Goal: Task Accomplishment & Management: Use online tool/utility

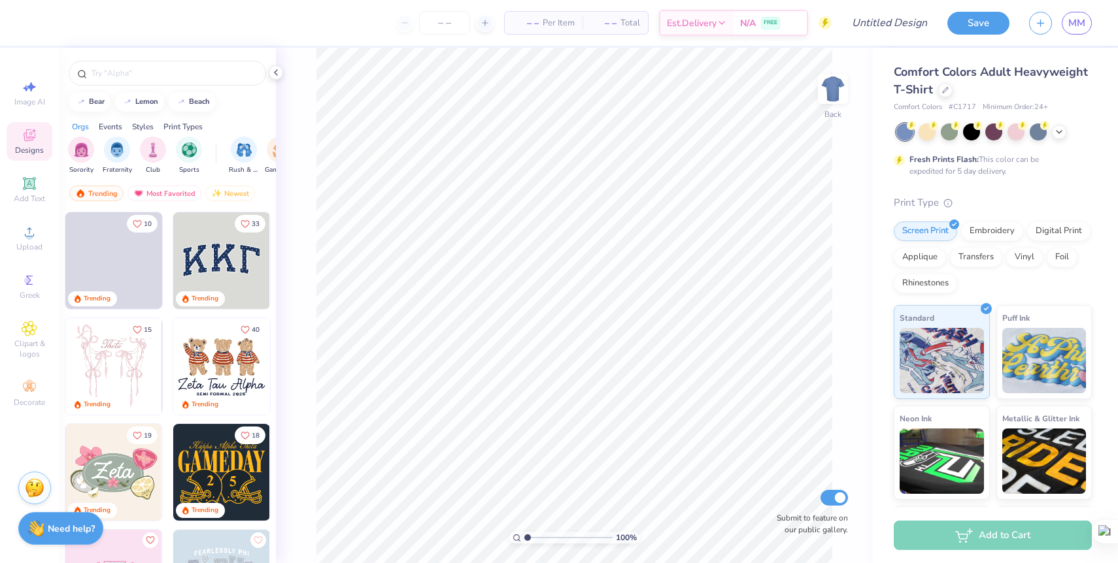
click at [231, 379] on img at bounding box center [221, 366] width 97 height 97
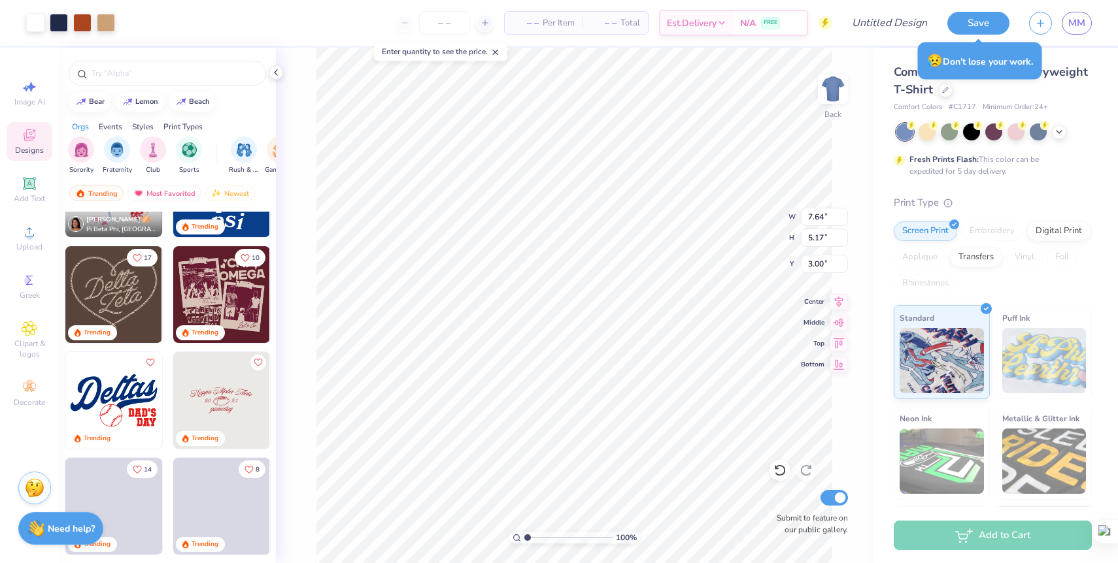
scroll to position [962, 0]
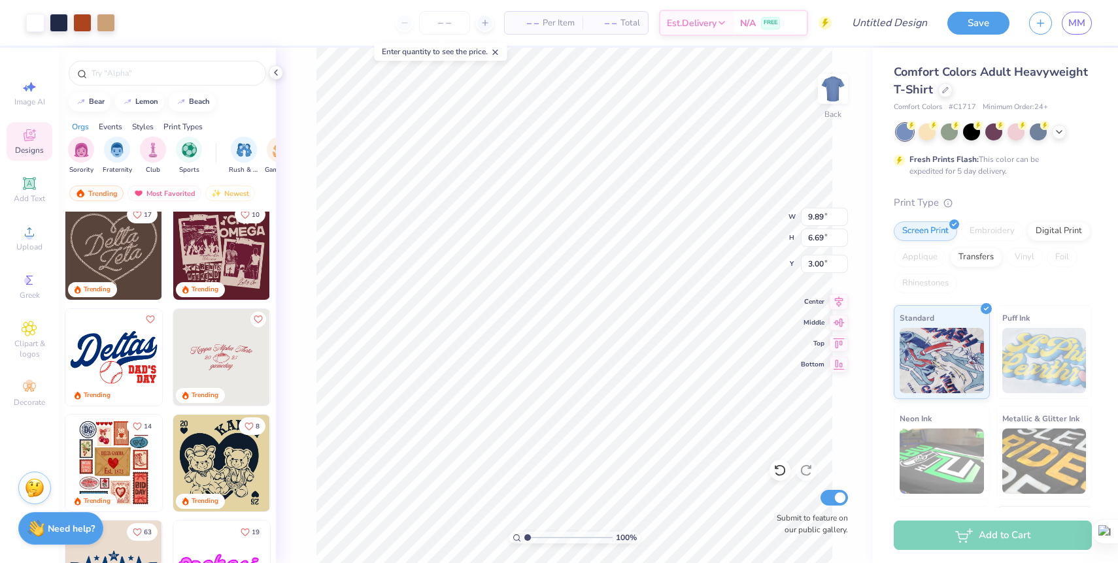
type input "9.89"
type input "6.69"
type input "12.18"
type input "8.24"
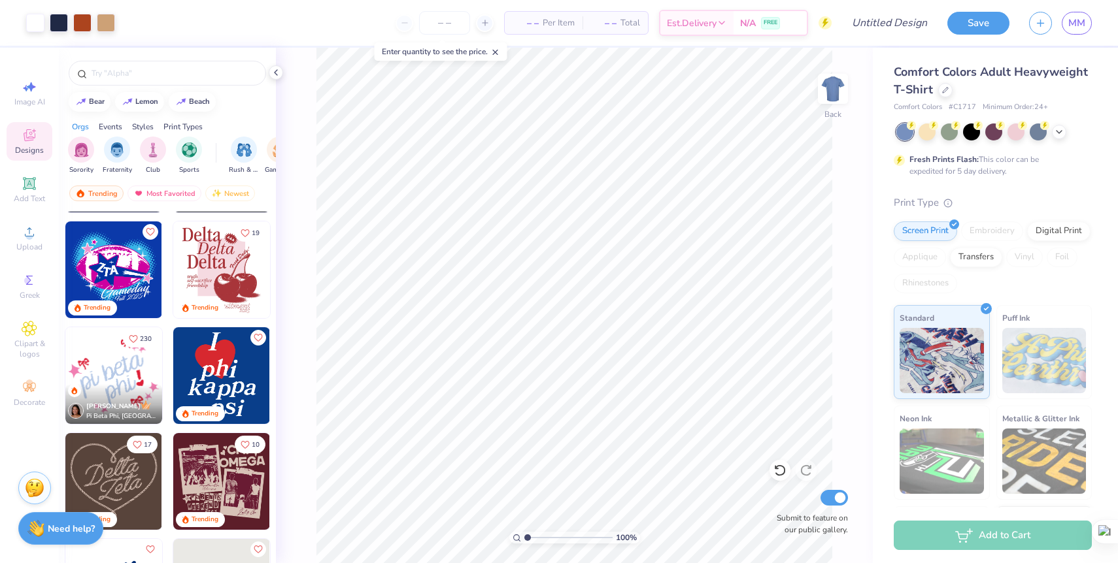
scroll to position [754, 0]
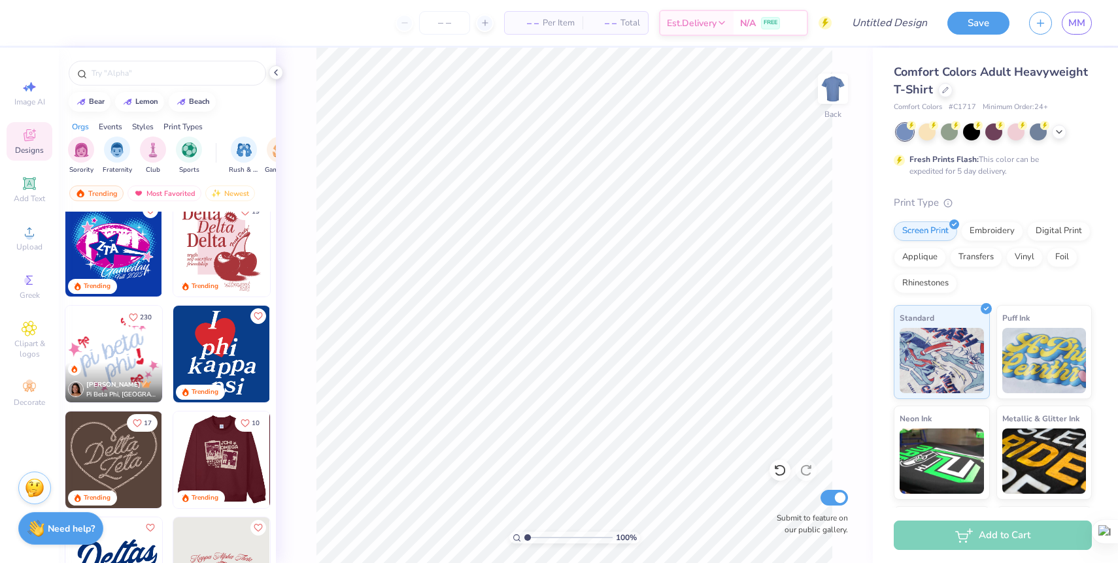
click at [173, 458] on img at bounding box center [124, 460] width 97 height 97
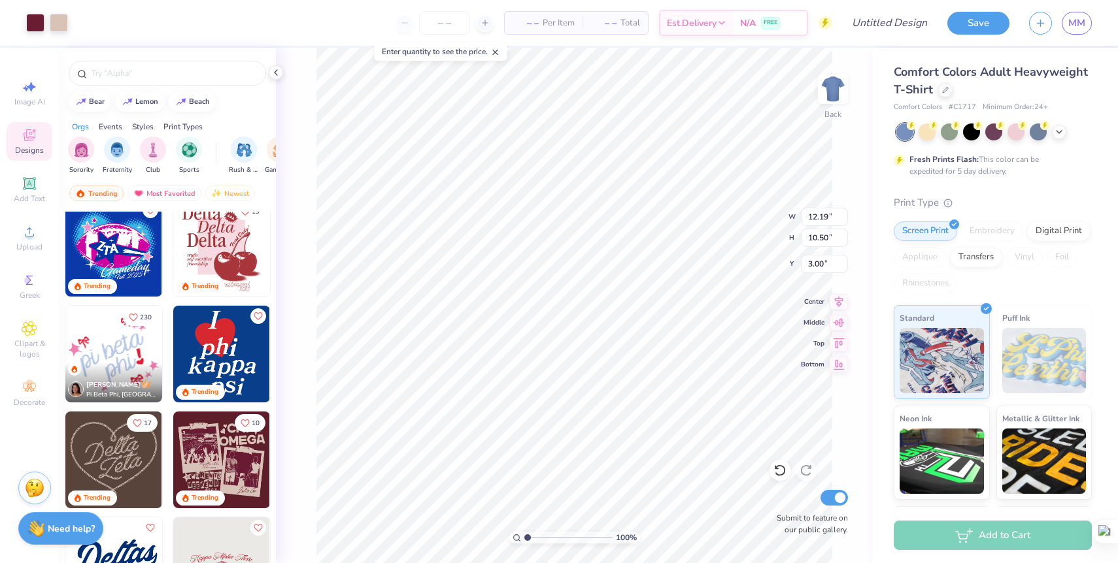
type input "12.19"
type input "10.50"
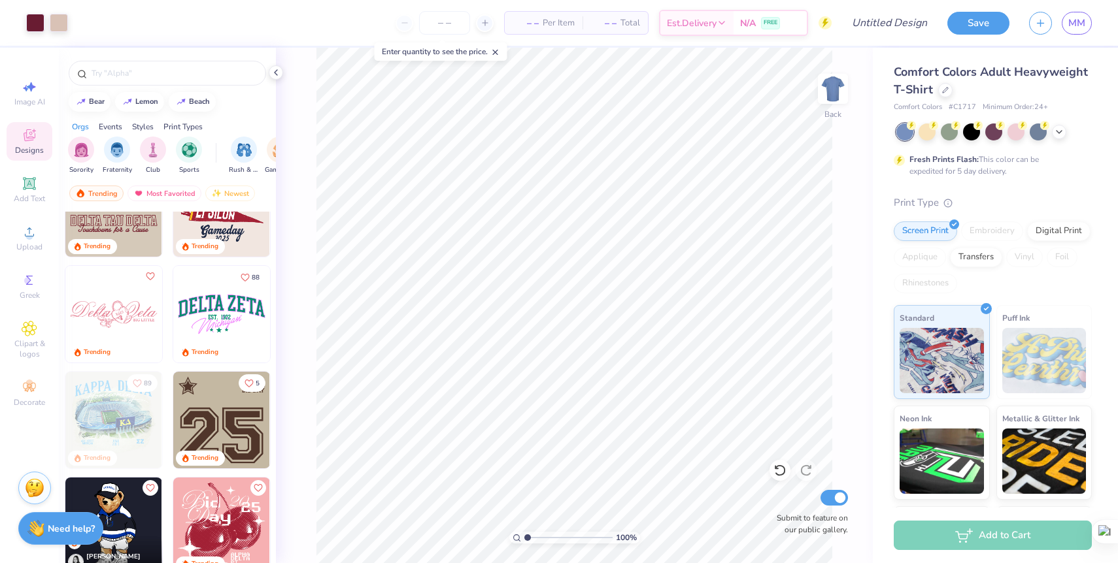
scroll to position [1647, 0]
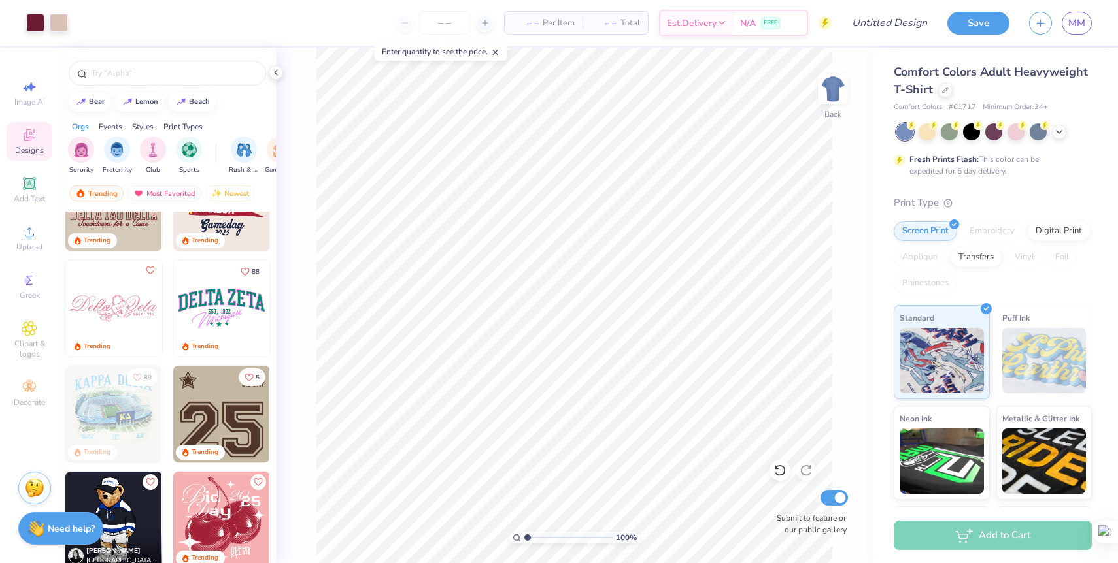
click at [110, 422] on img at bounding box center [113, 414] width 97 height 97
click at [129, 420] on img at bounding box center [113, 414] width 97 height 97
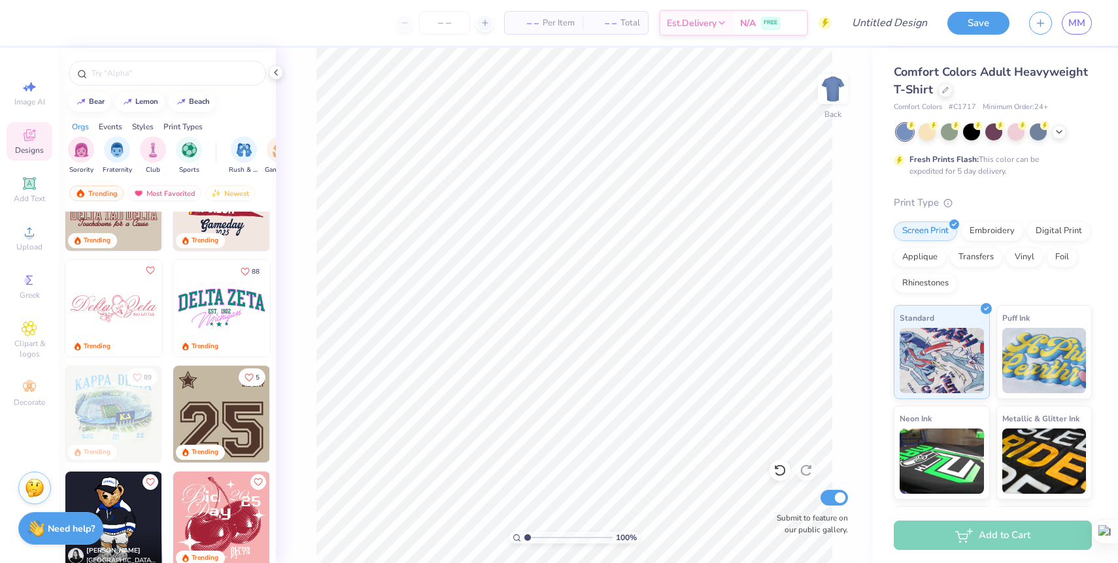
click at [138, 397] on img at bounding box center [113, 414] width 97 height 97
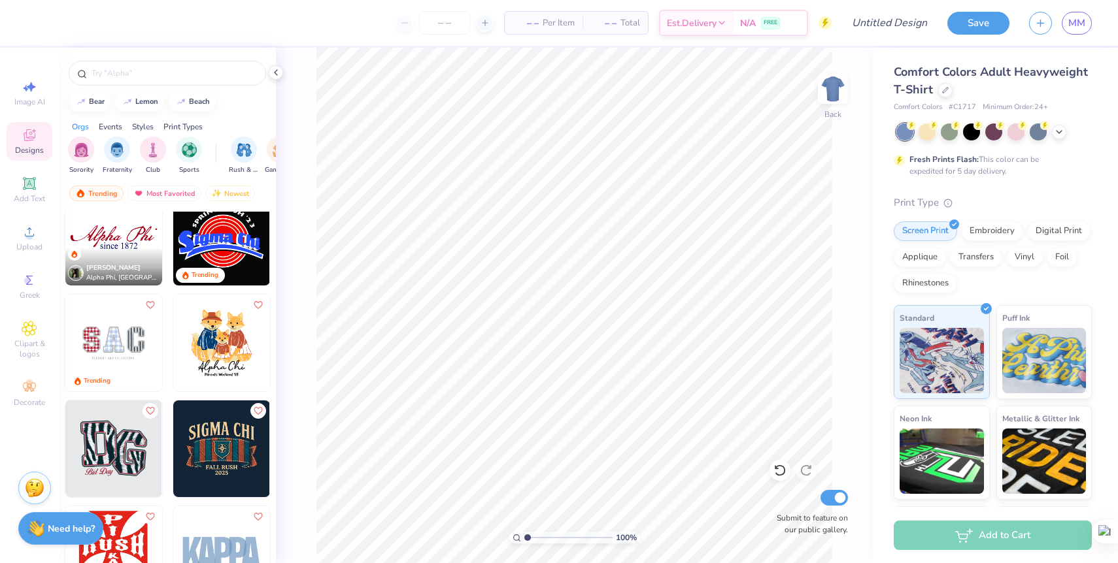
scroll to position [2144, 0]
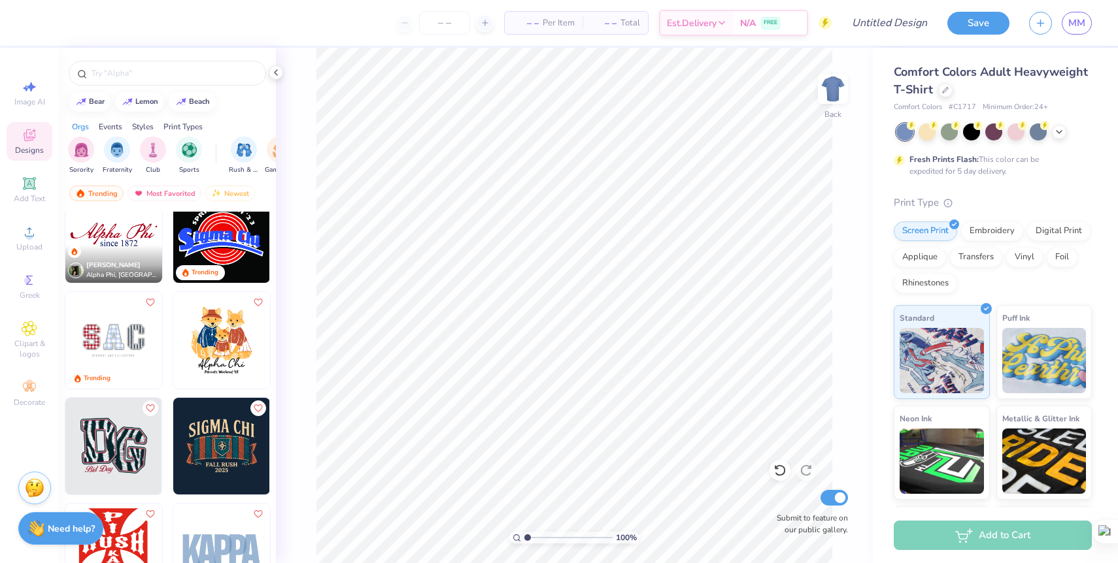
click at [226, 344] on img at bounding box center [221, 340] width 97 height 97
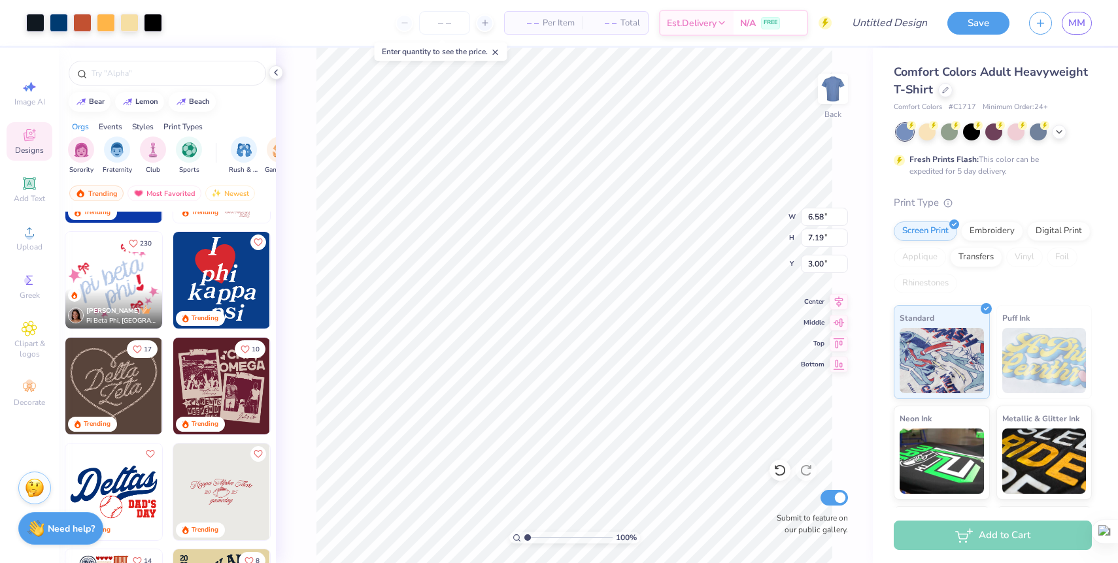
scroll to position [823, 0]
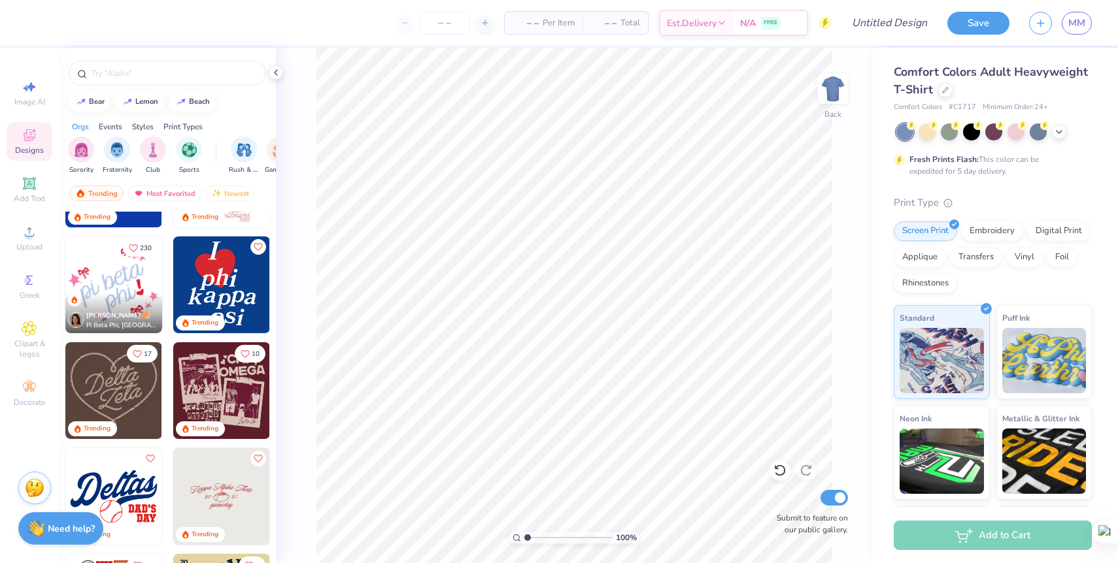
click at [216, 395] on img at bounding box center [221, 391] width 97 height 97
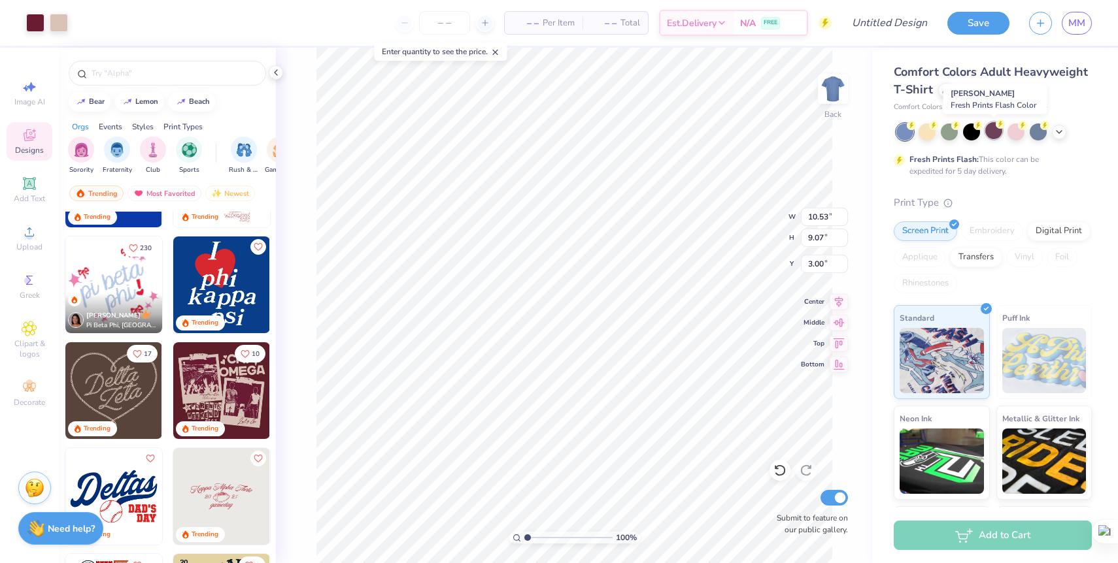
click at [993, 134] on div at bounding box center [993, 130] width 17 height 17
type input "10.86"
type input "9.36"
type input "3.40"
click at [644, 241] on li "Cut" at bounding box center [662, 241] width 103 height 26
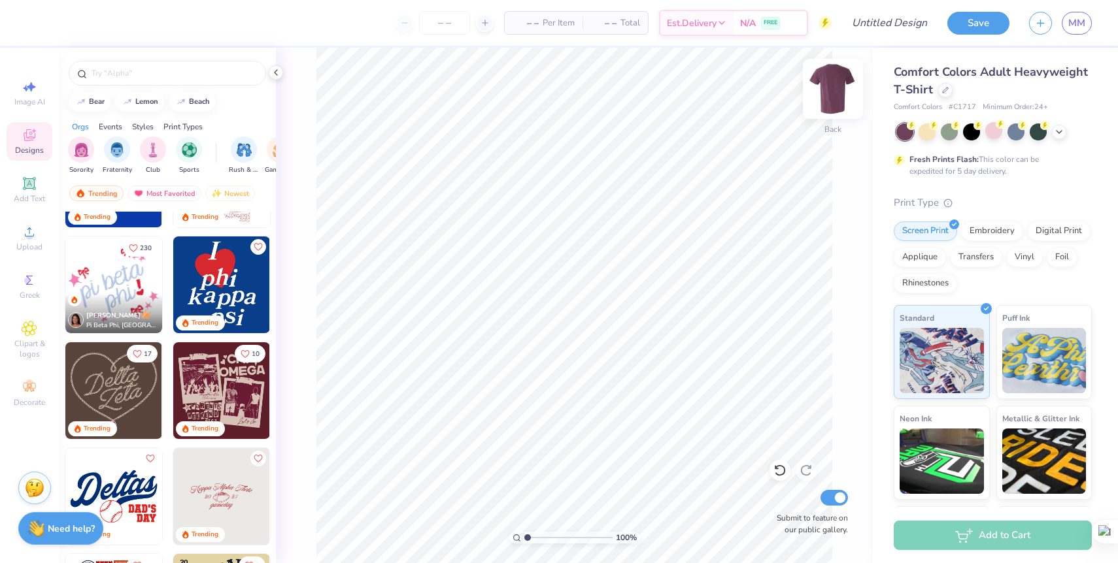
click at [839, 100] on img at bounding box center [833, 89] width 52 height 52
click at [613, 297] on li "Paste" at bounding box center [628, 292] width 103 height 25
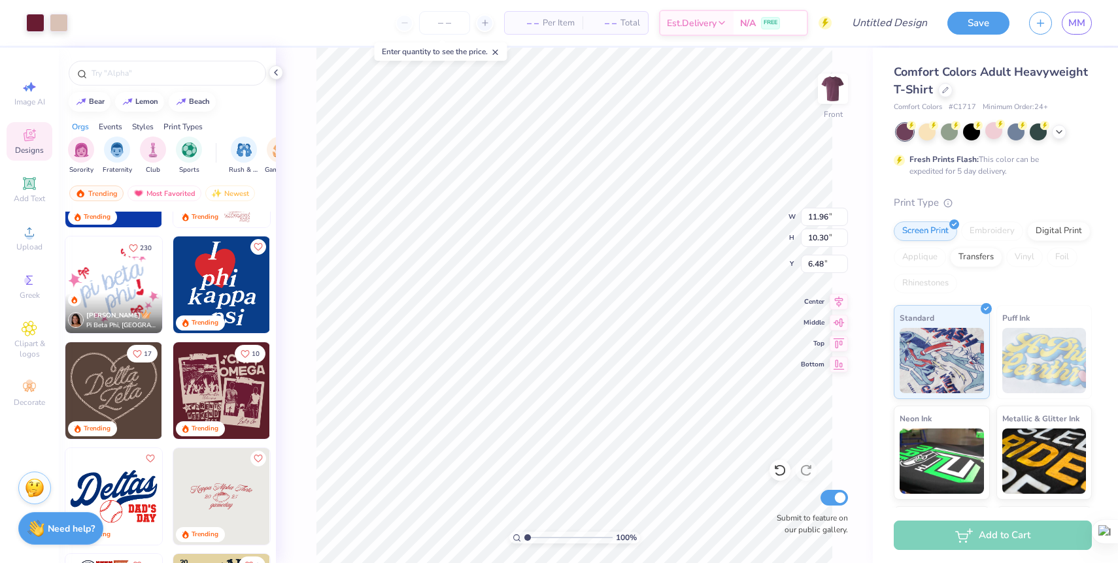
type input "11.96"
type input "10.30"
type input "3.00"
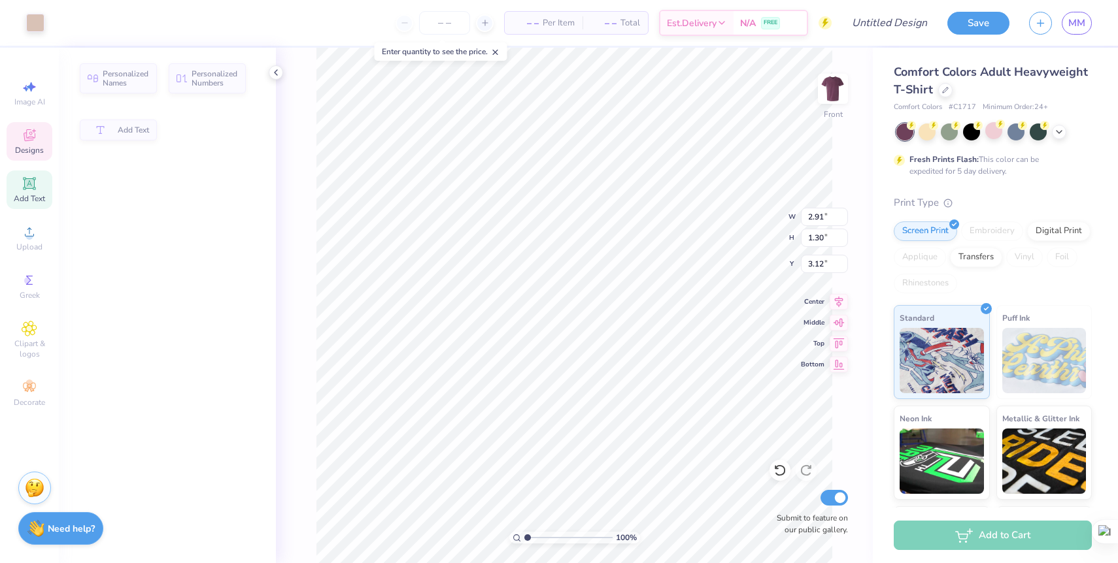
type input "2.91"
type input "1.30"
type input "3.12"
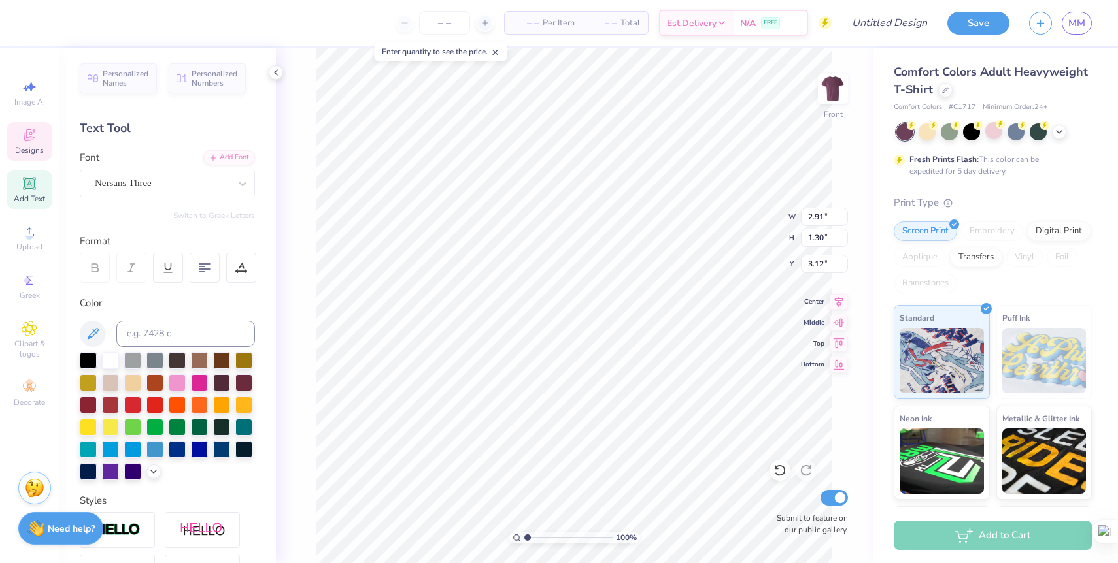
type textarea "C"
type textarea "Delta"
type input "6.32"
type input "1.57"
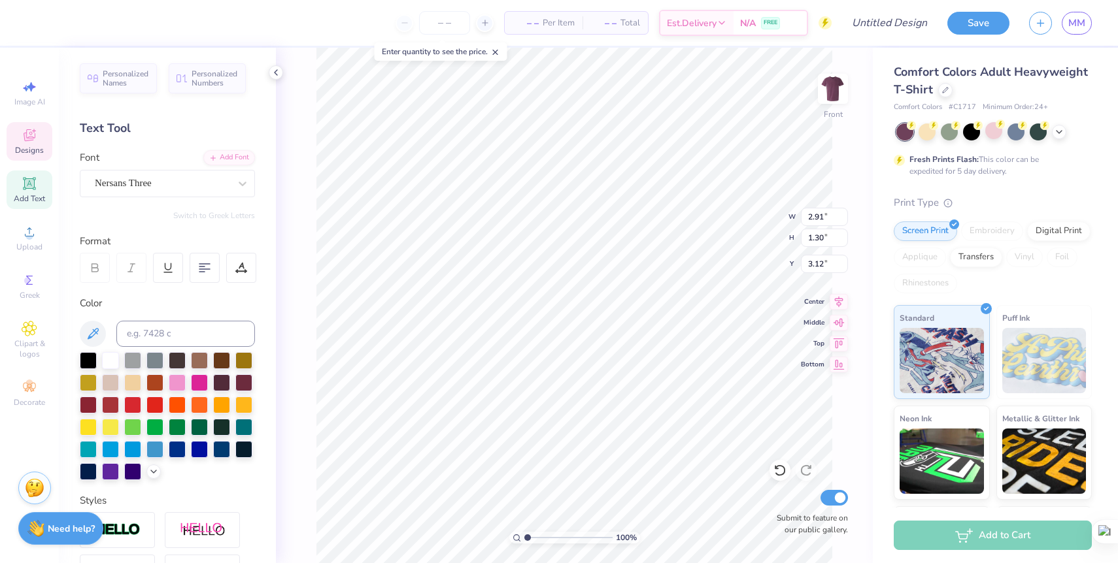
type input "4.65"
type textarea "O"
type textarea "ZETA"
click at [759, 218] on div "100 % Front W 6.32 6.32 " H 1.57 1.57 " Y 4.65 4.65 " Center Middle Top Bottom …" at bounding box center [574, 306] width 597 height 516
type input "4.85"
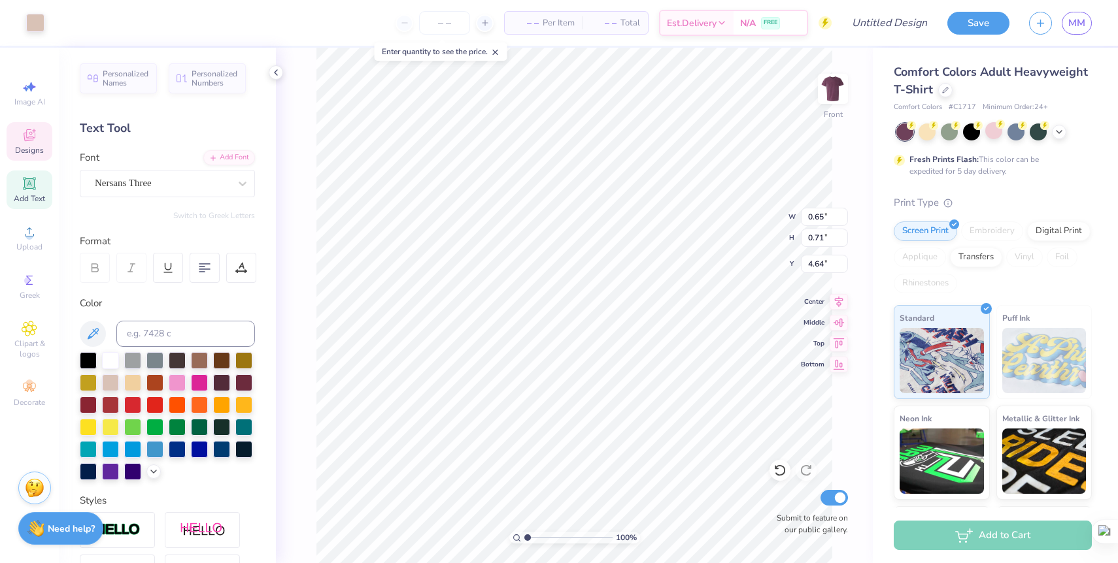
type input "1.50"
type input "4.58"
type input "5.25"
type input "5.85"
type input "6.17"
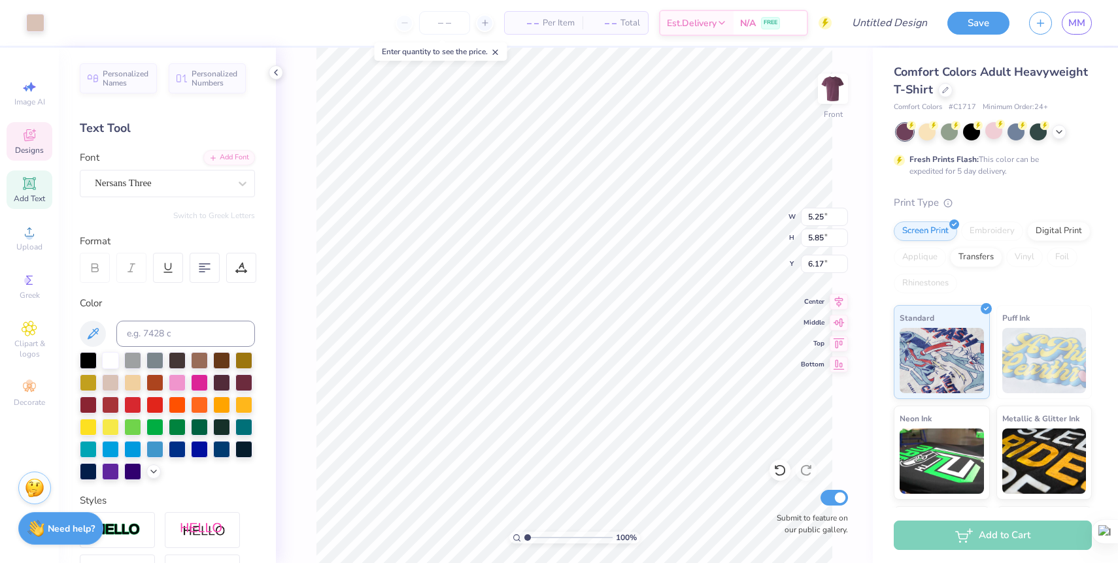
type input "6.17"
type input "7.13"
type input "6.08"
type input "1.75"
type input "5.68"
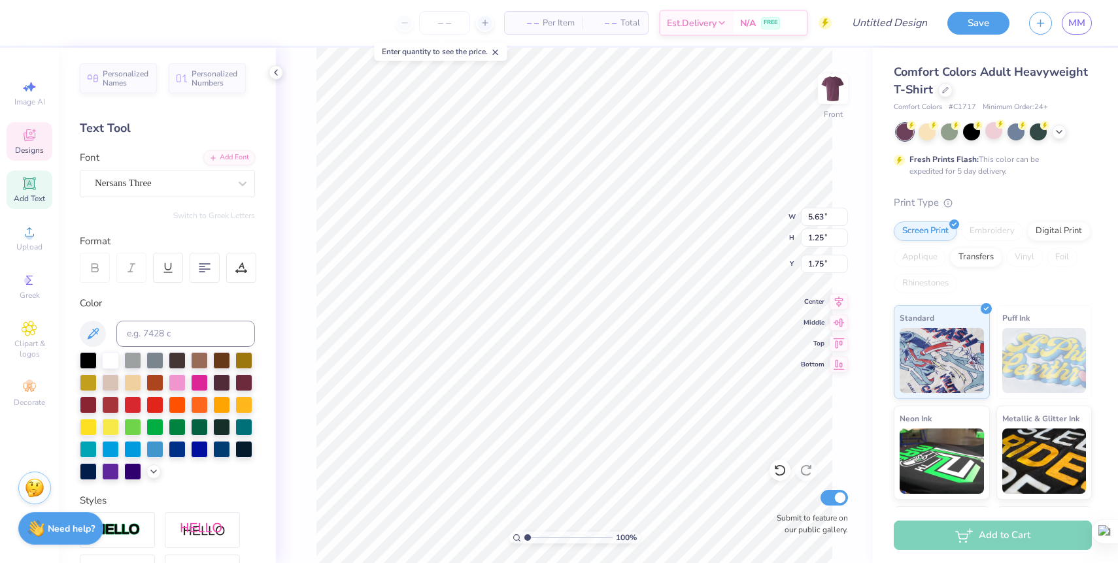
type input "3.26"
type input "0.52"
type input "0.50"
type input "5.68"
type input "0.65"
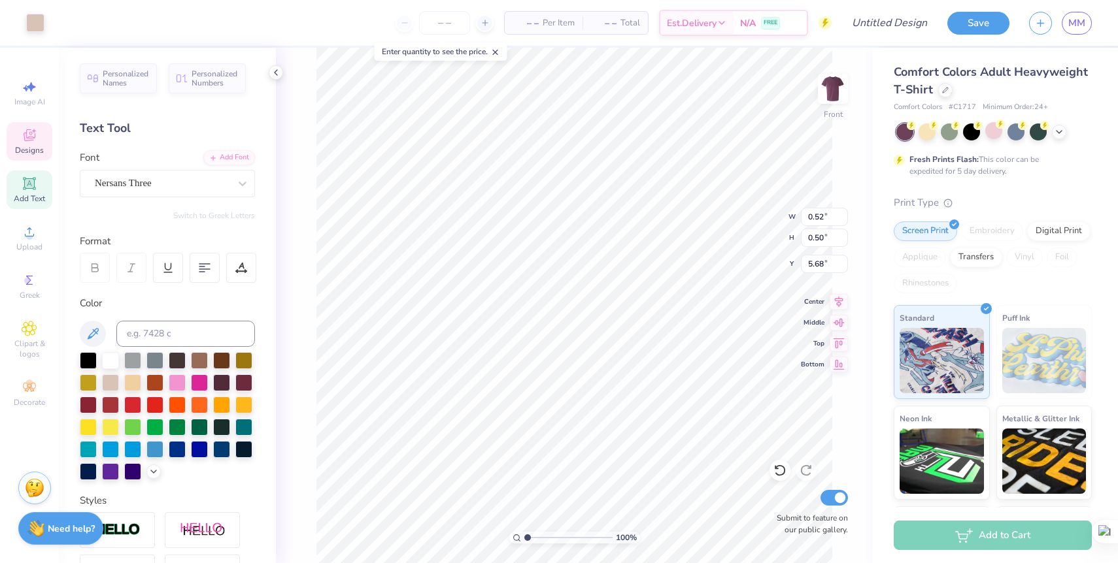
type input "0.71"
type input "4.83"
type input "0.52"
type input "0.50"
type input "5.68"
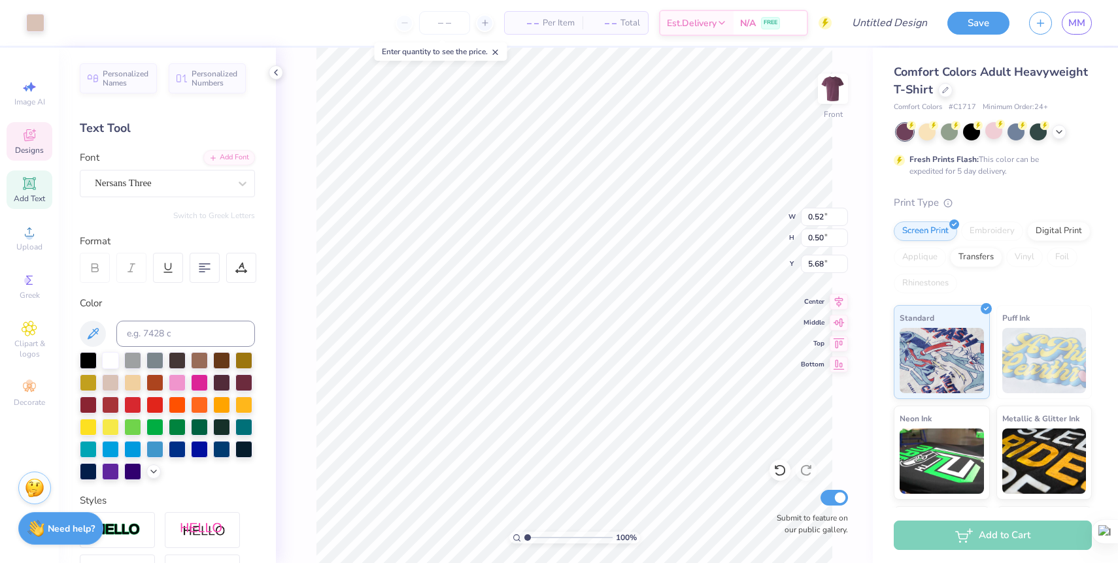
type input "4.85"
type input "1.50"
type input "4.68"
type input "2.69"
type input "0.55"
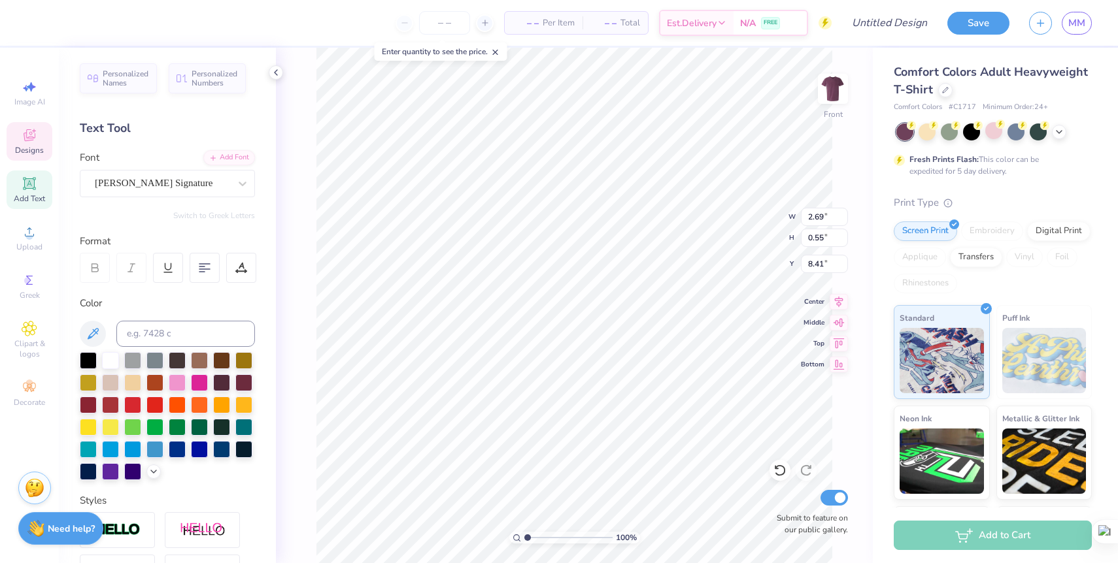
type input "8.45"
type textarea "F"
type textarea "North Carolina"
type input "1.94"
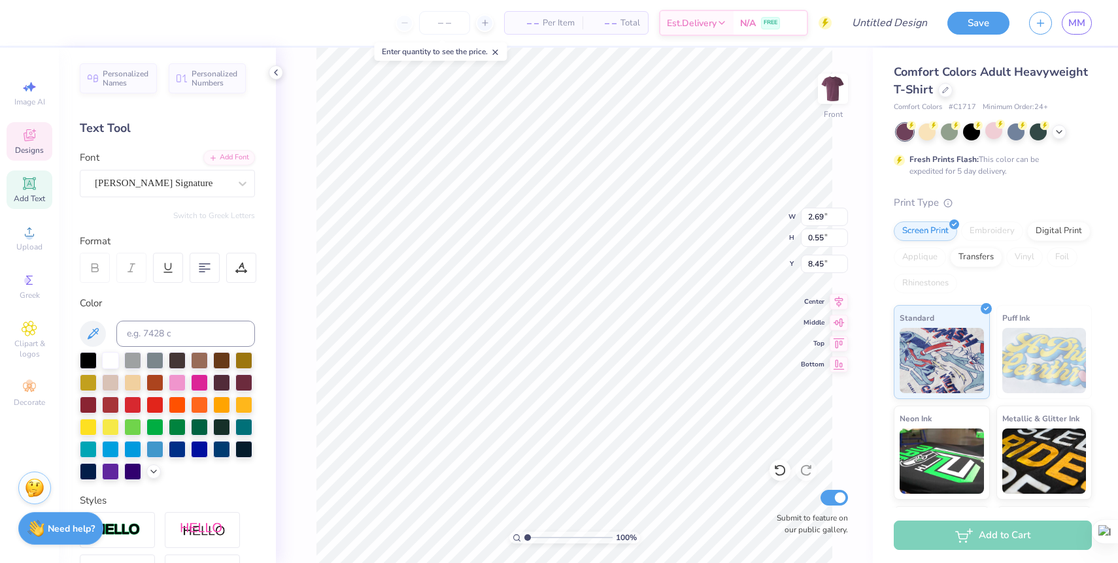
type input "0.64"
type input "8.72"
type textarea "State University"
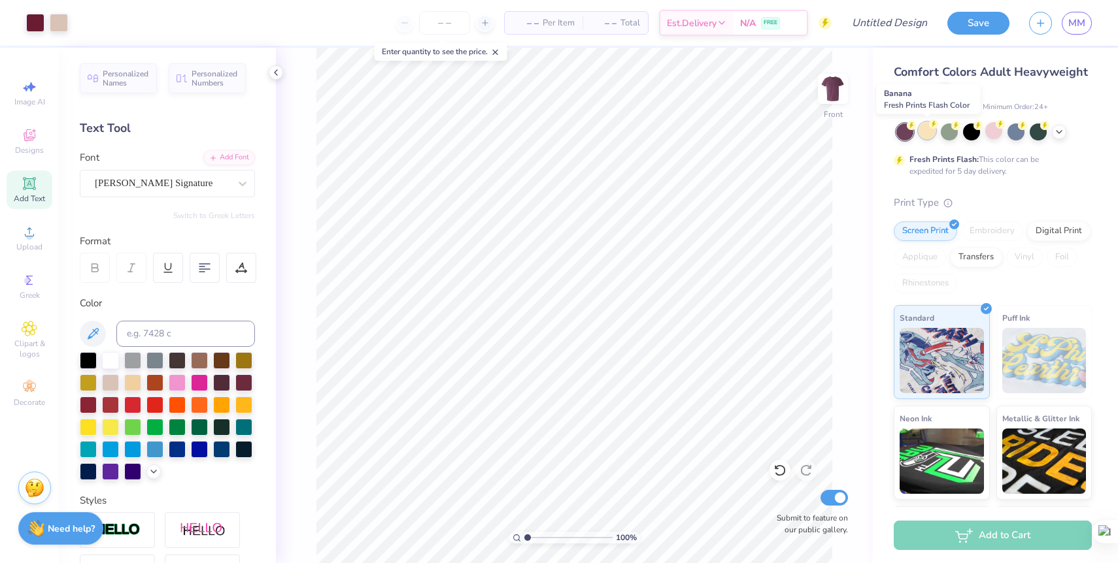
click at [928, 135] on div at bounding box center [926, 130] width 17 height 17
click at [951, 135] on div at bounding box center [949, 130] width 17 height 17
click at [975, 133] on div at bounding box center [971, 130] width 17 height 17
click at [993, 135] on div at bounding box center [993, 130] width 17 height 17
click at [1014, 133] on div at bounding box center [1015, 130] width 17 height 17
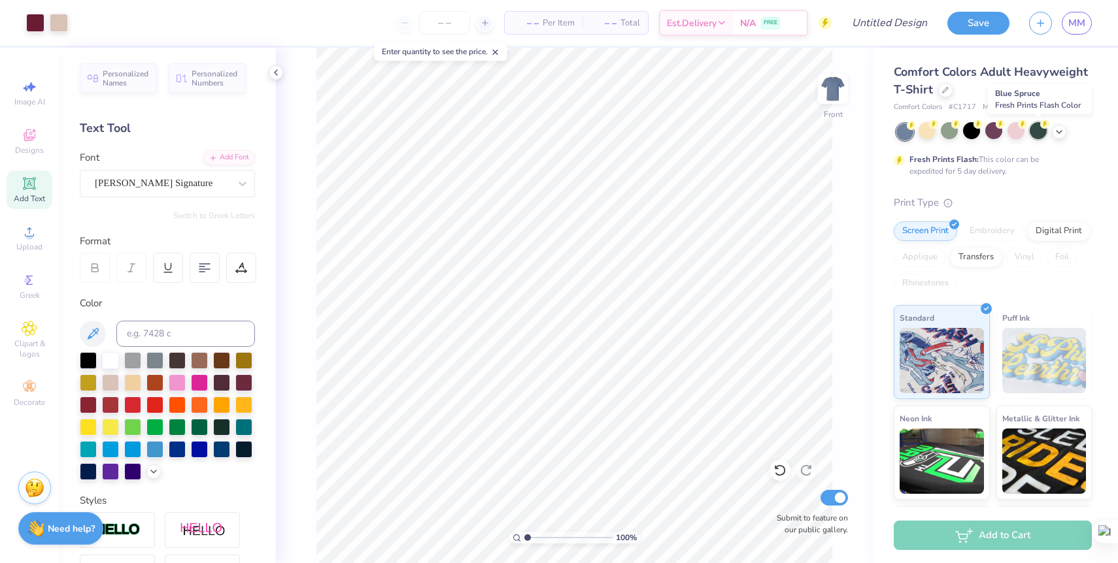
click at [1035, 133] on div at bounding box center [1037, 130] width 17 height 17
click at [1061, 131] on icon at bounding box center [1059, 131] width 10 height 10
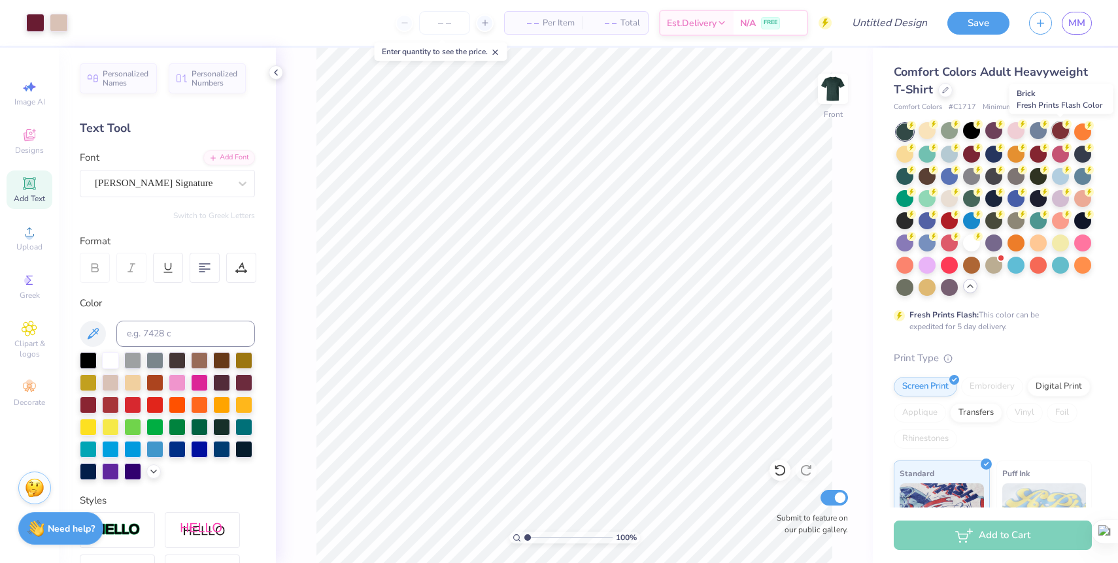
click at [1061, 138] on div at bounding box center [1060, 130] width 17 height 17
click at [947, 158] on div at bounding box center [949, 152] width 17 height 17
click at [972, 156] on div at bounding box center [971, 152] width 17 height 17
click at [1035, 154] on div at bounding box center [1037, 152] width 17 height 17
click at [1059, 156] on div at bounding box center [1060, 152] width 17 height 17
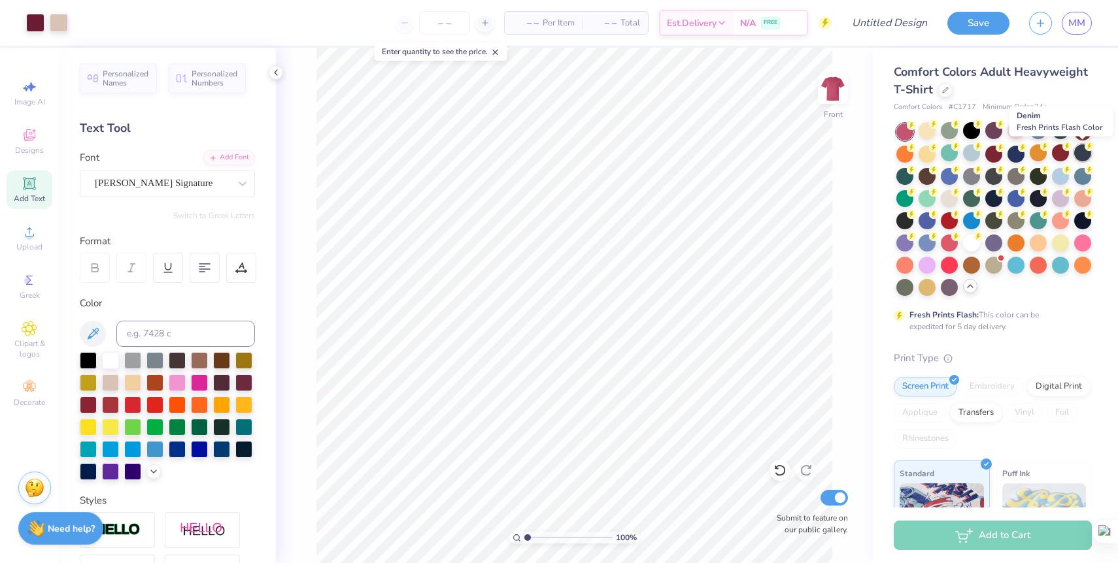
click at [1080, 156] on div at bounding box center [1082, 152] width 17 height 17
click at [905, 177] on div at bounding box center [904, 175] width 17 height 17
click at [1082, 158] on div at bounding box center [1082, 152] width 17 height 17
click at [973, 179] on div at bounding box center [971, 175] width 17 height 17
click at [1012, 178] on div at bounding box center [1015, 175] width 17 height 17
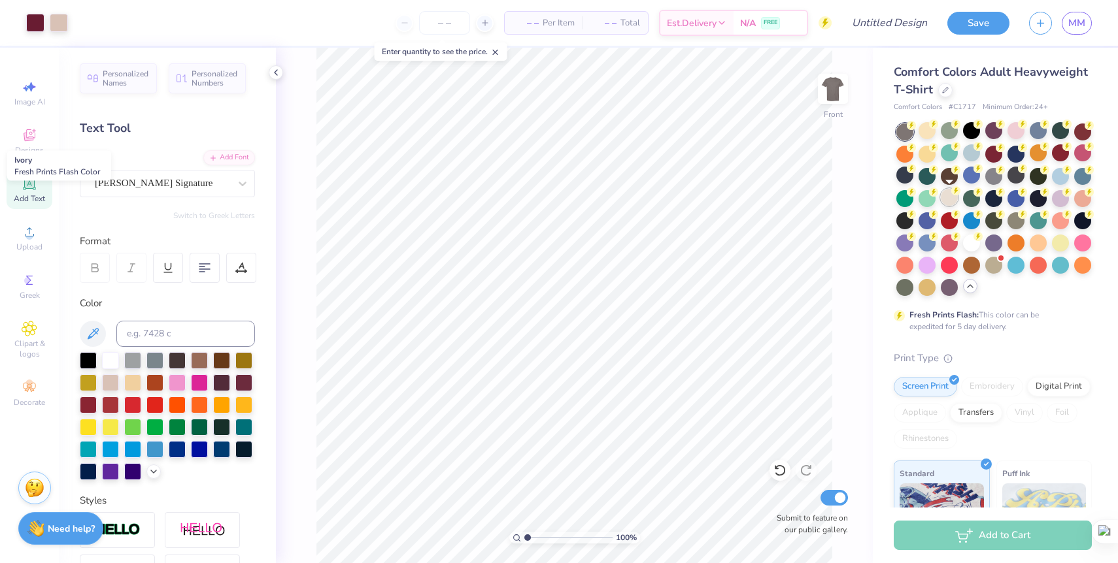
click at [946, 196] on div at bounding box center [949, 197] width 17 height 17
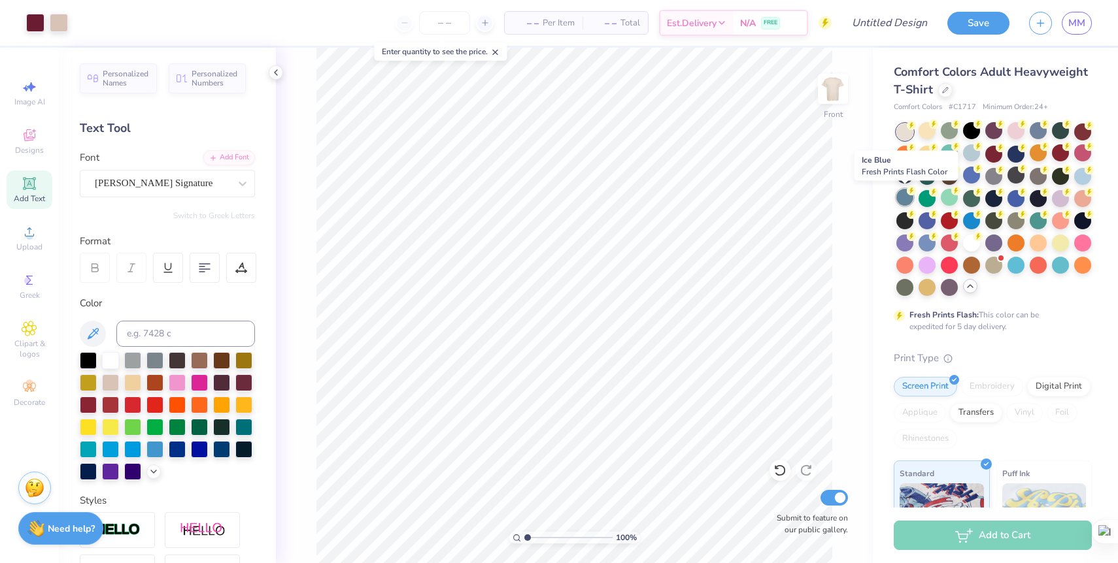
click at [906, 200] on div at bounding box center [904, 197] width 17 height 17
click at [973, 200] on div at bounding box center [971, 197] width 17 height 17
drag, startPoint x: 1018, startPoint y: 201, endPoint x: 1046, endPoint y: 205, distance: 28.9
click at [1018, 201] on div at bounding box center [1015, 198] width 17 height 17
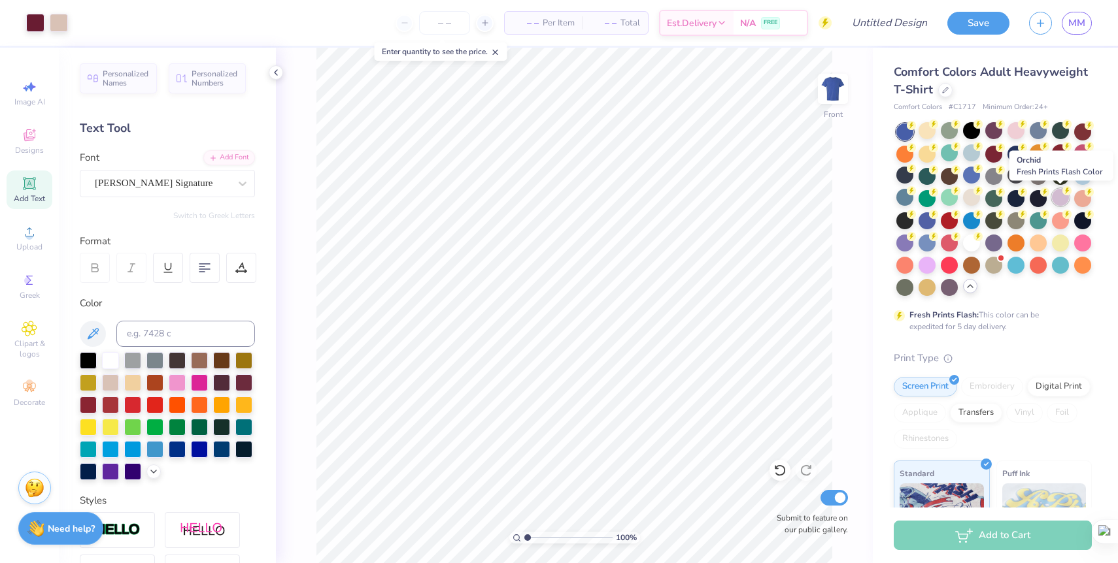
click at [1061, 201] on div at bounding box center [1060, 197] width 17 height 17
click at [1088, 200] on div at bounding box center [1082, 198] width 17 height 17
click at [905, 222] on div at bounding box center [904, 219] width 17 height 17
click at [970, 243] on div at bounding box center [971, 241] width 17 height 17
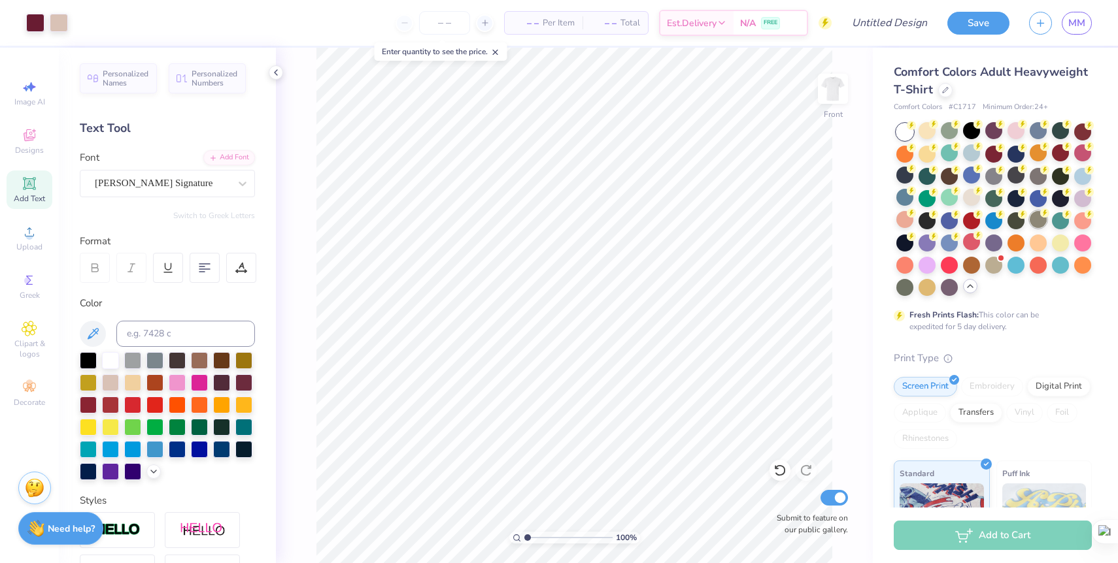
click at [1037, 227] on div at bounding box center [1037, 219] width 17 height 17
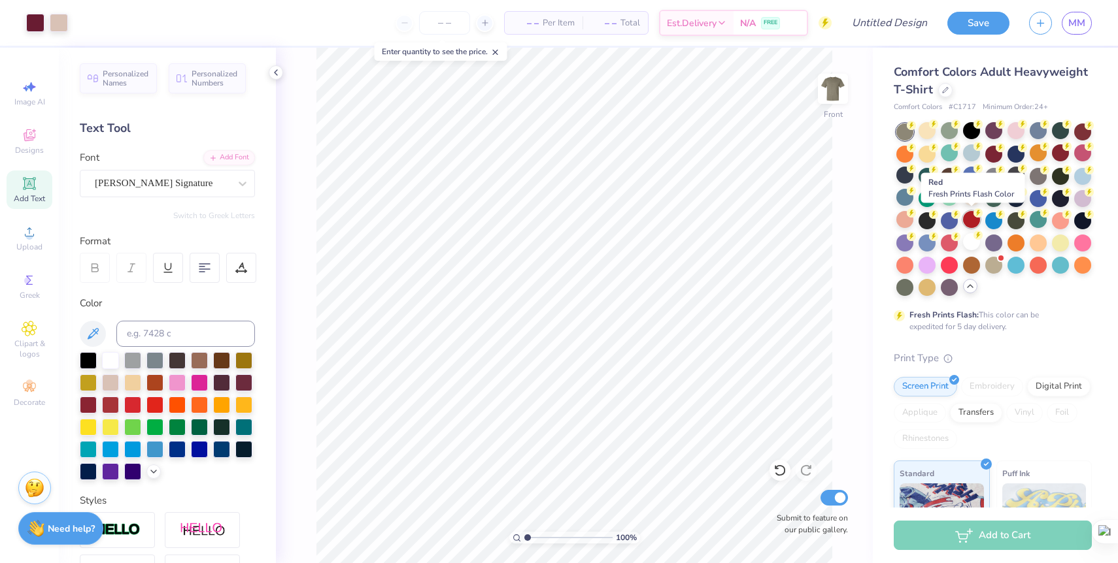
click at [970, 222] on div at bounding box center [971, 219] width 17 height 17
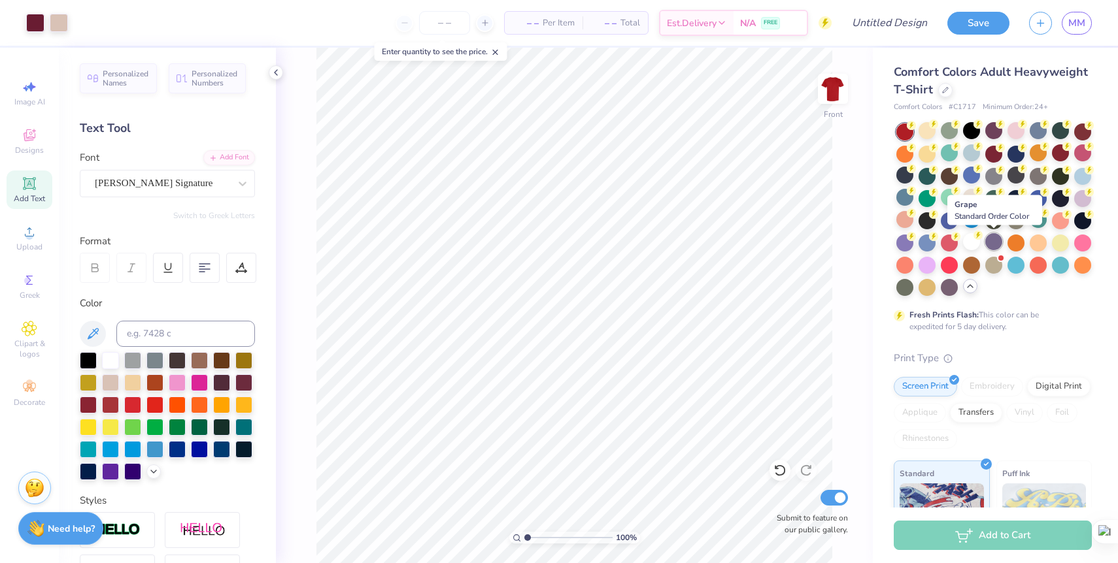
click at [997, 239] on div at bounding box center [993, 241] width 17 height 17
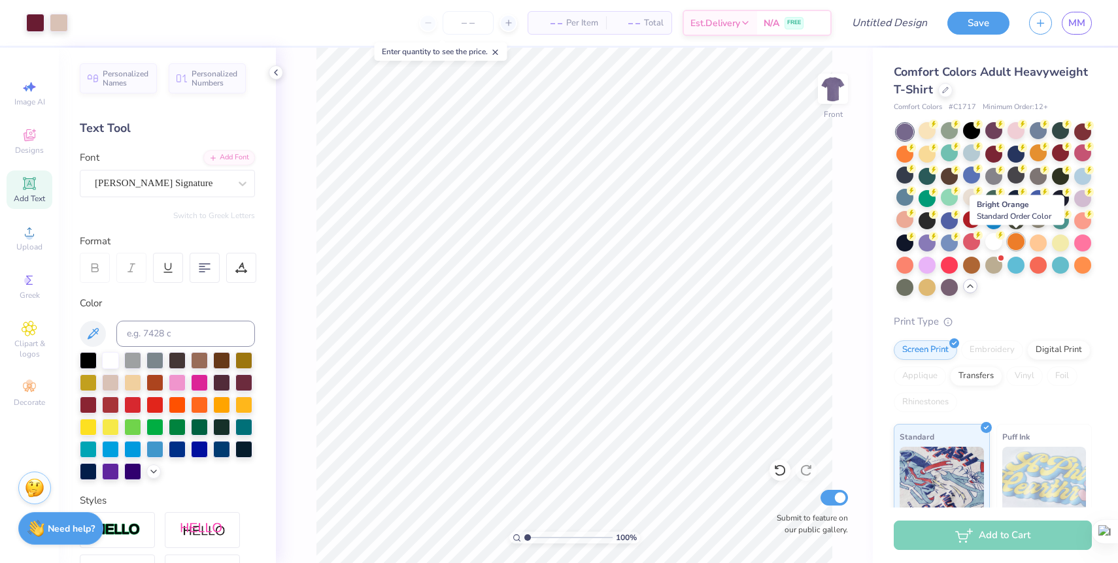
click at [1016, 241] on div at bounding box center [1015, 241] width 17 height 17
click at [1041, 241] on div at bounding box center [1037, 241] width 17 height 17
click at [1087, 243] on div at bounding box center [1082, 241] width 17 height 17
click at [988, 265] on div at bounding box center [993, 264] width 17 height 17
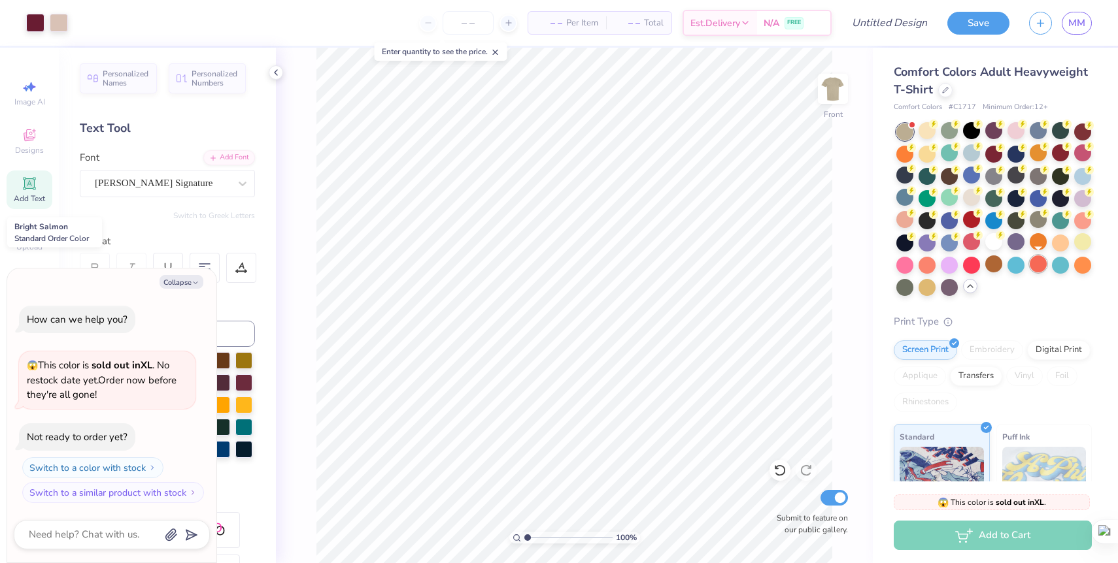
click at [1035, 263] on div at bounding box center [1037, 264] width 17 height 17
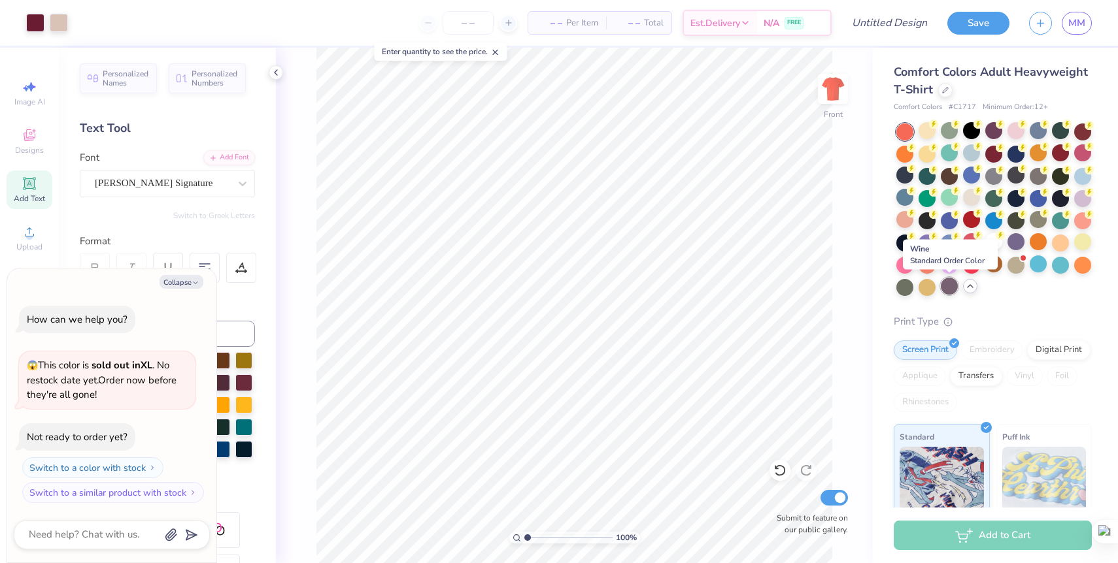
click at [952, 288] on div at bounding box center [949, 286] width 17 height 17
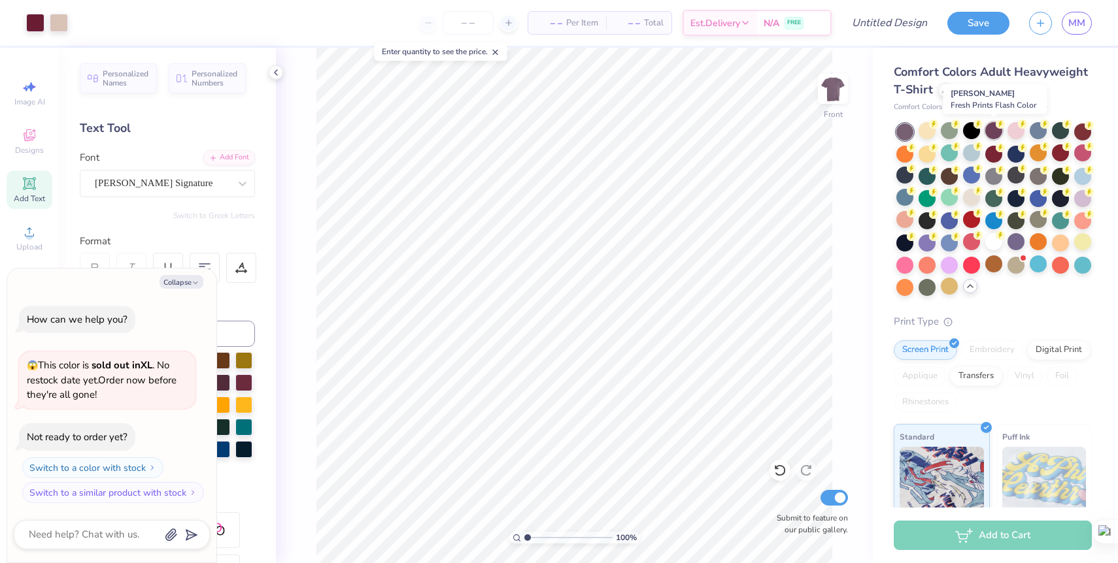
click at [994, 133] on div at bounding box center [993, 130] width 17 height 17
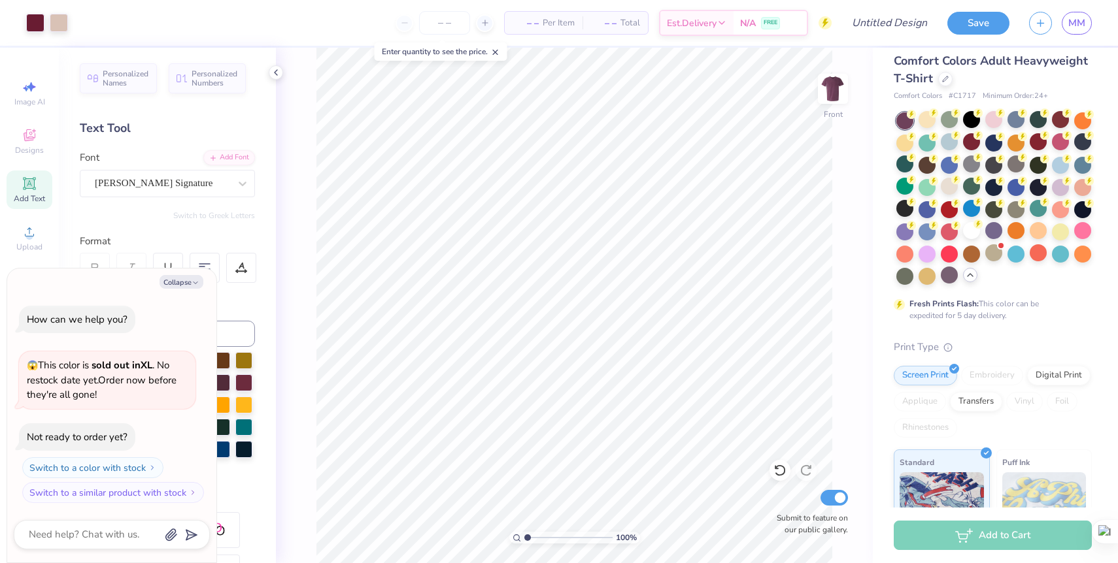
scroll to position [0, 0]
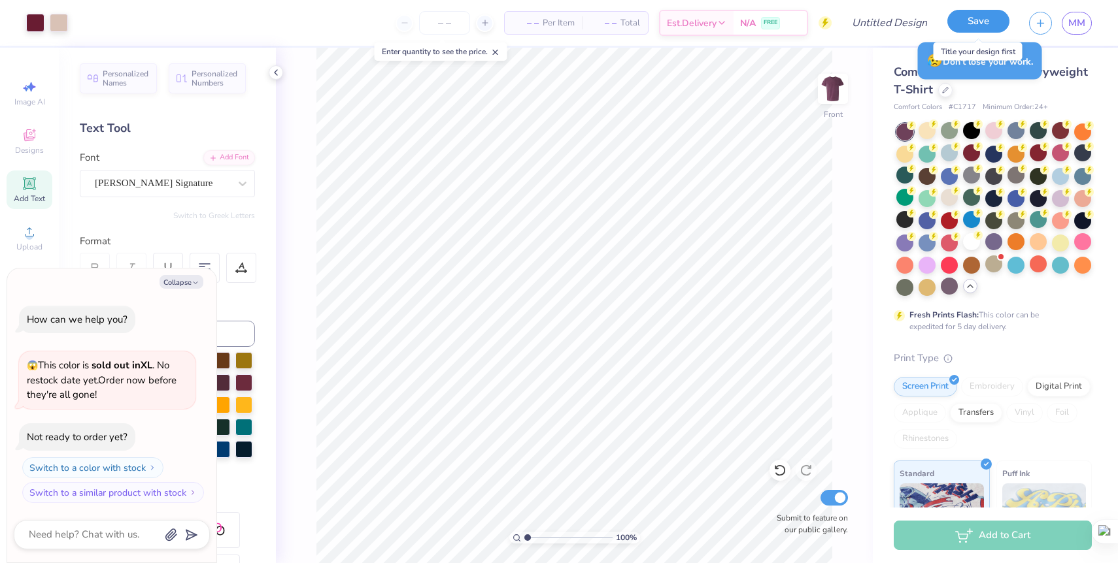
click at [971, 20] on button "Save" at bounding box center [978, 21] width 62 height 23
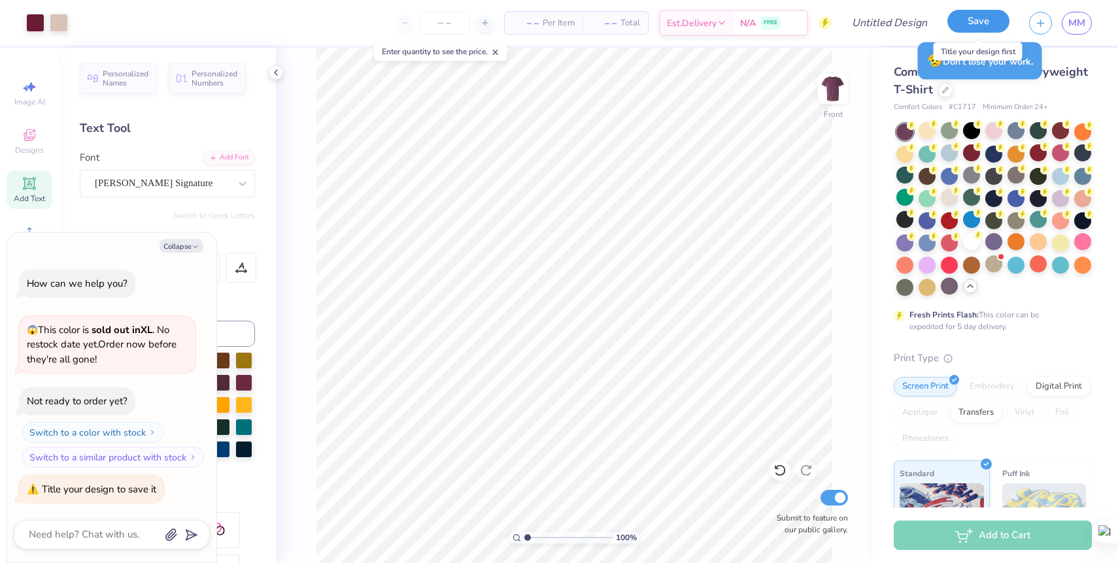
click at [967, 22] on button "Save" at bounding box center [978, 21] width 62 height 23
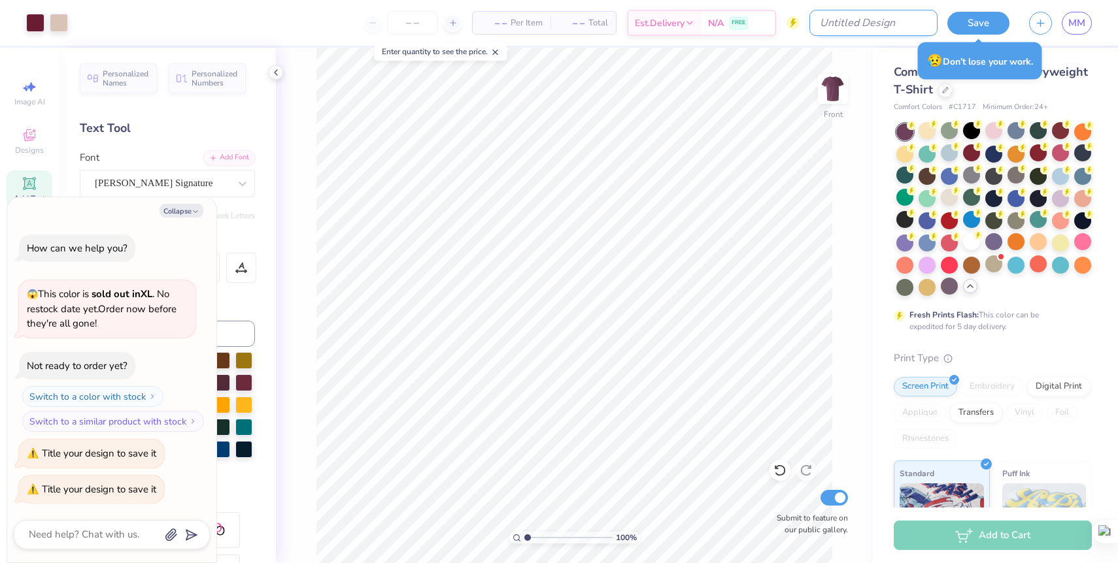
type textarea "x"
click at [914, 22] on input "Design Title" at bounding box center [873, 23] width 128 height 26
type input "P"
type textarea "x"
type input "Pa"
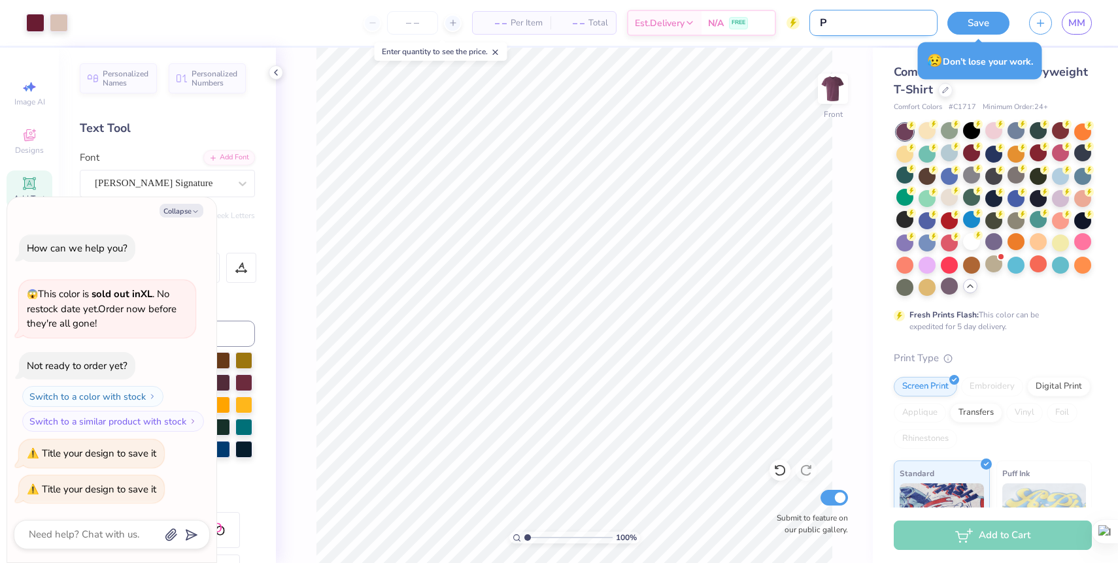
type textarea "x"
type input "Par"
type textarea "x"
type input "Pare"
type textarea "x"
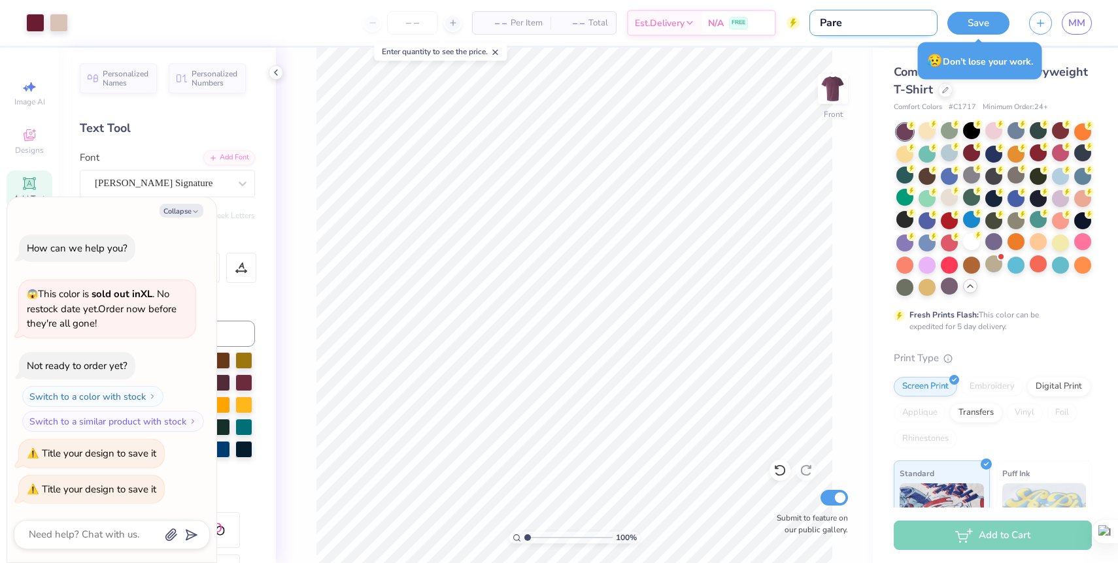
type input "Paren"
type textarea "x"
type input "Parent"
type textarea "x"
type input "Parents"
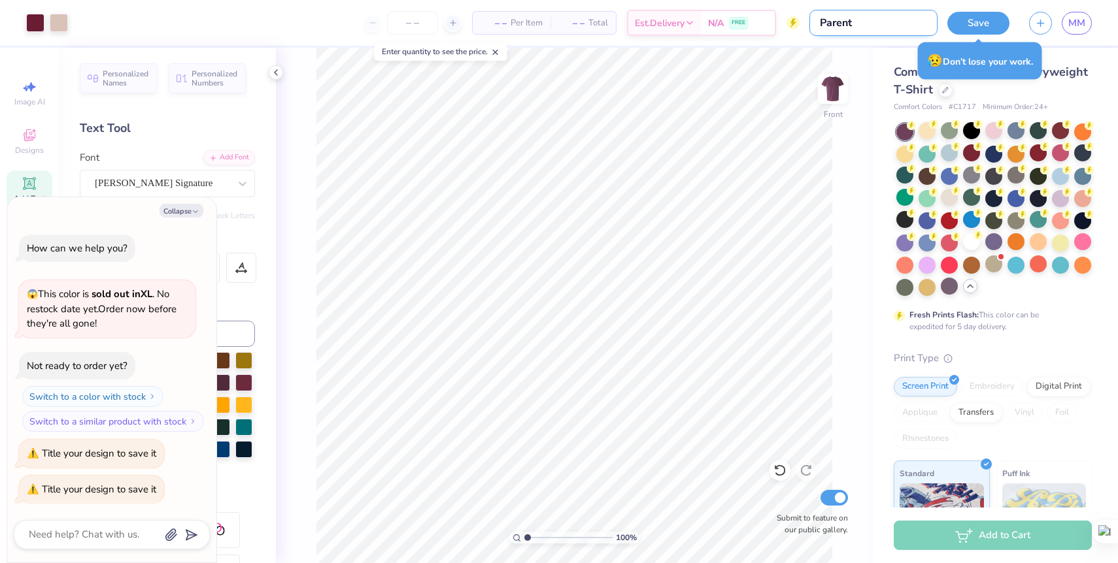
type textarea "x"
type input "Parents"
type textarea "x"
type input "Parents W"
type textarea "x"
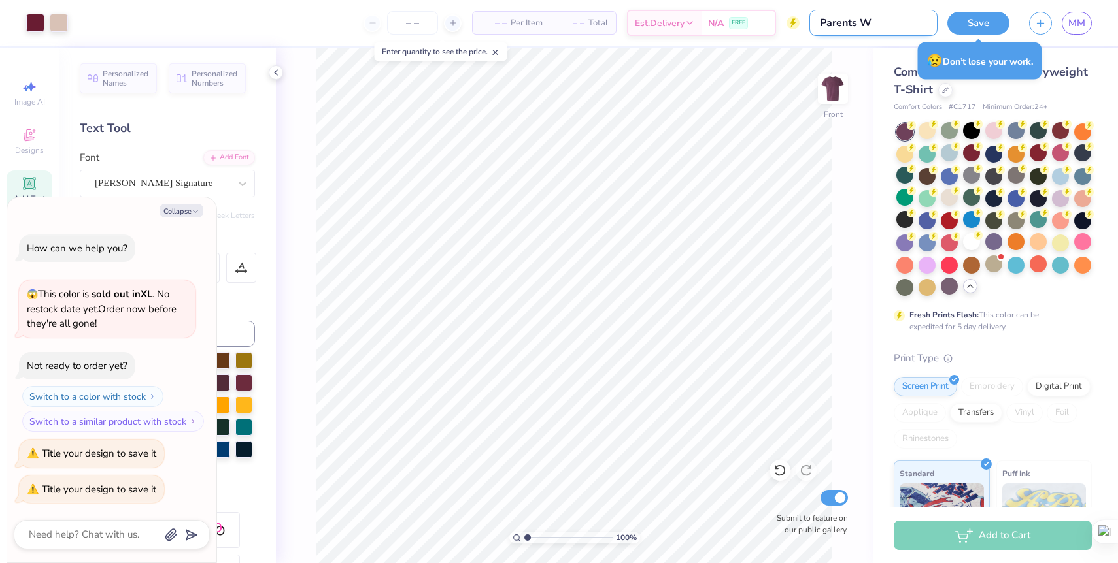
type input "Parents We"
type textarea "x"
type input "Parents Wee"
type textarea "x"
type input "Parents Week"
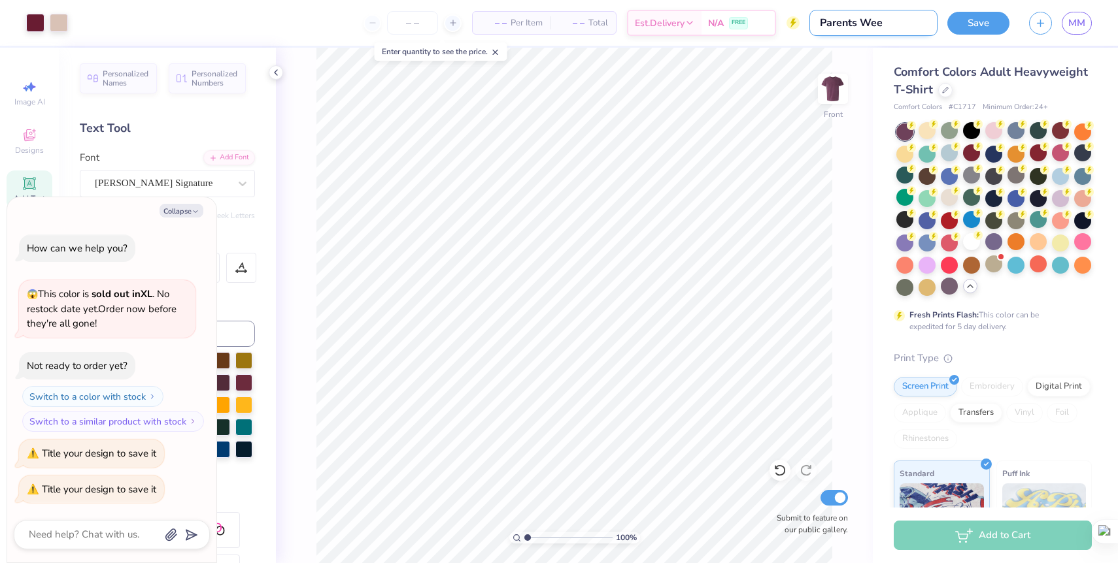
type textarea "x"
type input "Parents Weeke"
type textarea "x"
type input "Parents Weeken"
type textarea "x"
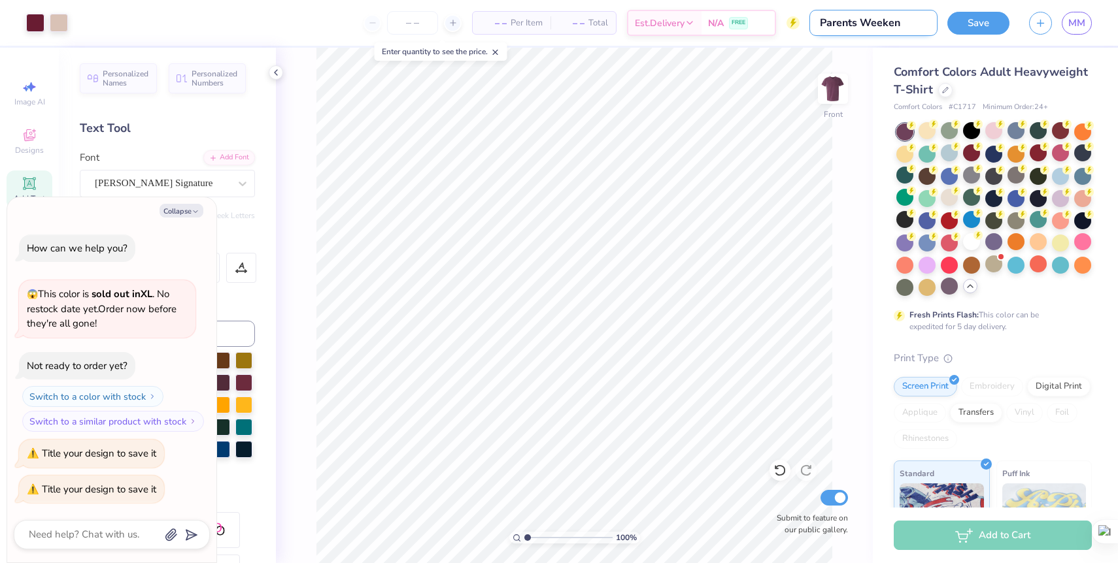
type input "Parents Weekend"
type textarea "x"
type input "Parents Weekend"
click at [995, 21] on button "Save" at bounding box center [978, 23] width 62 height 23
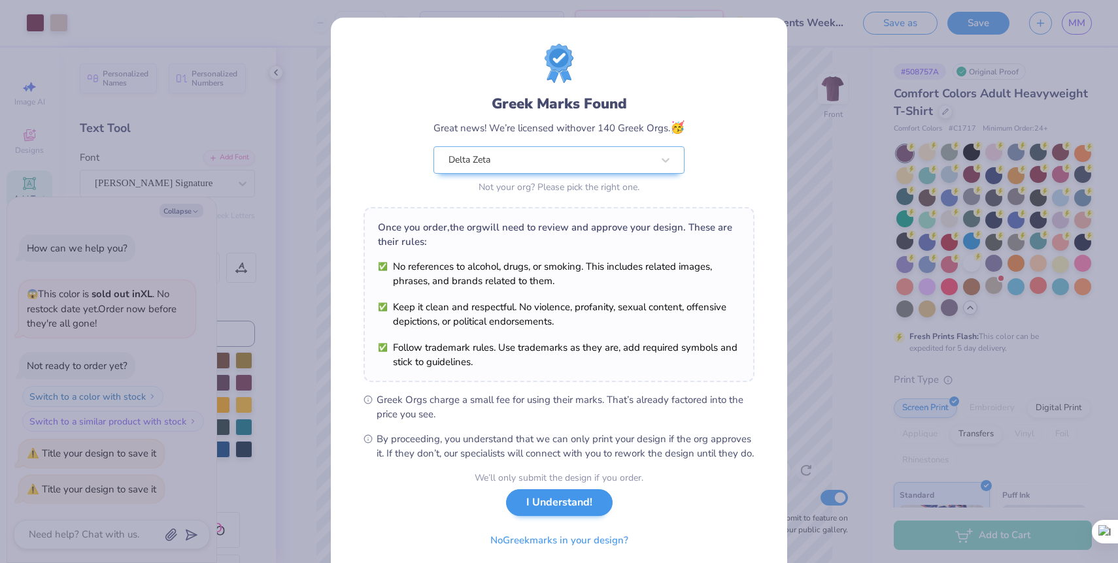
type textarea "x"
click at [556, 515] on button "I Understand!" at bounding box center [559, 503] width 107 height 27
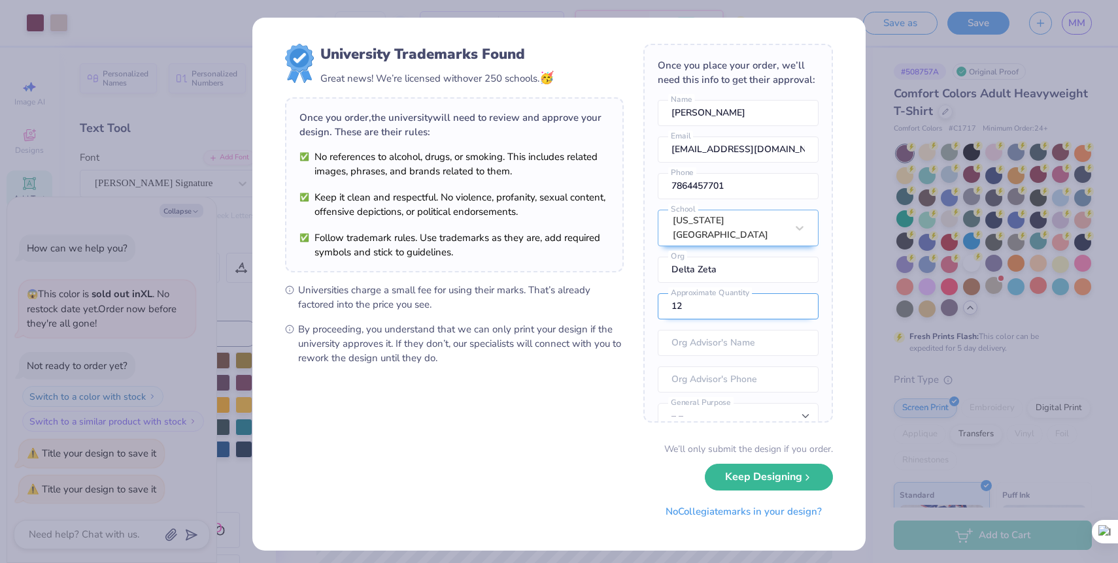
click at [694, 312] on input "12" at bounding box center [738, 306] width 161 height 26
type input "1"
click at [694, 312] on input "40" at bounding box center [738, 306] width 161 height 26
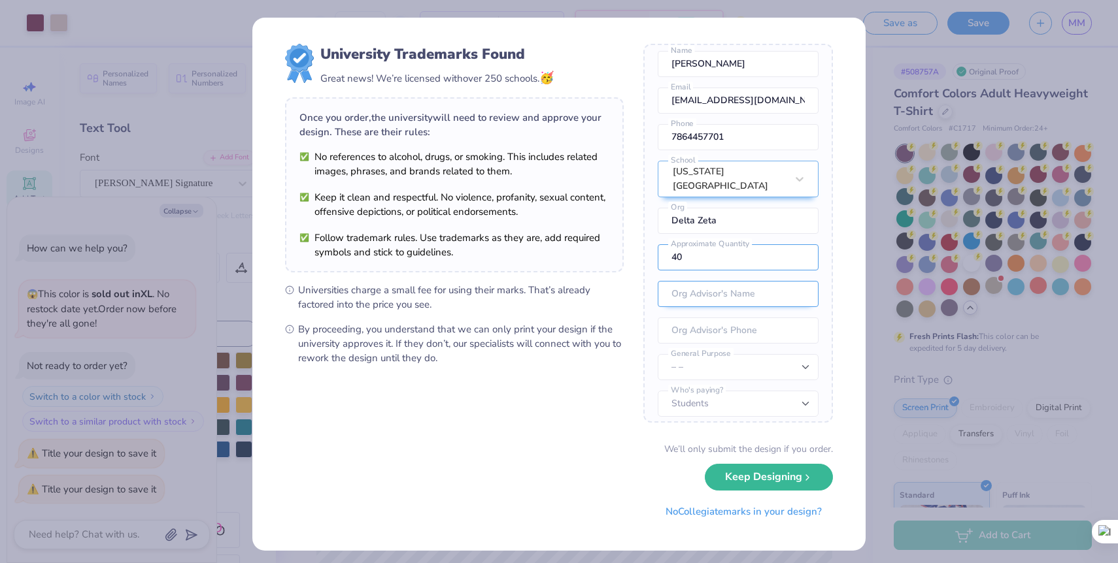
scroll to position [58, 0]
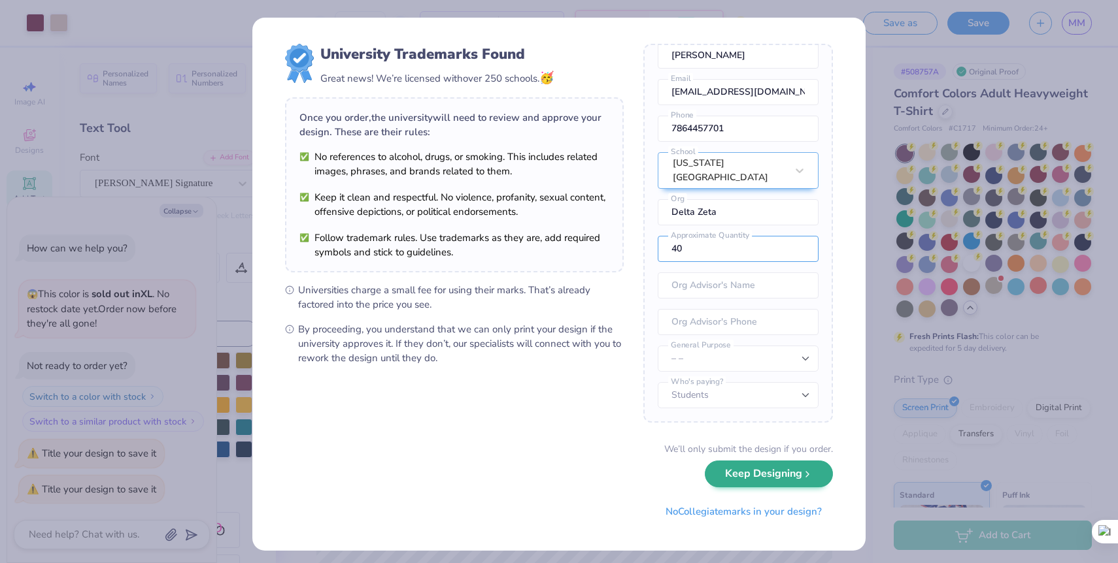
type input "40"
click at [799, 469] on button "Keep Designing" at bounding box center [769, 474] width 128 height 27
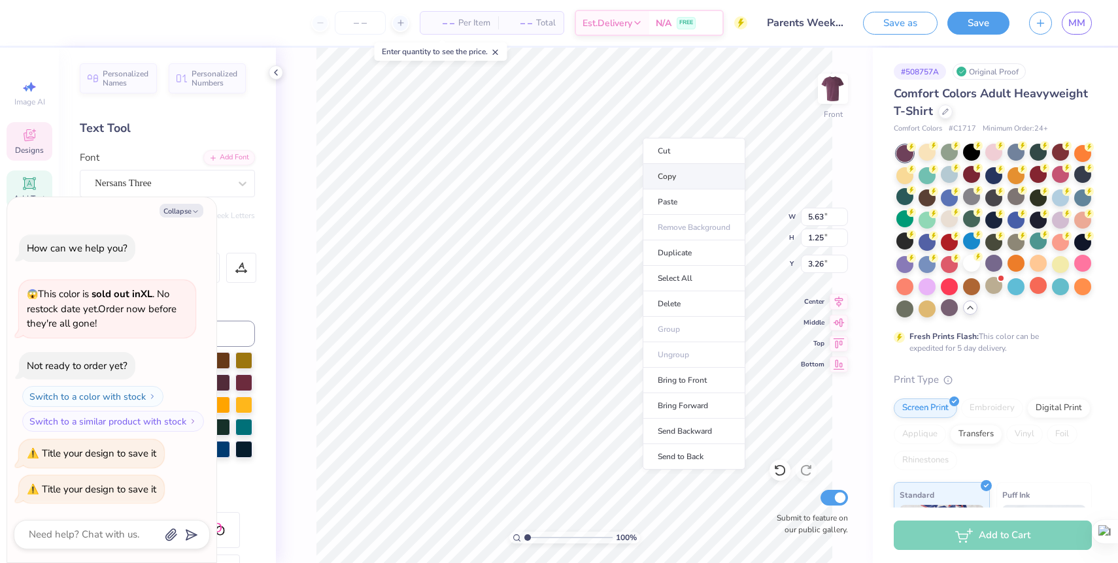
click at [667, 173] on li "Copy" at bounding box center [694, 176] width 103 height 25
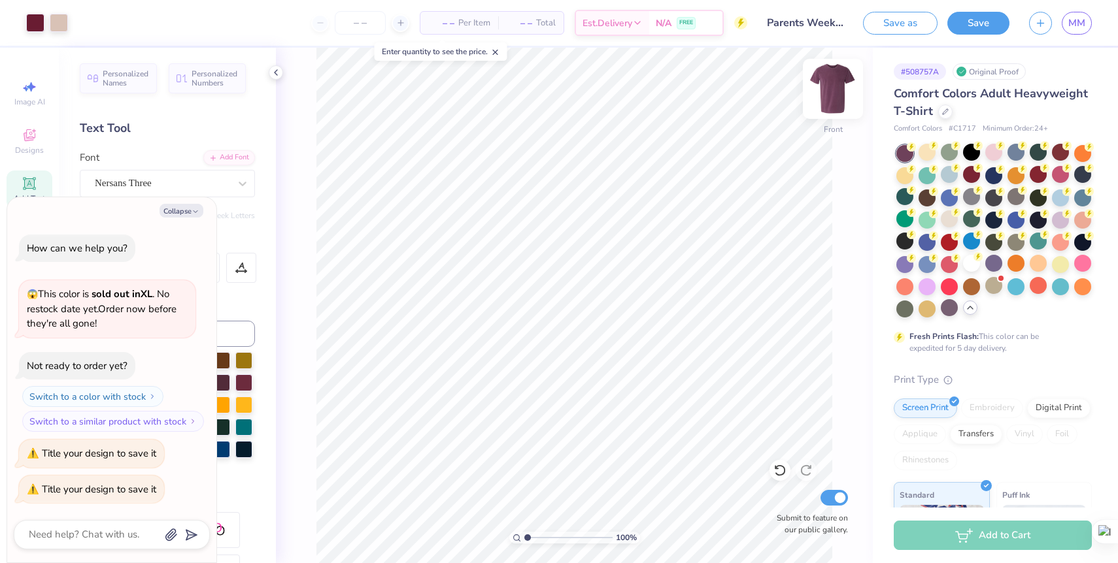
click at [827, 91] on img at bounding box center [833, 89] width 52 height 52
click at [688, 250] on li "Paste" at bounding box center [696, 253] width 103 height 25
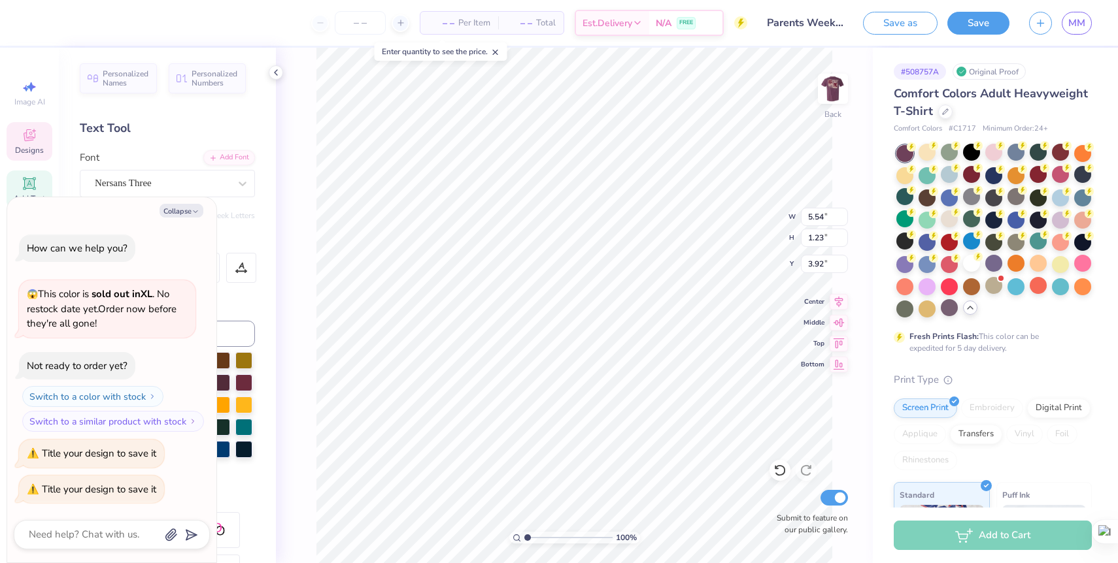
scroll to position [0, 0]
click at [225, 226] on div "Personalized Names Personalized Numbers Text Tool Add Font Font Nersans Three S…" at bounding box center [167, 306] width 217 height 516
click at [193, 210] on polyline "button" at bounding box center [195, 211] width 4 height 2
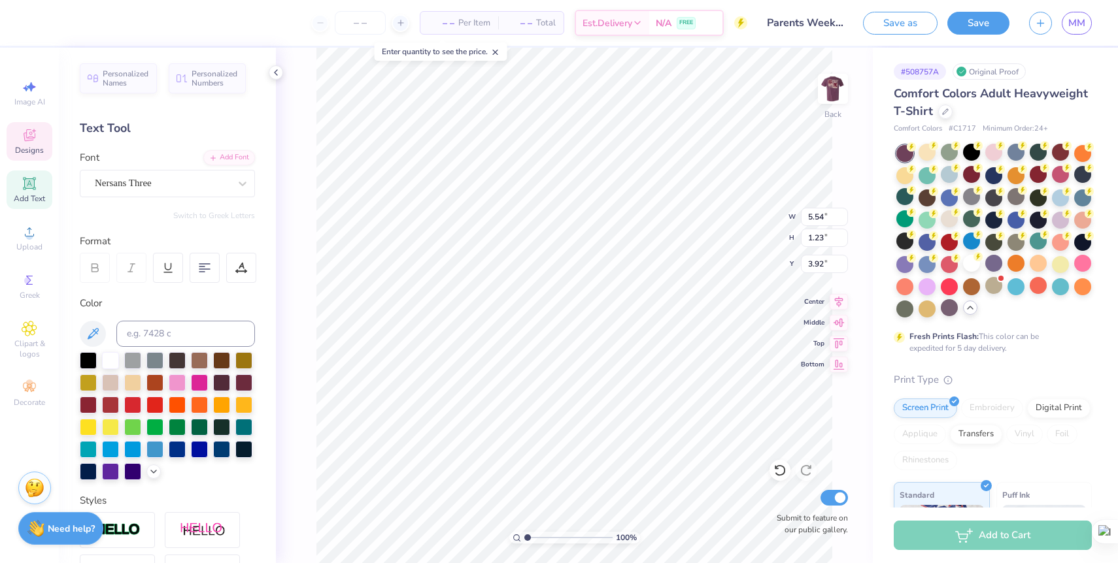
type textarea "x"
click at [38, 282] on div "Greek" at bounding box center [30, 286] width 46 height 39
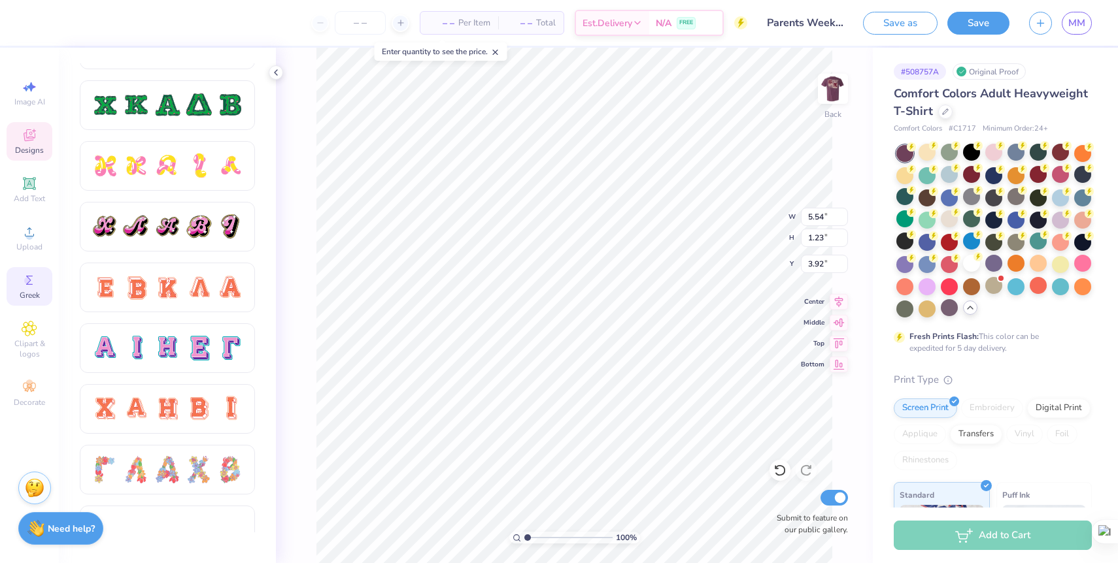
scroll to position [669, 0]
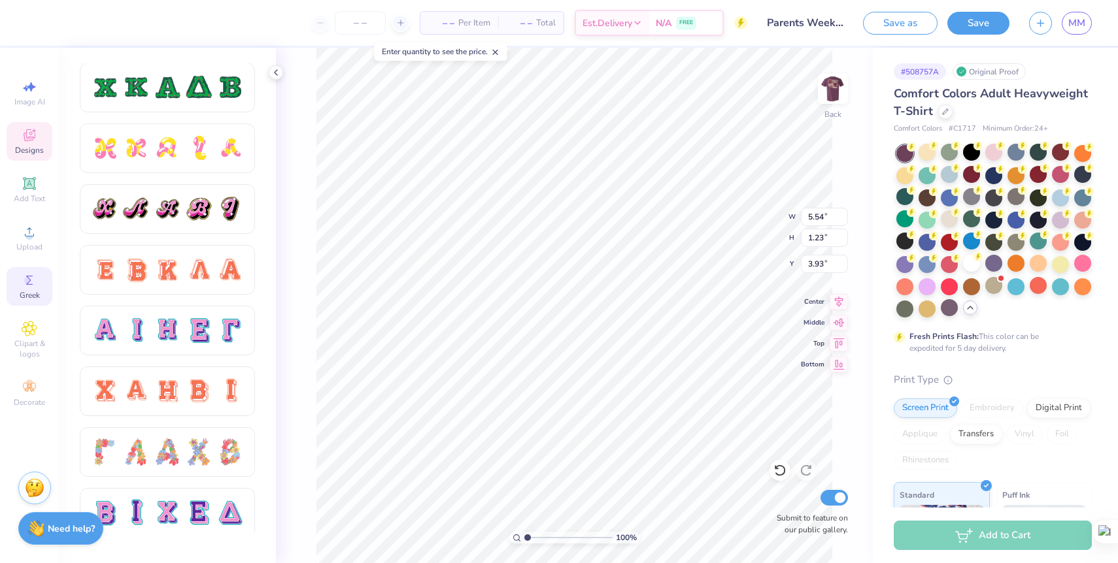
type input "3.93"
type textarea "D"
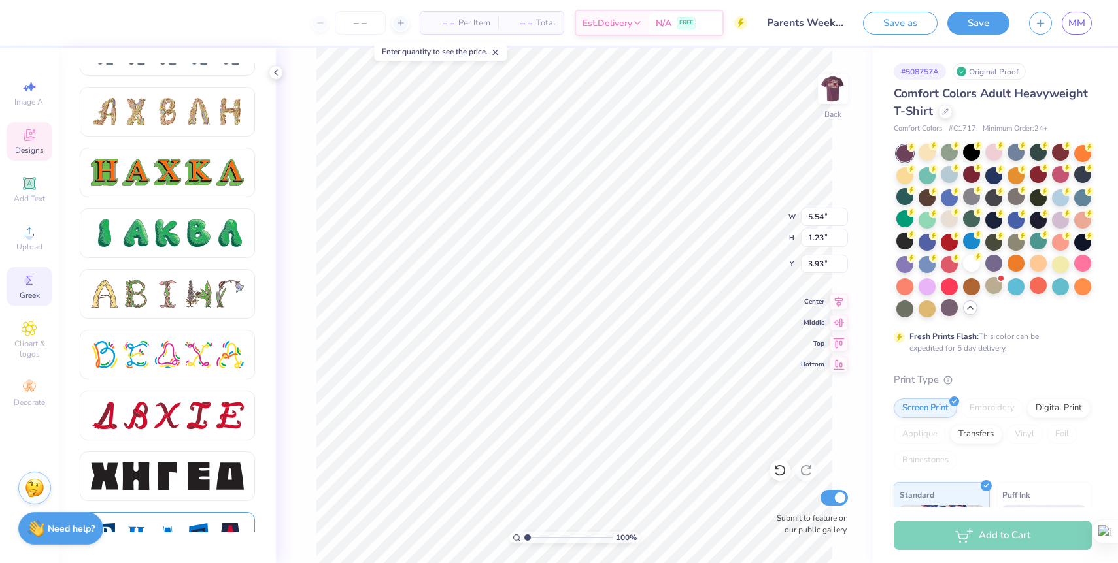
scroll to position [1361, 0]
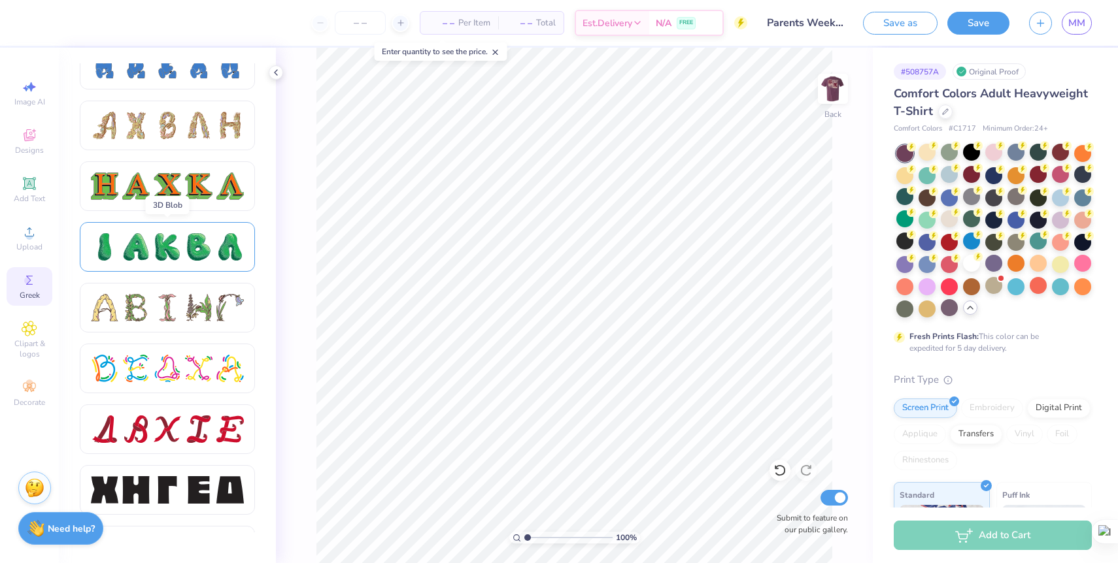
click at [226, 251] on div at bounding box center [229, 246] width 27 height 27
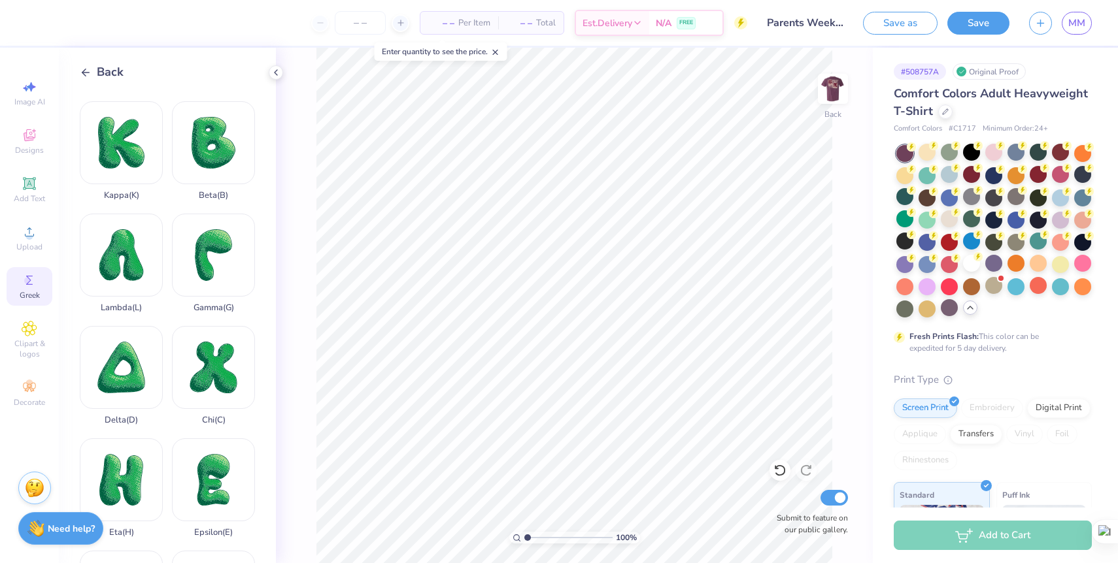
scroll to position [105, 0]
click at [125, 354] on div "Delta ( D )" at bounding box center [121, 376] width 83 height 99
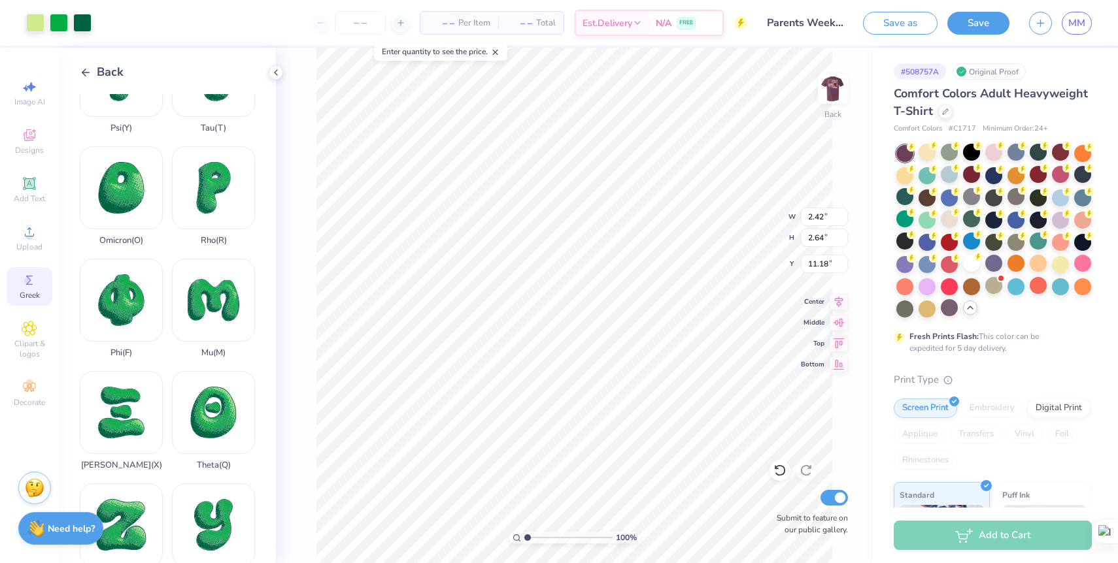
scroll to position [882, 0]
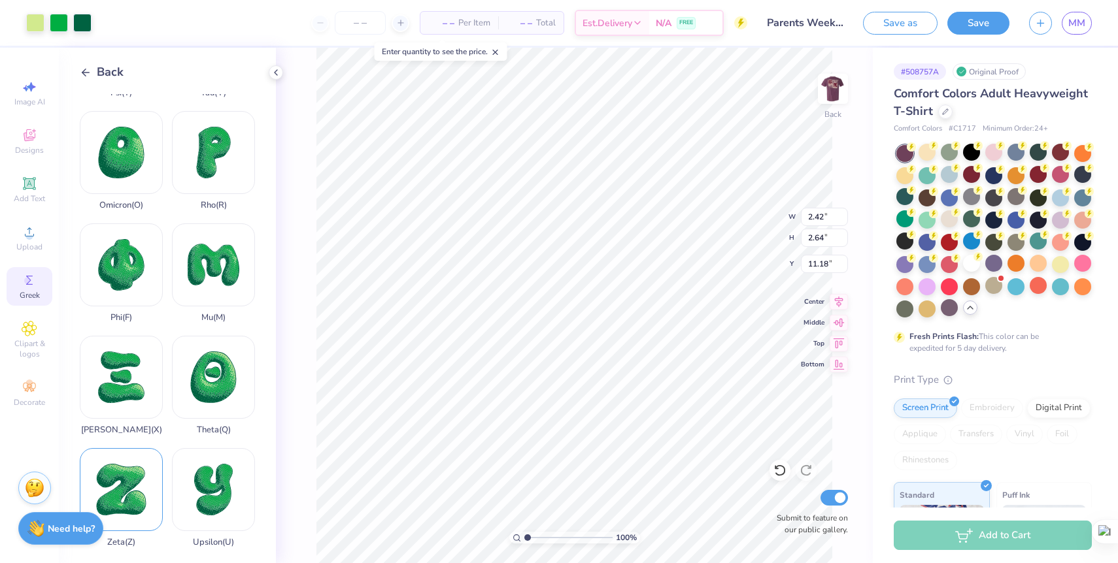
click at [144, 497] on div "Zeta ( Z )" at bounding box center [121, 497] width 83 height 99
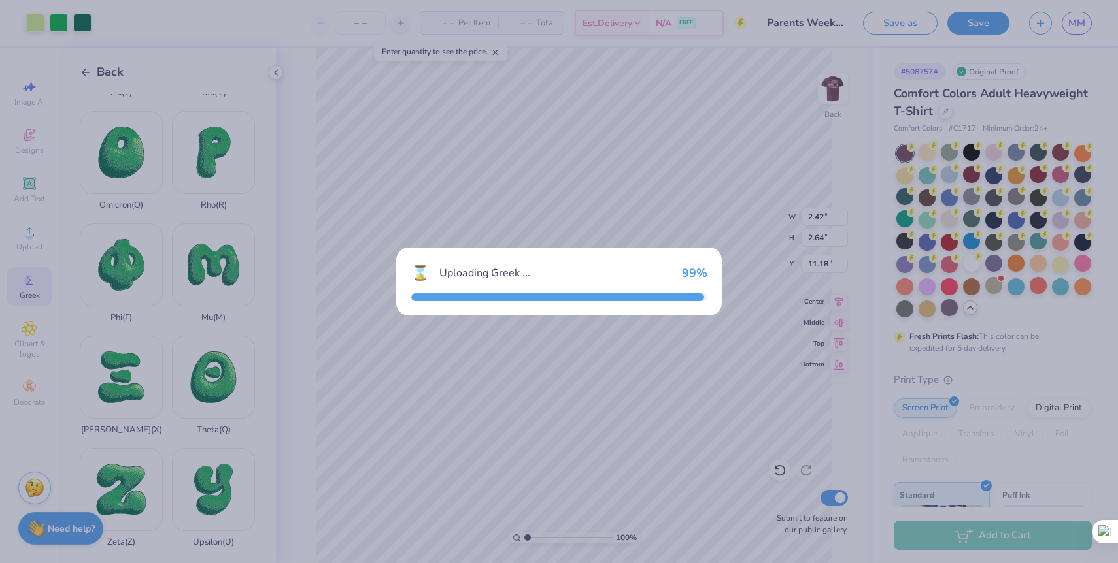
type input "2.51"
type input "2.61"
type input "11.20"
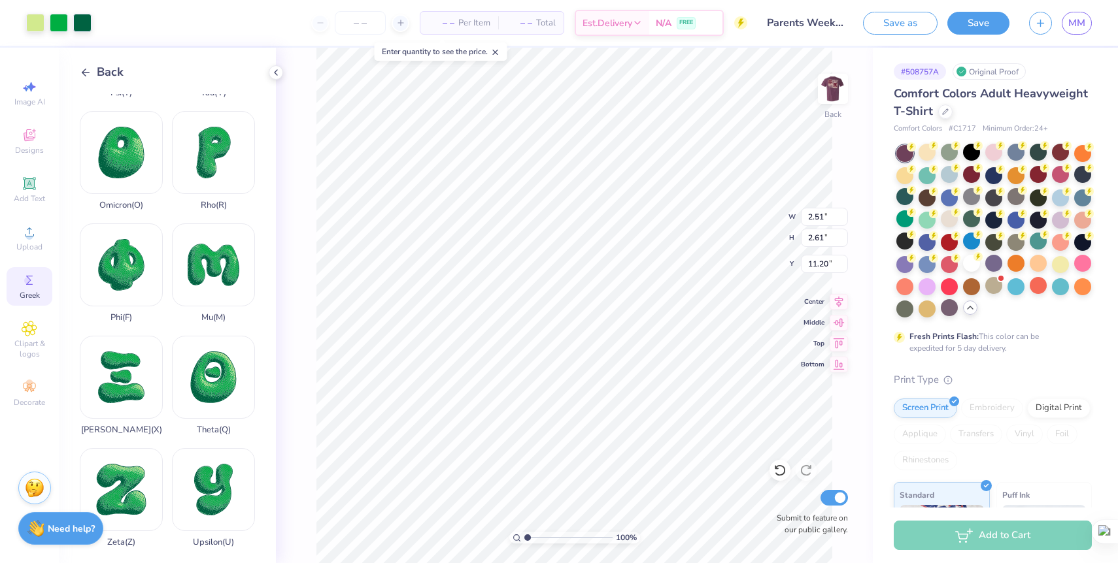
type input "2.42"
type input "2.64"
type input "2.43"
click at [277, 71] on icon at bounding box center [276, 72] width 10 height 10
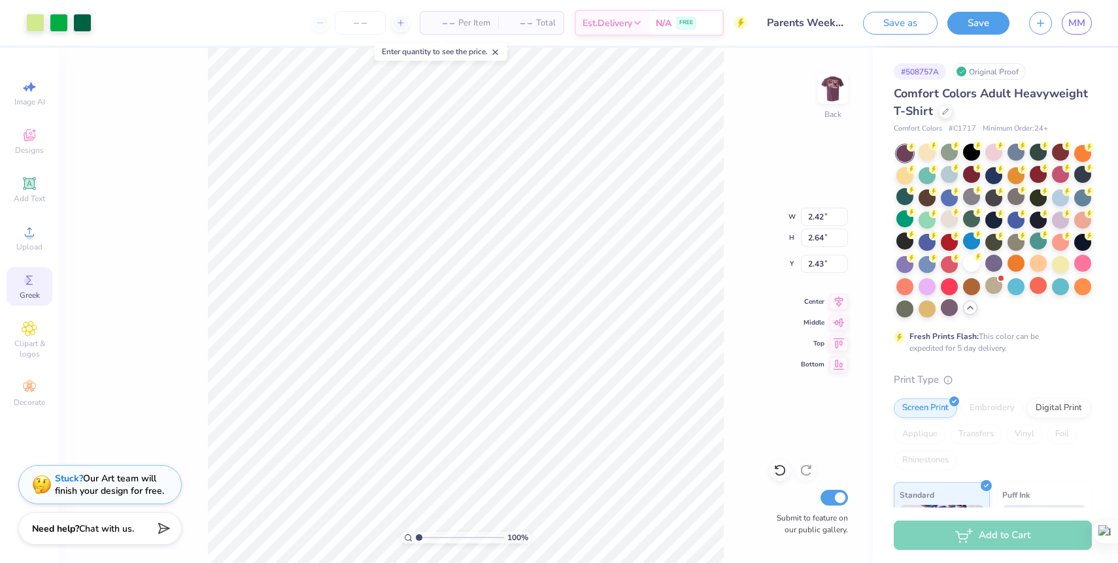
click at [36, 288] on icon at bounding box center [30, 281] width 16 height 16
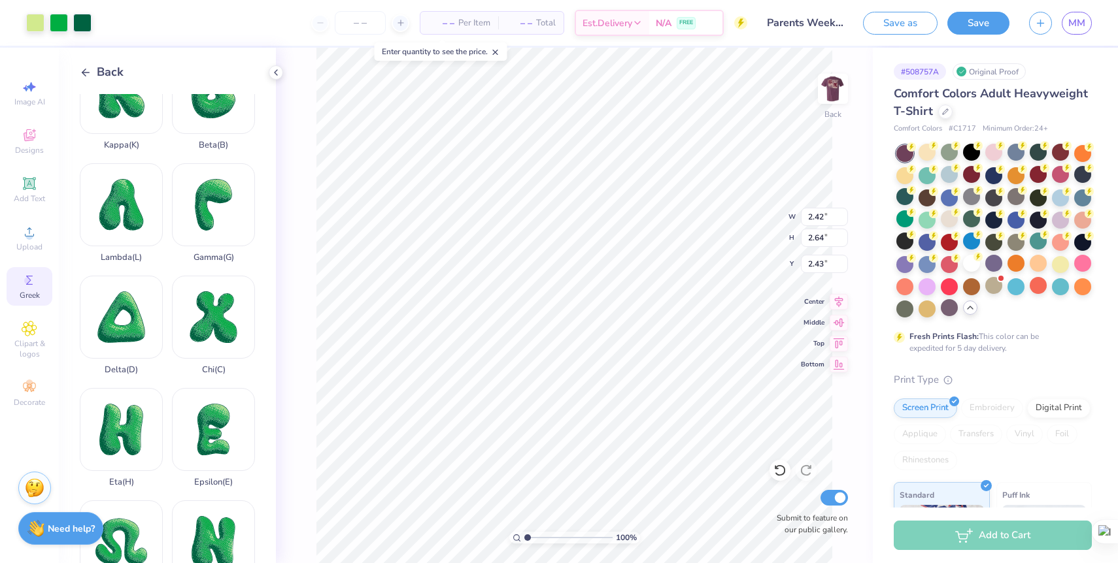
scroll to position [0, 0]
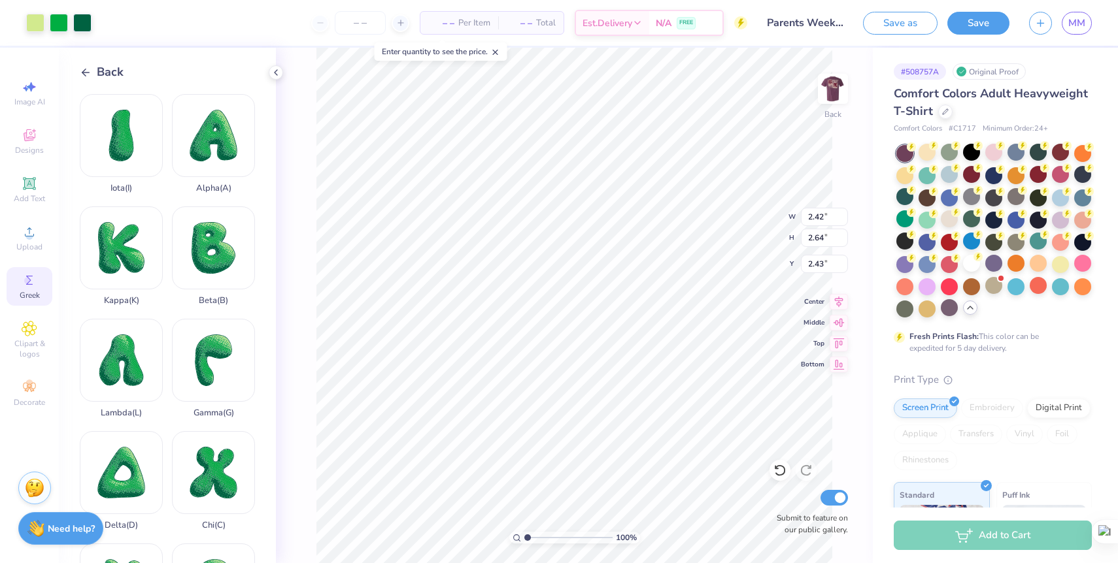
click at [79, 67] on div "Back Iota ( I ) Alpha ( A ) Kappa ( K ) Beta ( B ) Lambda ( L ) Gamma ( G ) Del…" at bounding box center [167, 306] width 217 height 516
click at [39, 25] on div at bounding box center [35, 21] width 18 height 18
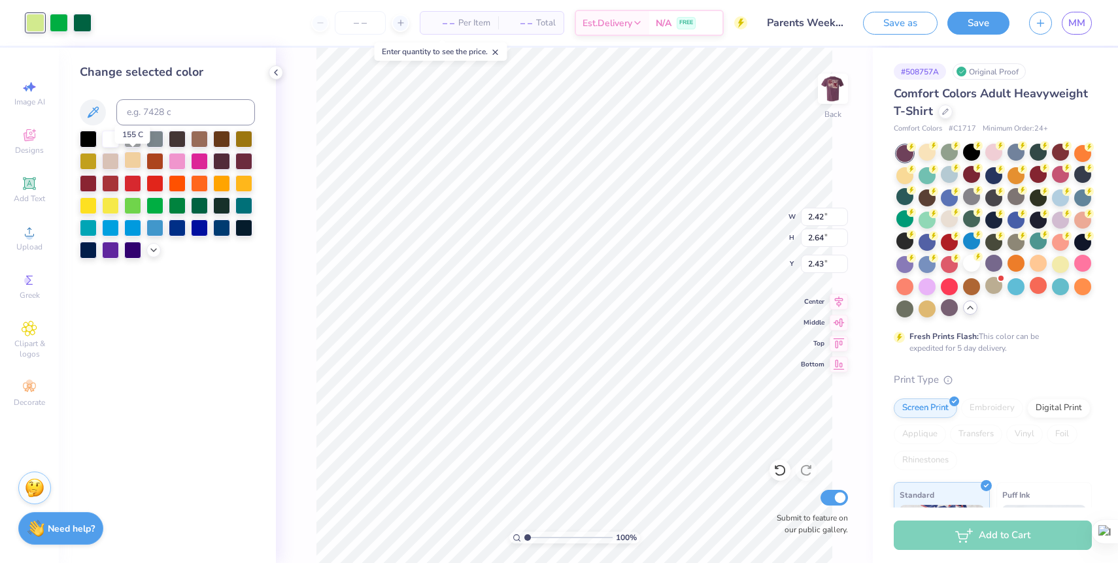
click at [131, 162] on div at bounding box center [132, 160] width 17 height 17
click at [137, 162] on div at bounding box center [132, 160] width 17 height 17
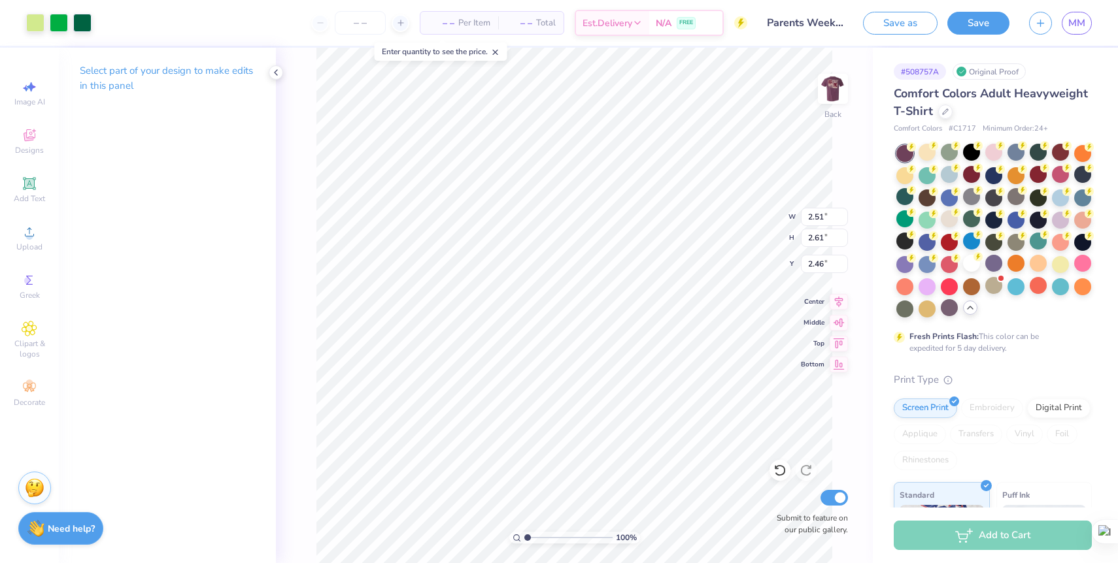
type input "2.51"
type input "2.61"
type input "2.46"
type input "2.45"
click at [723, 362] on li "Group" at bounding box center [718, 362] width 103 height 25
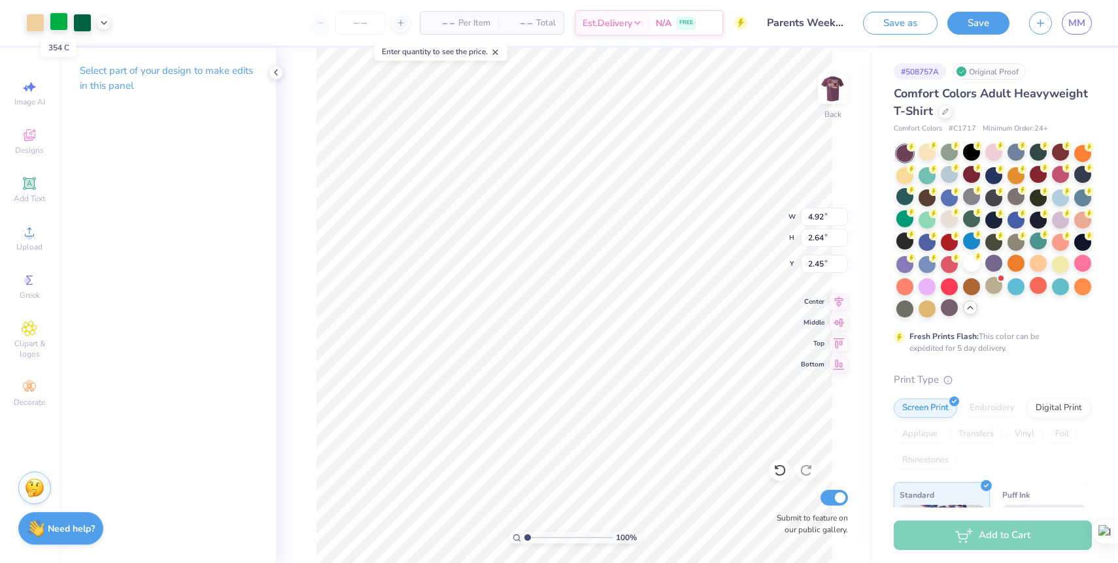
click at [54, 21] on div at bounding box center [59, 21] width 18 height 18
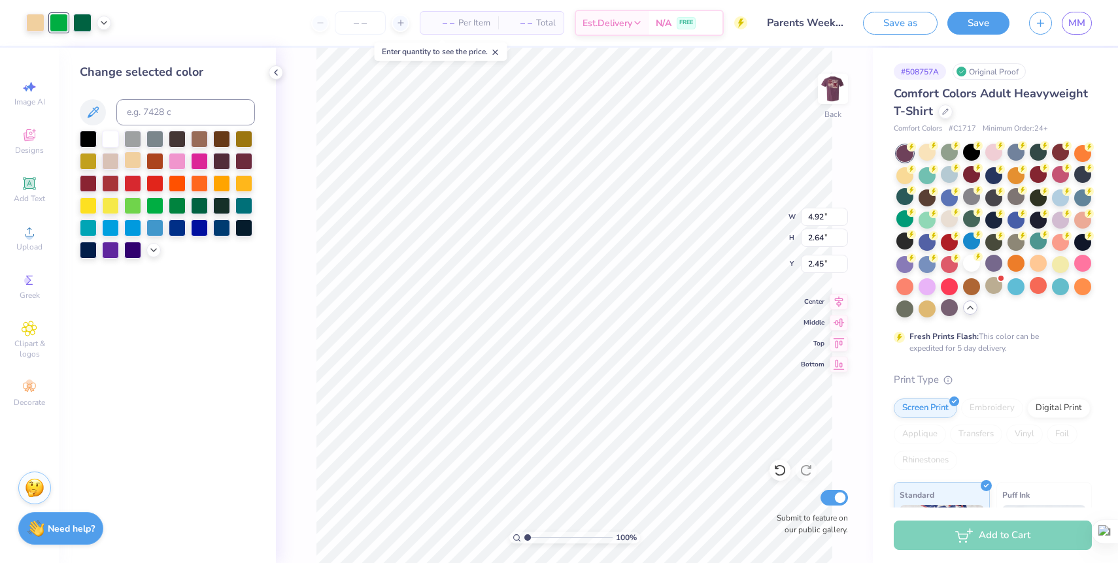
click at [131, 162] on div at bounding box center [132, 160] width 17 height 17
click at [59, 19] on div at bounding box center [59, 21] width 18 height 18
click at [135, 163] on div at bounding box center [132, 160] width 17 height 17
click at [60, 20] on div at bounding box center [59, 21] width 18 height 18
click at [246, 136] on div at bounding box center [243, 137] width 17 height 17
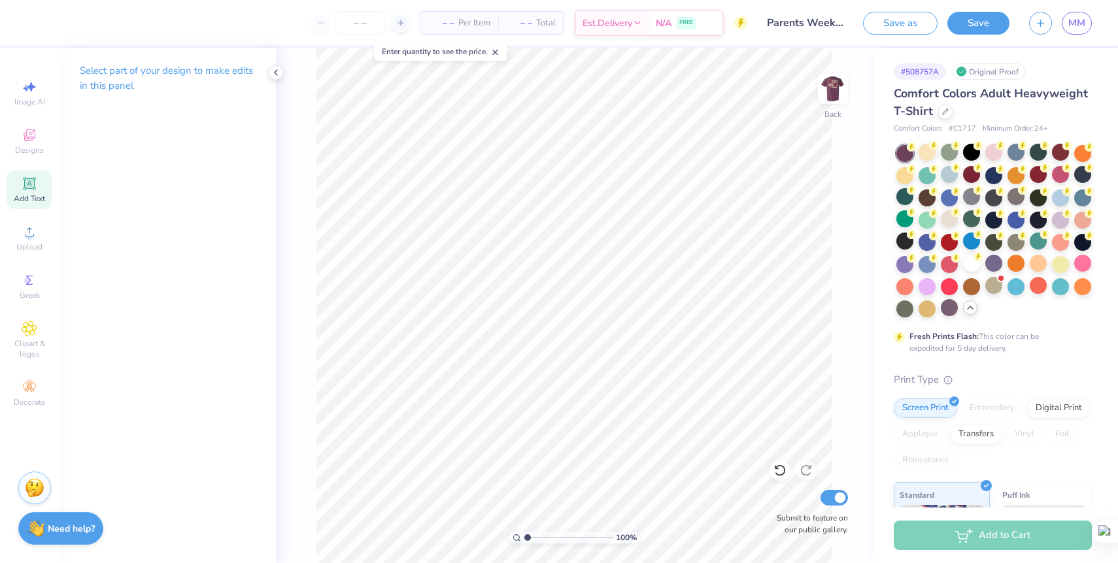
click at [29, 182] on icon at bounding box center [29, 183] width 10 height 10
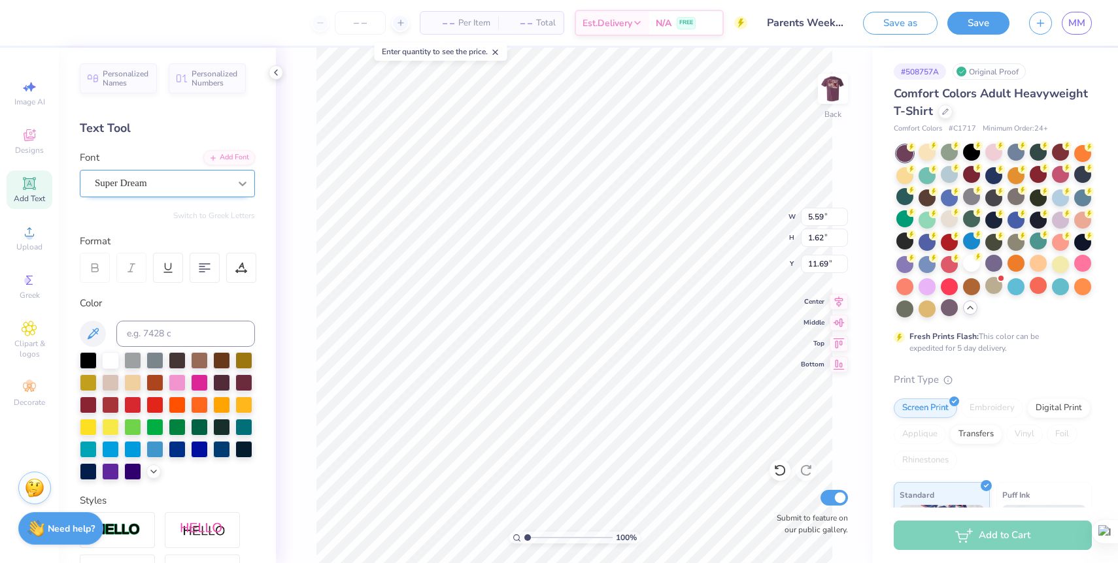
click at [241, 192] on div at bounding box center [243, 184] width 24 height 24
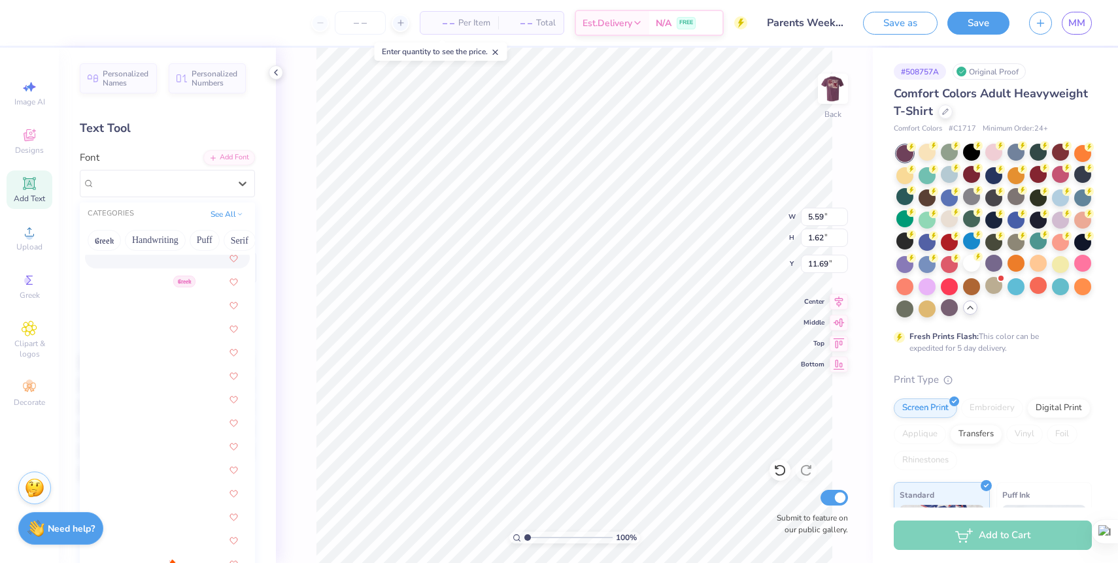
scroll to position [1607, 0]
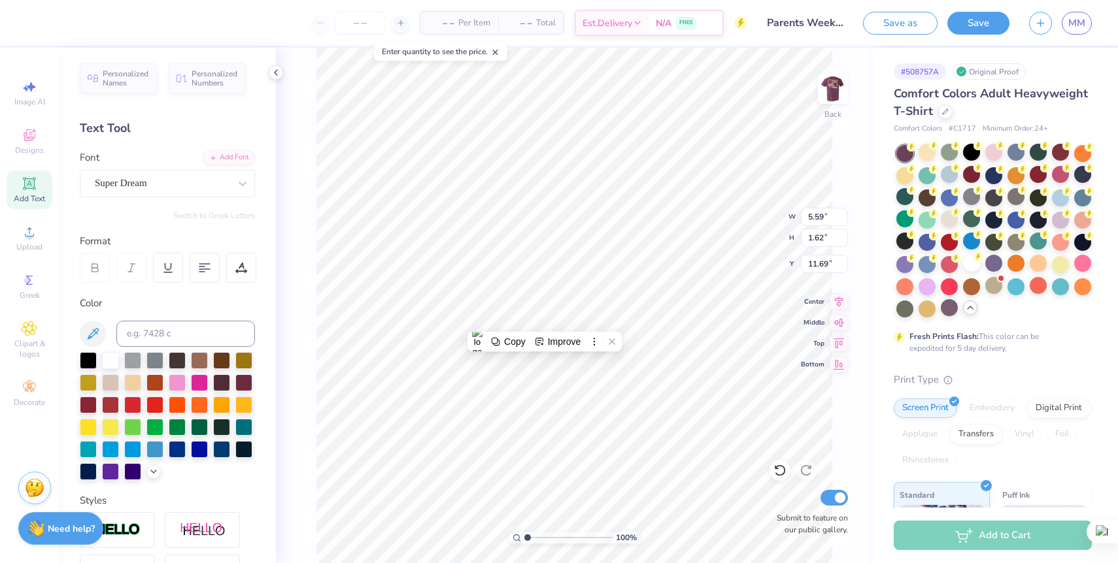
paste textarea
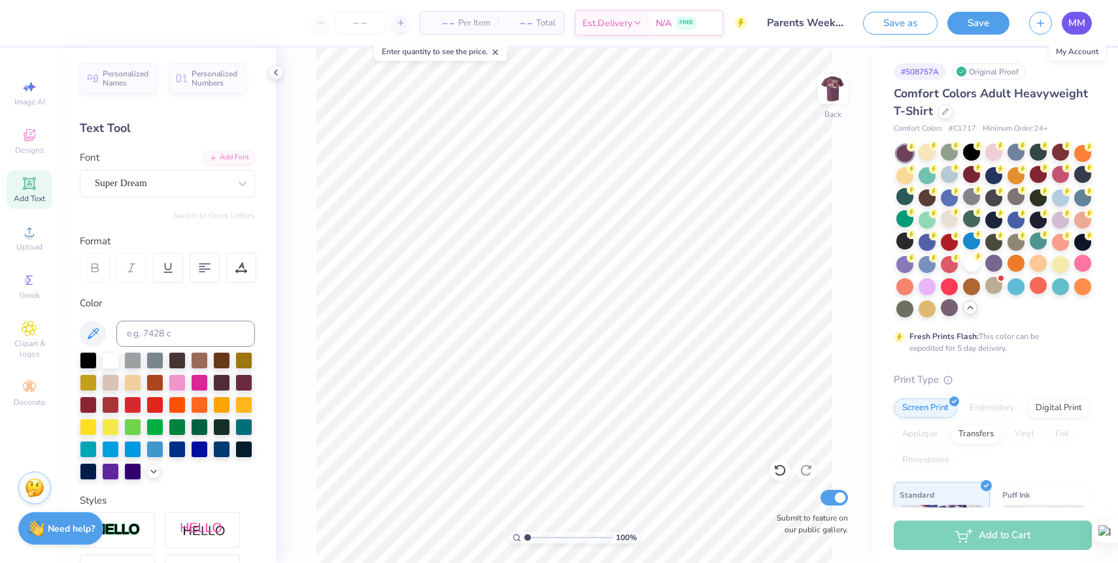
click at [1075, 22] on span "MM" at bounding box center [1076, 23] width 17 height 15
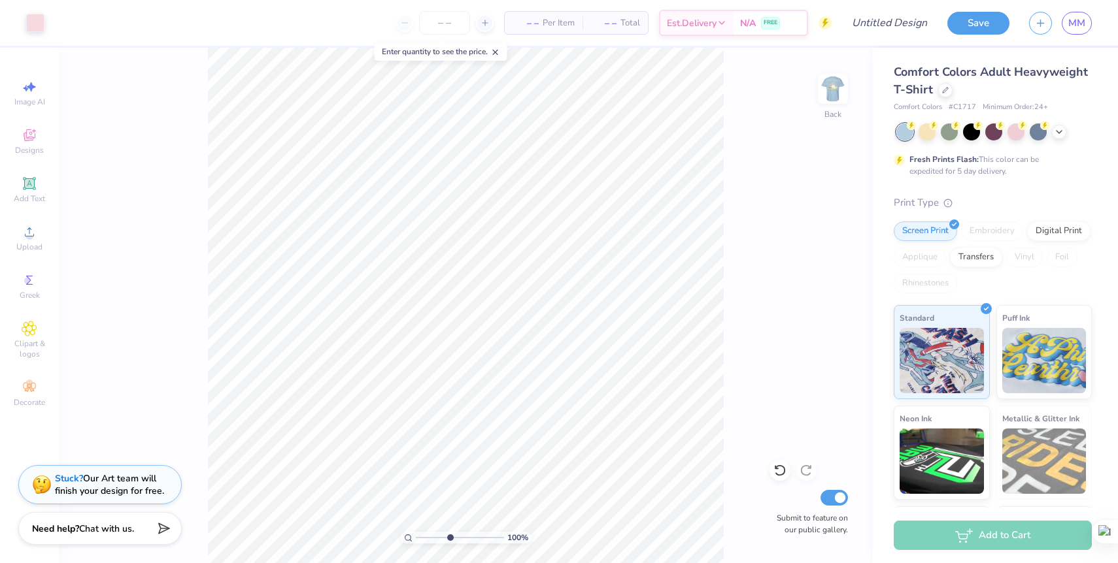
type input "5.51"
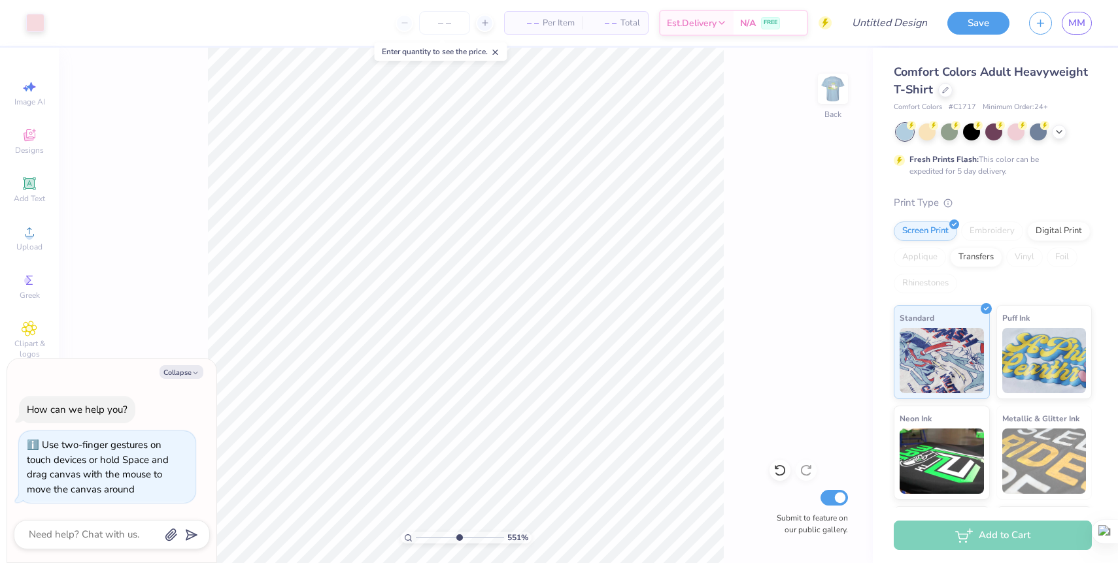
type textarea "x"
drag, startPoint x: 418, startPoint y: 535, endPoint x: 431, endPoint y: 521, distance: 19.0
type input "2.42"
click at [431, 532] on input "range" at bounding box center [460, 538] width 88 height 12
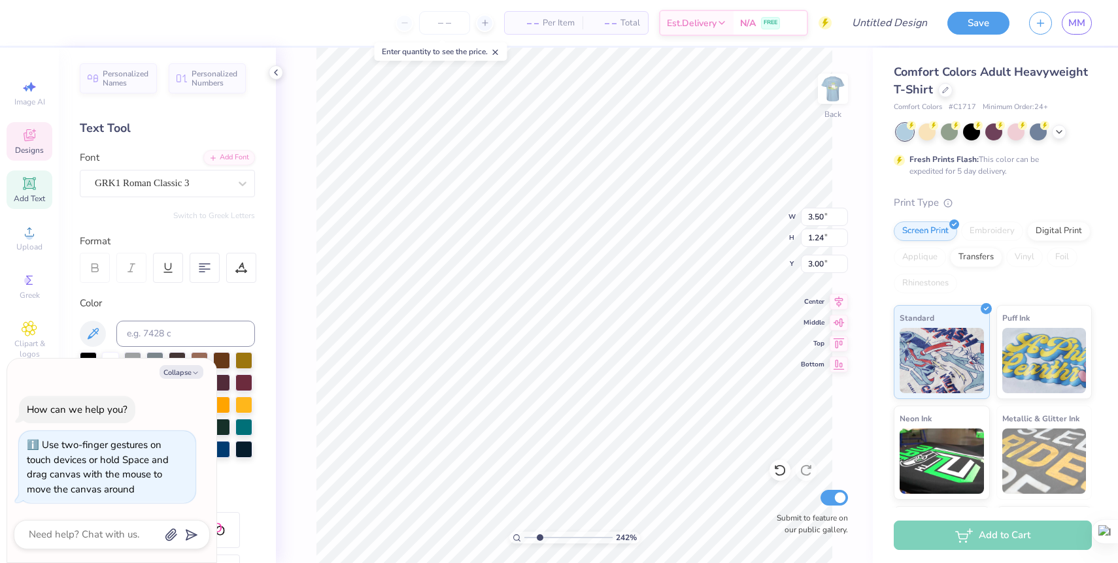
type textarea "x"
type textarea "AD"
type textarea "x"
type textarea "D"
type textarea "x"
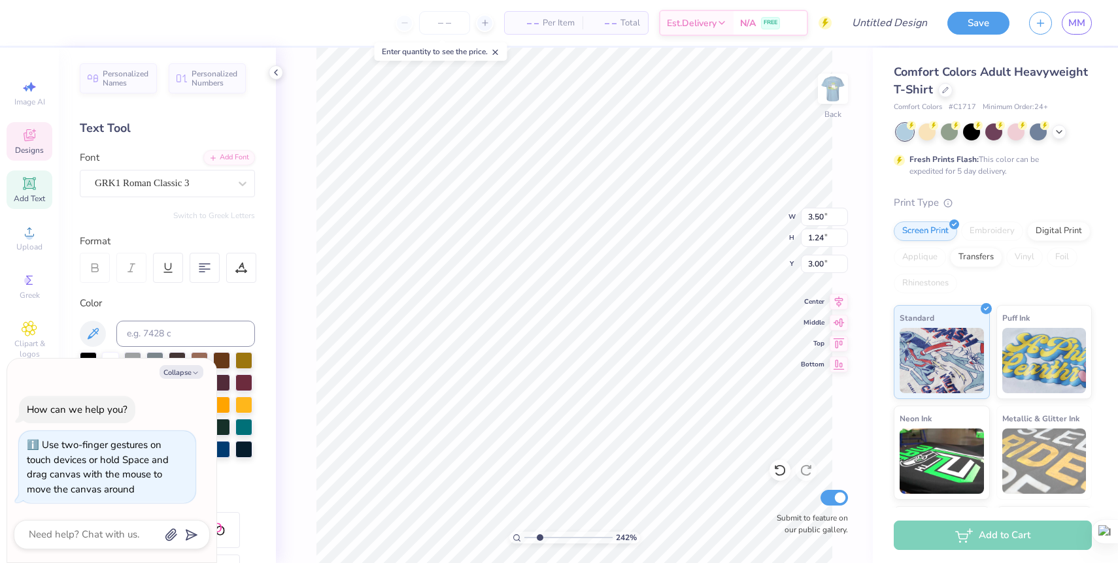
type textarea "DZ"
type textarea "x"
type textarea "D"
type textarea "x"
type textarea "Dz"
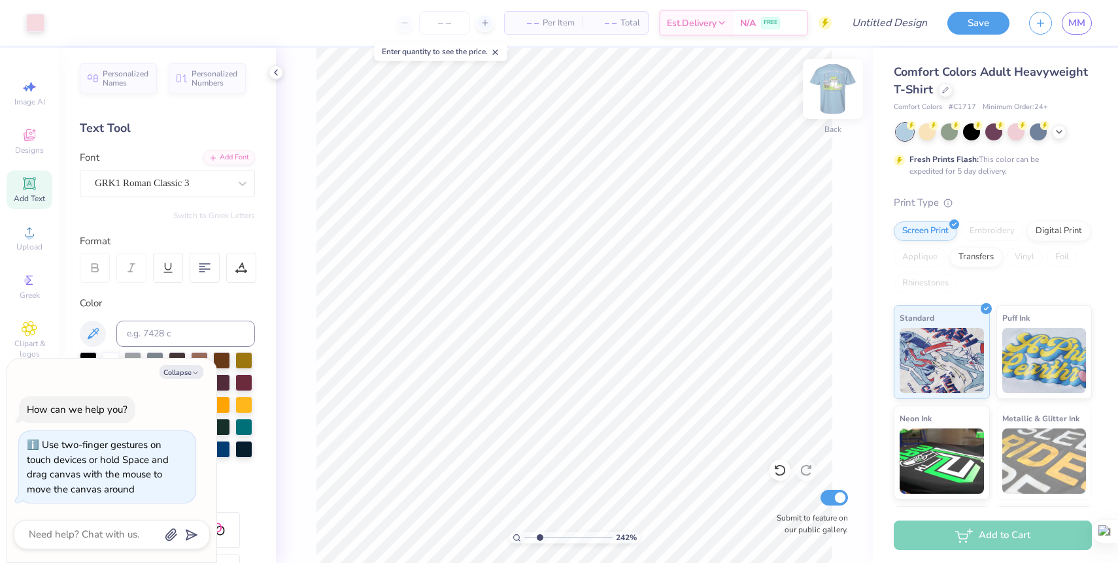
click at [839, 93] on img at bounding box center [833, 89] width 52 height 52
type textarea "x"
drag, startPoint x: 539, startPoint y: 537, endPoint x: 533, endPoint y: 538, distance: 6.6
type input "1.61"
click at [532, 538] on input "range" at bounding box center [568, 538] width 88 height 12
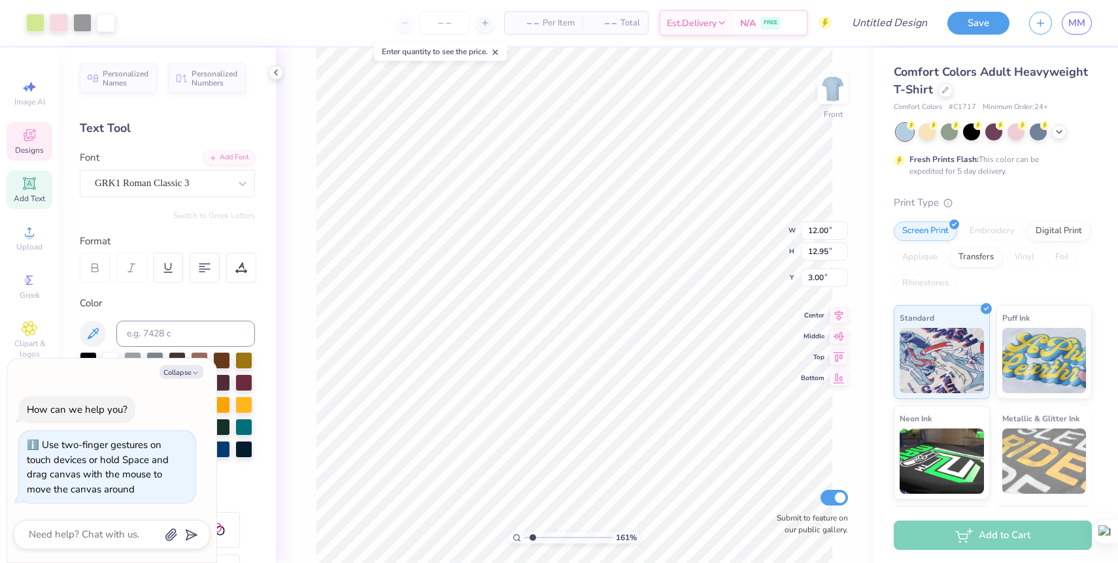
type textarea "x"
type input "1.94"
type textarea "x"
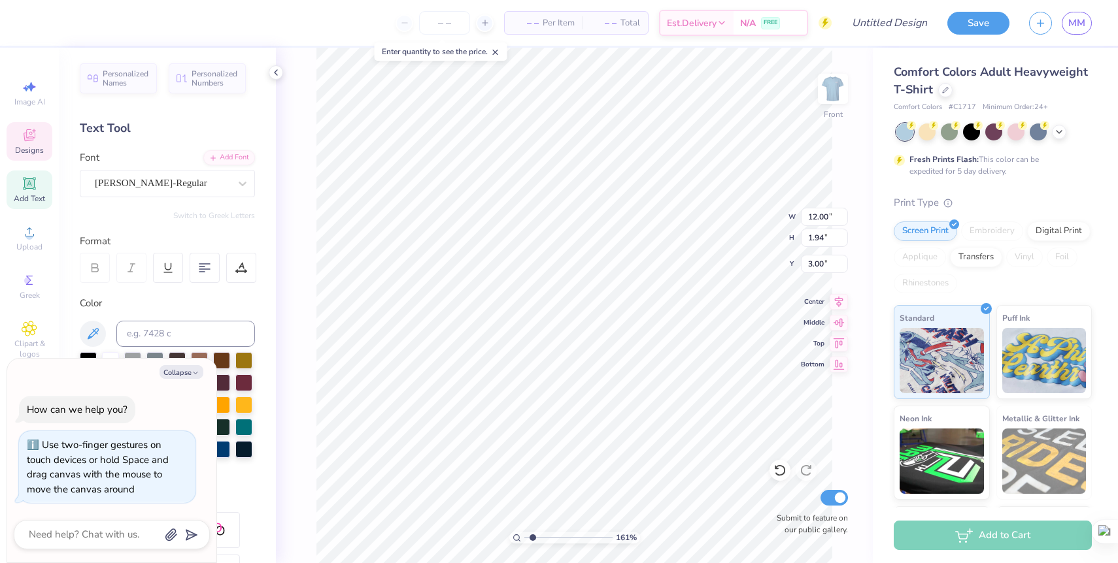
type textarea "DELTA"
type textarea "x"
type textarea "DELTA"
type textarea "x"
type textarea "DELTA Z"
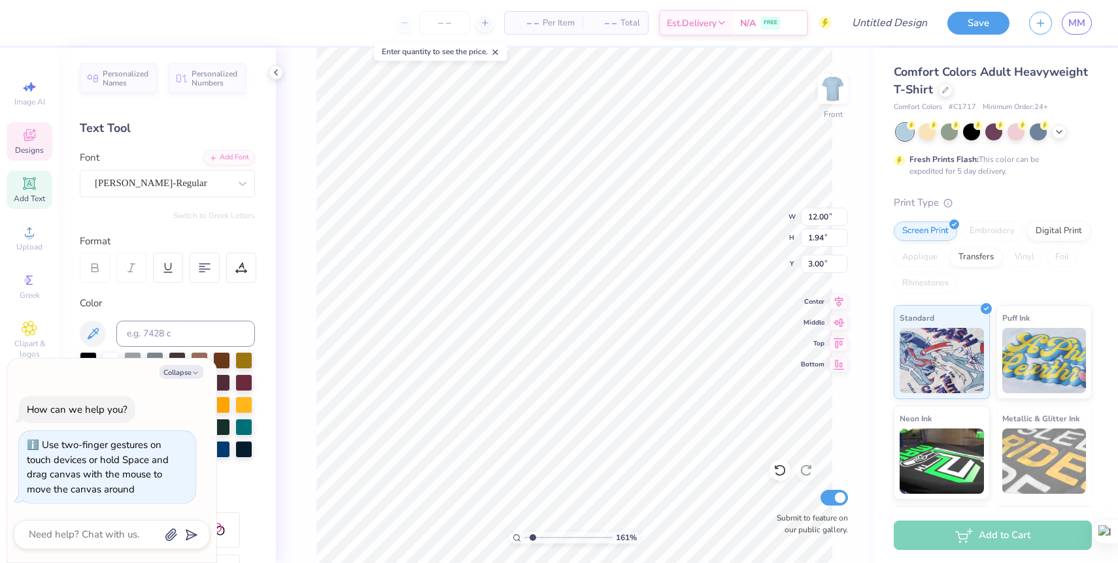
type textarea "x"
type textarea "DELTA Ze"
type textarea "x"
type textarea "DELTA Z"
type textarea "x"
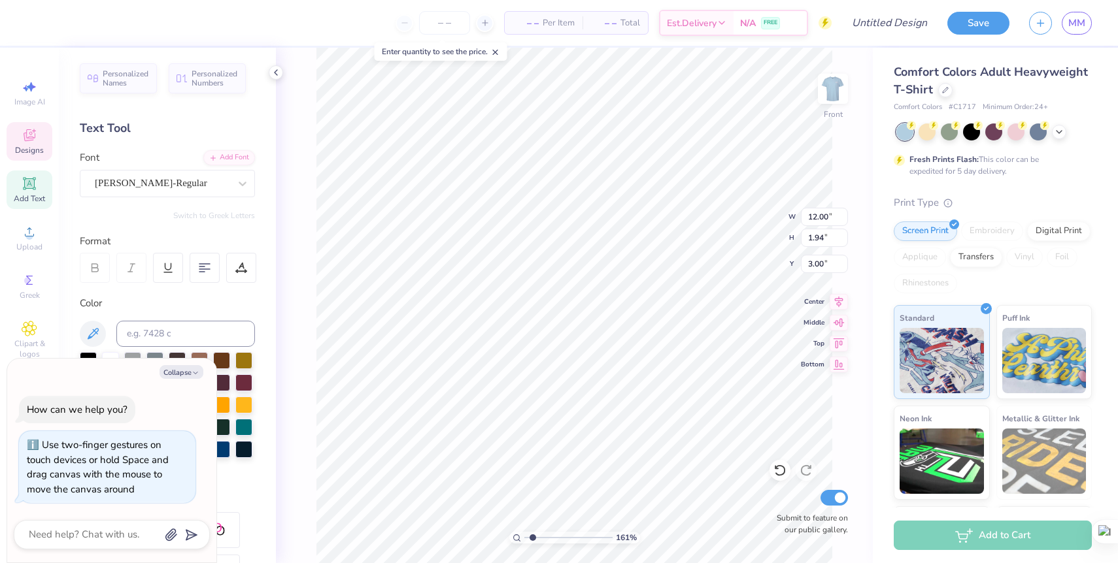
type textarea "DELTA ZE"
type textarea "x"
type textarea "DELTA ZET"
type textarea "x"
type textarea "DELTA ZETA"
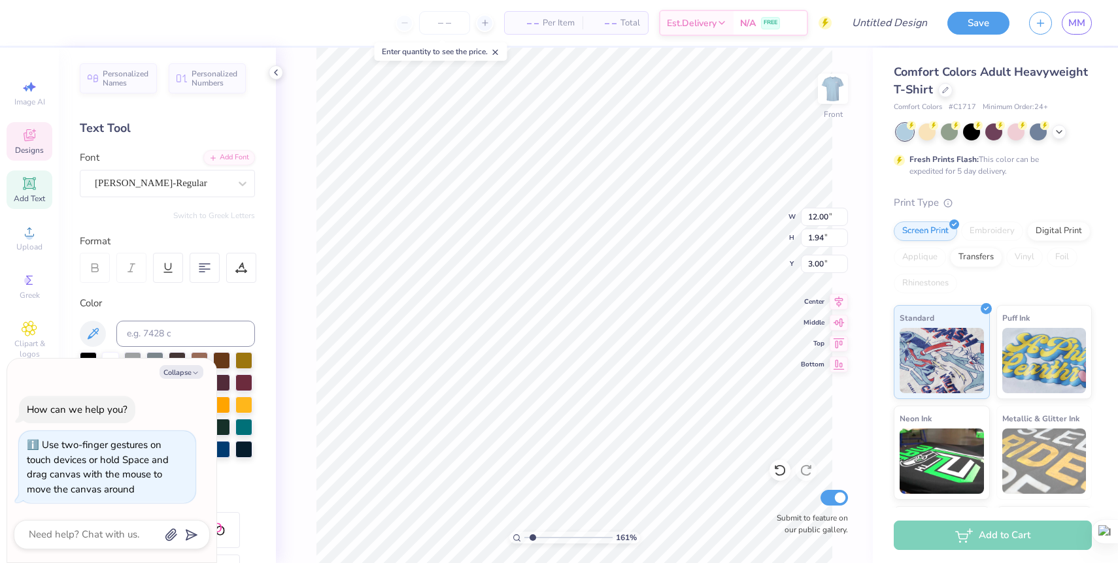
scroll to position [0, 2]
type textarea "x"
type textarea "D"
type textarea "x"
type textarea "DZ"
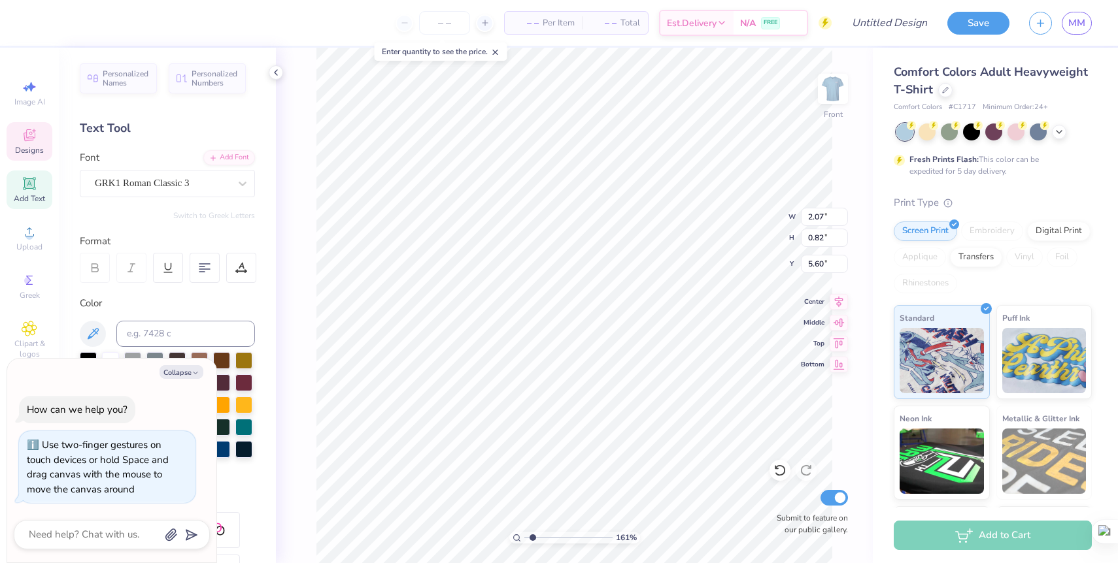
type textarea "x"
type input "2.14"
type input "1.00"
type input "12.60"
type textarea "x"
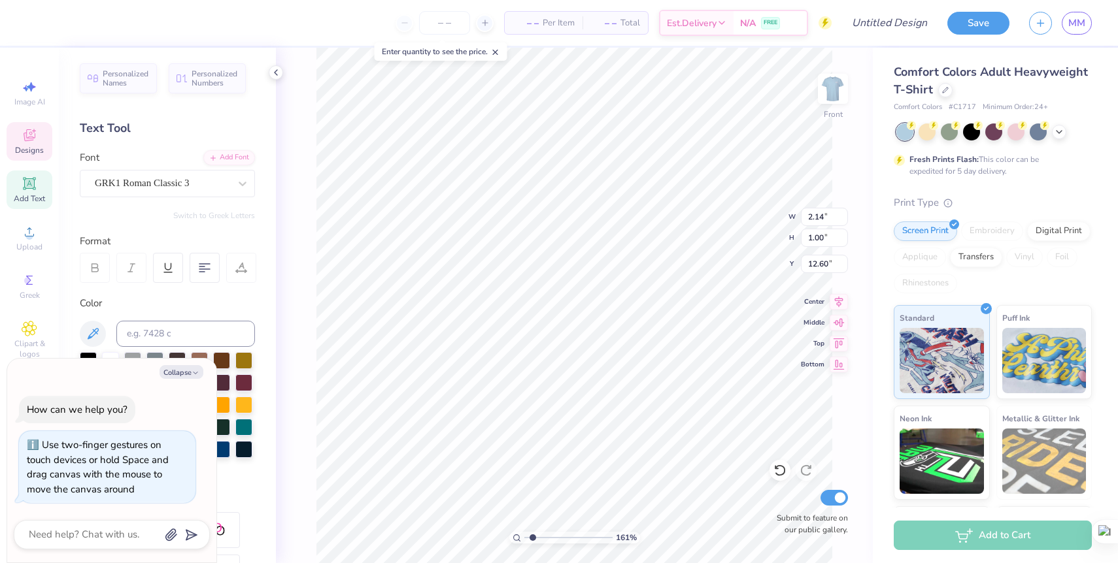
type textarea "AD"
type textarea "x"
type textarea "D"
type textarea "x"
type textarea "DZ"
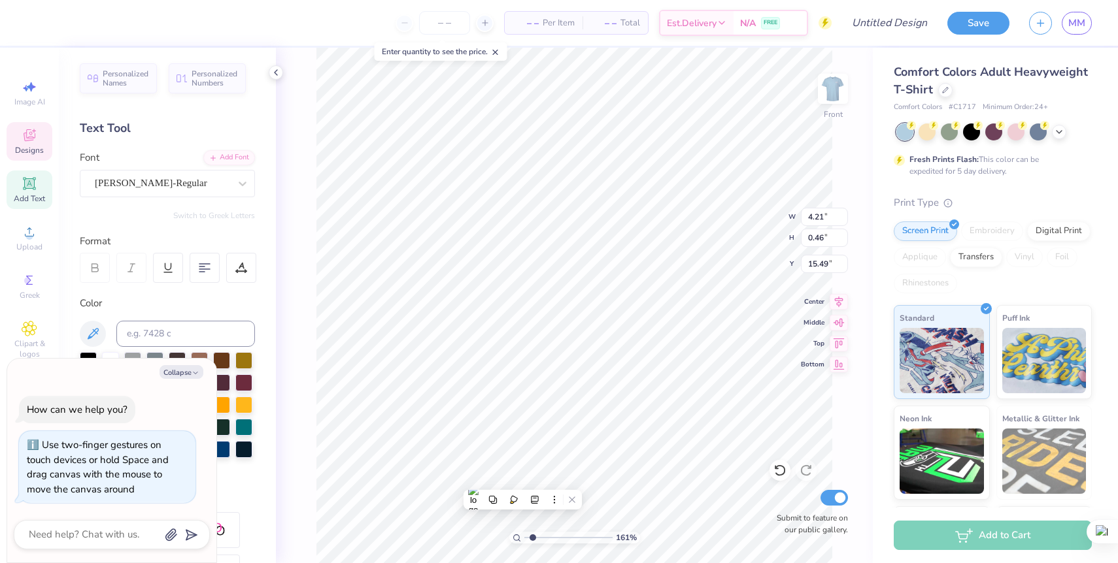
type textarea "x"
type textarea "R, NC 2025"
type textarea "x"
type textarea "RA, NC 2025"
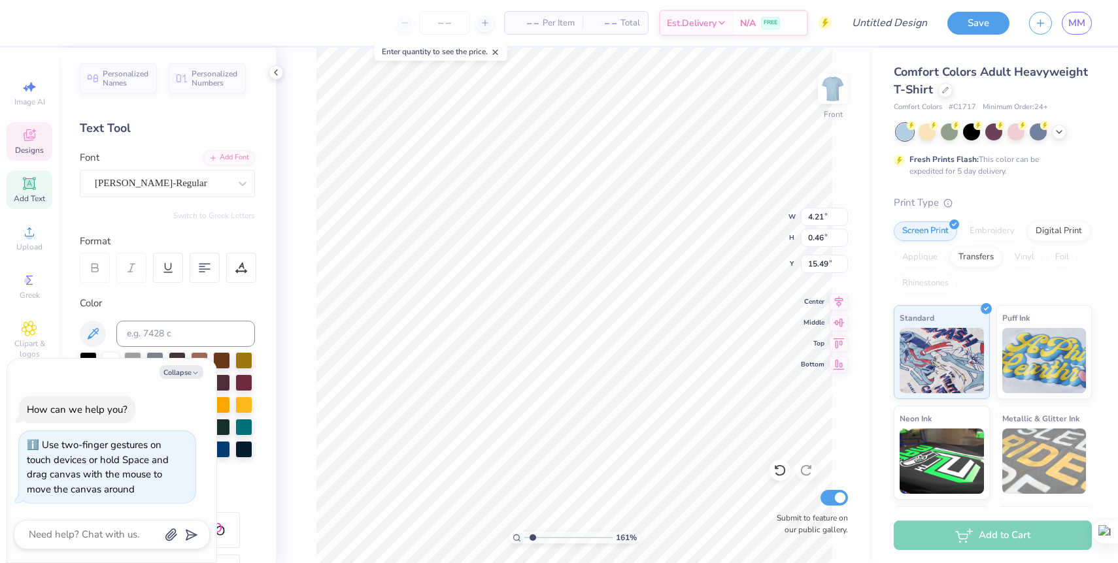
type textarea "x"
type textarea "RAL, NC 2025"
type textarea "x"
type textarea "RALE, NC 2025"
type textarea "x"
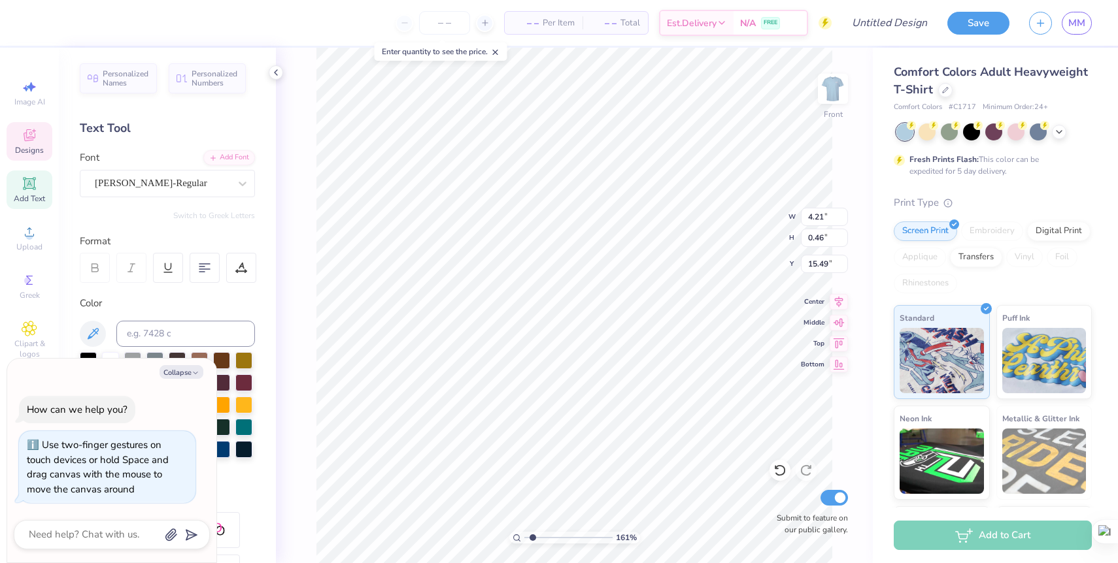
type textarea "RALEI, NC 2025"
type textarea "x"
type textarea "RALEIG, NC 2025"
type textarea "x"
type textarea "RALEIGH, NC 2025"
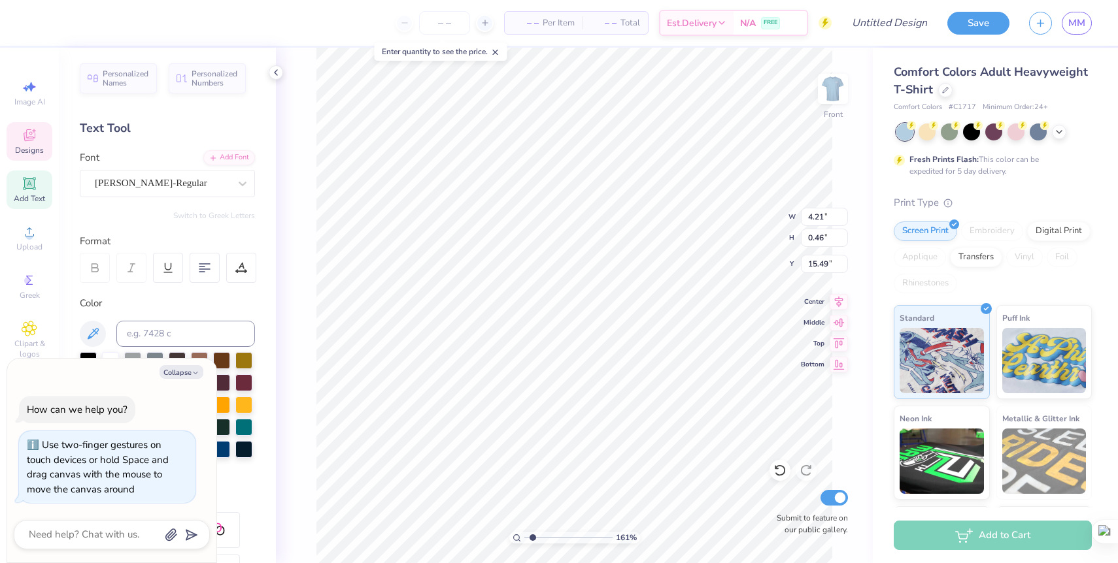
type textarea "x"
type textarea "RALEIGHT, NC 2025"
type textarea "x"
type textarea "RALEIGH, NC 2025"
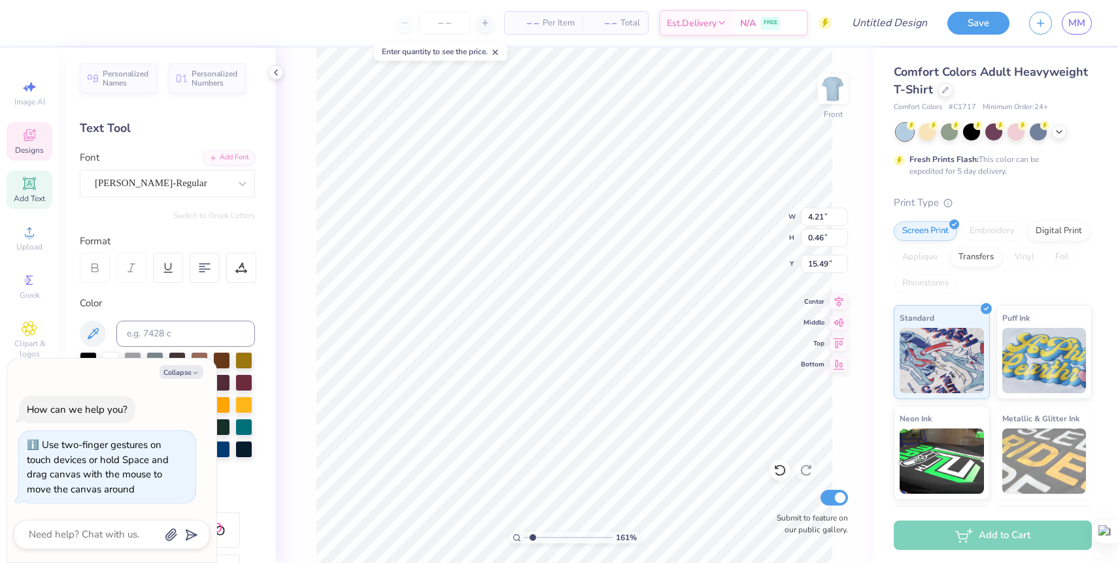
type textarea "x"
type input "1.07"
click at [527, 537] on input "range" at bounding box center [568, 538] width 88 height 12
click at [1056, 133] on icon at bounding box center [1059, 131] width 10 height 10
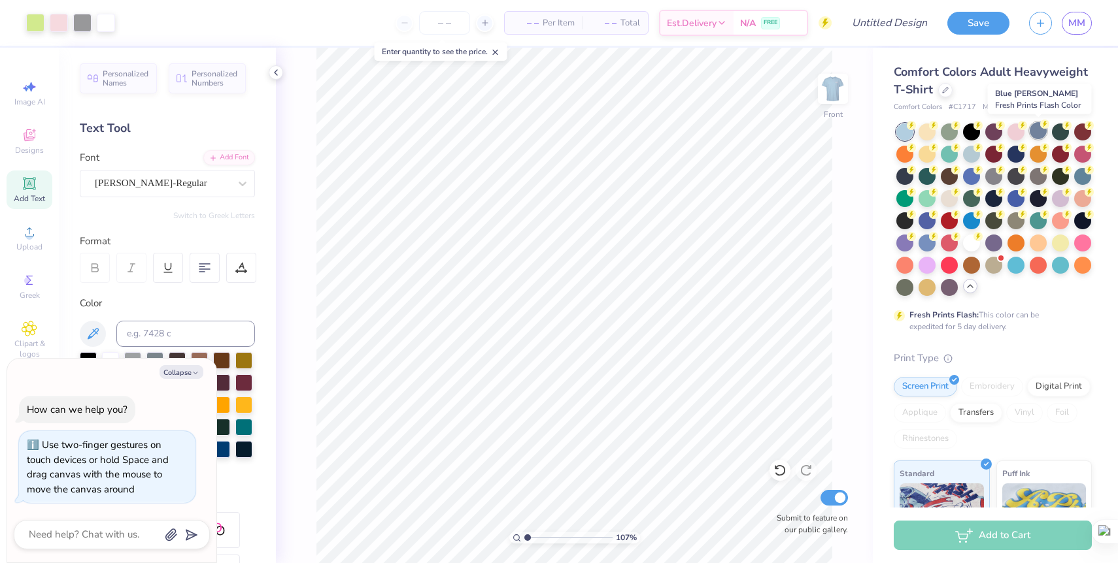
click at [1041, 133] on div at bounding box center [1037, 130] width 17 height 17
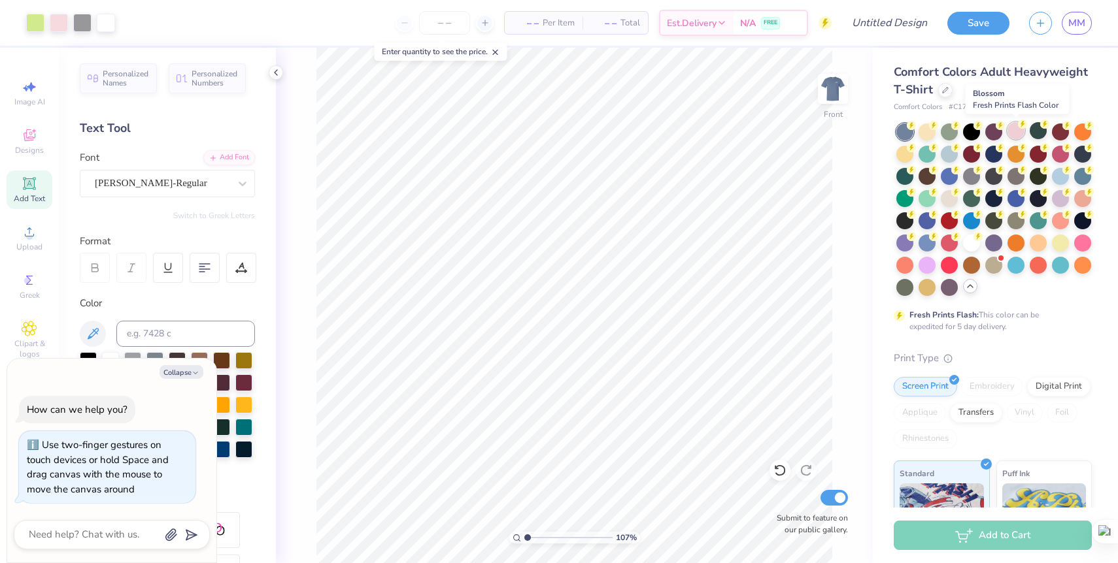
click at [1015, 138] on div at bounding box center [1015, 130] width 17 height 17
click at [991, 135] on div at bounding box center [993, 130] width 17 height 17
click at [924, 153] on div at bounding box center [926, 152] width 17 height 17
click at [1080, 176] on div at bounding box center [1082, 175] width 17 height 17
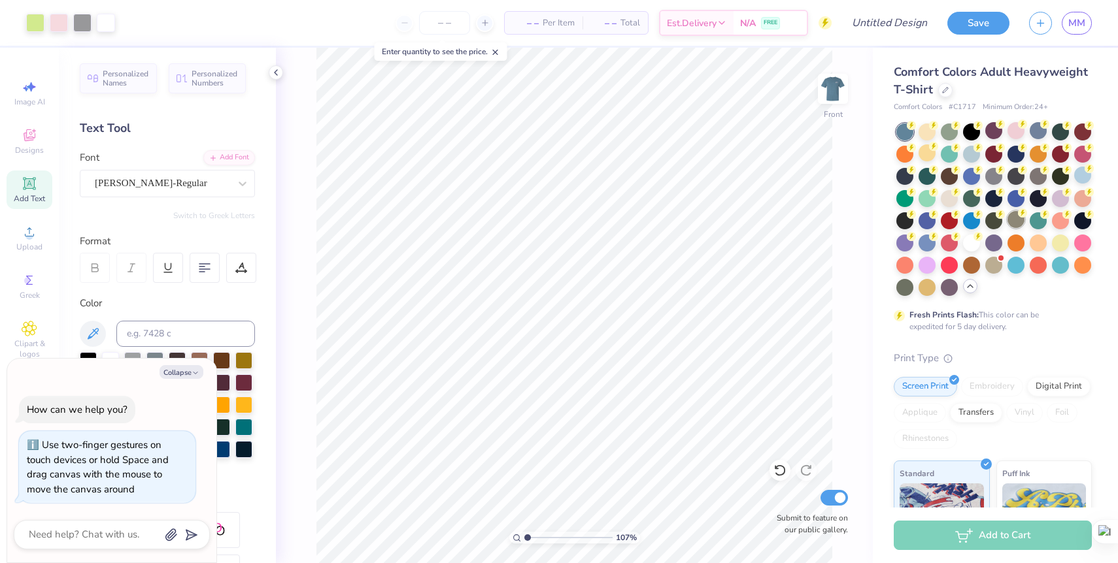
click at [1013, 222] on div at bounding box center [1015, 219] width 17 height 17
click at [927, 244] on div at bounding box center [926, 241] width 17 height 17
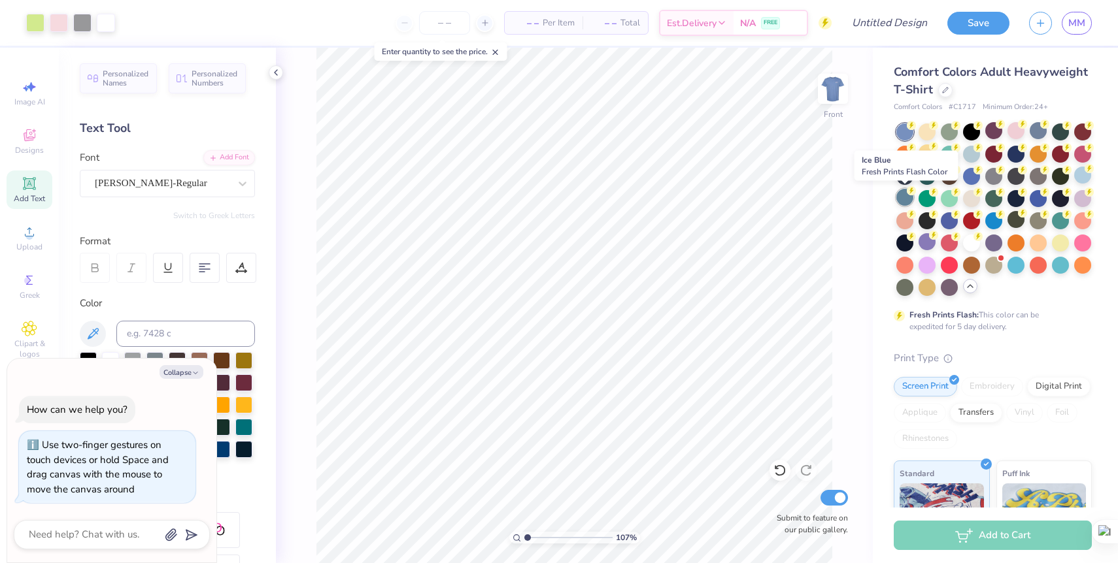
click at [906, 201] on div at bounding box center [904, 197] width 17 height 17
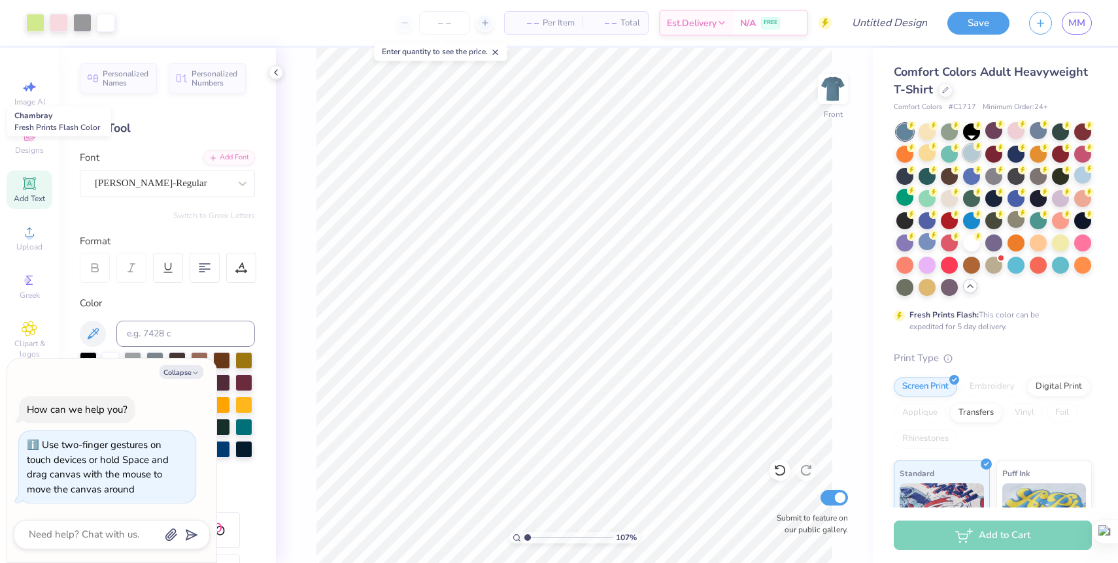
click at [967, 156] on div at bounding box center [971, 152] width 17 height 17
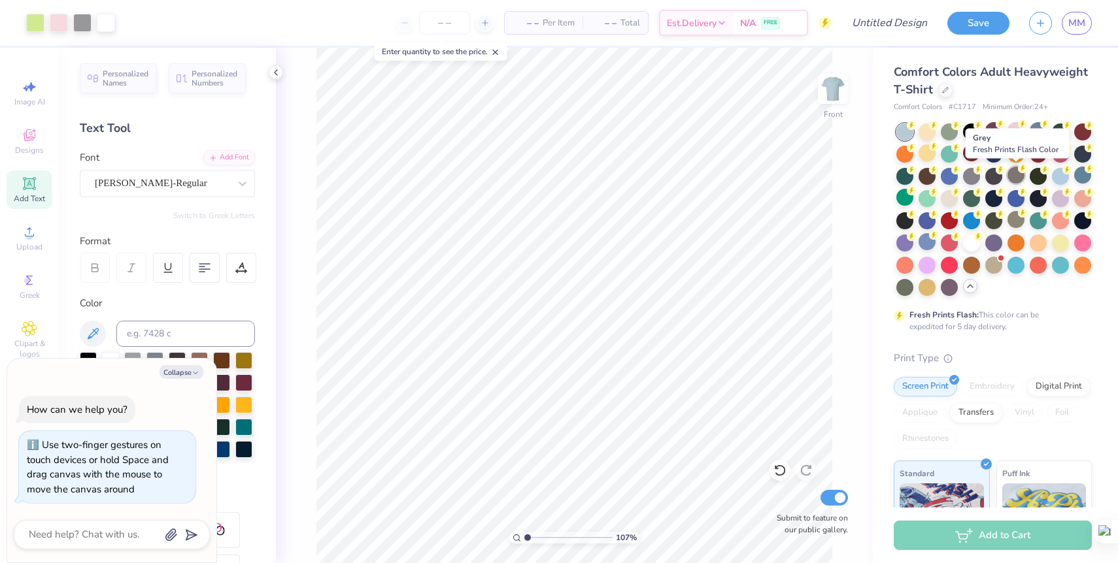
click at [1014, 175] on div at bounding box center [1015, 175] width 17 height 17
click at [994, 175] on div at bounding box center [993, 175] width 17 height 17
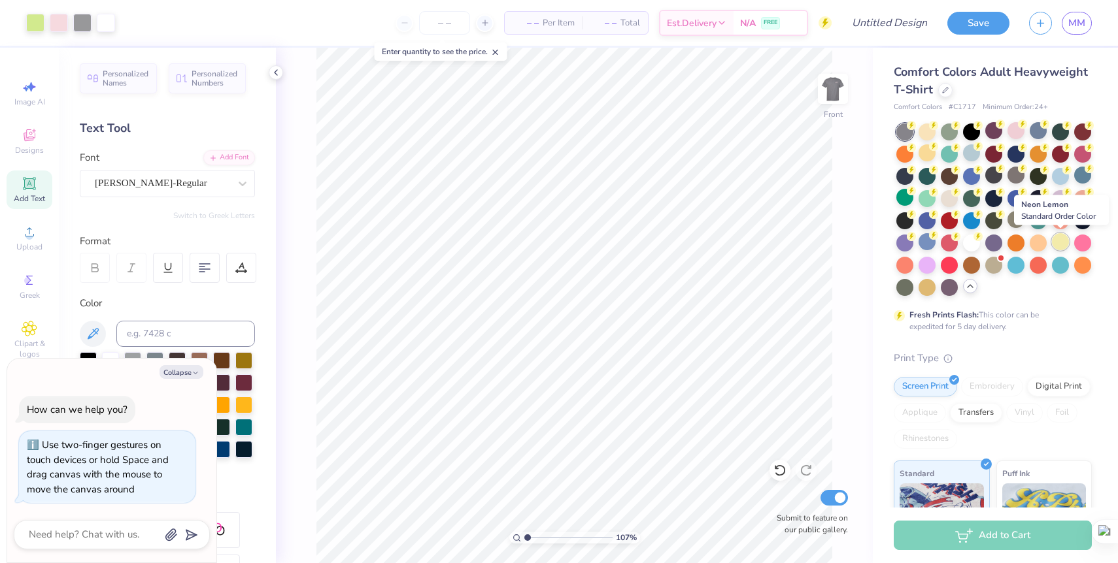
click at [1058, 246] on div at bounding box center [1060, 241] width 17 height 17
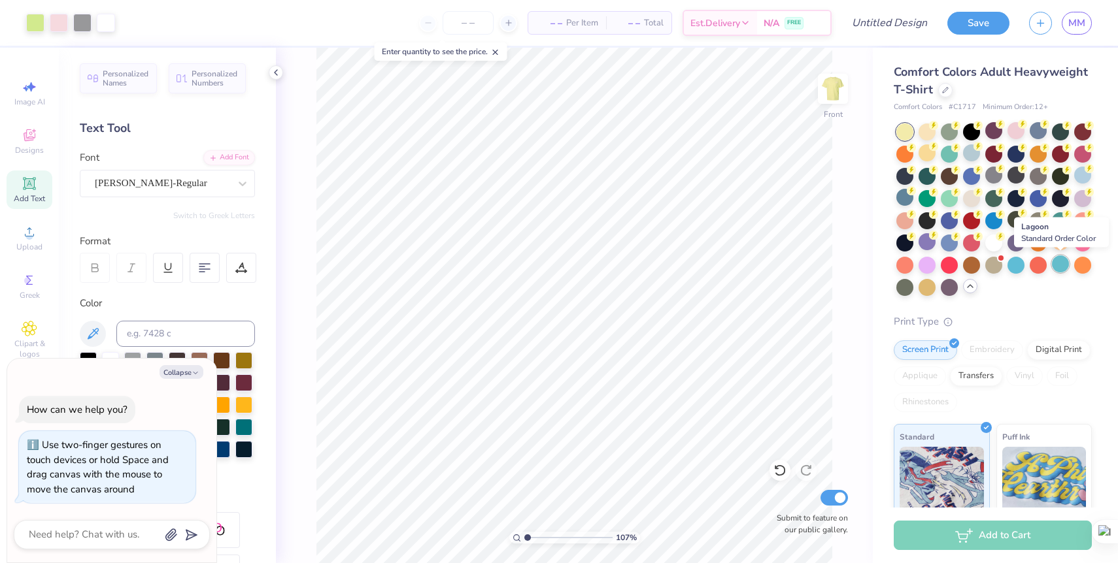
click at [1062, 267] on div at bounding box center [1060, 264] width 17 height 17
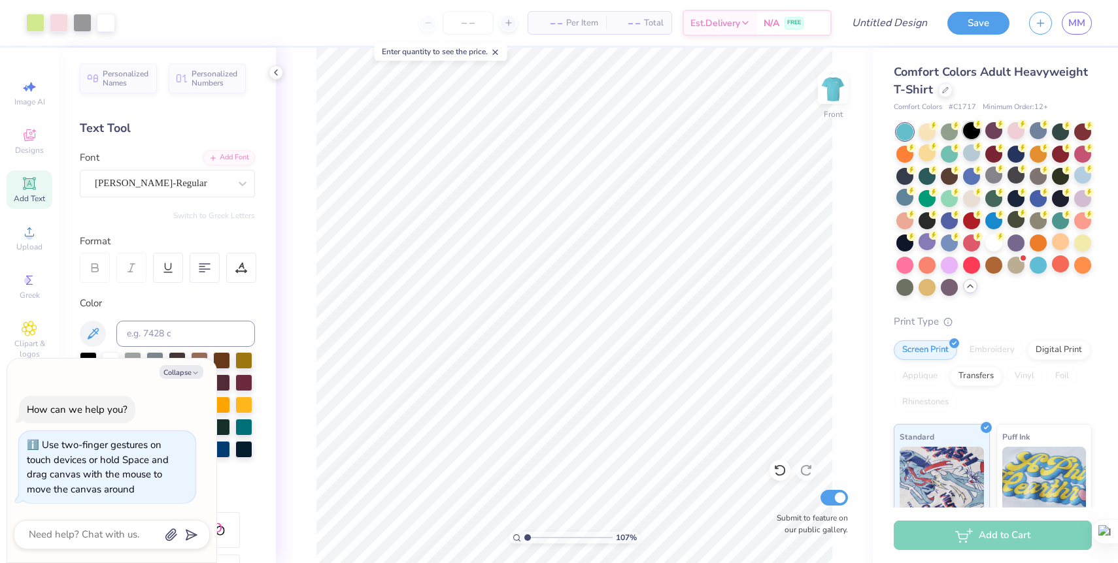
click at [971, 129] on div at bounding box center [971, 130] width 17 height 17
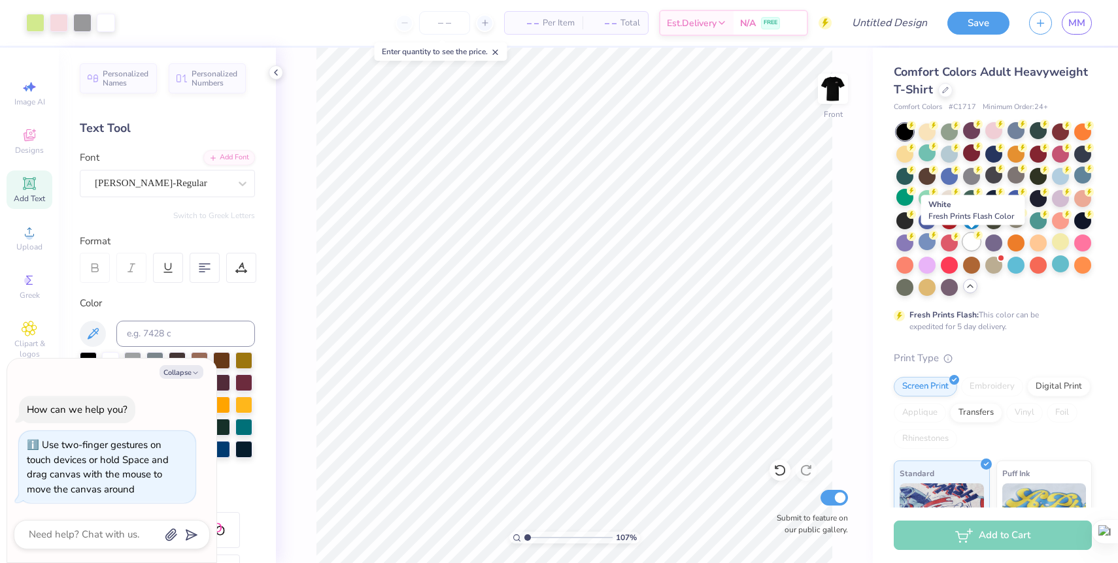
click at [969, 244] on div at bounding box center [971, 241] width 17 height 17
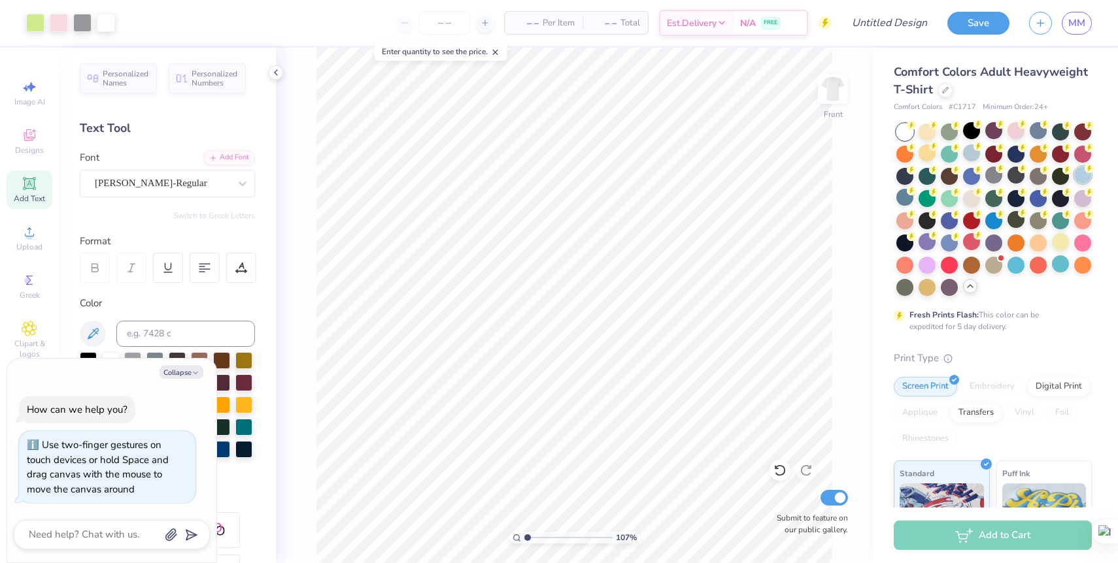
click at [1084, 178] on div at bounding box center [1082, 175] width 17 height 17
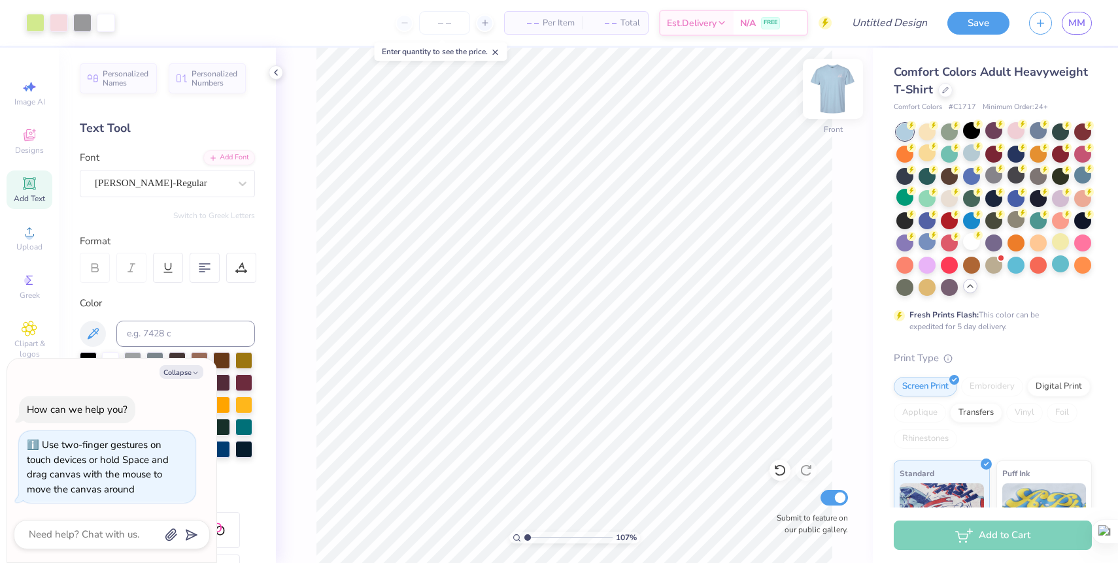
click at [829, 99] on img at bounding box center [833, 89] width 52 height 52
click at [824, 88] on img at bounding box center [833, 89] width 52 height 52
click at [1035, 226] on div at bounding box center [1037, 219] width 17 height 17
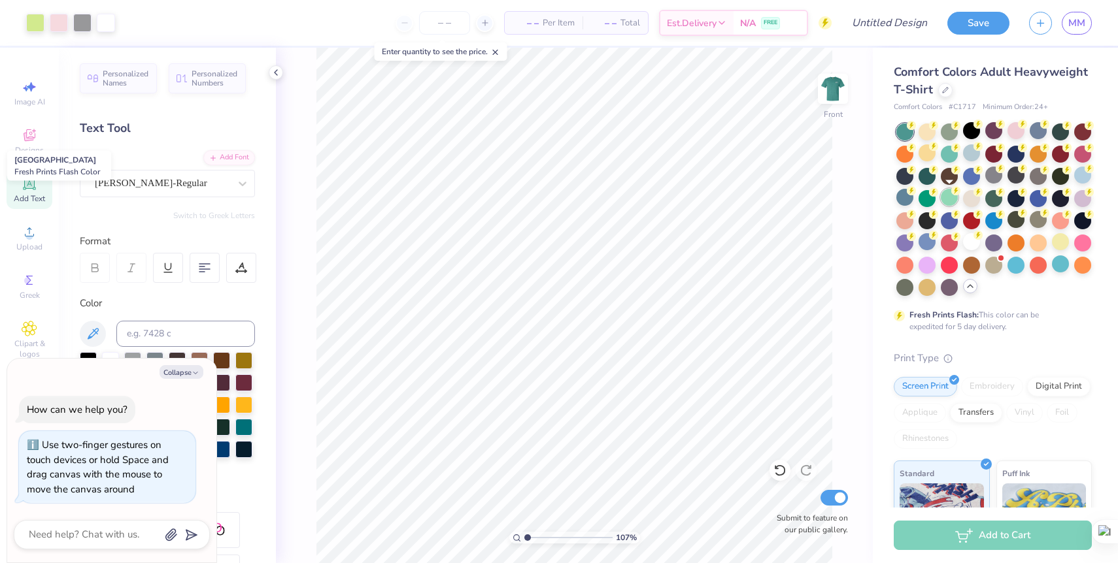
click at [945, 199] on div at bounding box center [949, 197] width 17 height 17
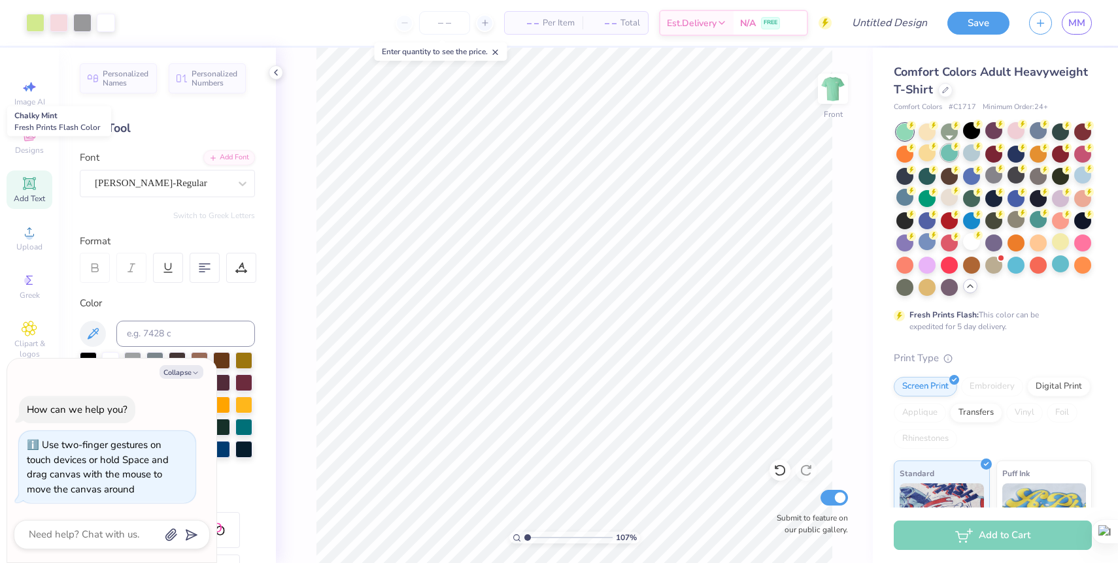
click at [948, 160] on div at bounding box center [949, 152] width 17 height 17
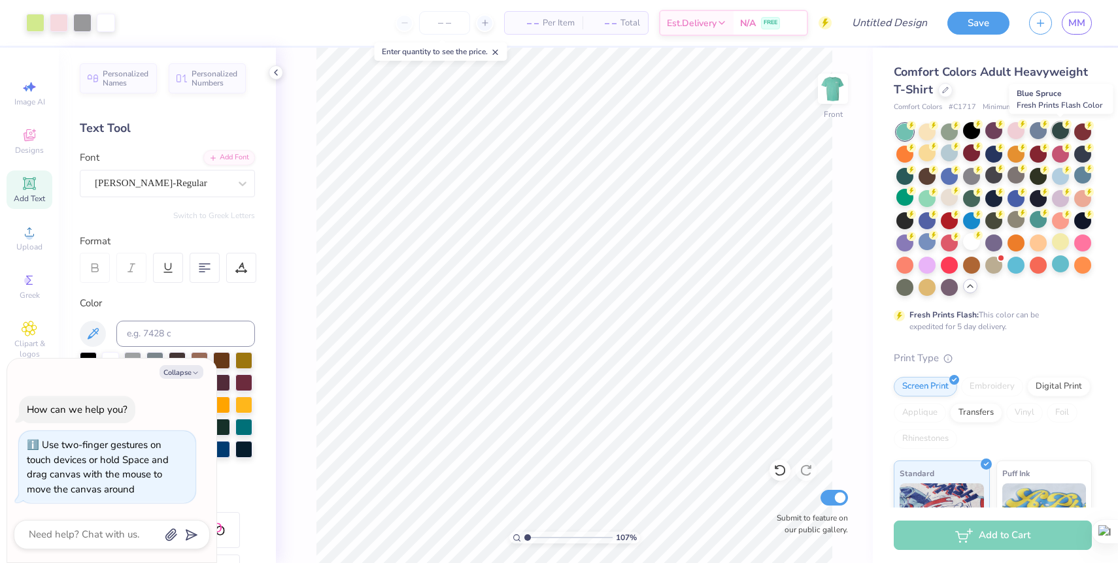
click at [1058, 126] on div at bounding box center [1060, 130] width 17 height 17
click at [945, 130] on div at bounding box center [949, 130] width 17 height 17
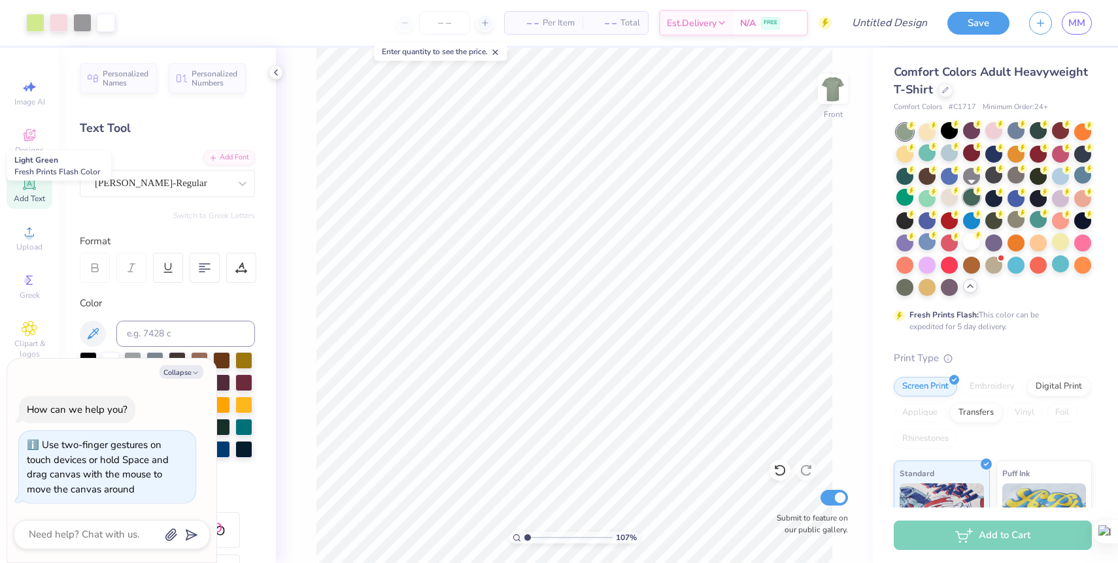
click at [967, 199] on div at bounding box center [971, 197] width 17 height 17
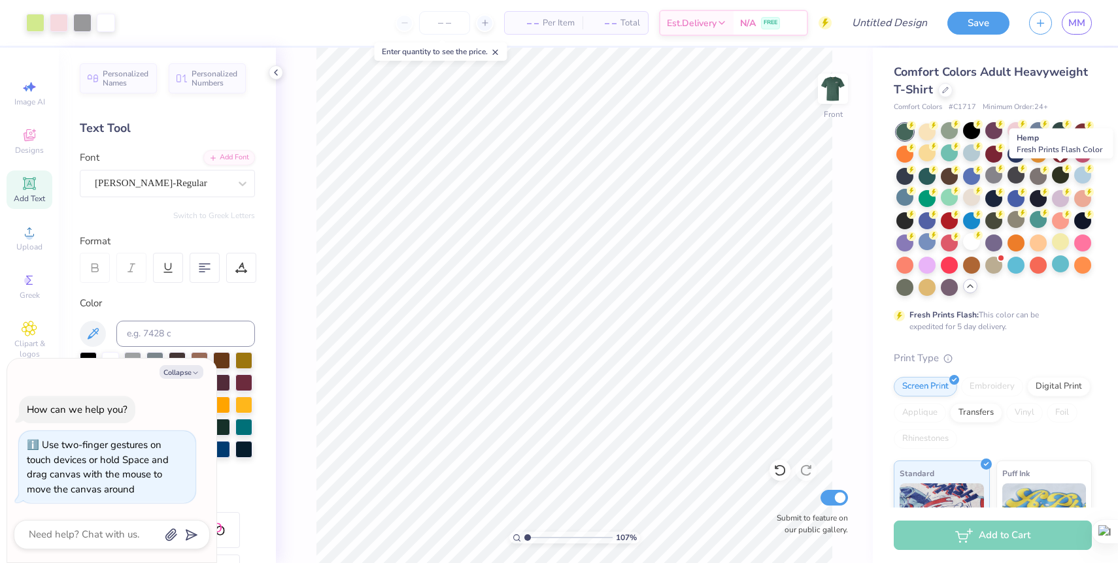
click at [1053, 182] on div at bounding box center [1060, 175] width 17 height 17
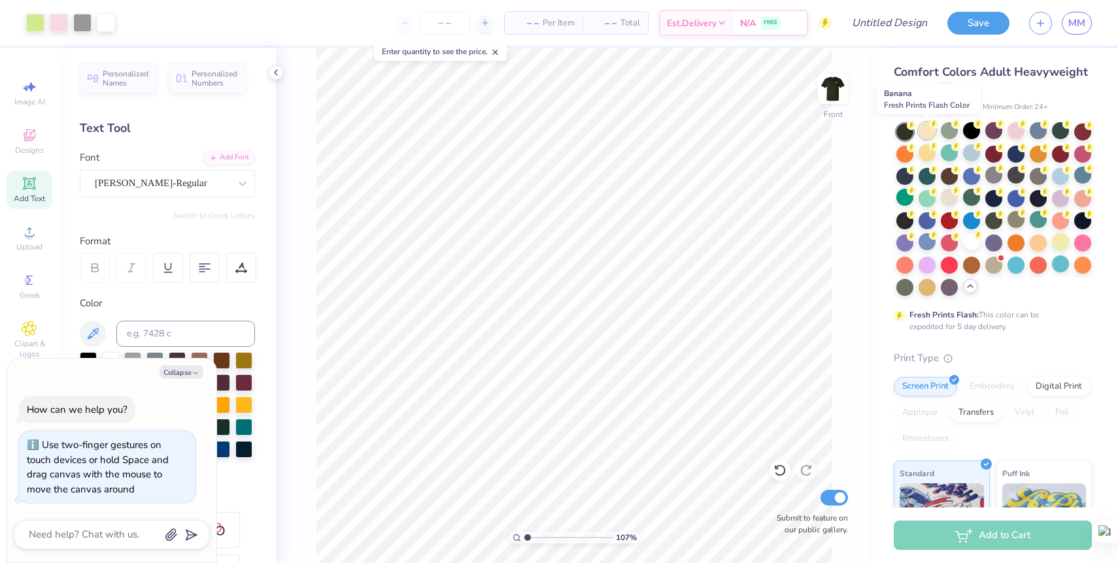
click at [927, 125] on div at bounding box center [926, 130] width 17 height 17
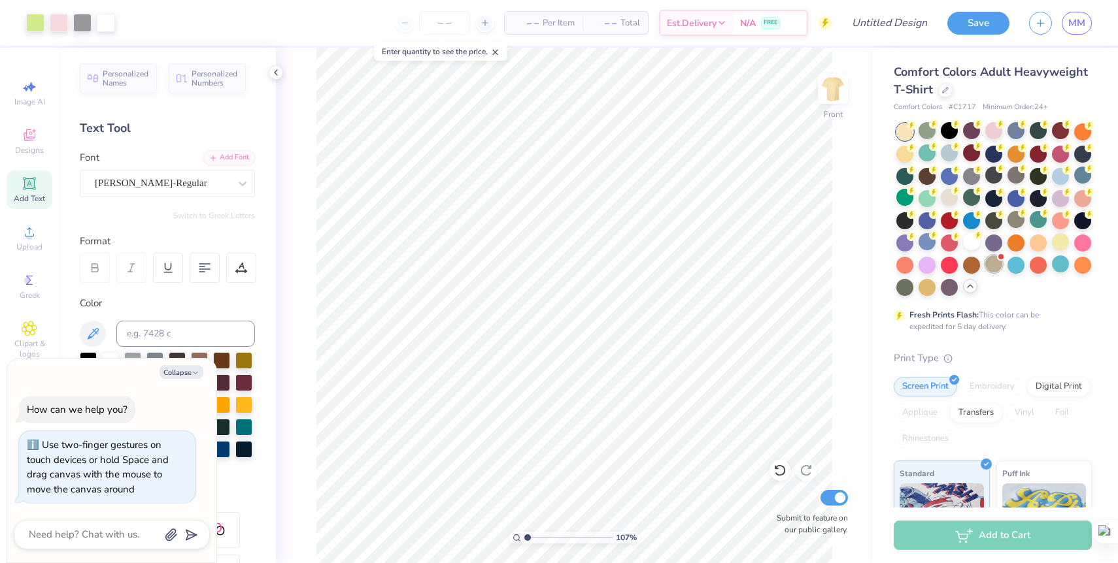
click at [997, 273] on div at bounding box center [993, 210] width 195 height 173
click at [994, 271] on div at bounding box center [993, 264] width 17 height 17
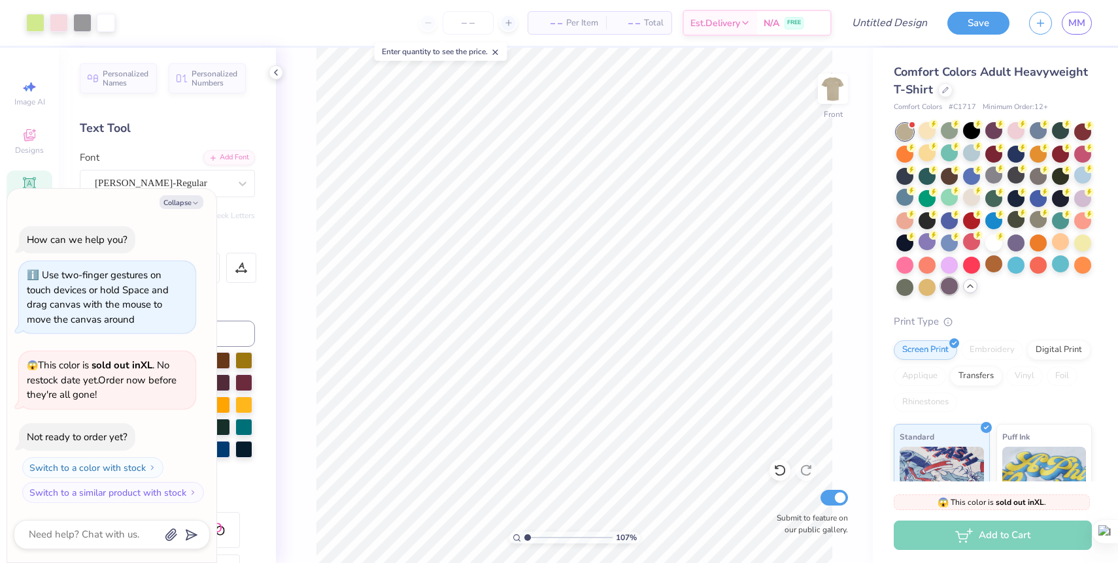
click at [950, 285] on div at bounding box center [949, 286] width 17 height 17
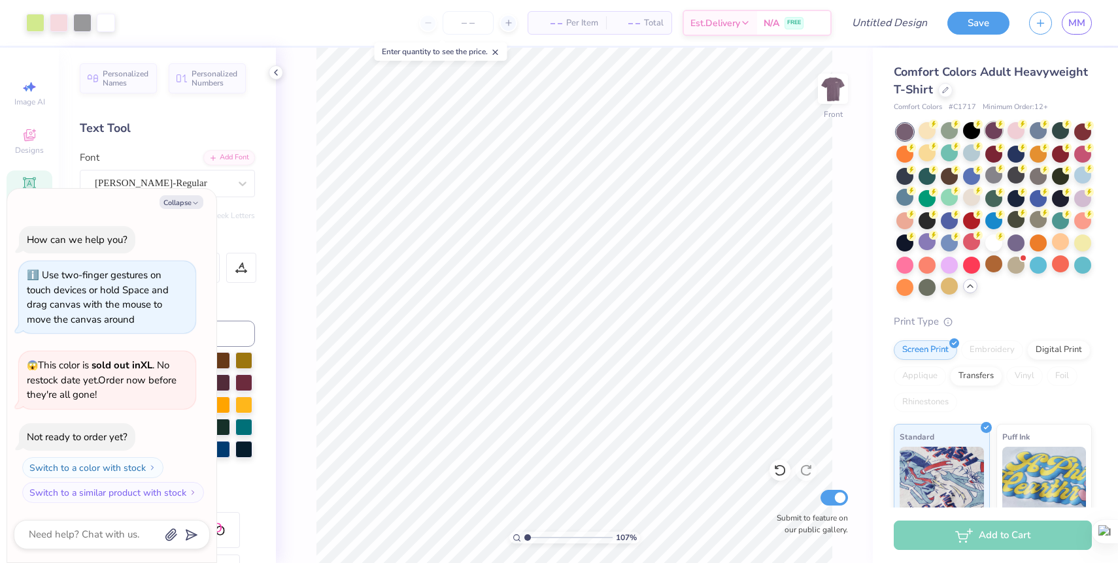
click at [996, 134] on div at bounding box center [993, 130] width 17 height 17
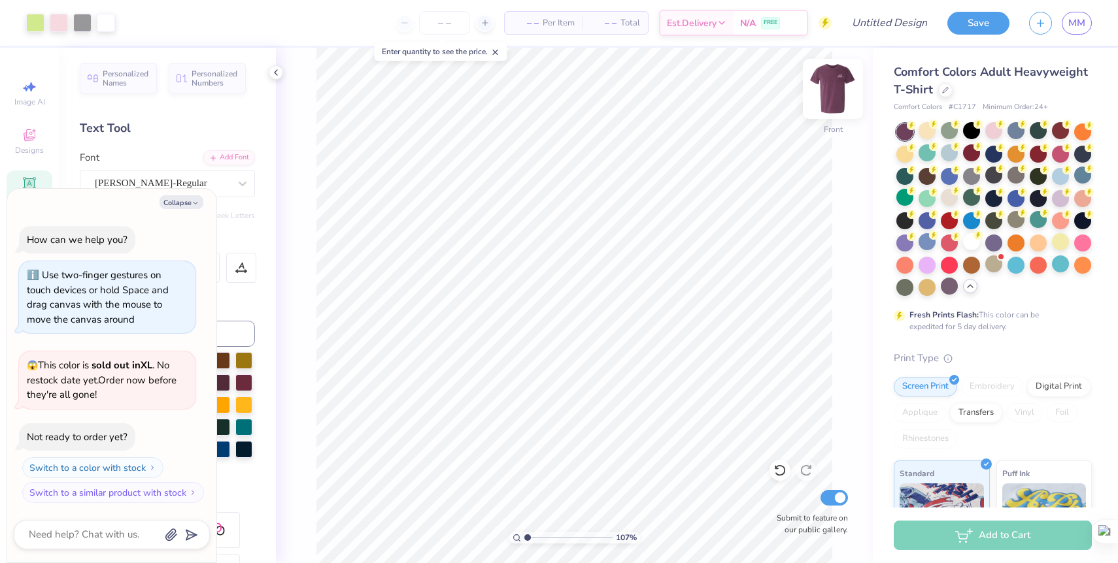
click at [832, 92] on img at bounding box center [833, 89] width 52 height 52
click at [832, 92] on img at bounding box center [833, 89] width 26 height 26
click at [175, 201] on button "Collapse" at bounding box center [181, 202] width 44 height 14
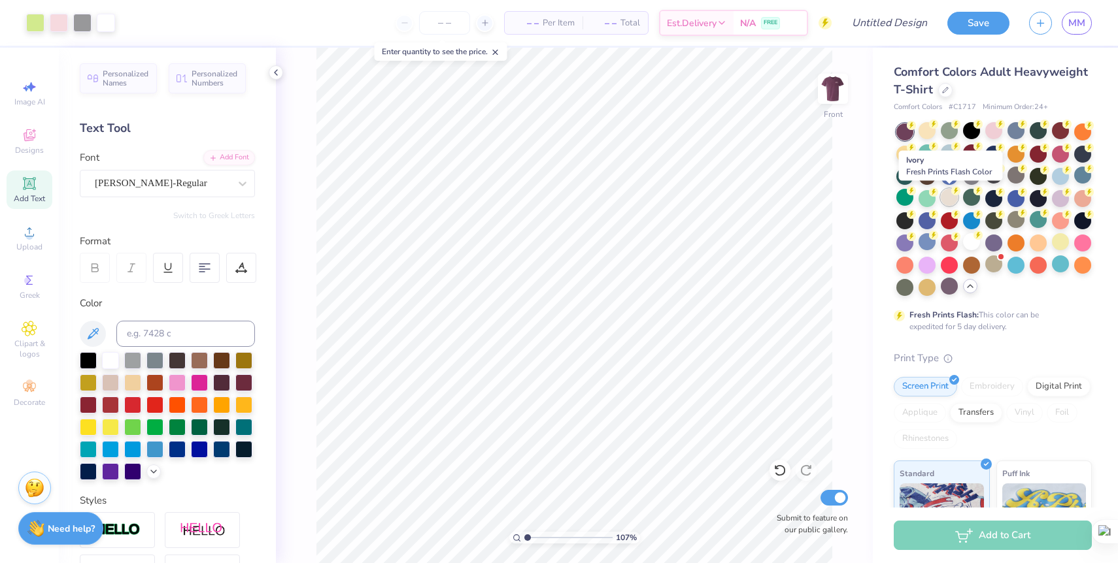
click at [950, 201] on div at bounding box center [949, 197] width 17 height 17
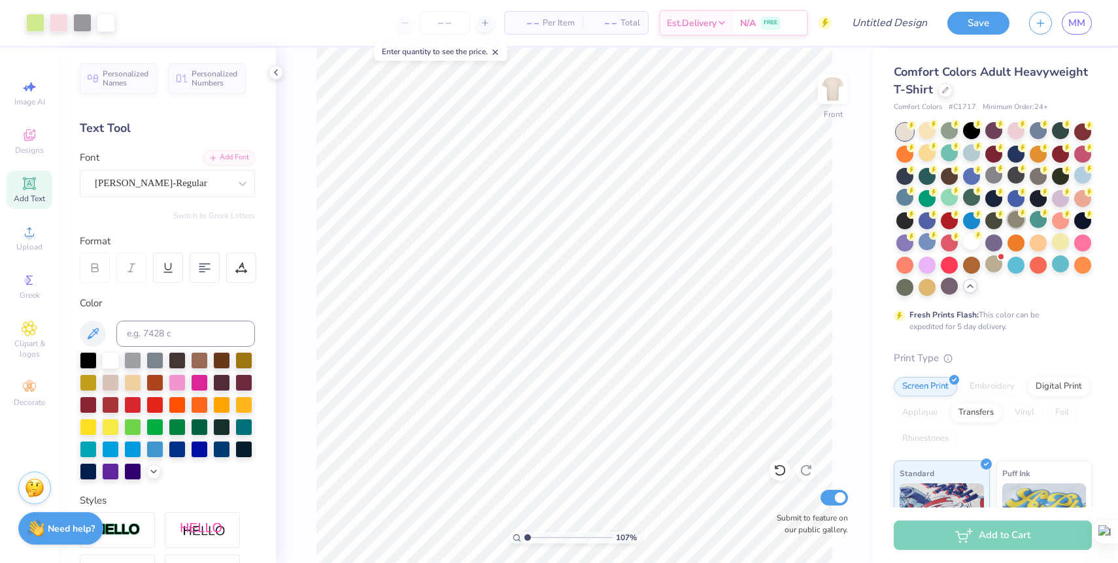
click at [1020, 222] on div at bounding box center [1015, 219] width 17 height 17
click at [995, 267] on div at bounding box center [993, 264] width 17 height 17
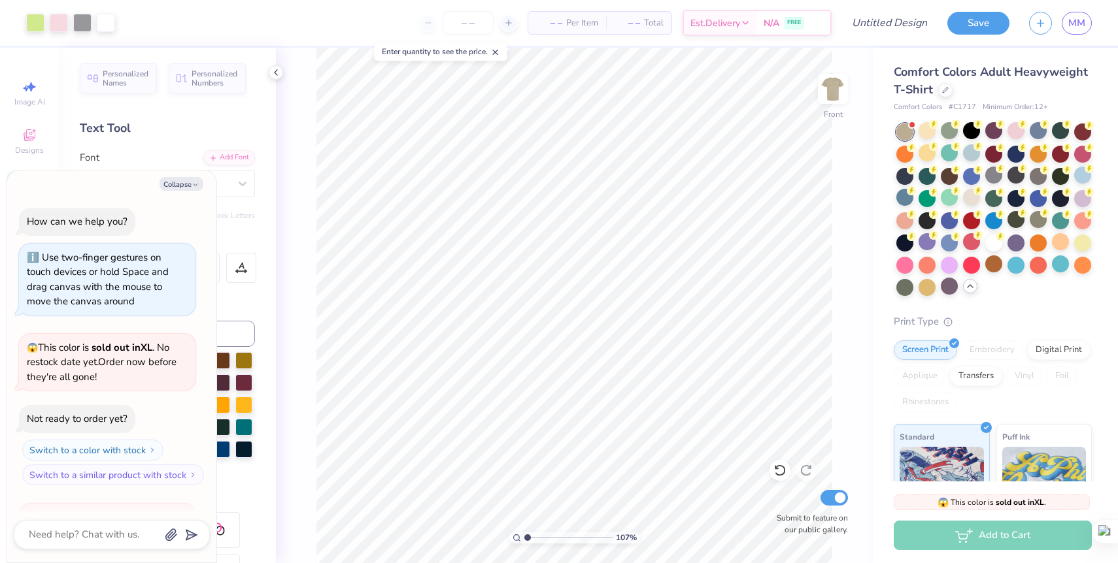
scroll to position [152, 0]
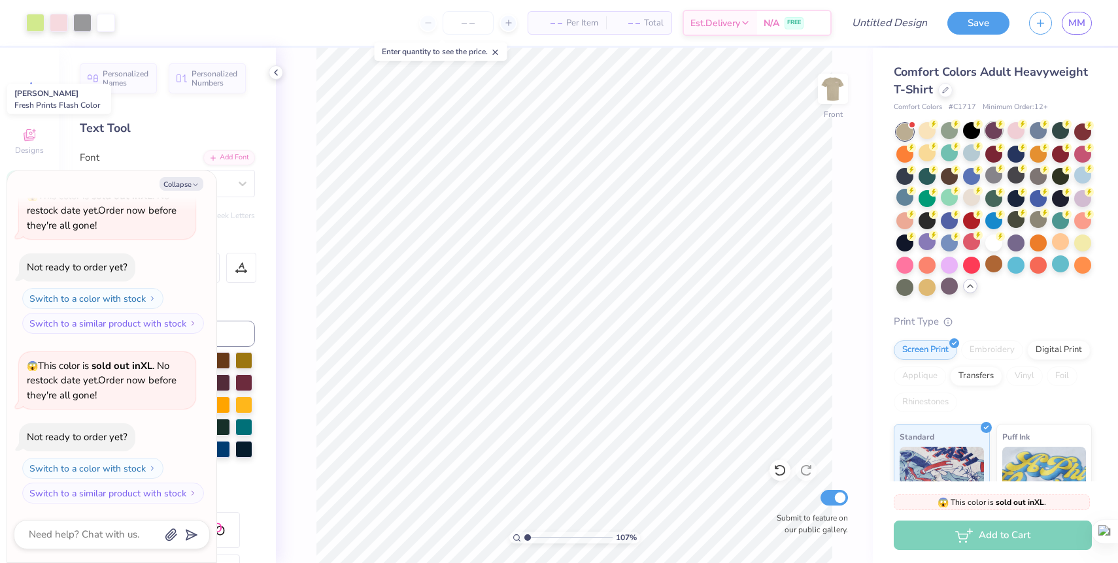
click at [996, 133] on div at bounding box center [993, 130] width 17 height 17
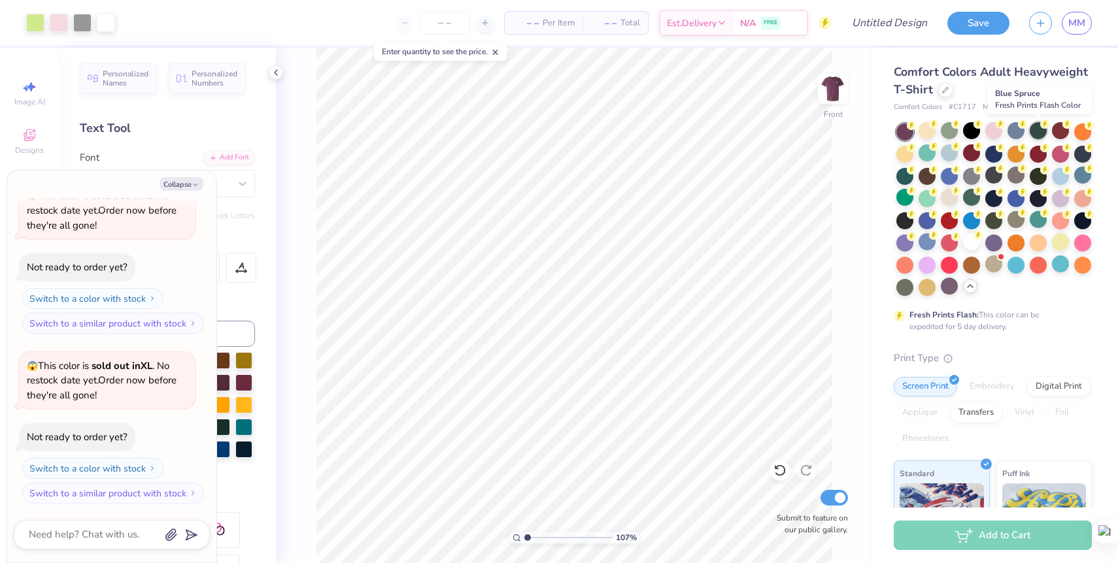
click at [1039, 136] on div at bounding box center [1037, 130] width 17 height 17
click at [1080, 150] on div at bounding box center [1082, 152] width 17 height 17
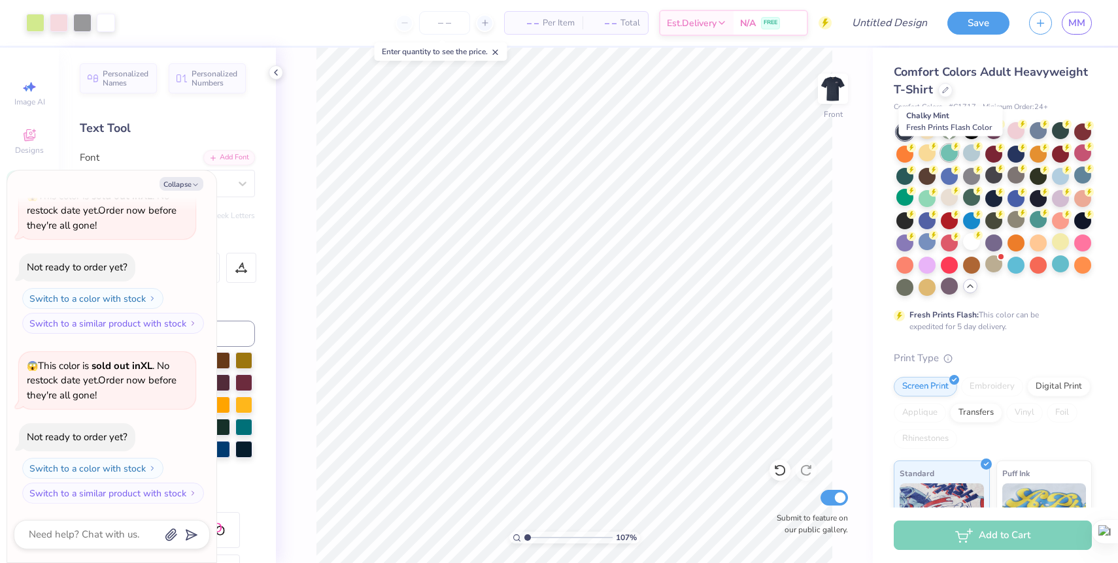
click at [950, 155] on div at bounding box center [949, 152] width 17 height 17
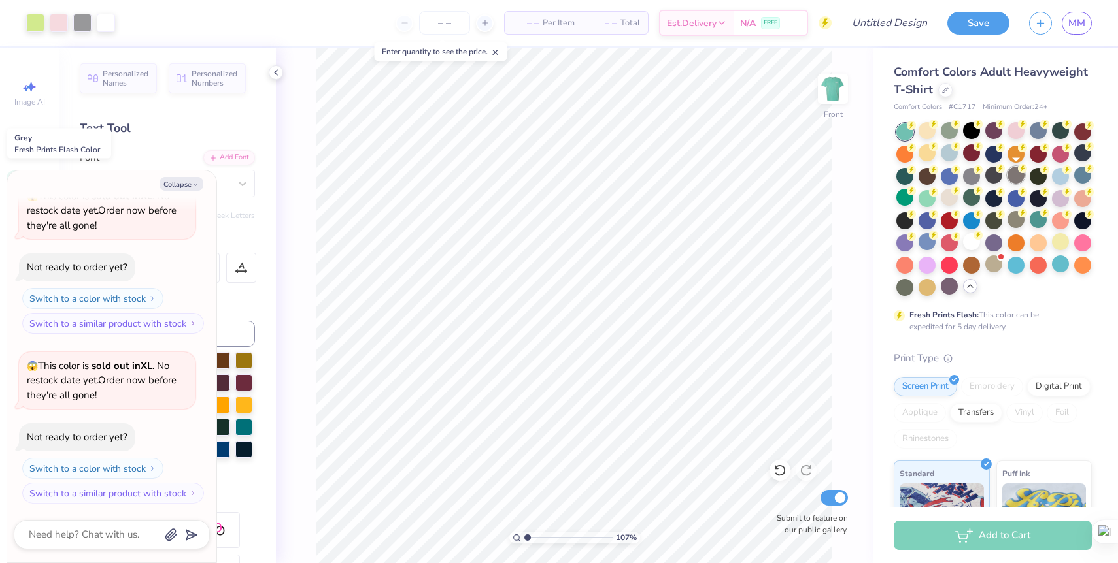
click at [1016, 178] on div at bounding box center [1015, 175] width 17 height 17
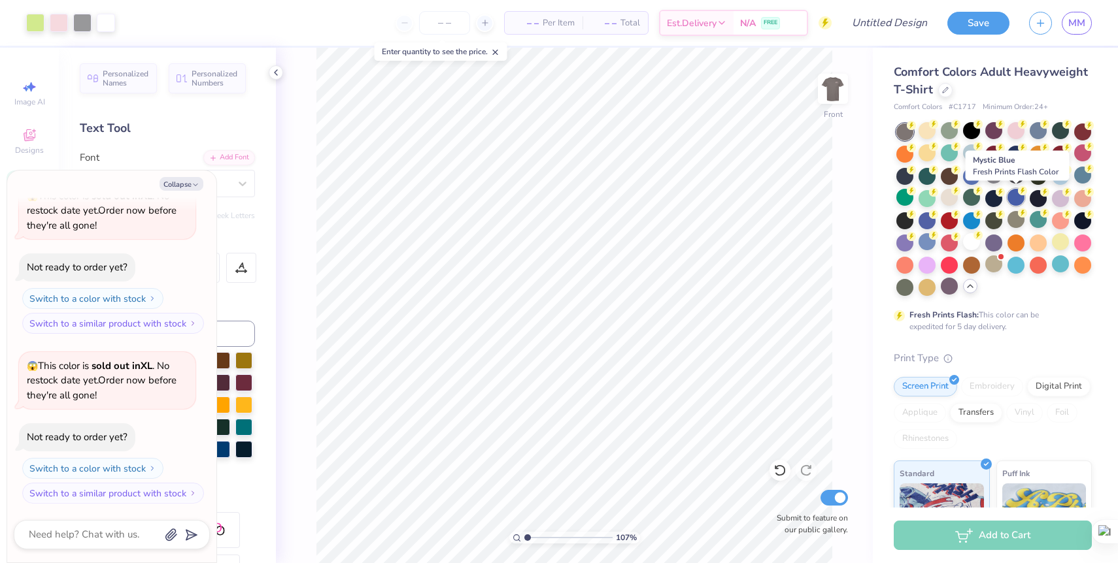
click at [1018, 199] on div at bounding box center [1015, 197] width 17 height 17
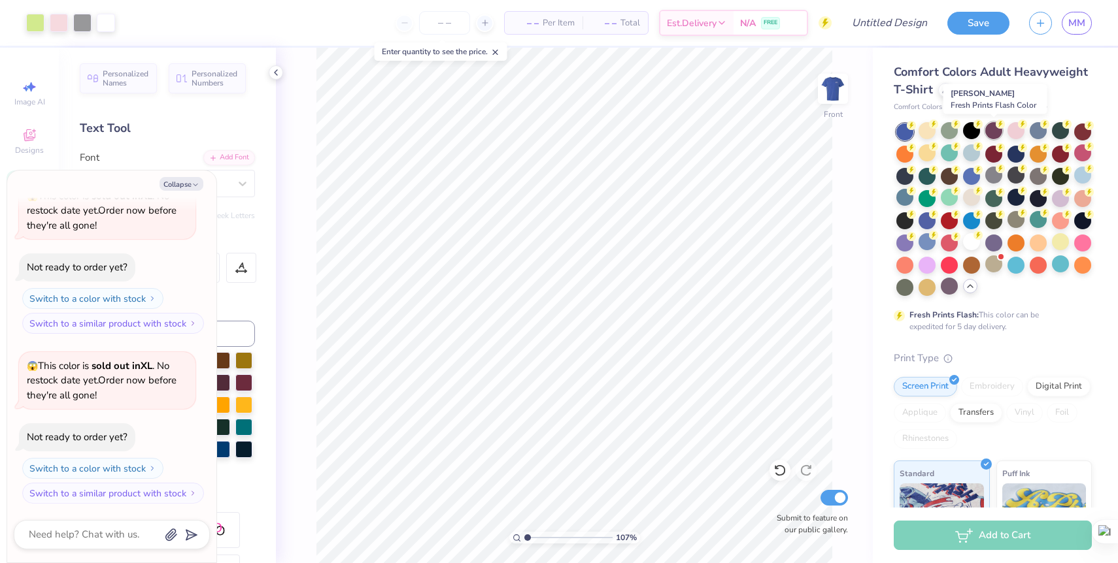
click at [988, 133] on div at bounding box center [993, 130] width 17 height 17
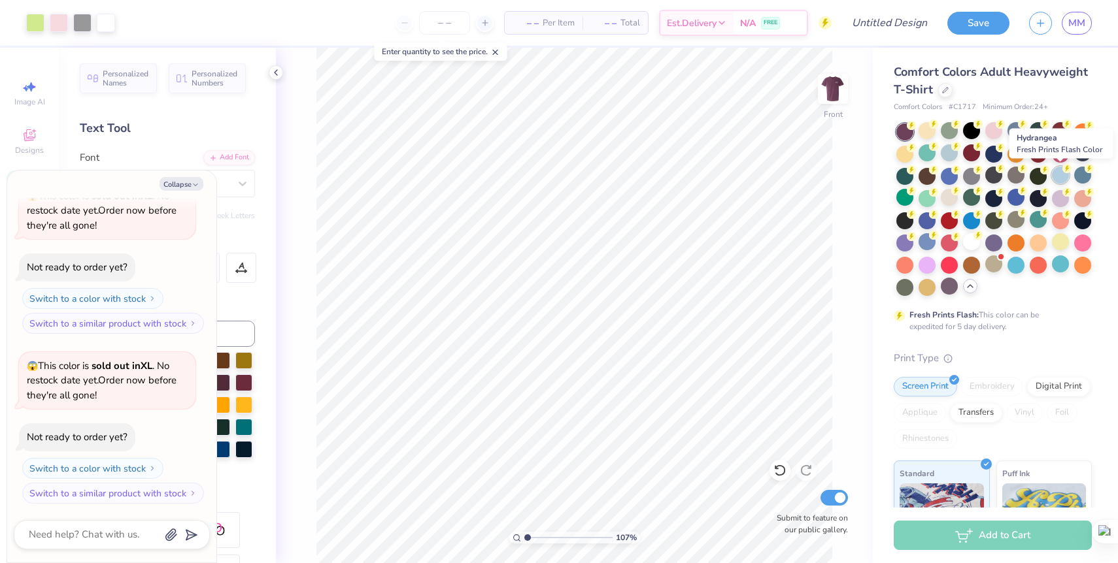
click at [1061, 178] on div at bounding box center [1060, 175] width 17 height 17
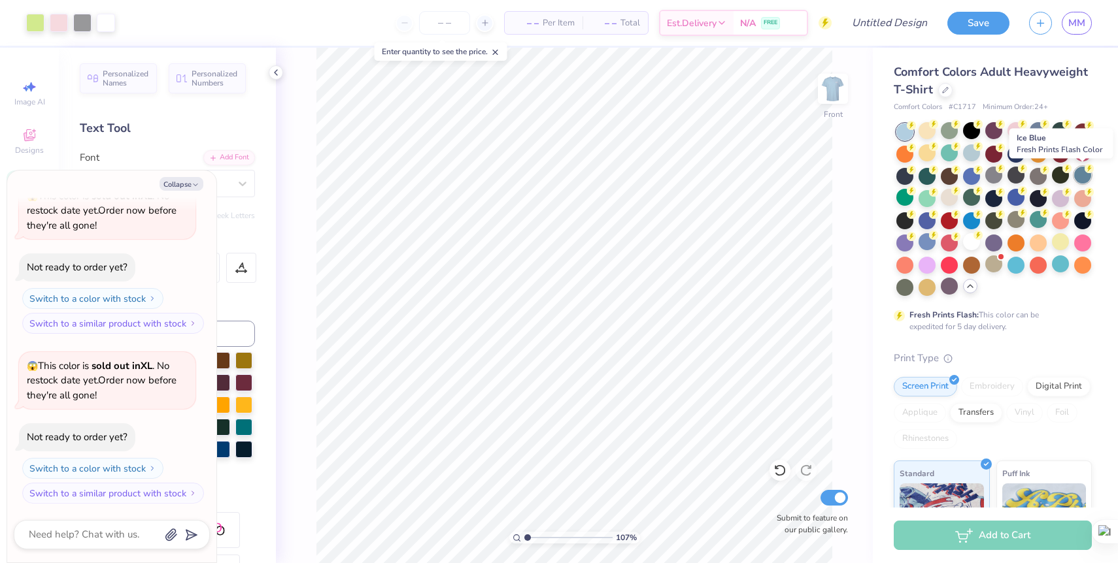
click at [1082, 179] on div at bounding box center [1082, 175] width 17 height 17
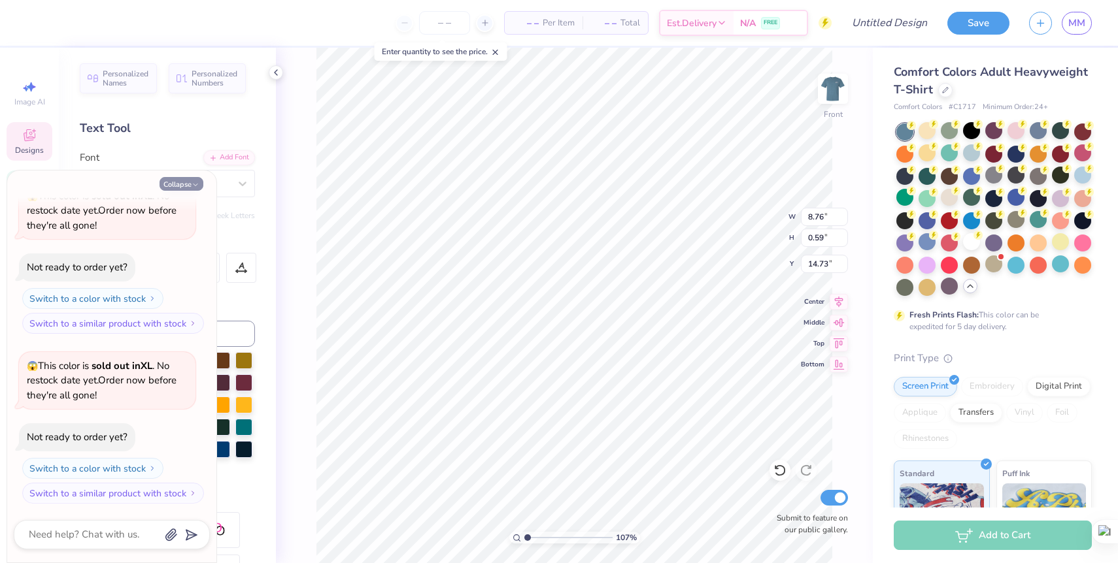
click at [180, 183] on button "Collapse" at bounding box center [181, 184] width 44 height 14
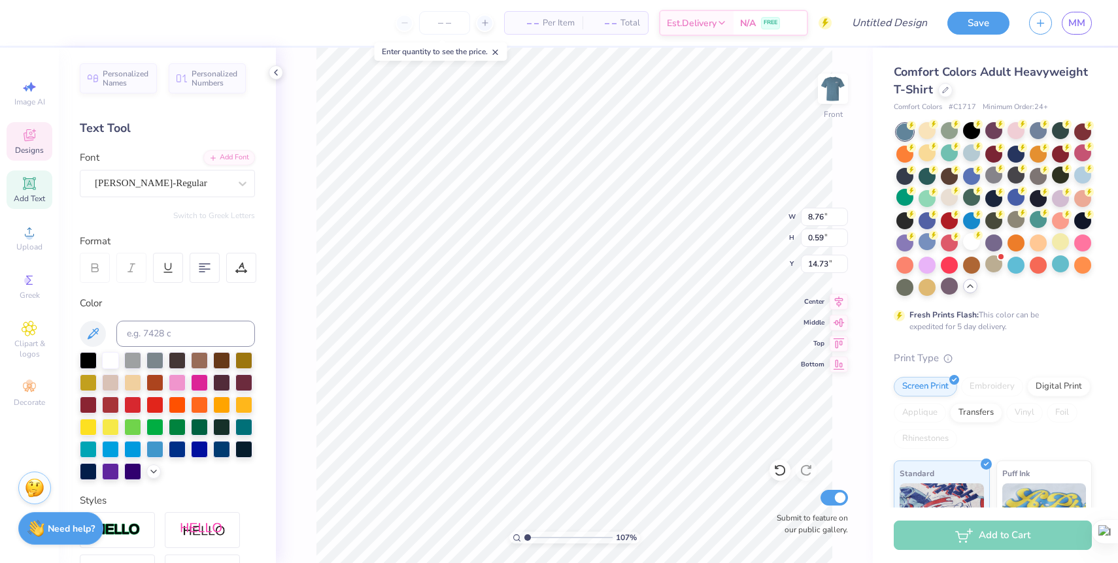
type textarea "x"
click at [88, 362] on div at bounding box center [88, 359] width 17 height 17
click at [199, 357] on div at bounding box center [199, 359] width 17 height 17
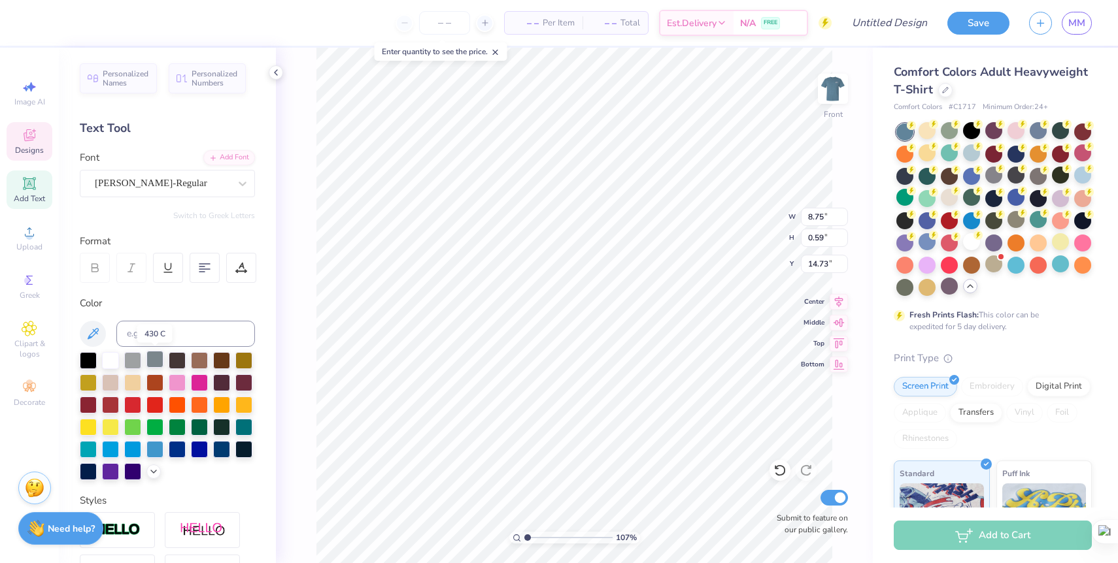
click at [158, 363] on div at bounding box center [154, 359] width 17 height 17
click at [181, 360] on div at bounding box center [177, 359] width 17 height 17
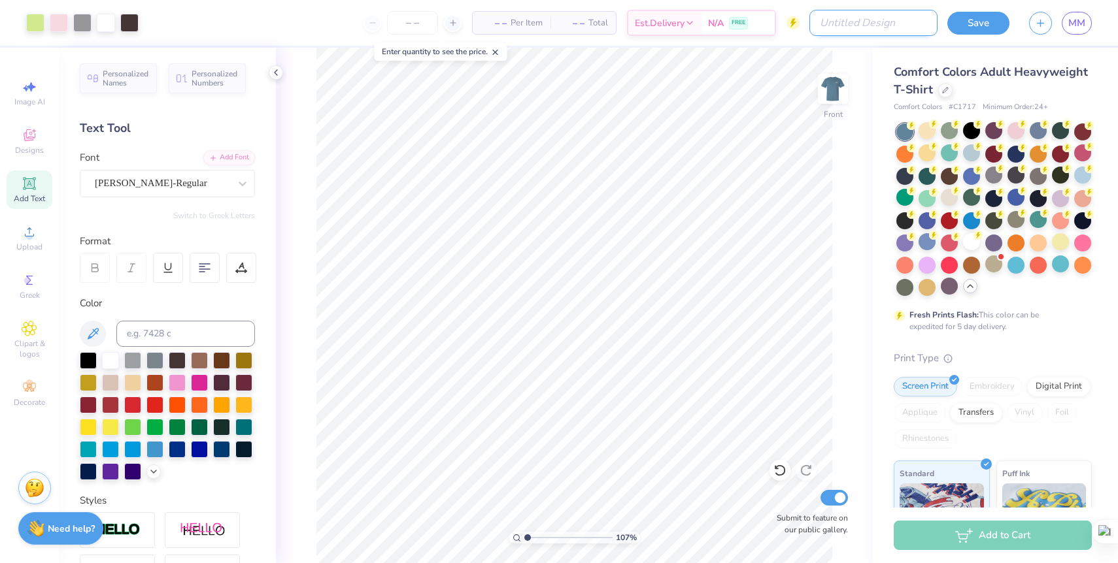
click at [893, 26] on input "Design Title" at bounding box center [873, 23] width 128 height 26
type input "Parents Weekend"
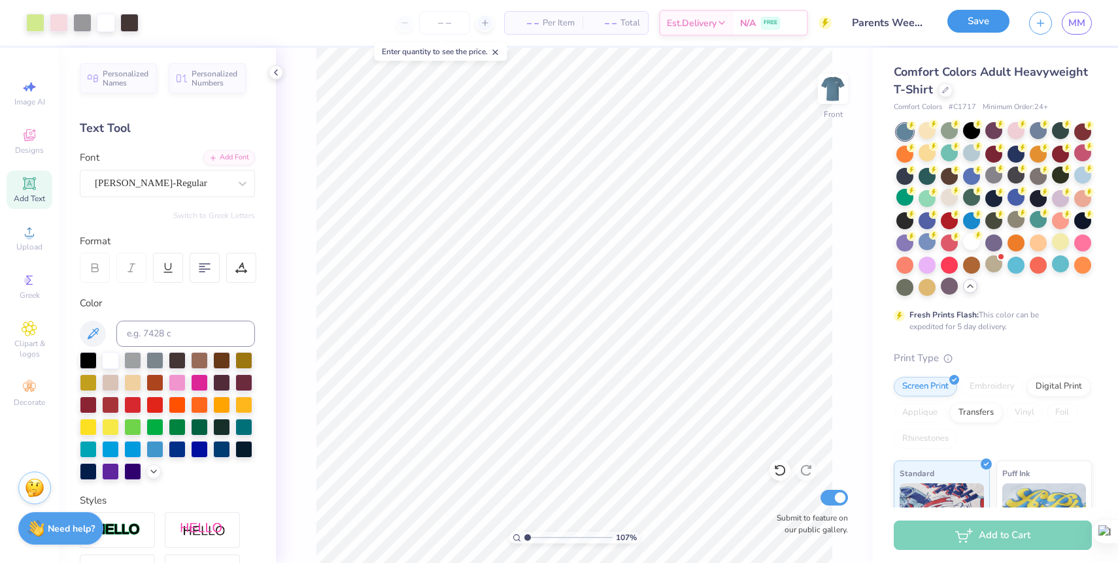
click at [985, 24] on button "Save" at bounding box center [978, 21] width 62 height 23
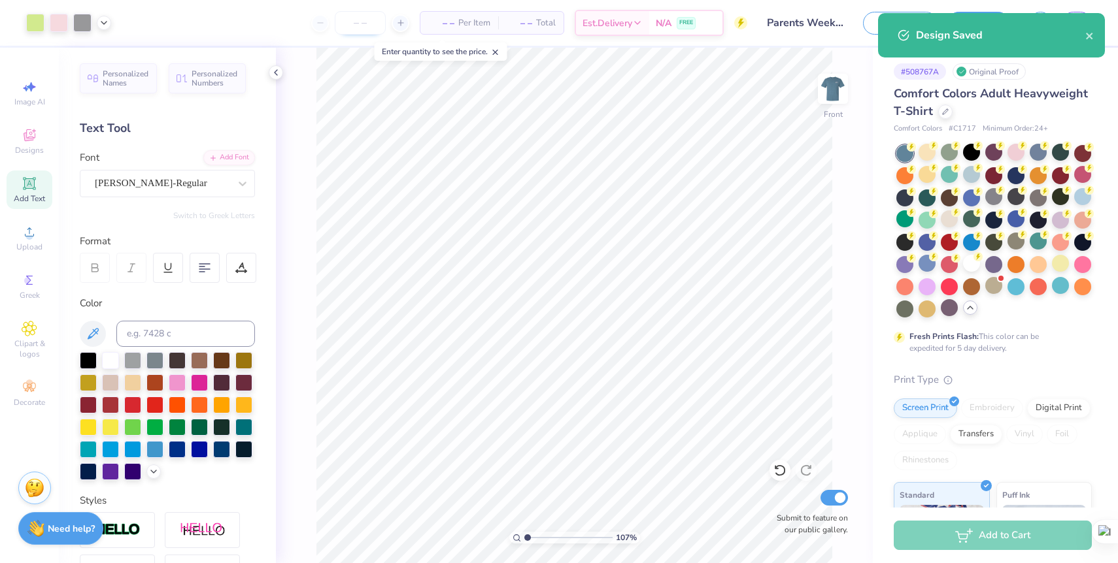
click at [363, 23] on input "number" at bounding box center [360, 23] width 51 height 24
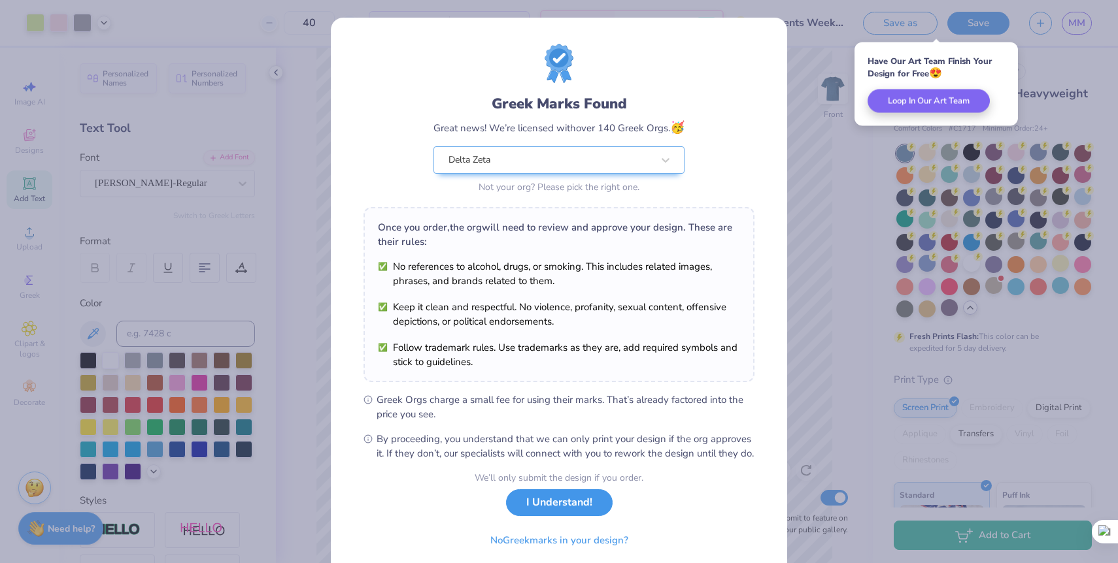
click at [580, 514] on button "I Understand!" at bounding box center [559, 503] width 107 height 27
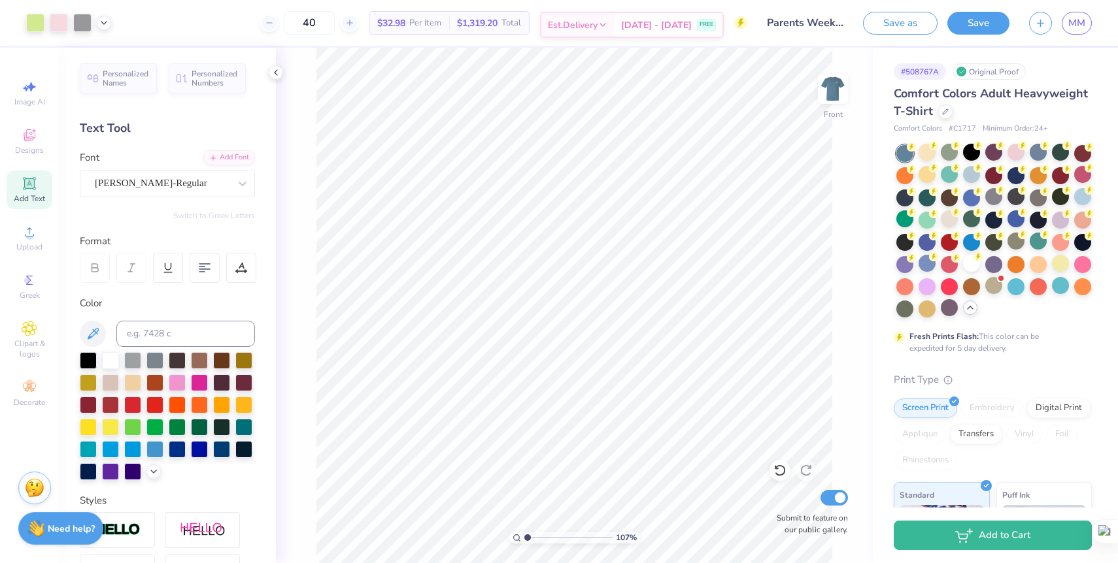
click at [597, 22] on span "Est. Delivery" at bounding box center [573, 25] width 50 height 14
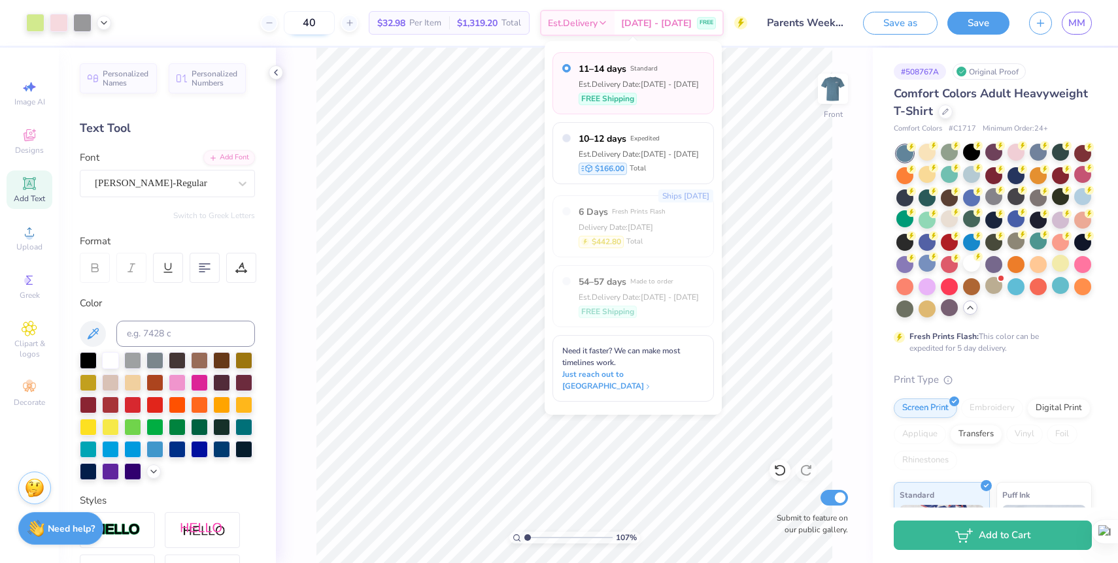
click at [324, 25] on input "40" at bounding box center [309, 23] width 51 height 24
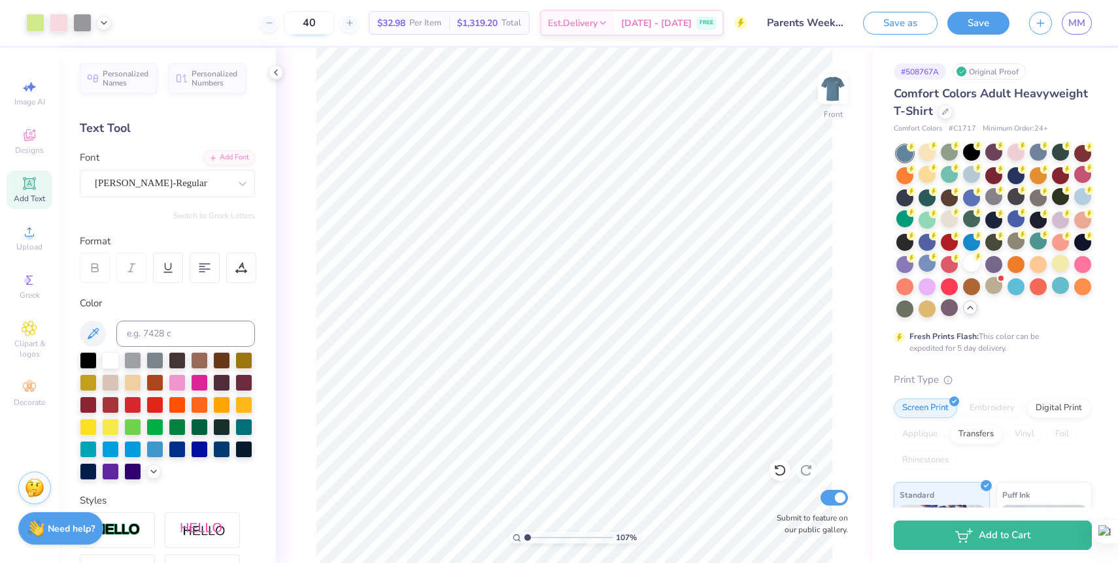
type input "4"
click at [254, 20] on div "50 $29.48 Per Item $1,474.00 Total Est. Delivery Aug 30 - Sep 2 FREE" at bounding box center [434, 23] width 626 height 46
click at [317, 27] on input "50" at bounding box center [309, 23] width 51 height 24
type input "5"
type input "1"
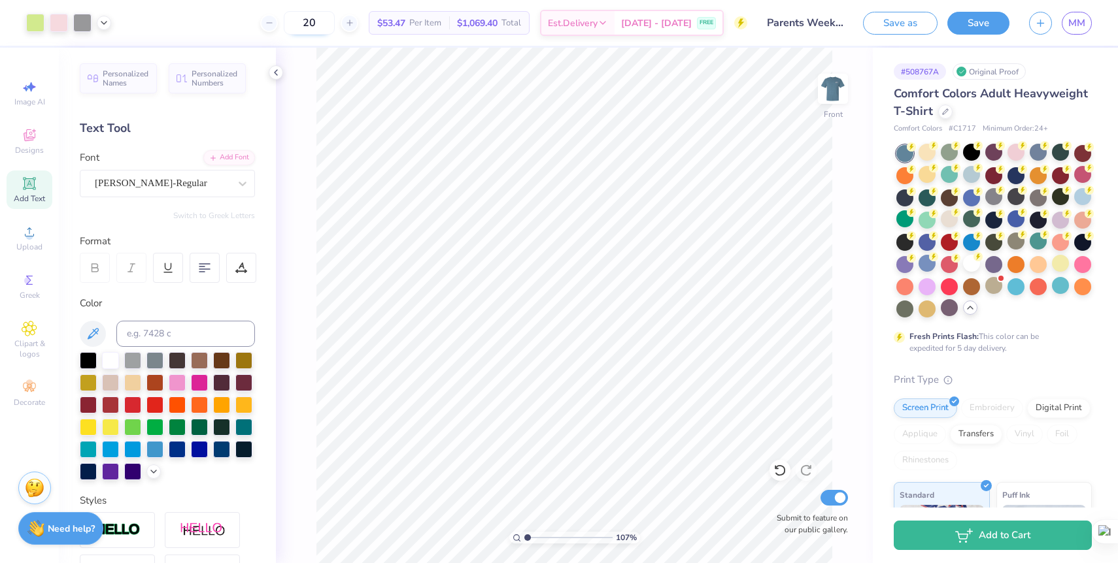
type input "2"
type input "3"
type input "4"
type input "0"
type input "5"
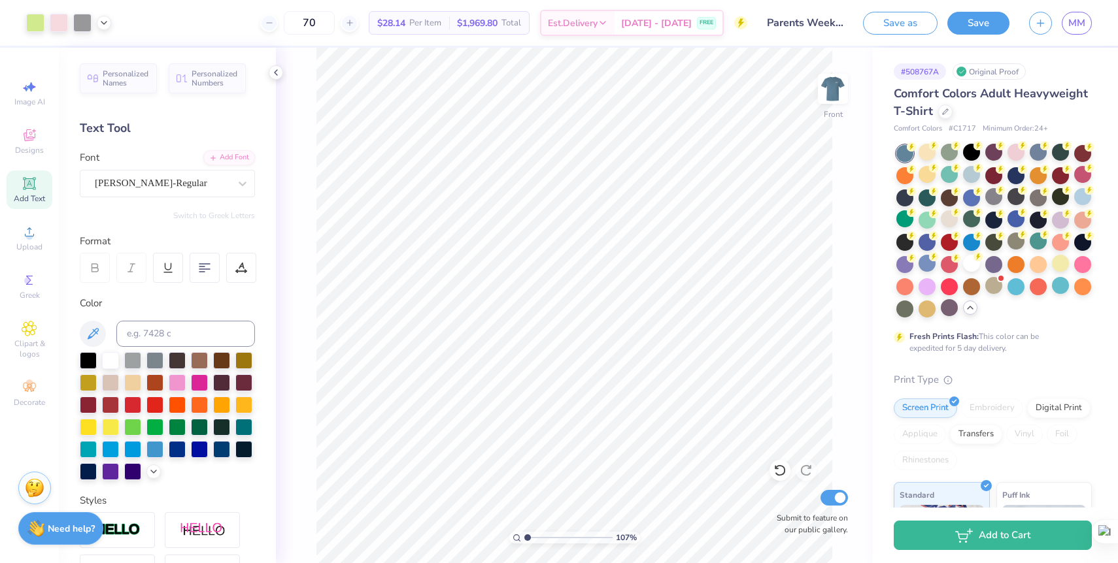
type input "70"
click at [226, 37] on div "70 $28.14 Per Item $1,969.80 Total Est. Delivery Aug 30 - Sep 2 FREE" at bounding box center [434, 23] width 626 height 46
click at [1080, 25] on span "MM" at bounding box center [1076, 23] width 17 height 15
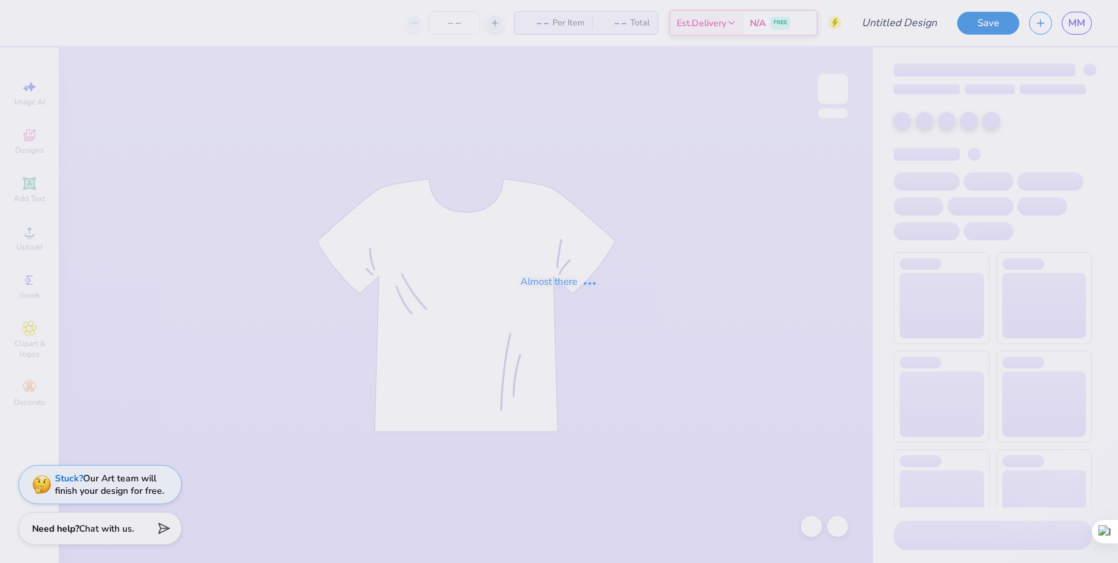
type input "Parents Weekend"
type input "40"
click at [1078, 22] on div "Almost there" at bounding box center [559, 281] width 1118 height 563
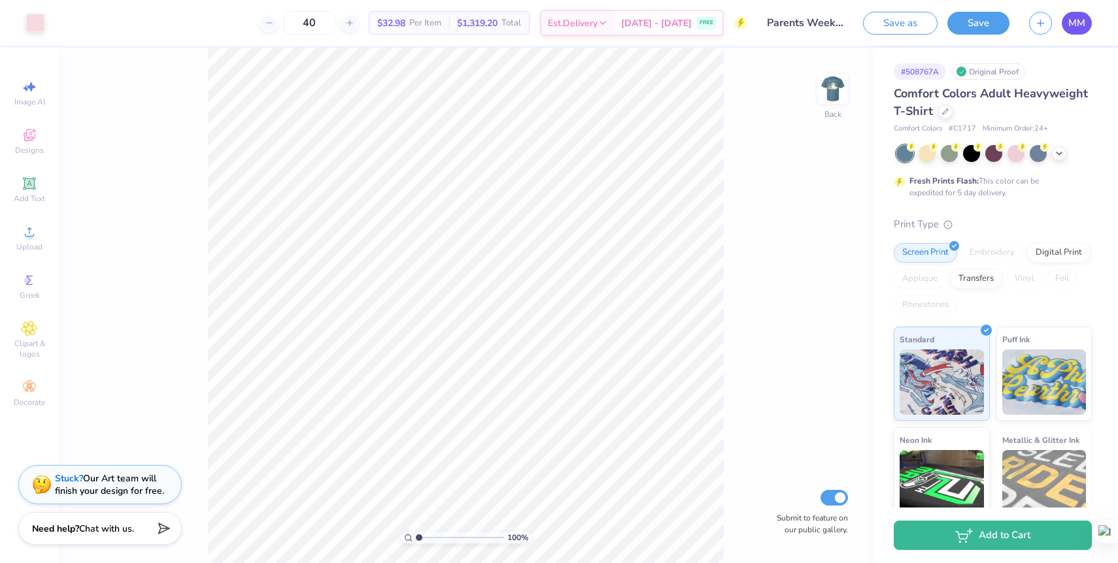
click at [1081, 20] on span "MM" at bounding box center [1076, 23] width 17 height 15
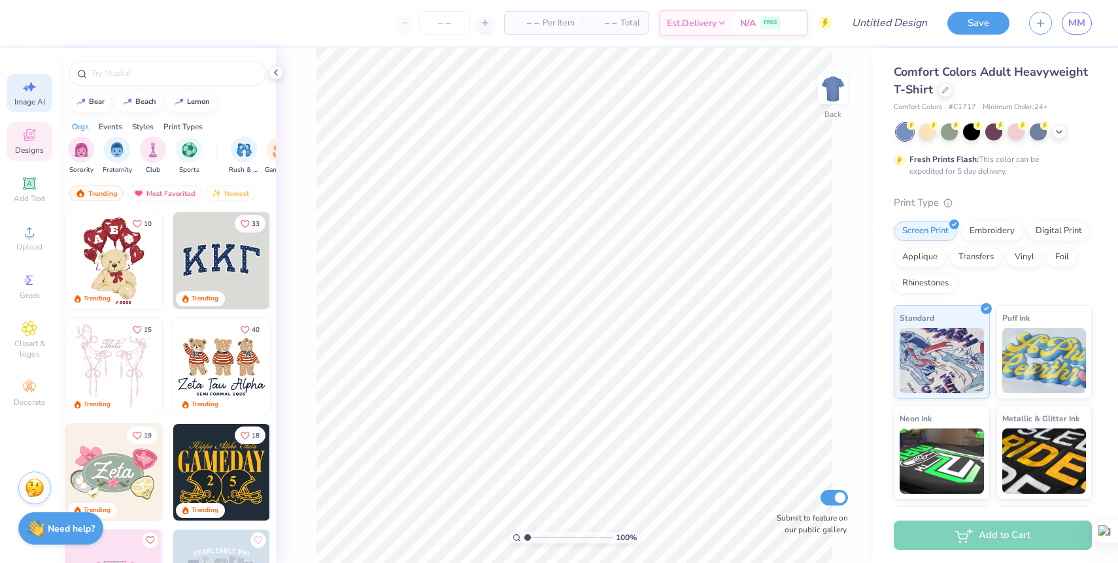
click at [33, 91] on icon at bounding box center [30, 87] width 16 height 16
select select "4"
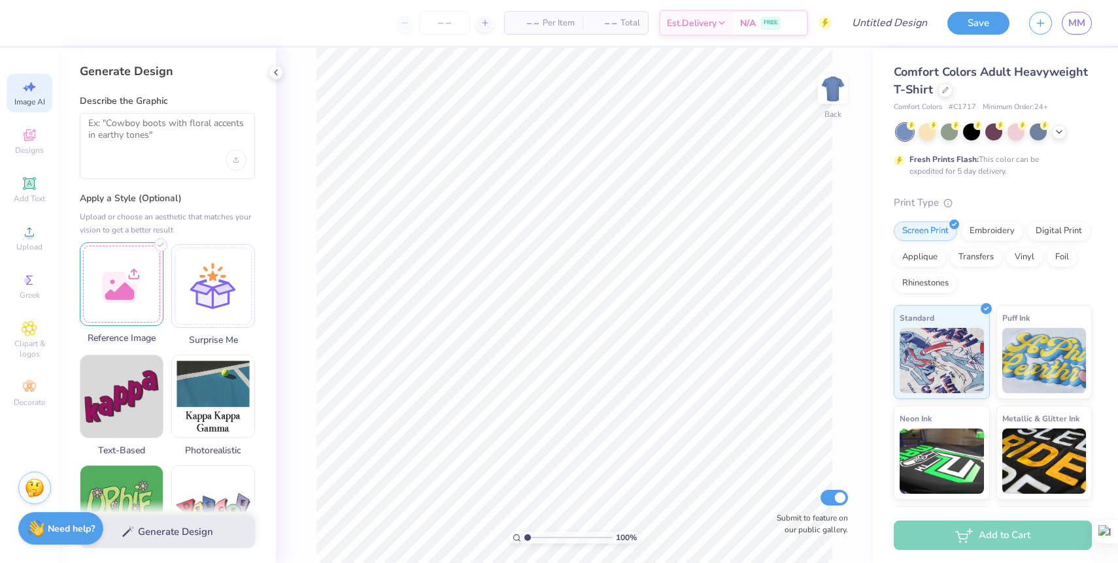
click at [143, 271] on div at bounding box center [122, 285] width 84 height 84
click at [159, 139] on textarea at bounding box center [167, 134] width 158 height 33
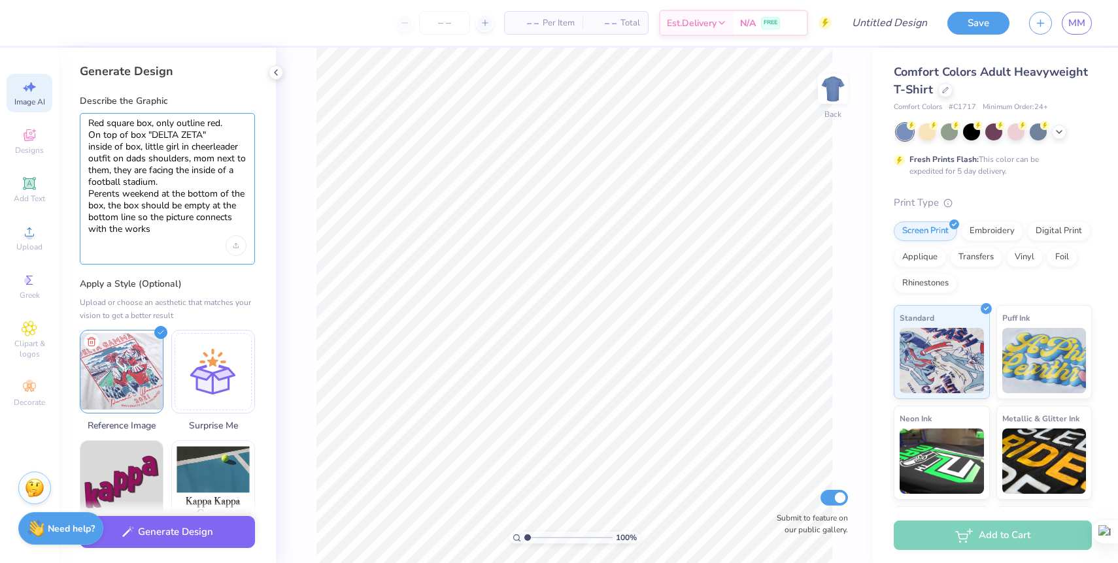
click at [159, 193] on textarea "Red square box, only outline red. On top of box "DELTA ZETA" inside of box, lit…" at bounding box center [167, 177] width 158 height 118
click at [88, 195] on textarea "Red square box, only outline red. On top of box "DELTA ZETA" inside of box, lit…" at bounding box center [167, 177] width 158 height 118
click at [195, 231] on textarea "Red square box, only outline red. On top of box "DELTA ZETA" inside of box, lit…" at bounding box center [167, 177] width 158 height 118
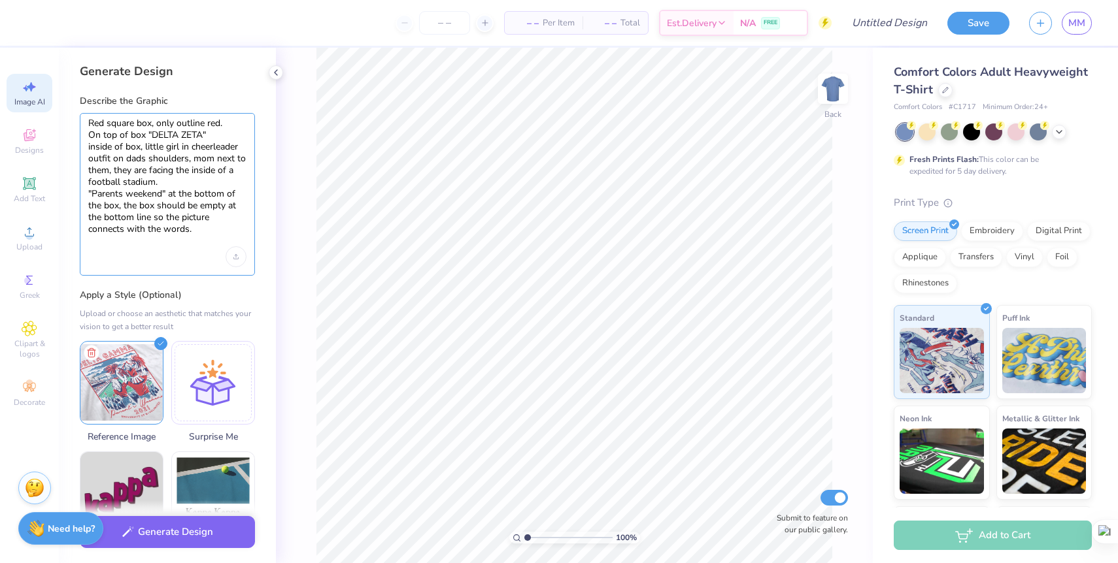
click at [224, 195] on textarea "Red square box, only outline red. On top of box "DELTA ZETA" inside of box, lit…" at bounding box center [167, 182] width 158 height 129
click at [122, 207] on textarea "Red square box, only outline red. On top of box "DELTA ZETA" inside of box, lit…" at bounding box center [167, 182] width 158 height 129
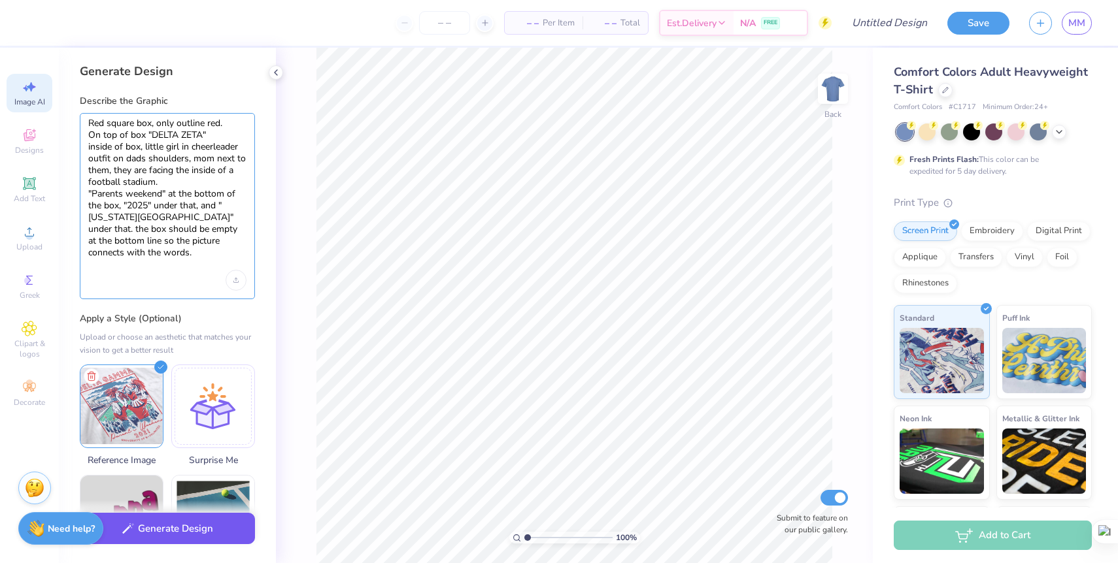
type textarea "Red square box, only outline red. On top of box "DELTA ZETA" inside of box, lit…"
click at [205, 532] on button "Generate Design" at bounding box center [167, 529] width 175 height 32
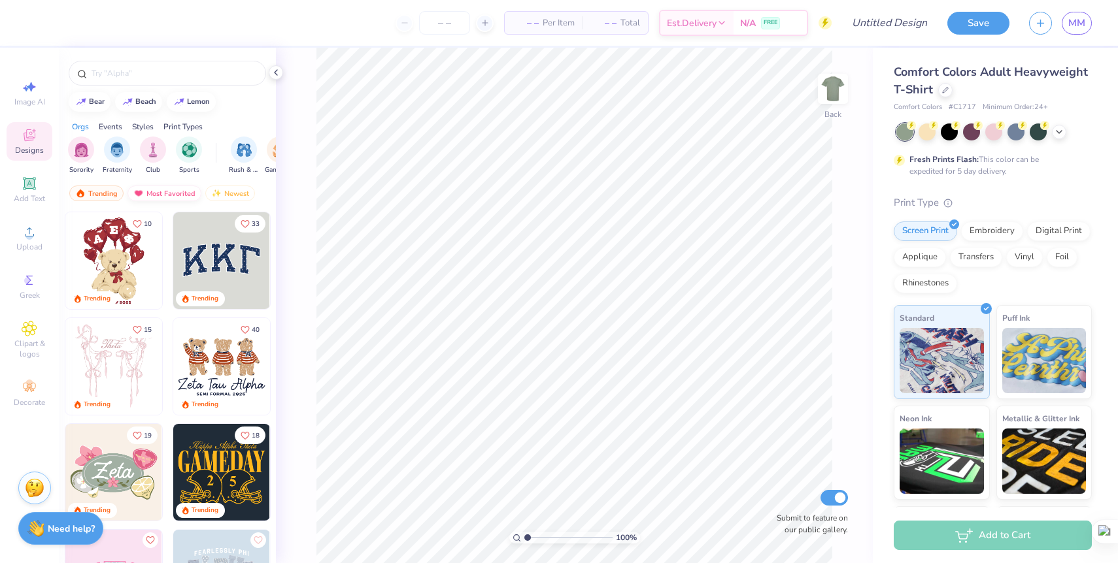
click at [173, 194] on div "Most Favorited" at bounding box center [164, 194] width 74 height 16
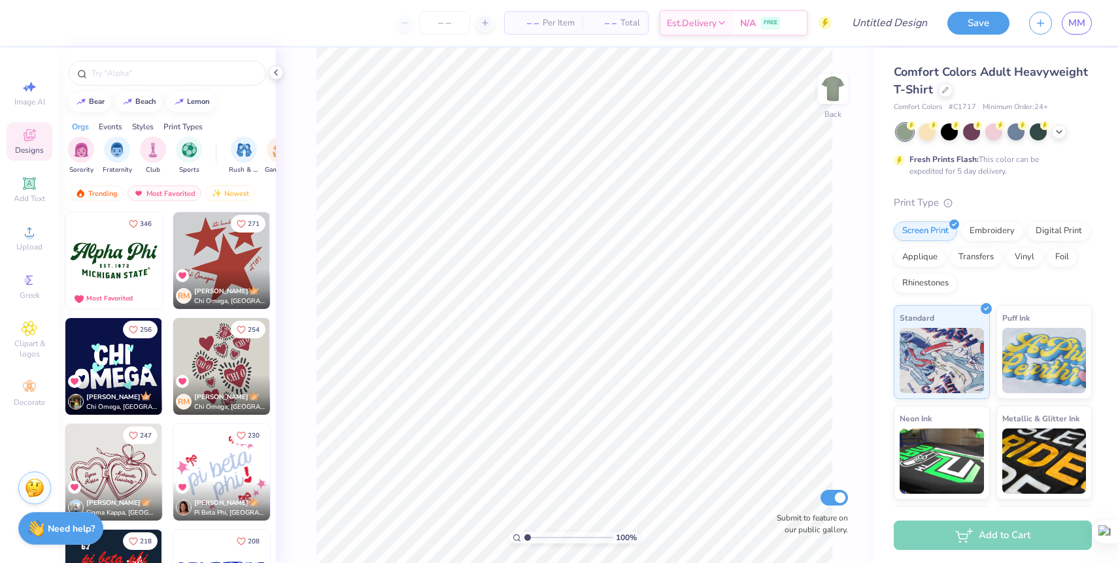
click at [33, 140] on icon at bounding box center [30, 135] width 16 height 16
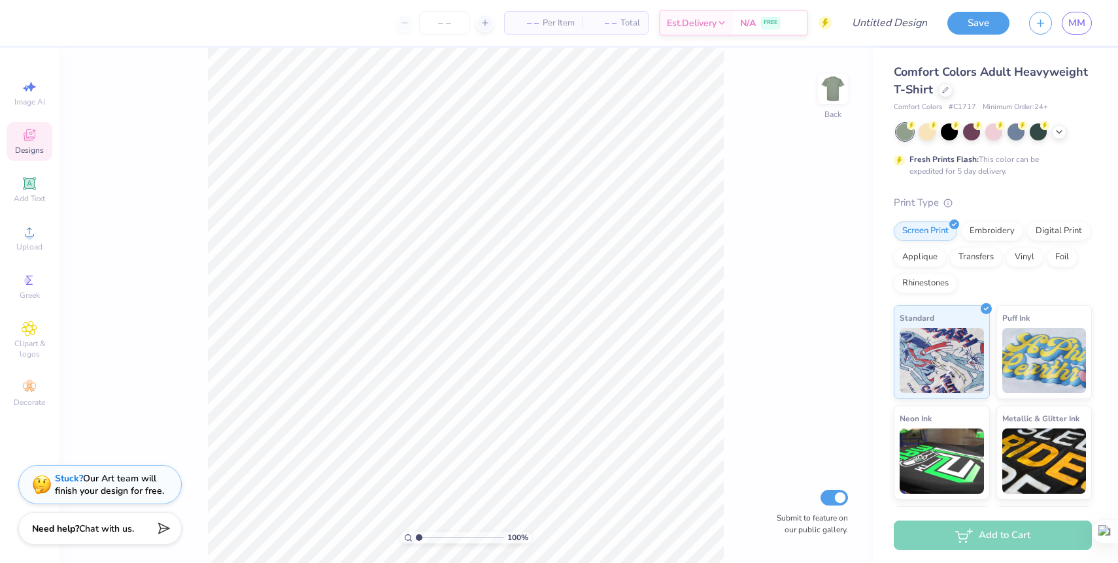
click at [37, 140] on div "Designs" at bounding box center [30, 141] width 46 height 39
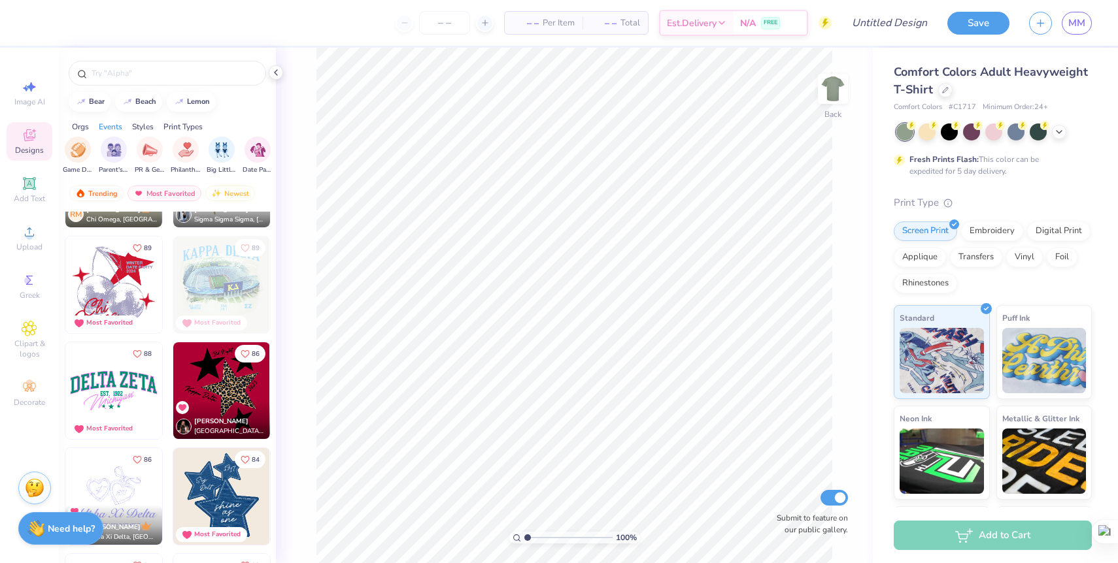
scroll to position [1874, 0]
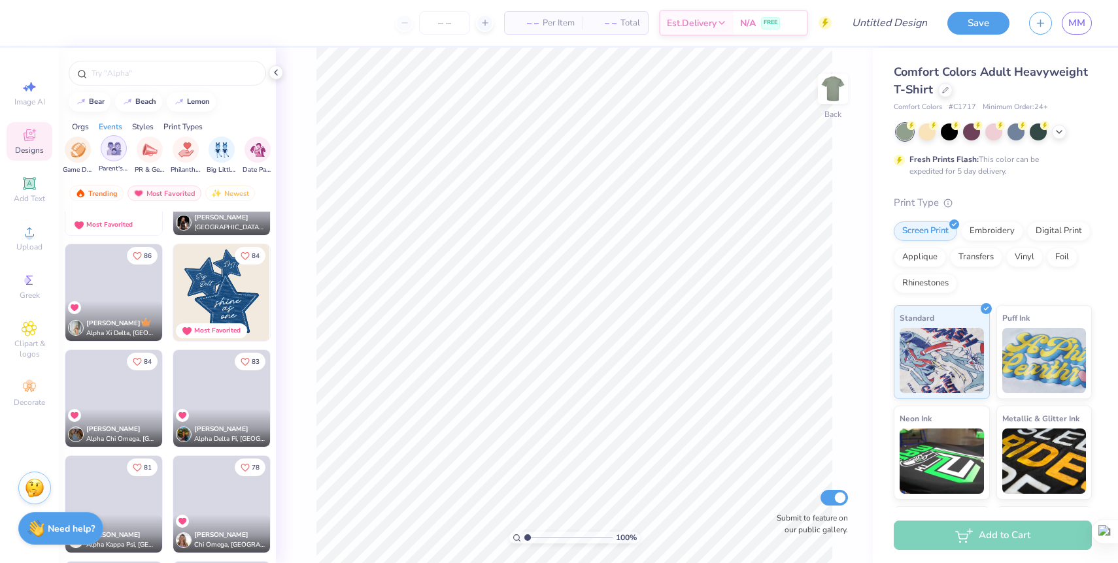
click at [118, 152] on img "filter for Parent's Weekend" at bounding box center [114, 148] width 15 height 15
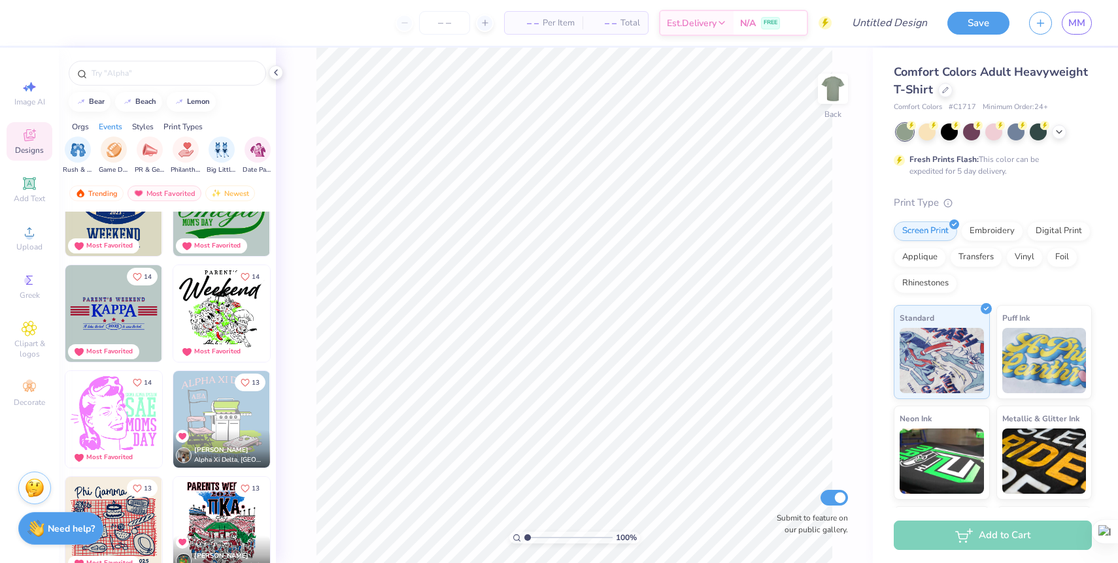
scroll to position [1565, 0]
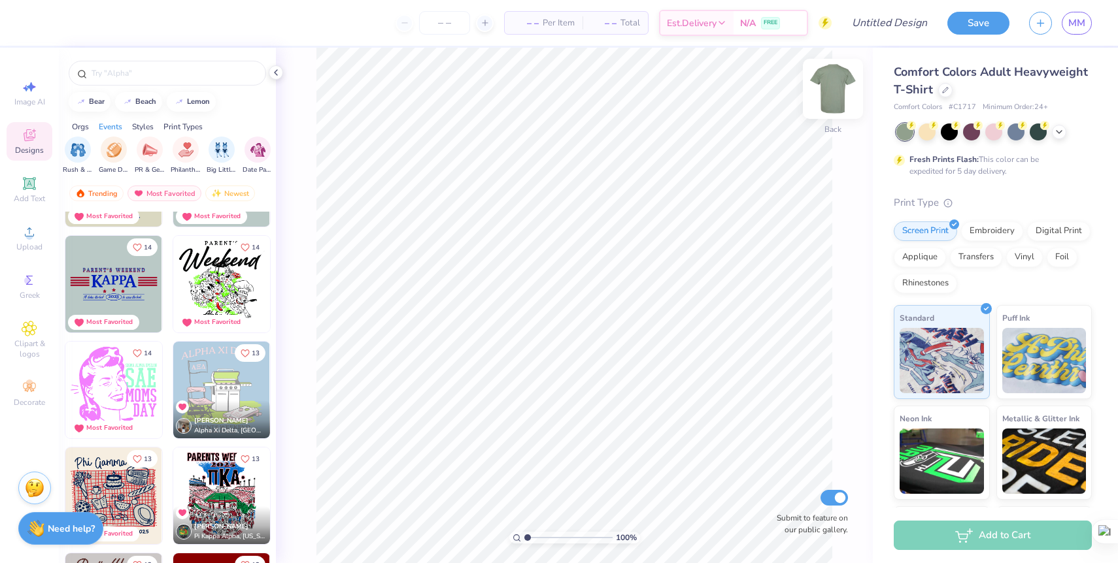
click at [835, 91] on img at bounding box center [833, 89] width 52 height 52
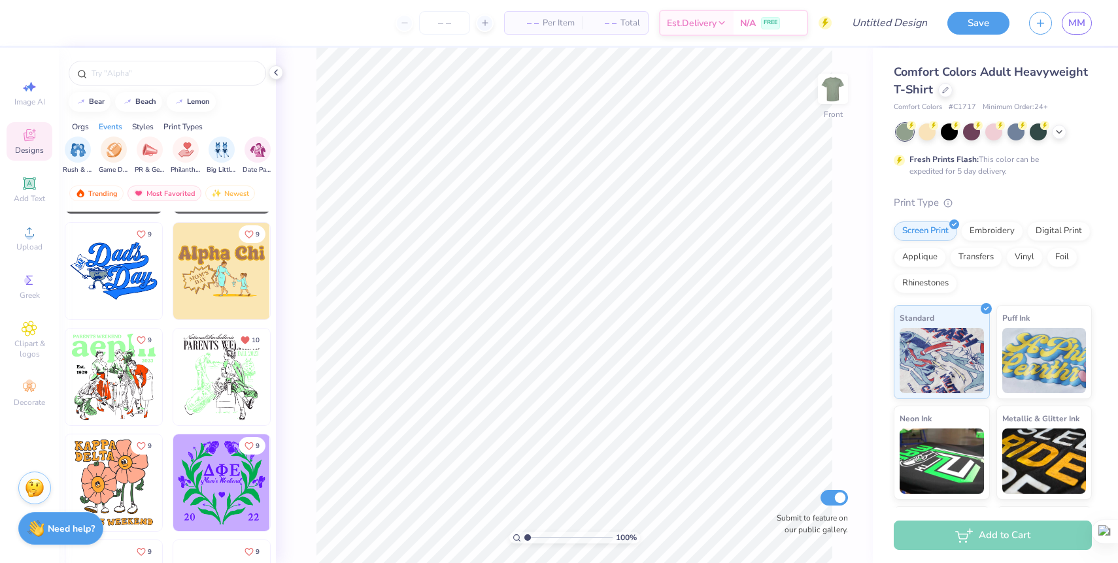
scroll to position [3715, 0]
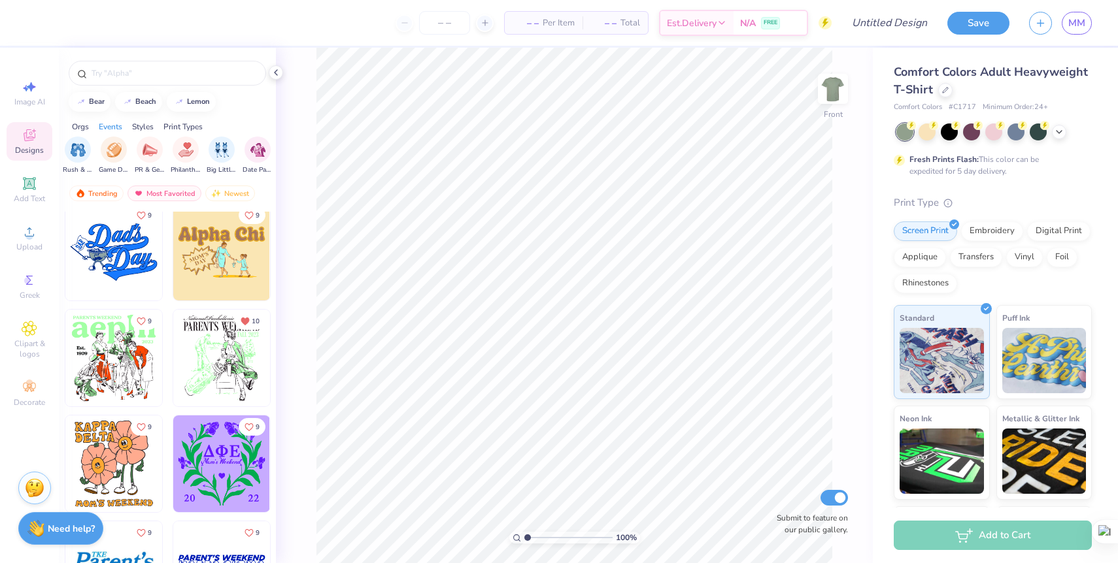
click at [230, 350] on img at bounding box center [221, 358] width 97 height 97
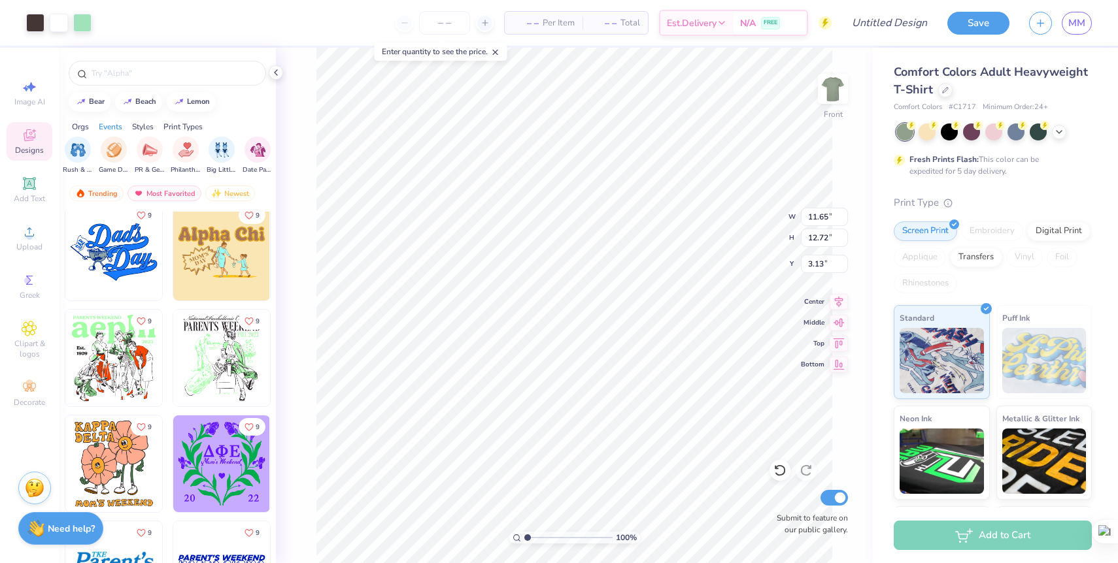
type input "11.65"
type input "12.72"
type input "3.74"
type input "12.70"
type input "13.87"
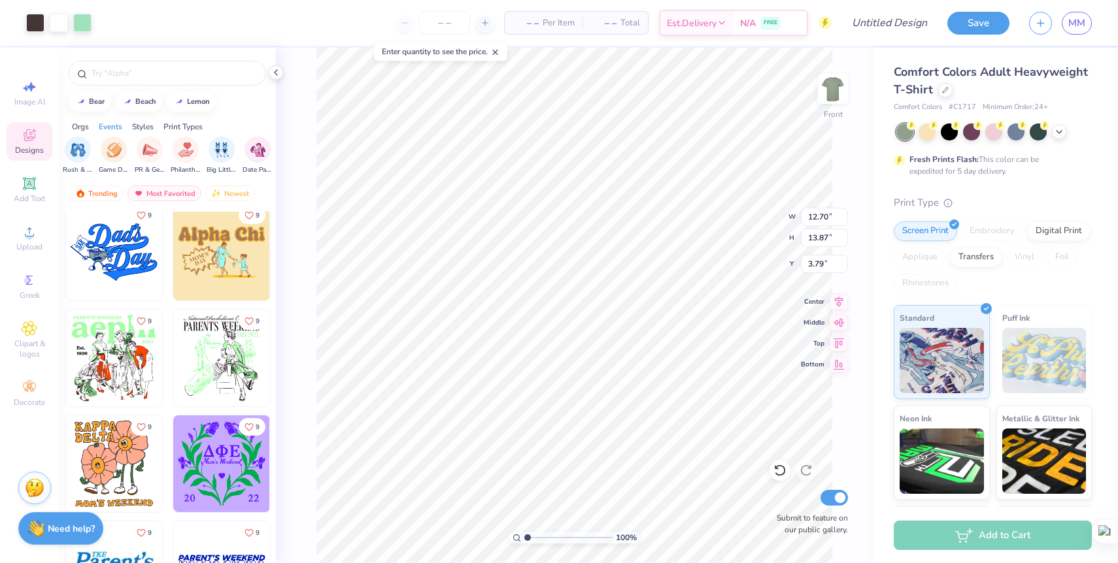
type input "3.72"
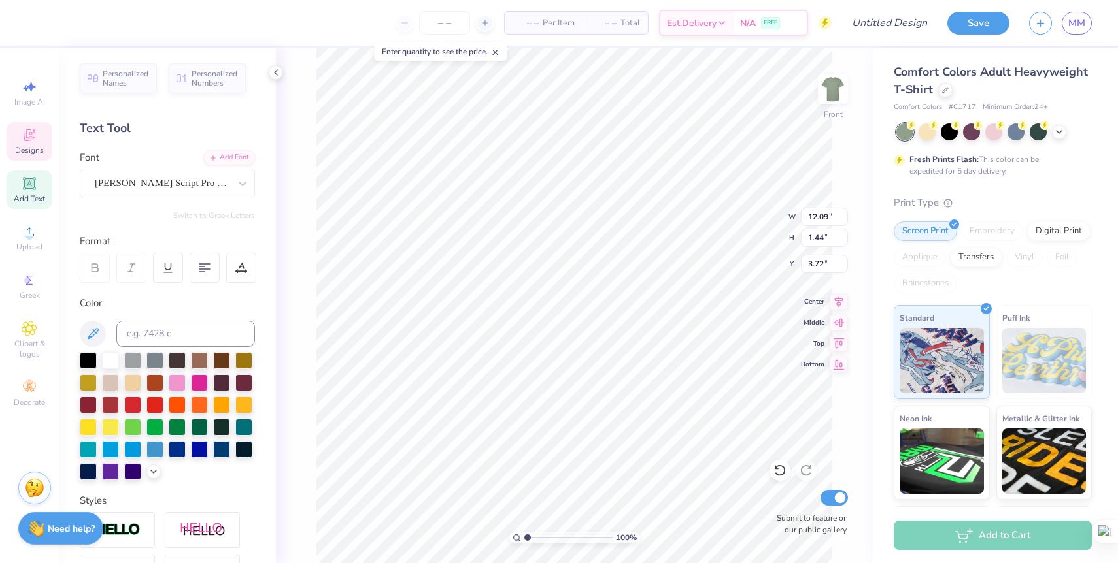
scroll to position [0, 0]
type textarea "N"
type textarea "DELTA ZETA"
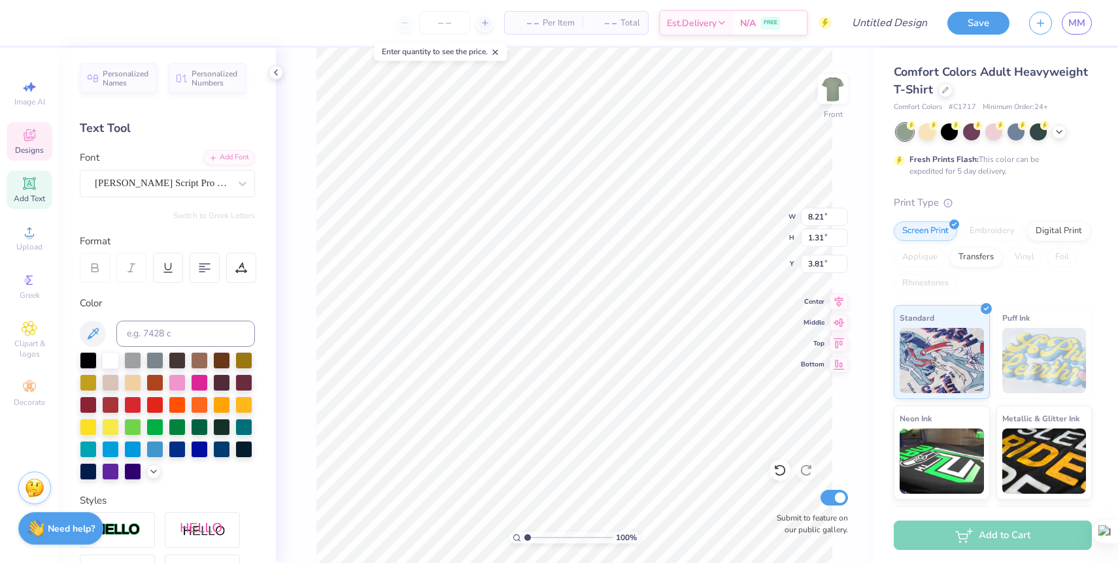
type input "12.14"
type input "1.47"
type input "4.84"
type input "8.21"
type input "1.31"
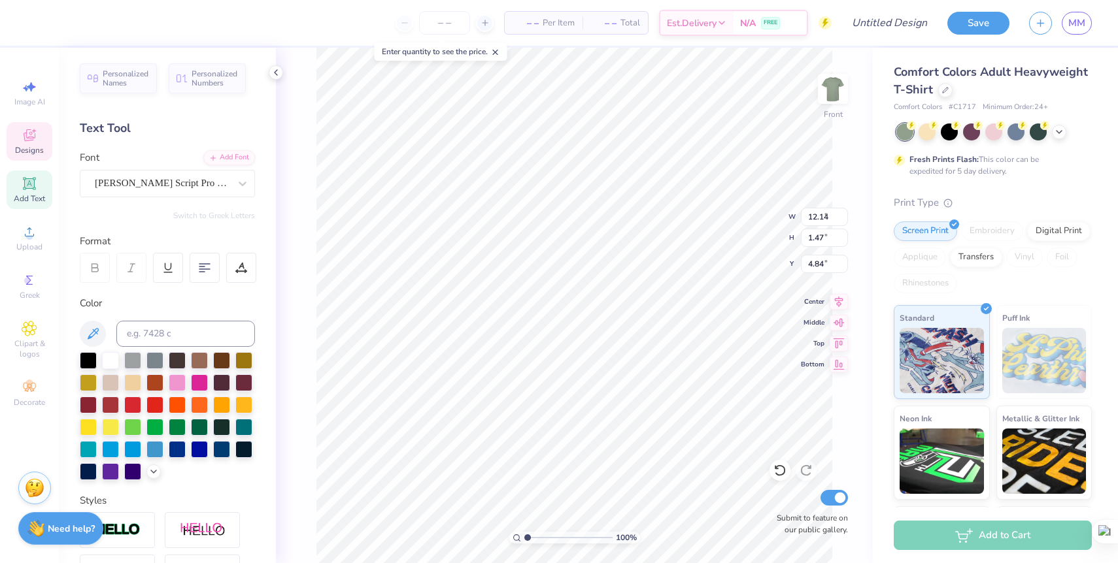
type input "3.81"
click at [217, 186] on div "Bickham Script Pro Regular" at bounding box center [161, 183] width 137 height 20
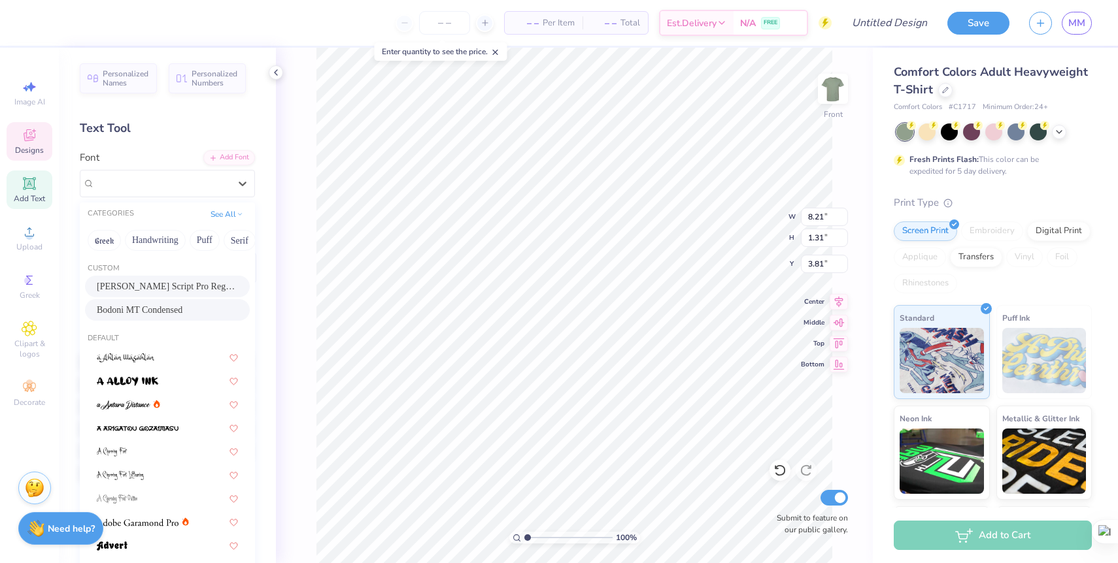
click at [190, 310] on div "Bodoni MT Condensed" at bounding box center [167, 310] width 141 height 14
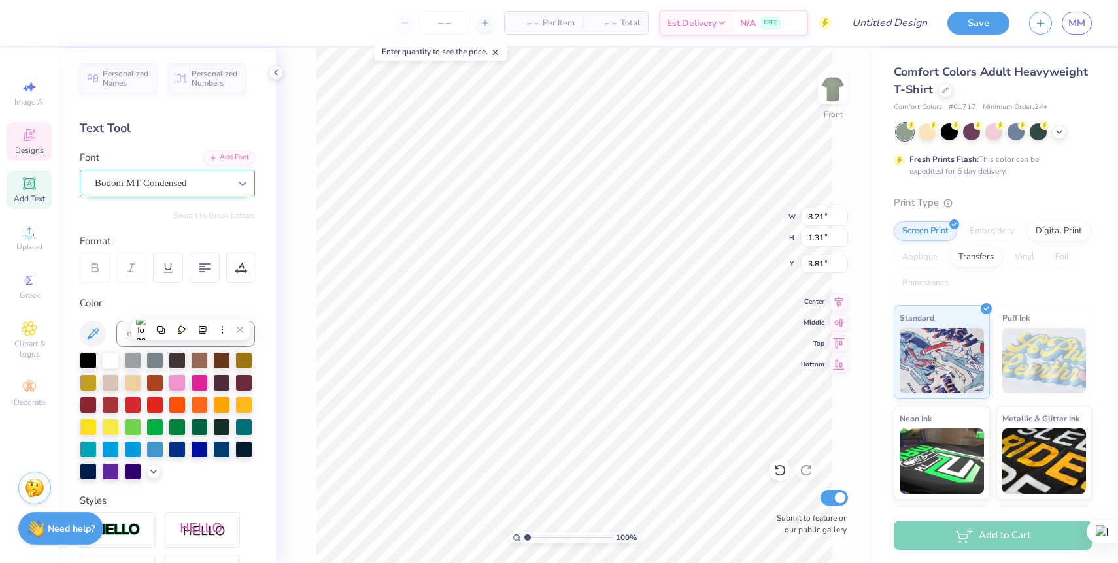
click at [233, 186] on div at bounding box center [243, 184] width 24 height 24
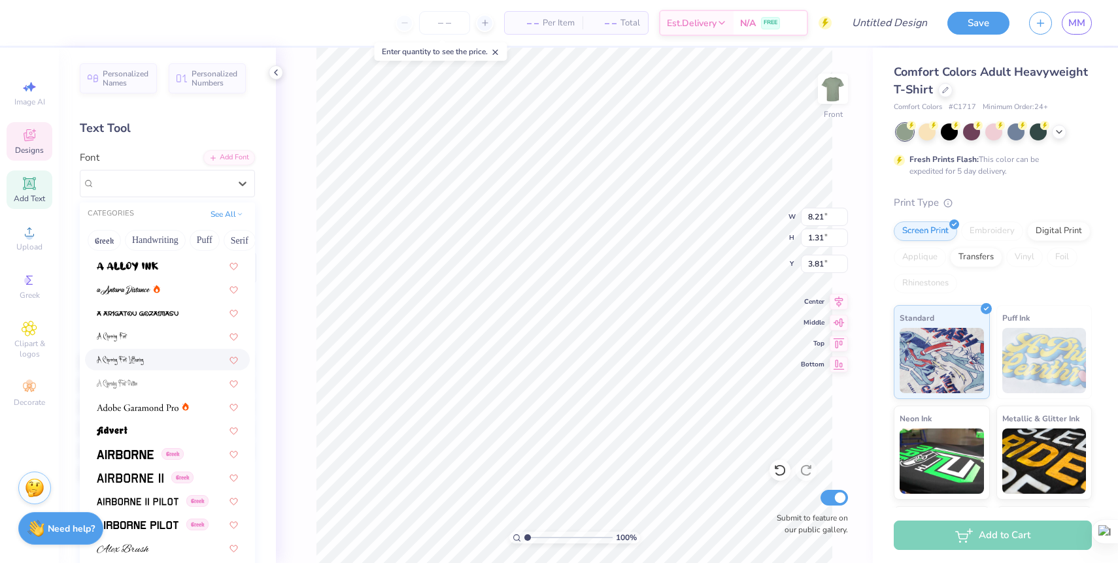
scroll to position [118, 0]
click at [171, 408] on img at bounding box center [138, 405] width 82 height 9
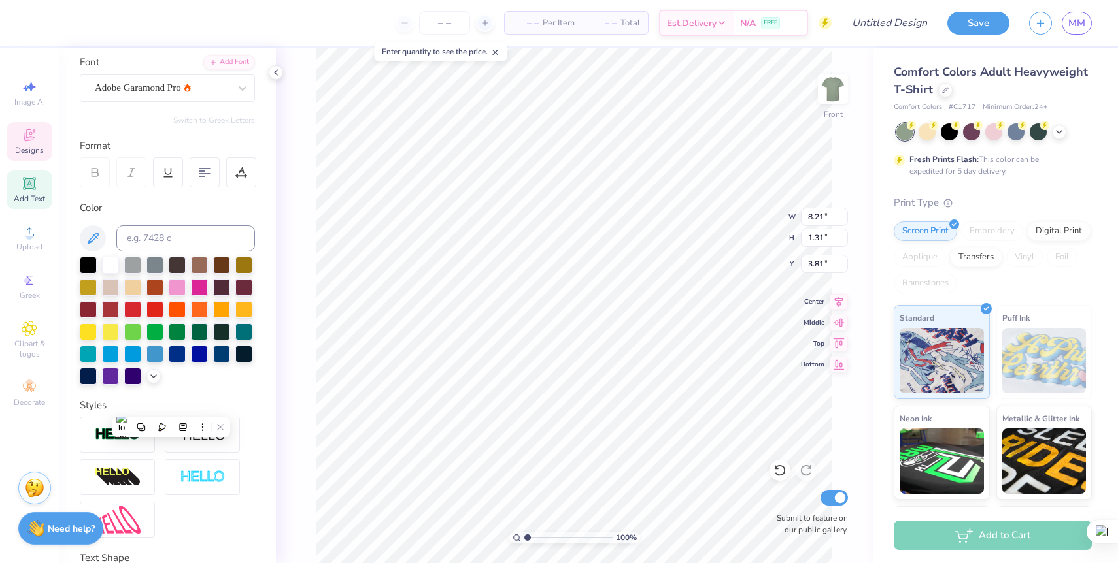
scroll to position [107, 0]
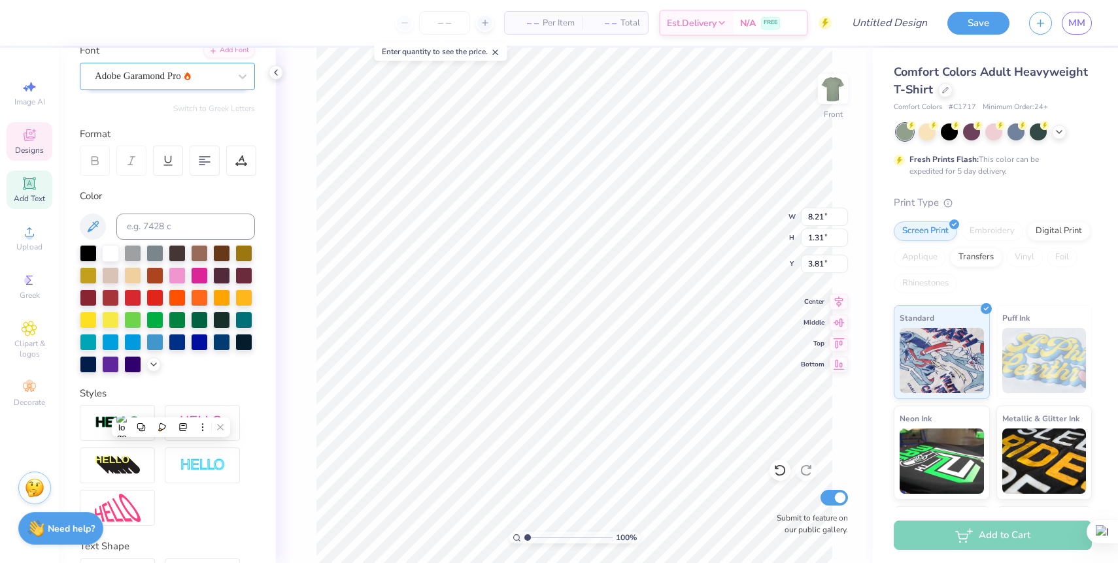
click at [223, 77] on div "Adobe Garamond Pro" at bounding box center [161, 76] width 137 height 20
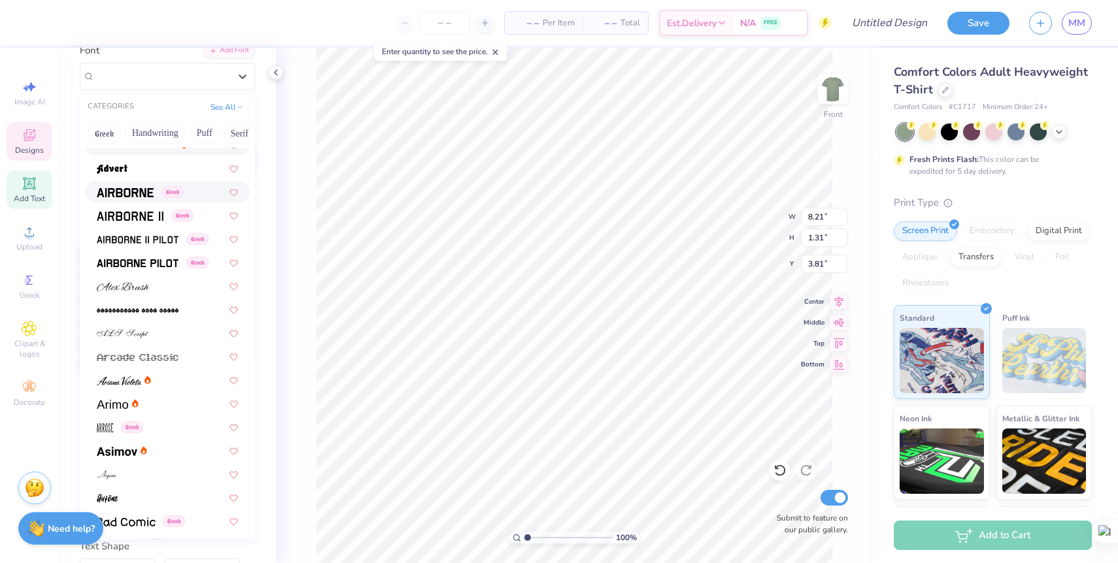
scroll to position [273, 0]
click at [158, 286] on div at bounding box center [167, 283] width 141 height 14
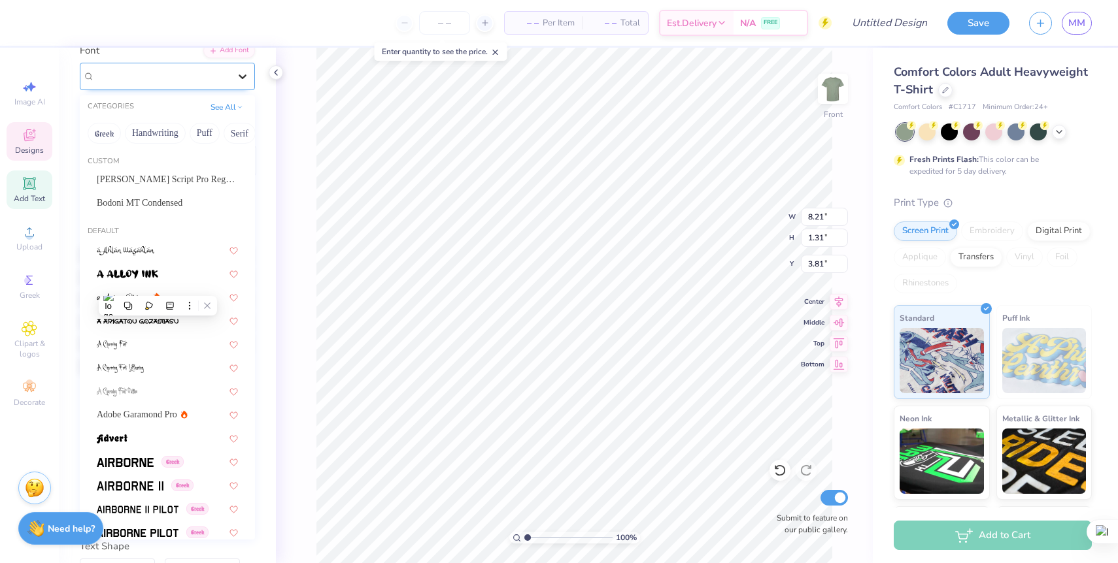
click at [236, 82] on div at bounding box center [243, 77] width 24 height 24
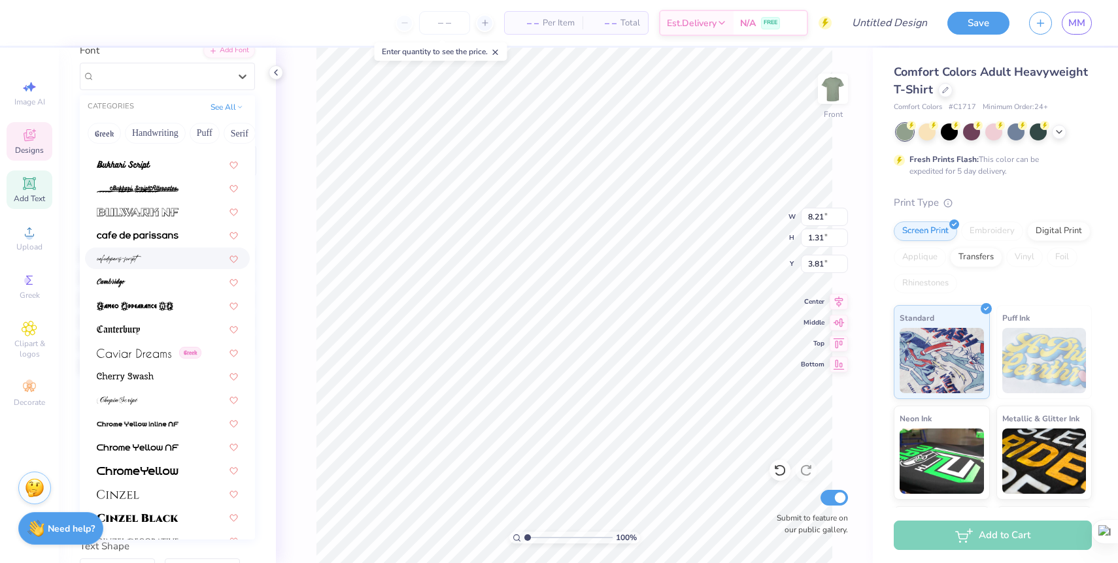
scroll to position [1311, 0]
click at [185, 393] on div at bounding box center [167, 399] width 141 height 14
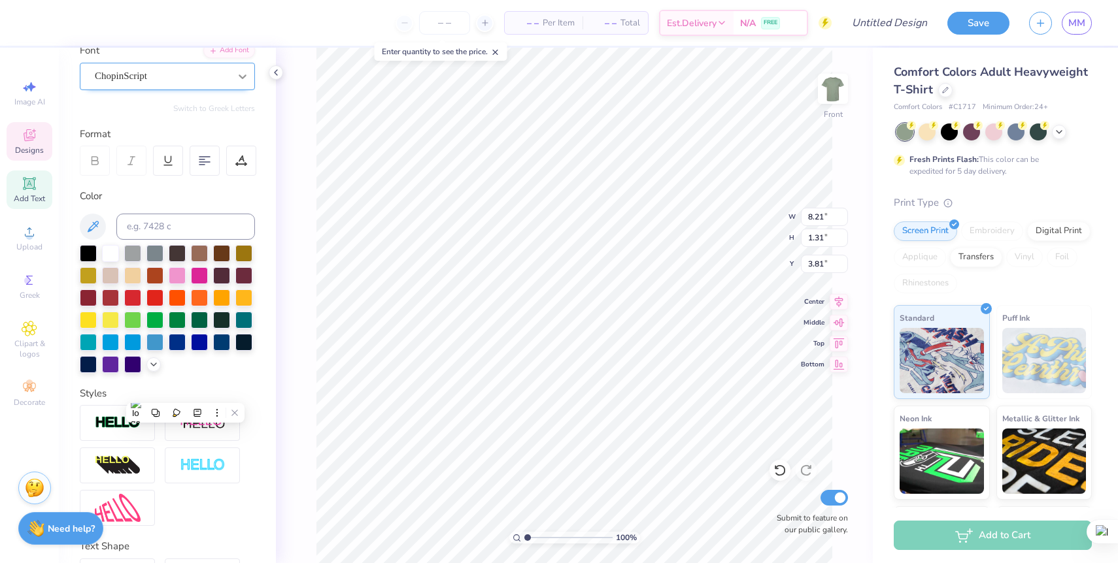
click at [236, 76] on icon at bounding box center [242, 76] width 13 height 13
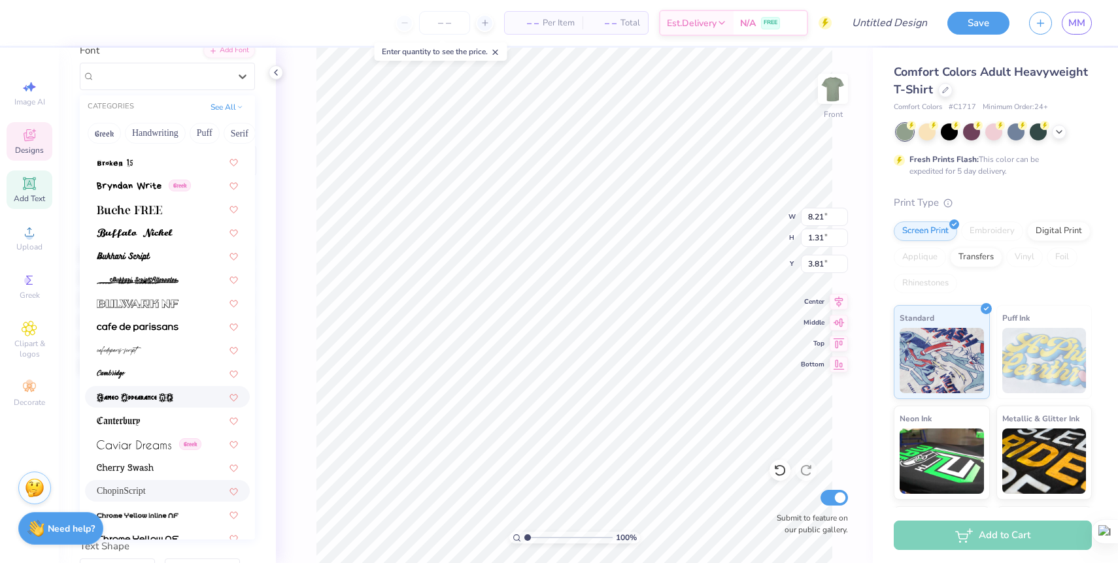
scroll to position [1481, 0]
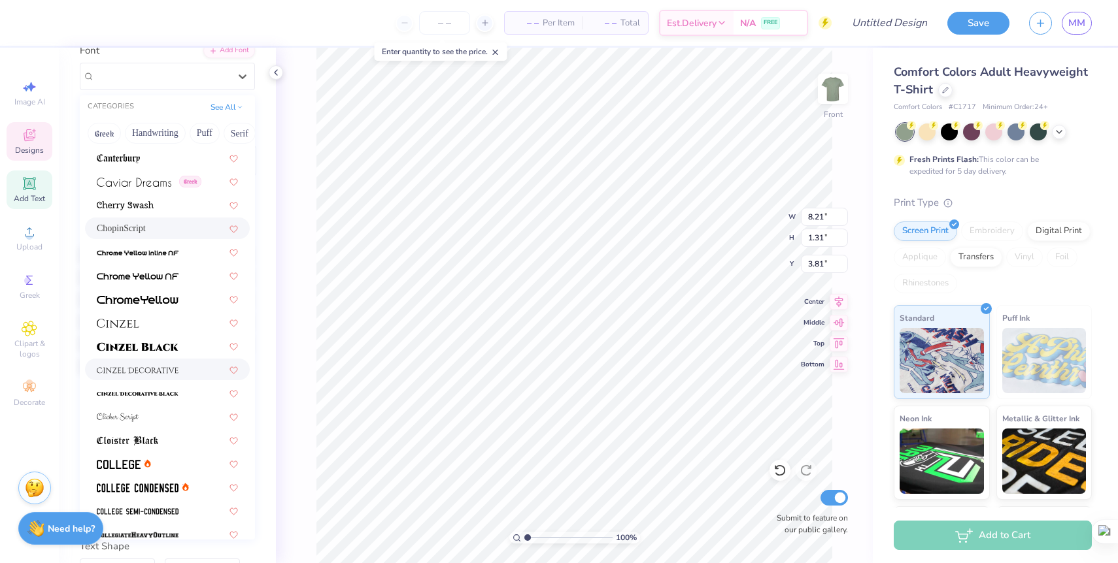
click at [164, 374] on img at bounding box center [138, 370] width 82 height 9
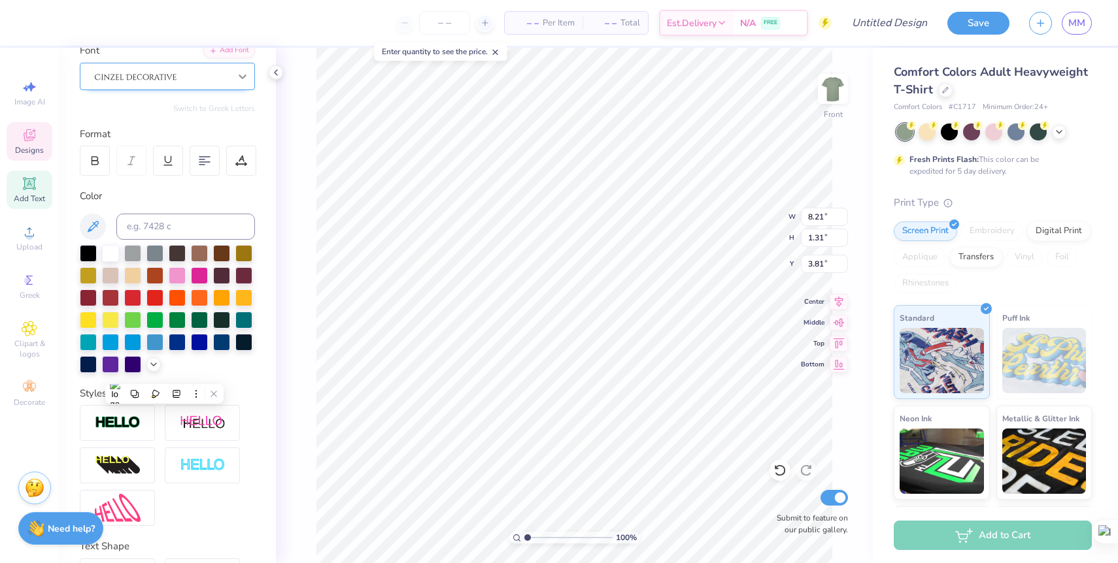
click at [237, 80] on icon at bounding box center [242, 76] width 13 height 13
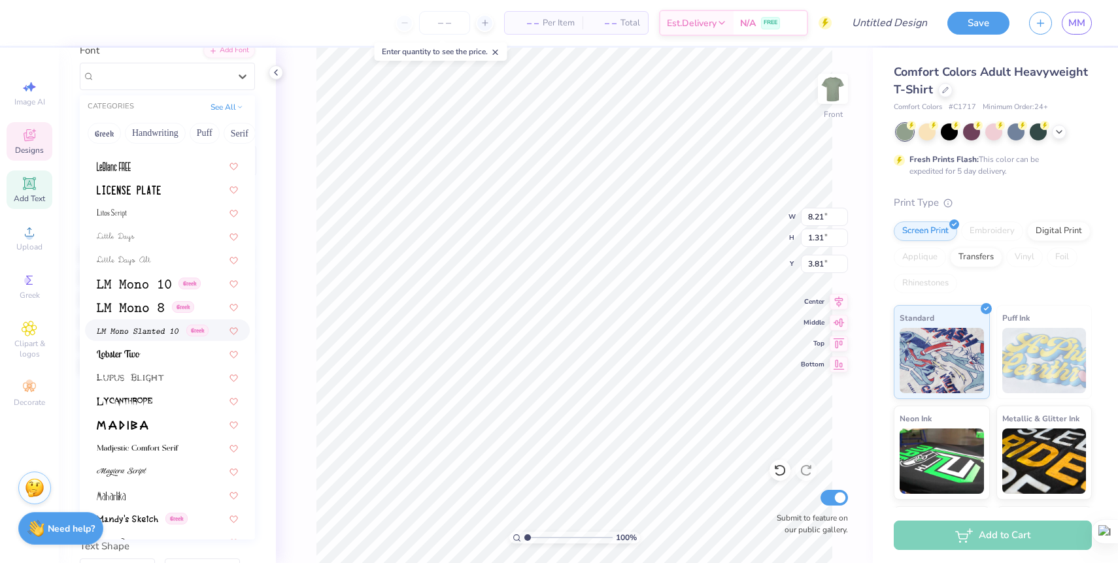
scroll to position [4436, 0]
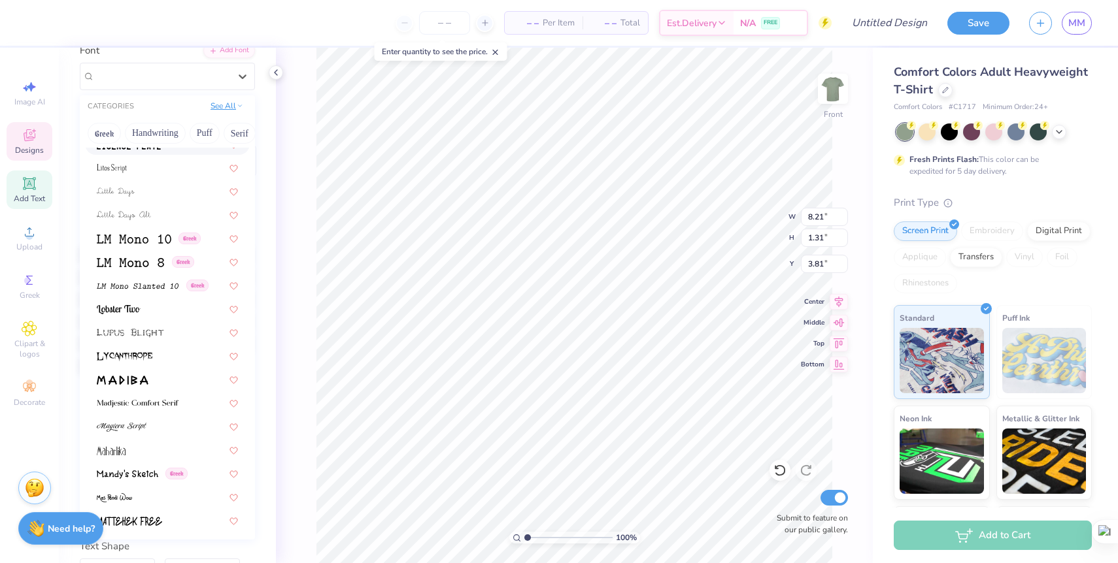
click at [237, 107] on icon at bounding box center [240, 106] width 7 height 7
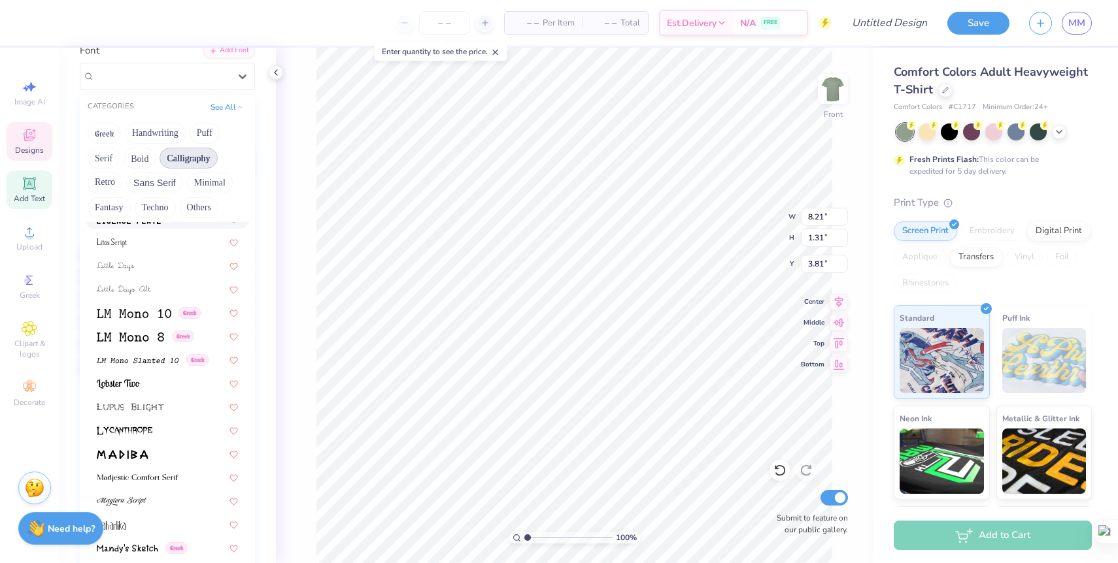
click at [201, 161] on button "Calligraphy" at bounding box center [188, 158] width 58 height 21
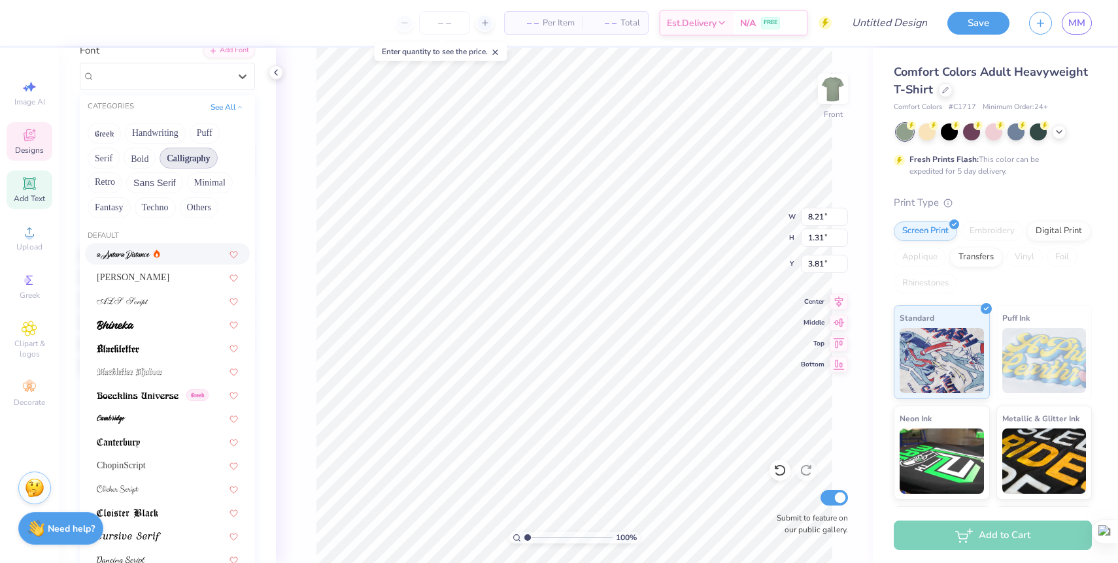
click at [172, 256] on div at bounding box center [167, 254] width 141 height 14
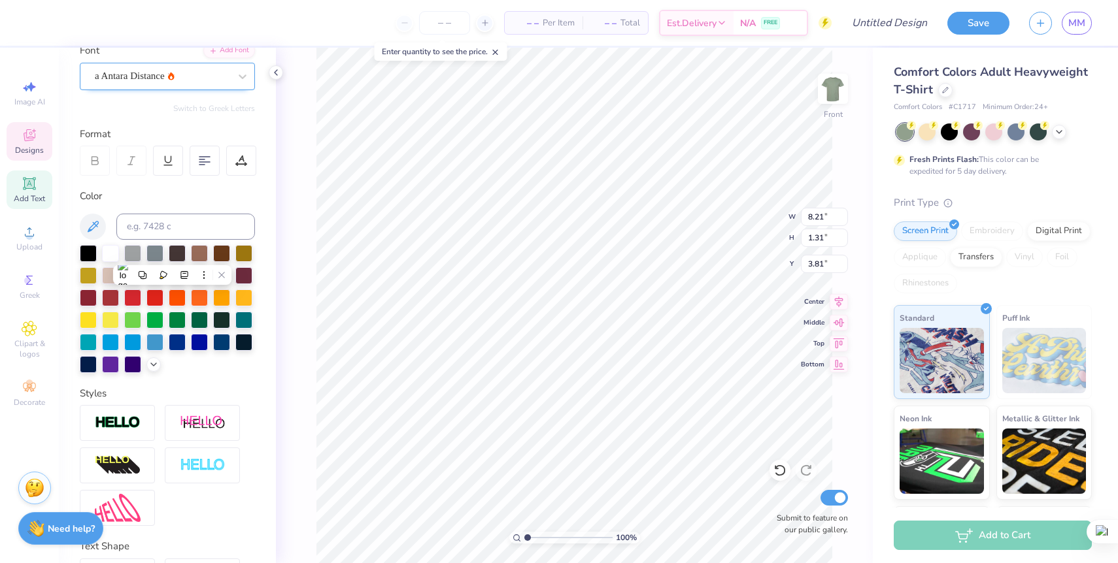
click at [229, 77] on div "a Antara Distance" at bounding box center [161, 76] width 137 height 20
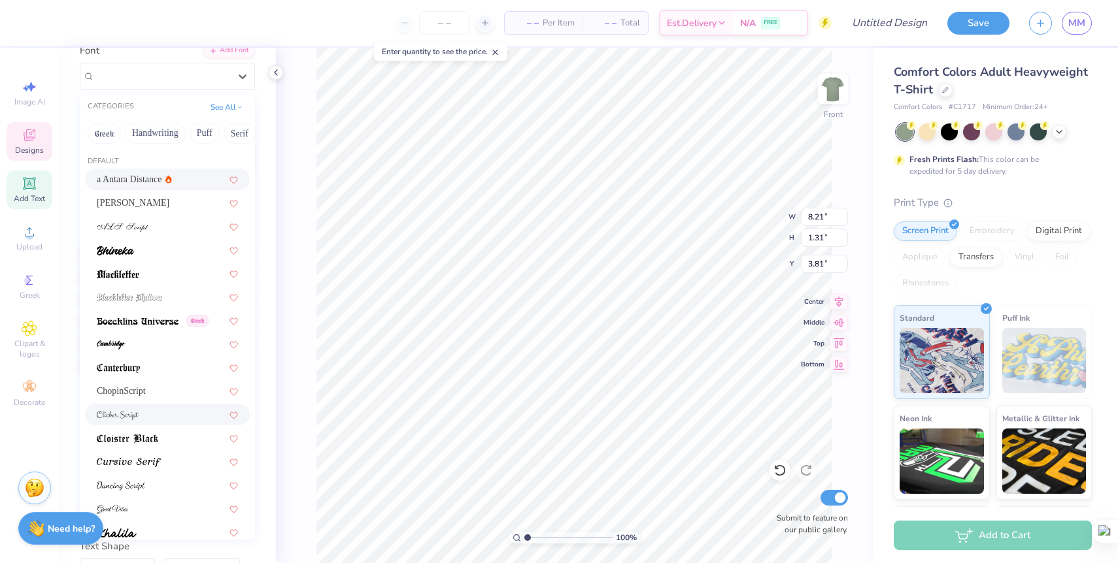
click at [193, 412] on div at bounding box center [167, 415] width 141 height 14
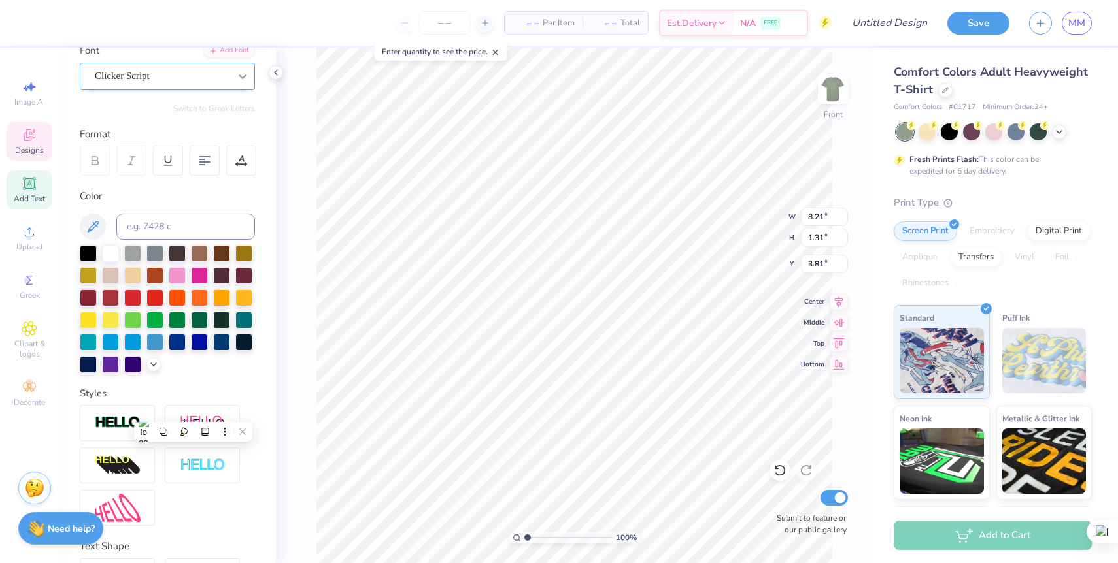
click at [241, 79] on icon at bounding box center [242, 76] width 13 height 13
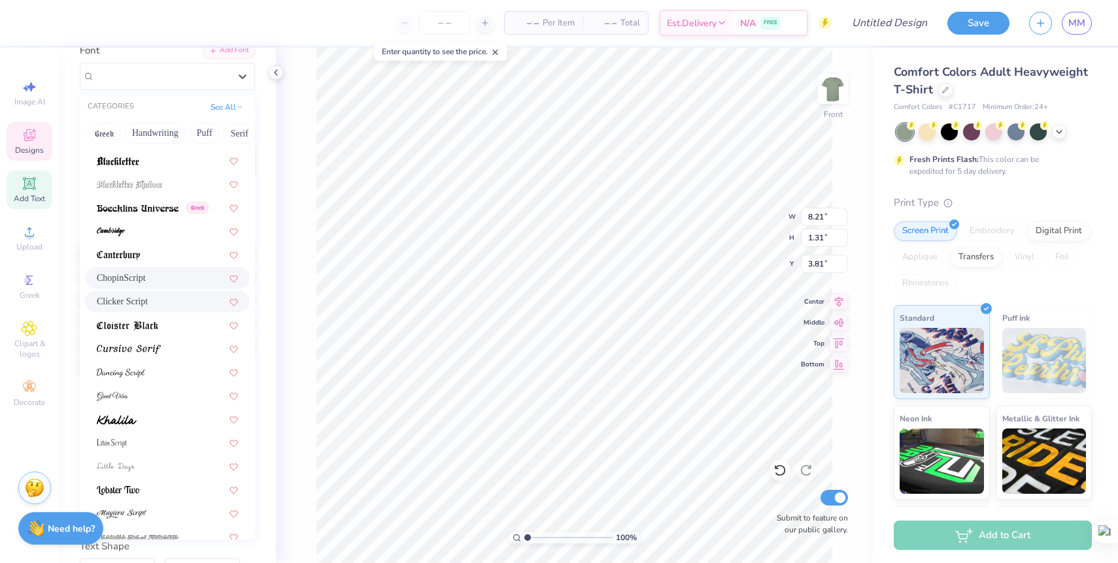
scroll to position [114, 0]
click at [193, 398] on div at bounding box center [167, 395] width 141 height 14
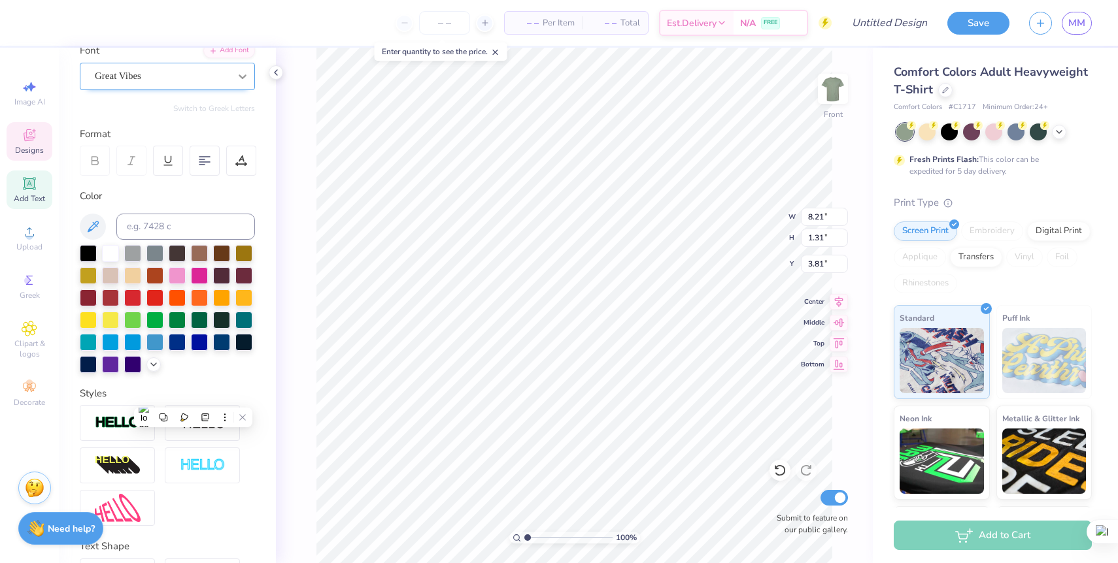
click at [247, 74] on icon at bounding box center [242, 76] width 13 height 13
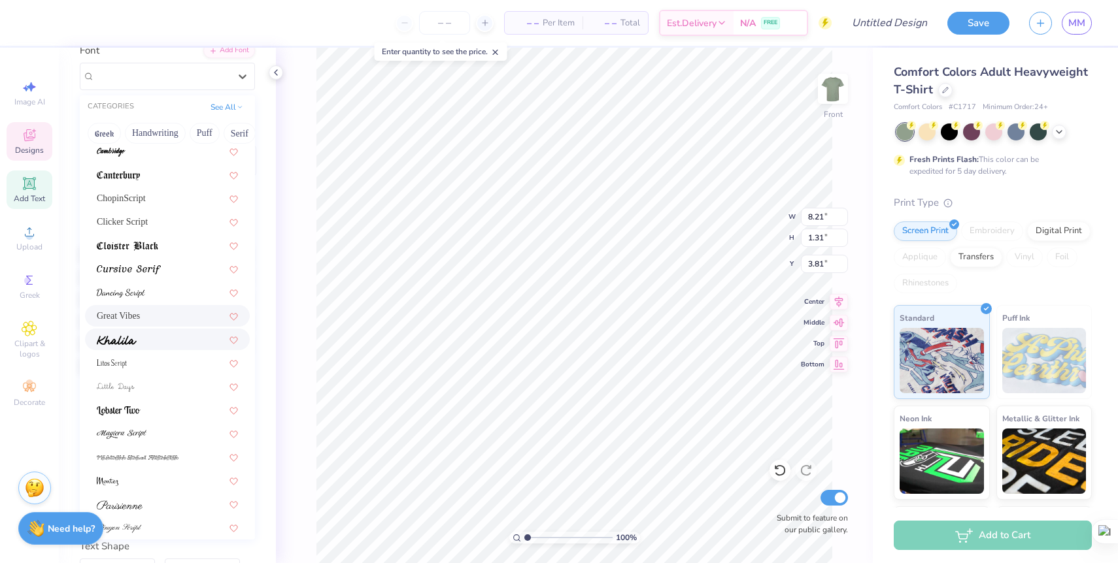
scroll to position [214, 0]
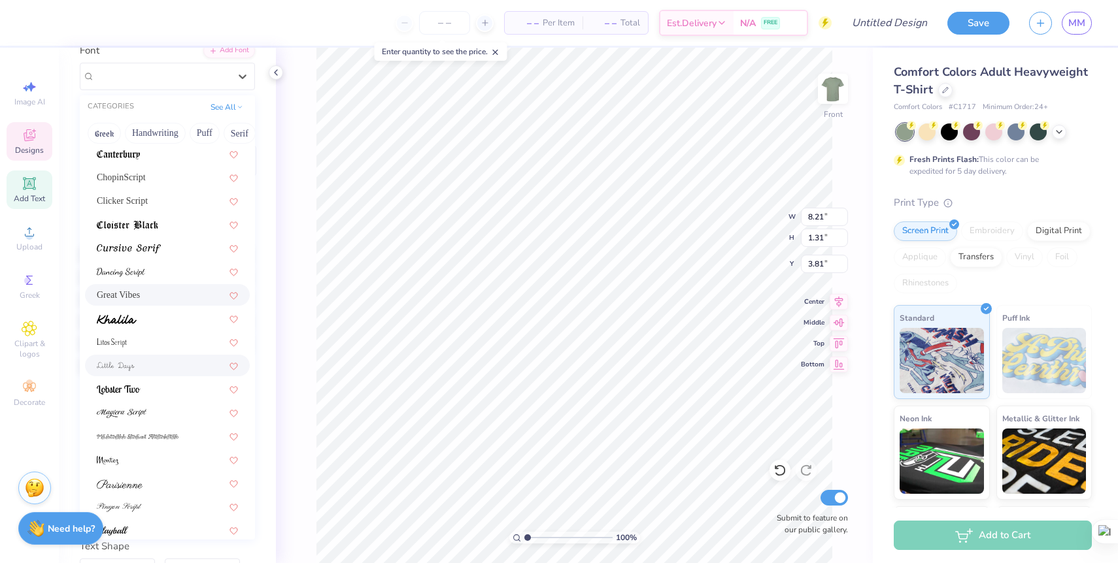
click at [167, 369] on div at bounding box center [167, 366] width 141 height 14
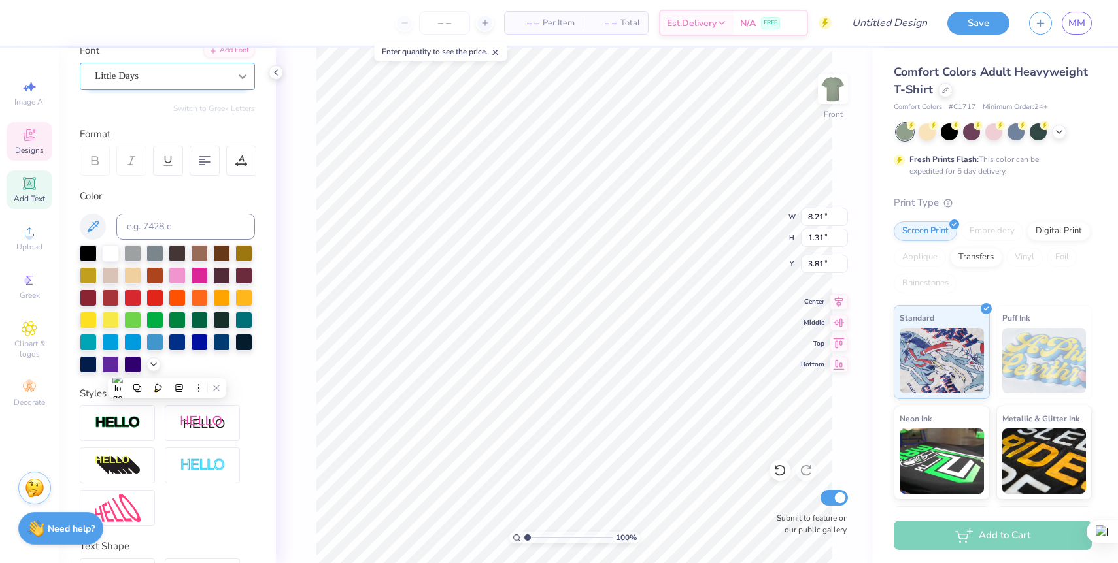
click at [243, 77] on icon at bounding box center [243, 77] width 8 height 5
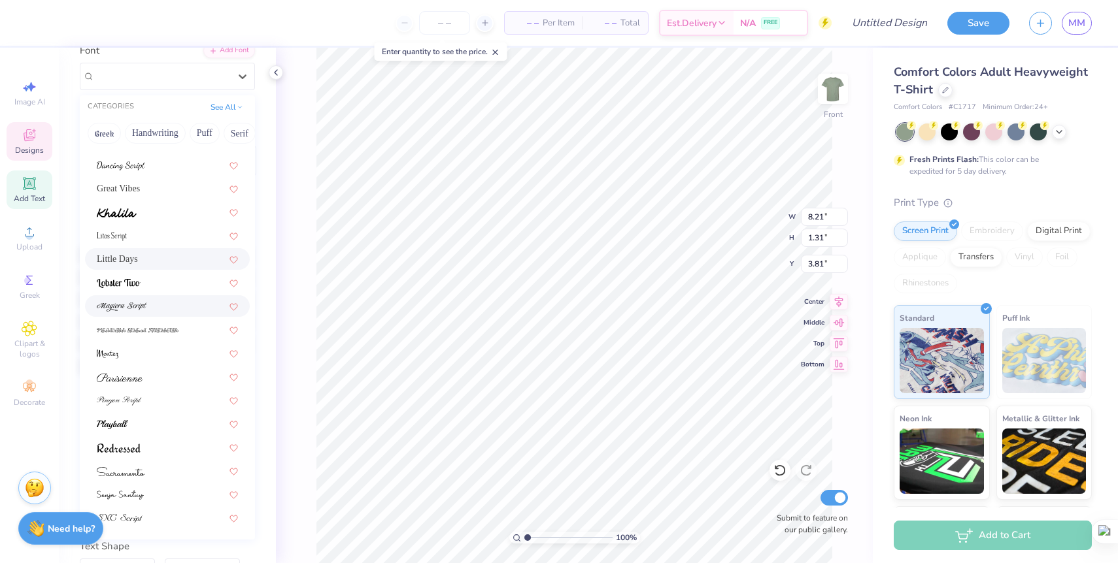
scroll to position [112, 0]
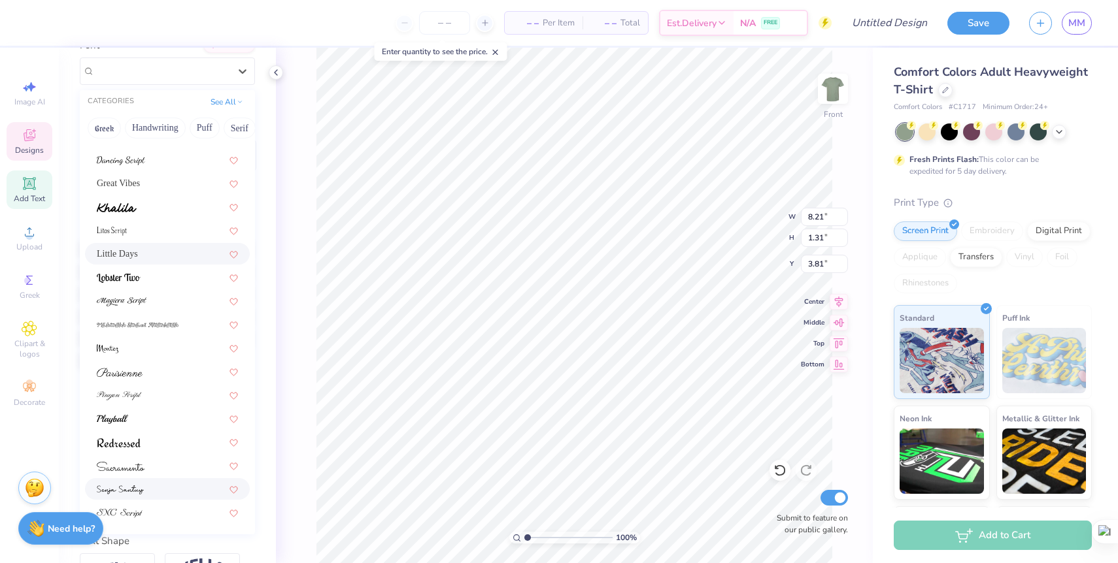
click at [175, 488] on div at bounding box center [167, 489] width 141 height 14
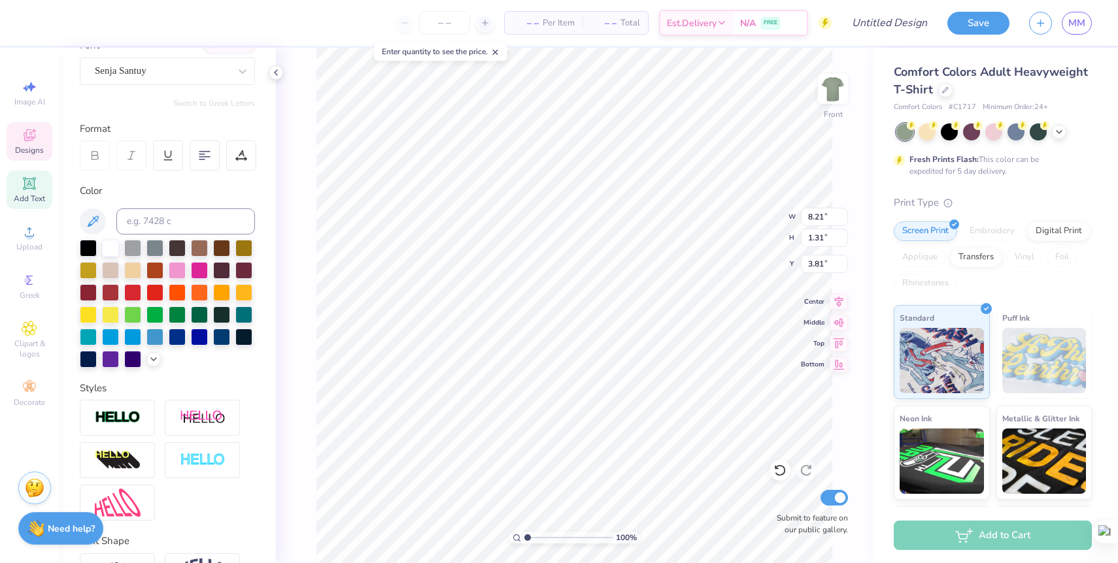
scroll to position [0, 1]
type textarea "Delta Zeta"
click at [182, 69] on div "Senja Santuy" at bounding box center [161, 71] width 137 height 20
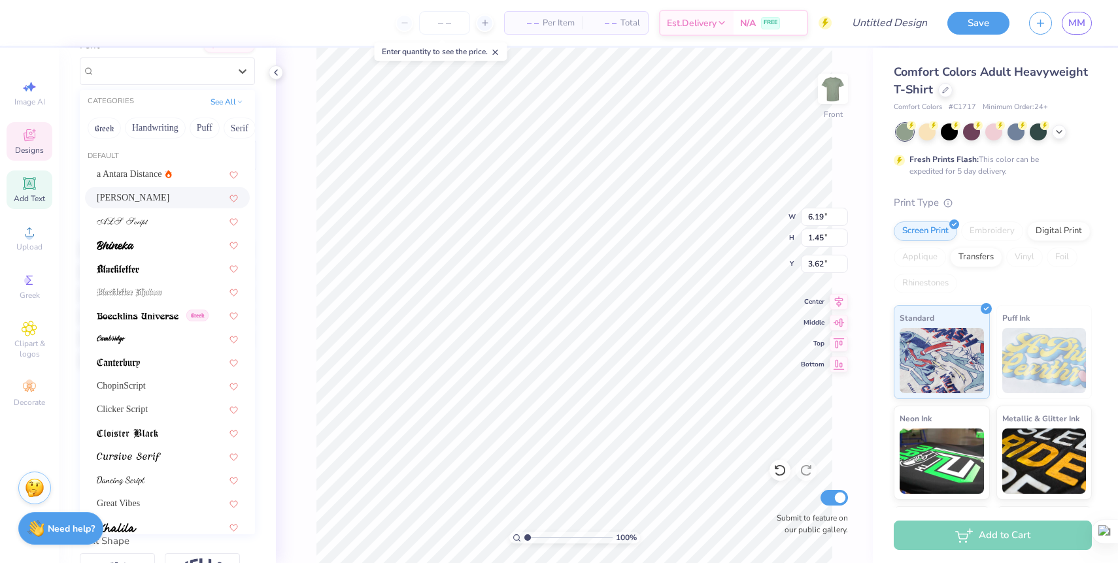
click at [165, 205] on div "Alex Brush" at bounding box center [167, 198] width 165 height 22
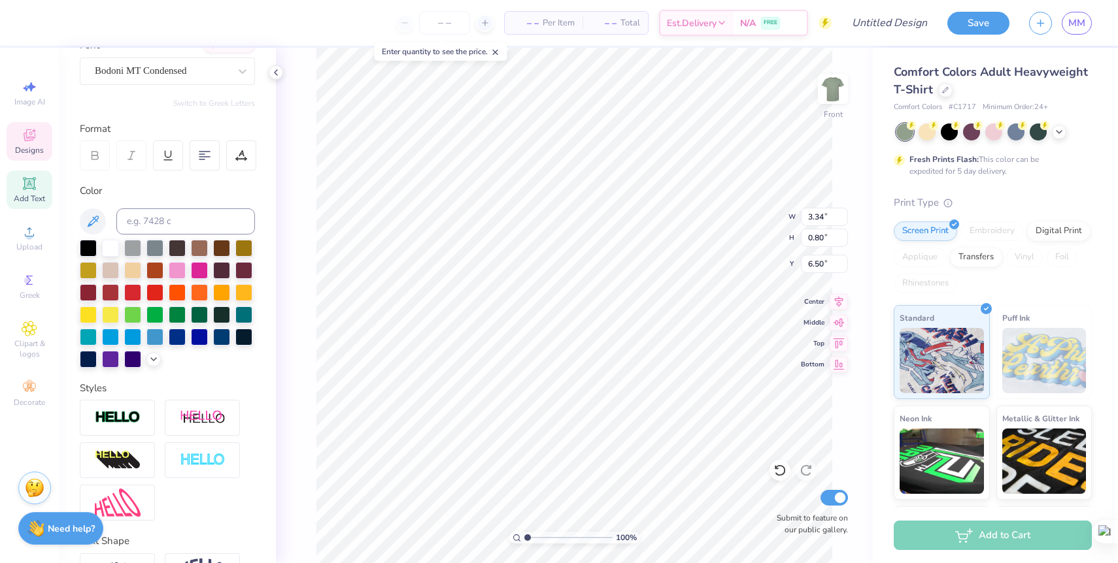
scroll to position [0, 2]
type textarea "FALL 2025"
click at [1060, 134] on icon at bounding box center [1059, 131] width 10 height 10
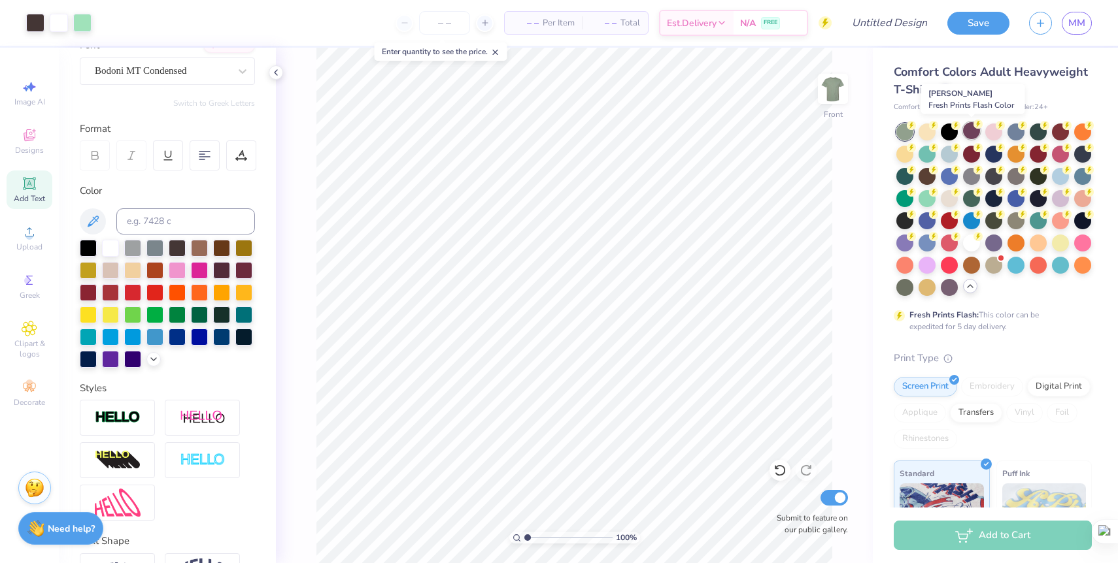
click at [971, 131] on div at bounding box center [971, 130] width 17 height 17
click at [1055, 135] on div at bounding box center [1060, 130] width 17 height 17
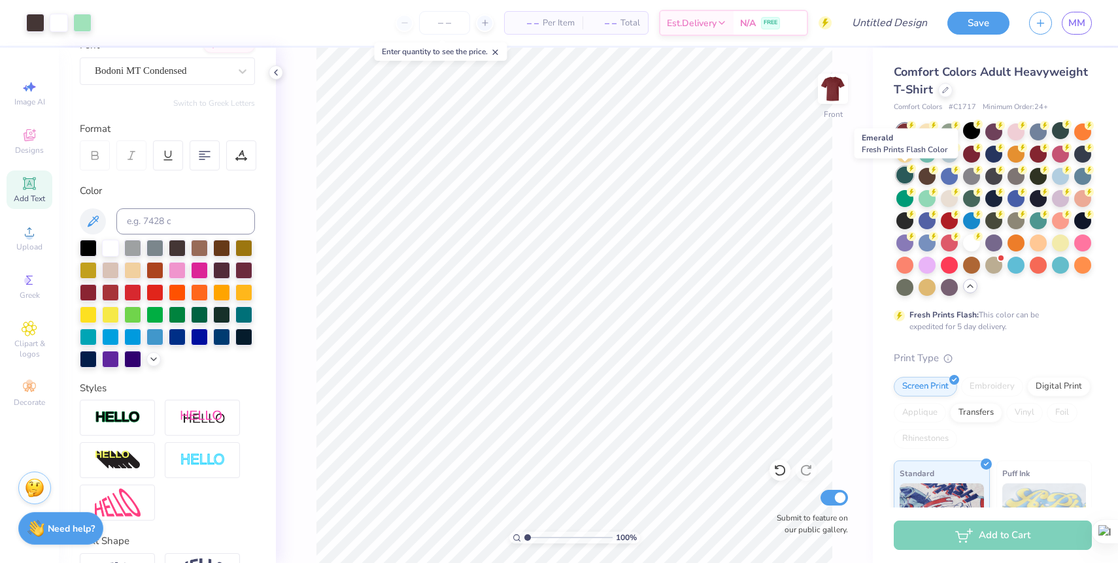
click at [905, 178] on div at bounding box center [904, 175] width 17 height 17
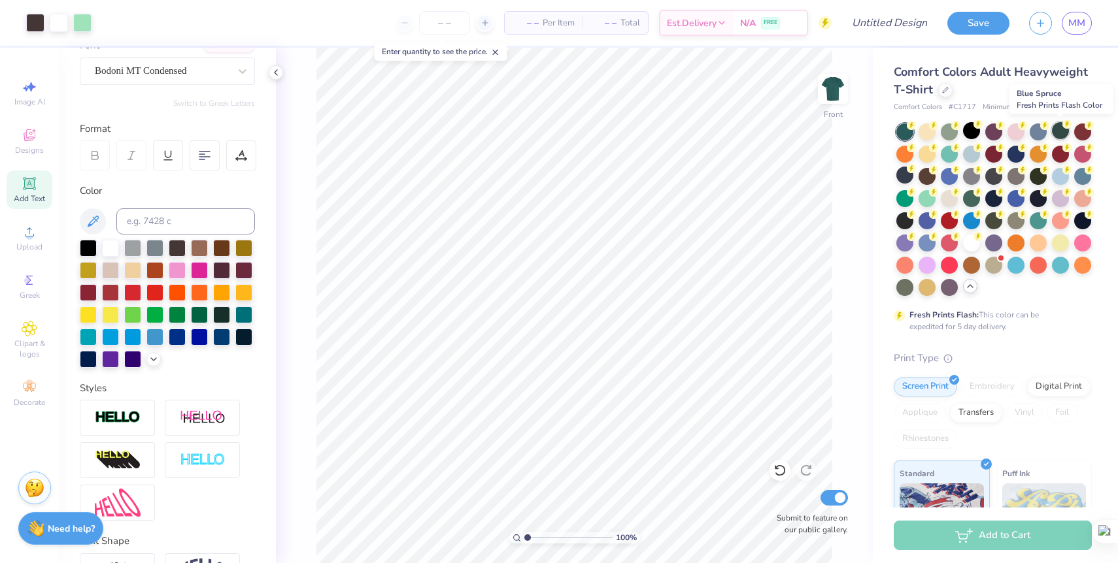
click at [1057, 135] on div at bounding box center [1060, 130] width 17 height 17
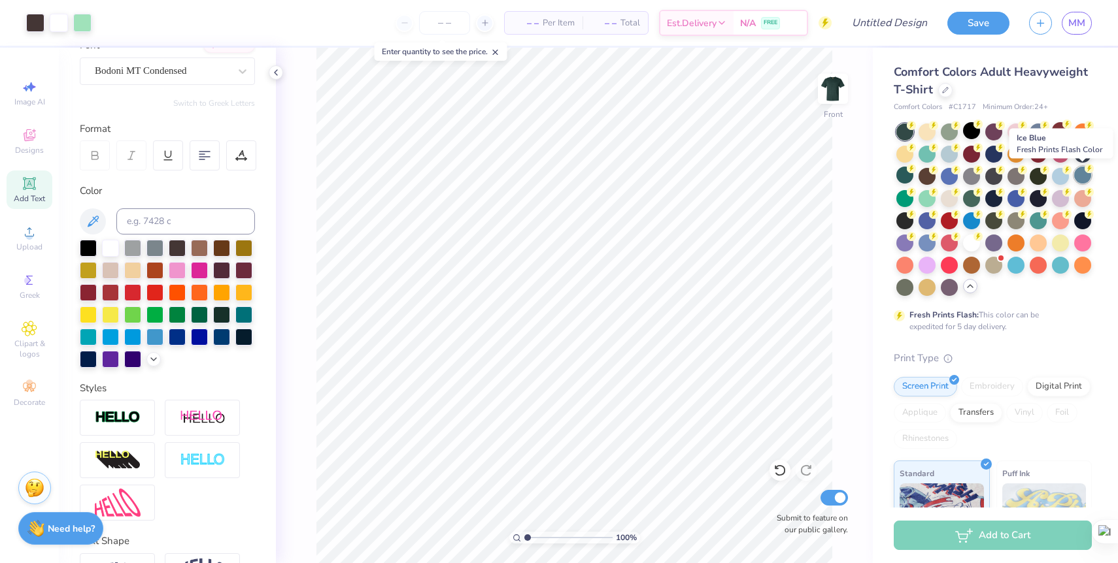
click at [1082, 178] on div at bounding box center [1082, 175] width 17 height 17
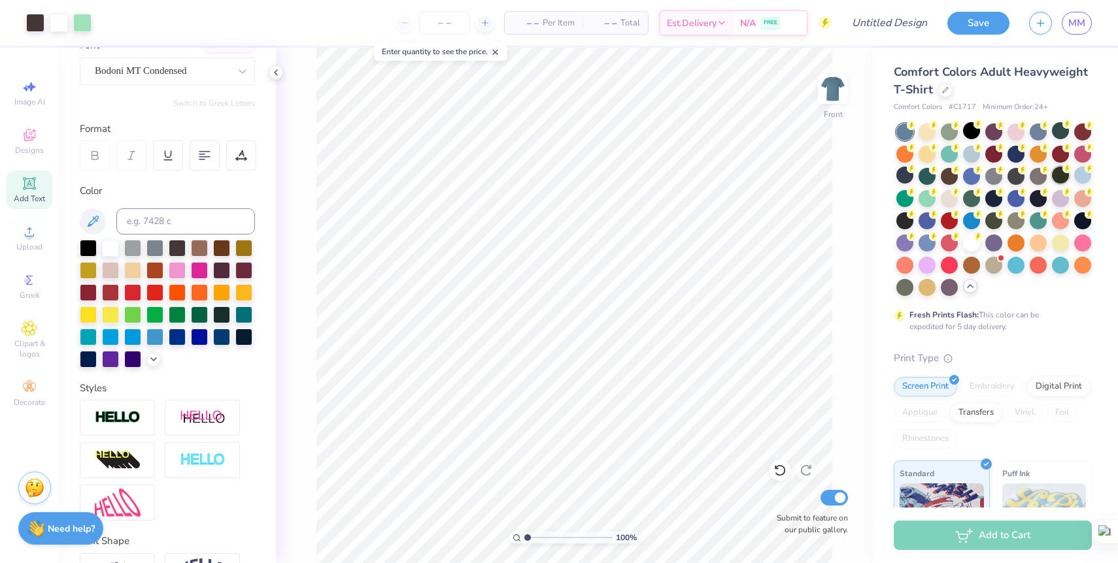
click at [1058, 180] on div at bounding box center [1060, 175] width 17 height 17
click at [1037, 221] on div at bounding box center [1037, 219] width 17 height 17
click at [925, 221] on div at bounding box center [926, 219] width 17 height 17
click at [970, 243] on div at bounding box center [971, 241] width 17 height 17
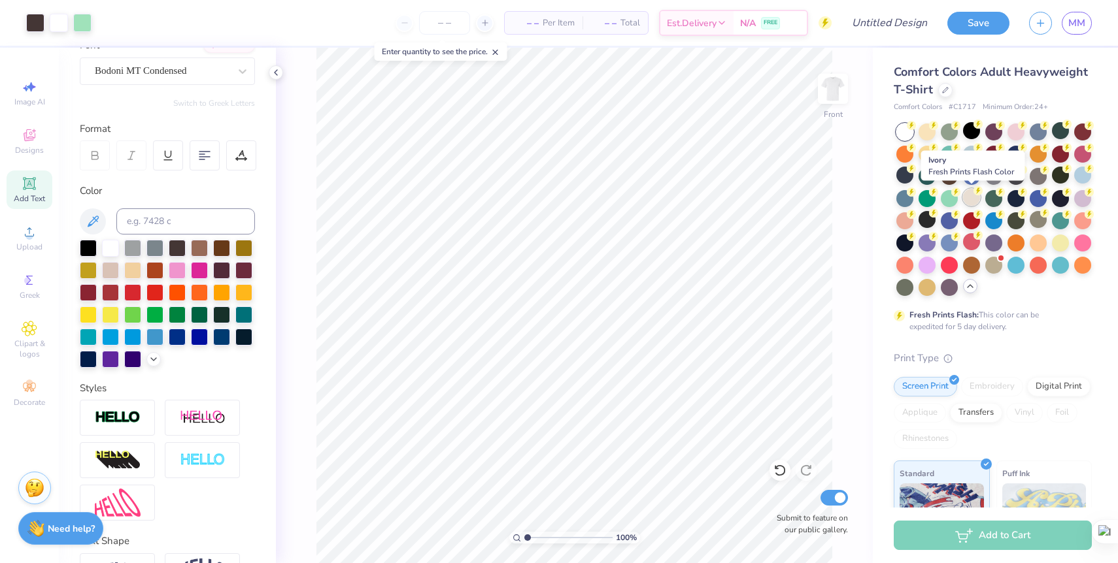
click at [971, 201] on div at bounding box center [971, 197] width 17 height 17
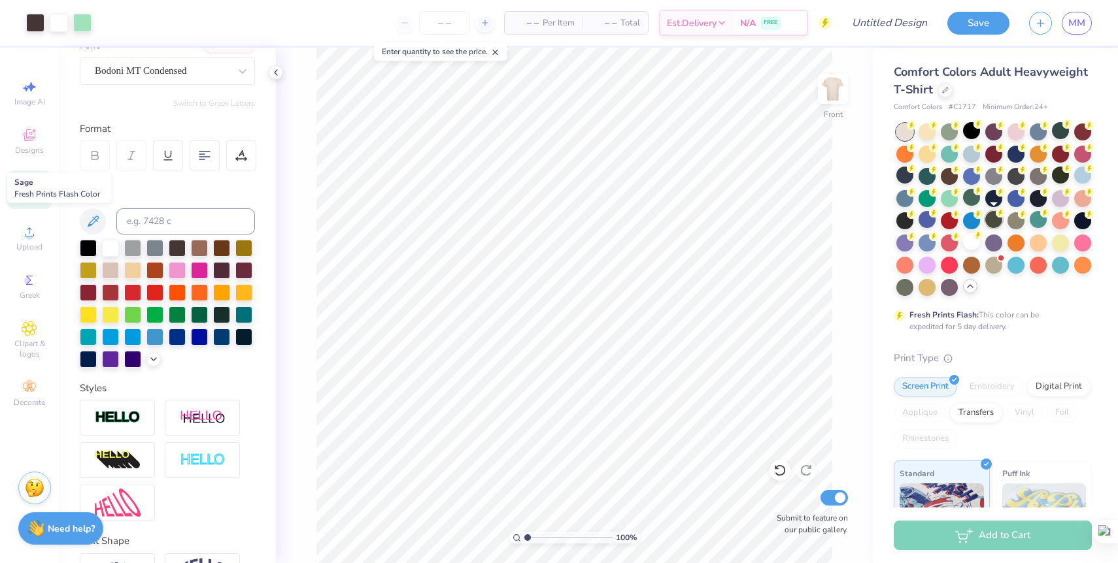
click at [996, 220] on div at bounding box center [993, 219] width 17 height 17
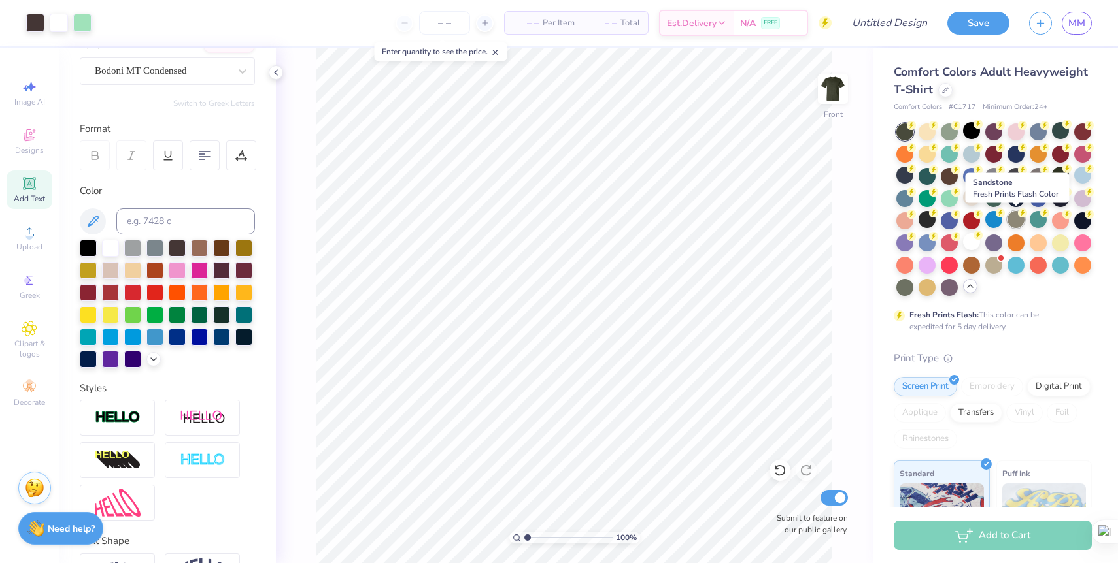
click at [1016, 222] on div at bounding box center [1015, 219] width 17 height 17
click at [973, 155] on div at bounding box center [971, 152] width 17 height 17
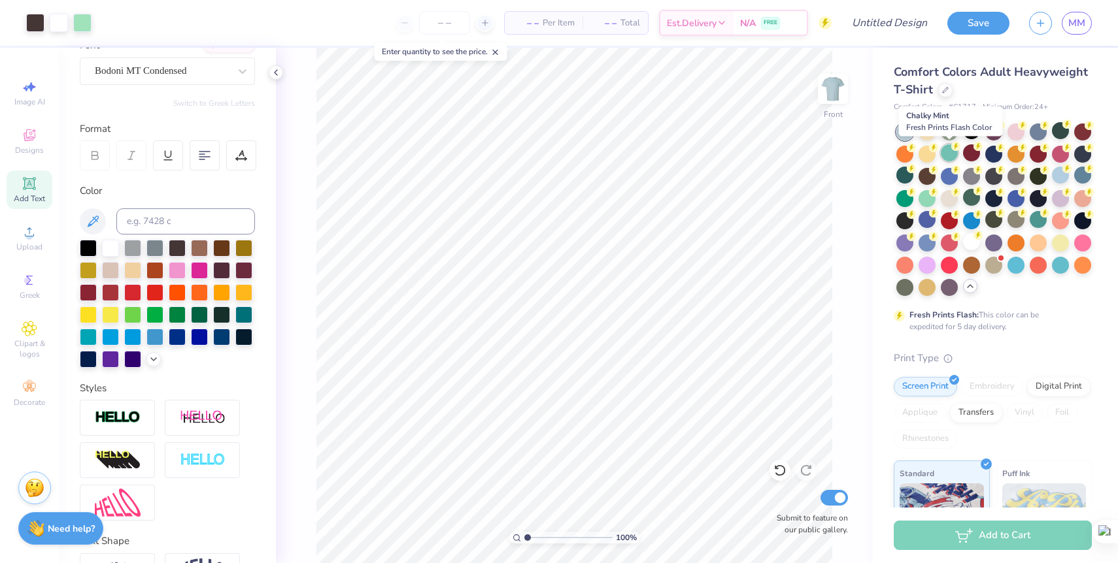
click at [944, 152] on div at bounding box center [949, 152] width 17 height 17
click at [1058, 137] on div at bounding box center [1060, 130] width 17 height 17
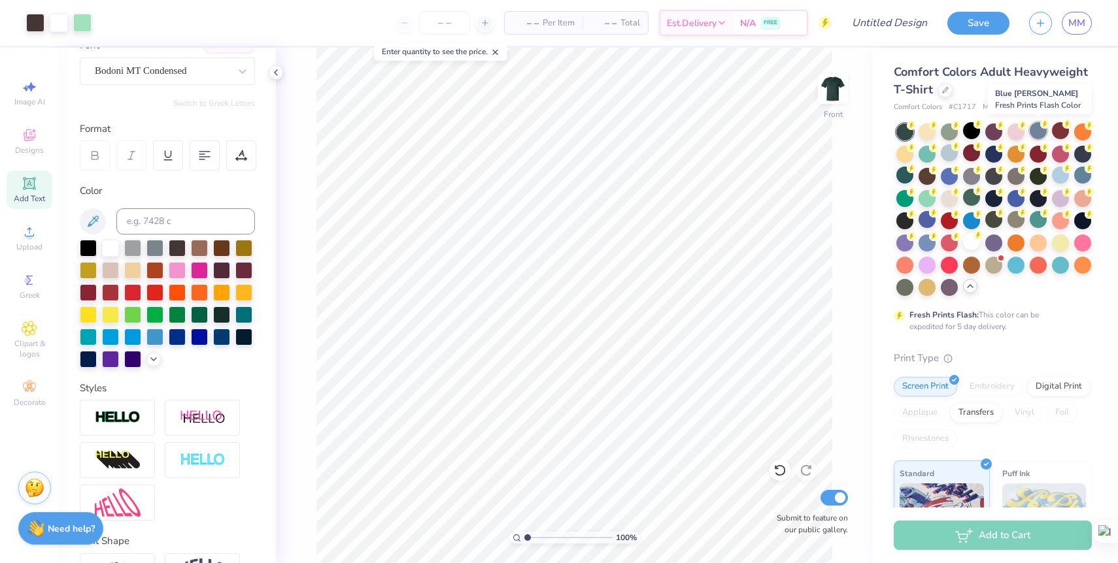
click at [1039, 133] on div at bounding box center [1037, 130] width 17 height 17
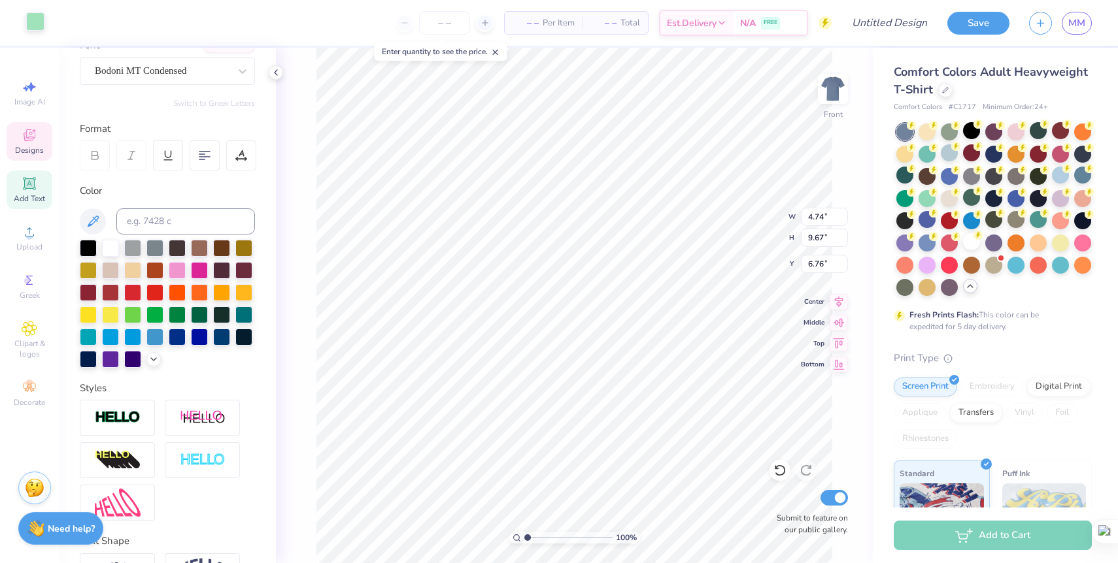
click at [26, 23] on div at bounding box center [35, 21] width 18 height 18
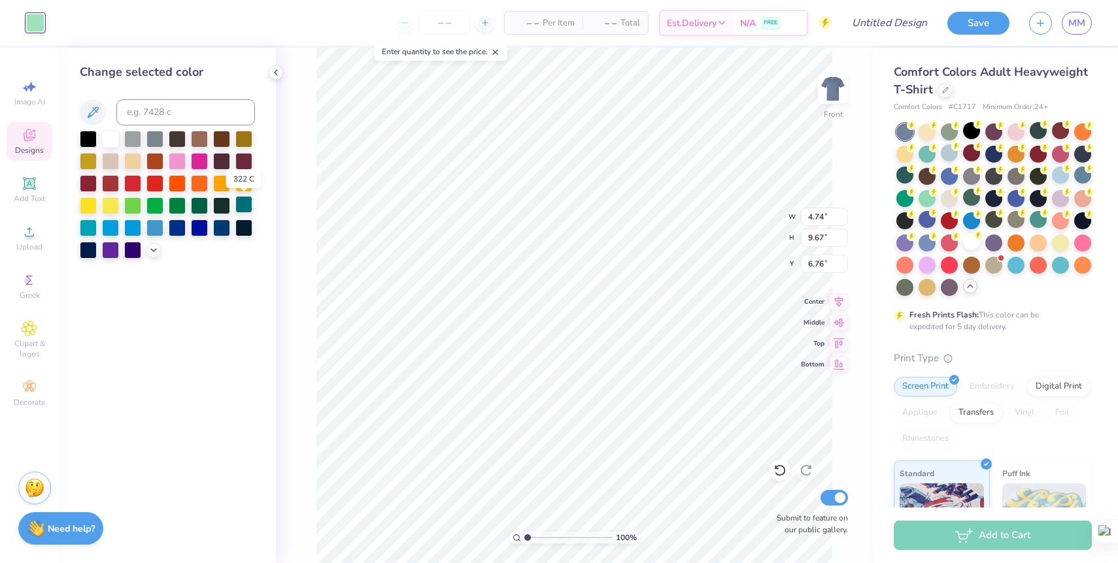
click at [243, 203] on div at bounding box center [243, 204] width 17 height 17
click at [204, 201] on div at bounding box center [199, 204] width 17 height 17
click at [204, 162] on div at bounding box center [199, 160] width 17 height 17
click at [179, 209] on div at bounding box center [177, 204] width 17 height 17
click at [173, 226] on div at bounding box center [177, 226] width 17 height 17
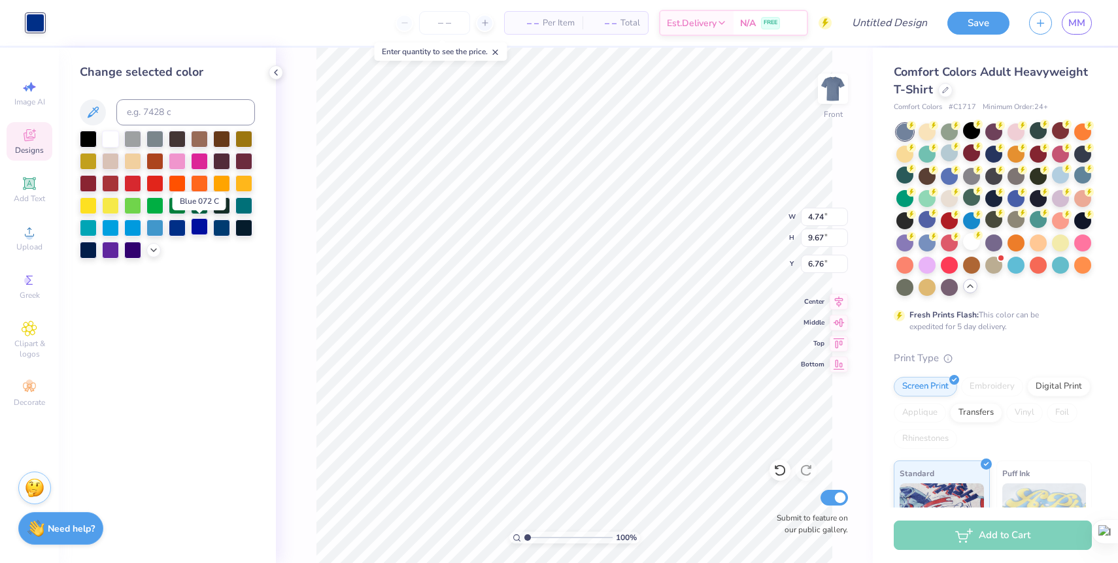
click at [191, 229] on div at bounding box center [199, 226] width 17 height 17
click at [221, 231] on div at bounding box center [221, 226] width 17 height 17
click at [131, 161] on div at bounding box center [132, 160] width 17 height 17
click at [92, 137] on div at bounding box center [88, 137] width 17 height 17
click at [152, 144] on div at bounding box center [154, 137] width 17 height 17
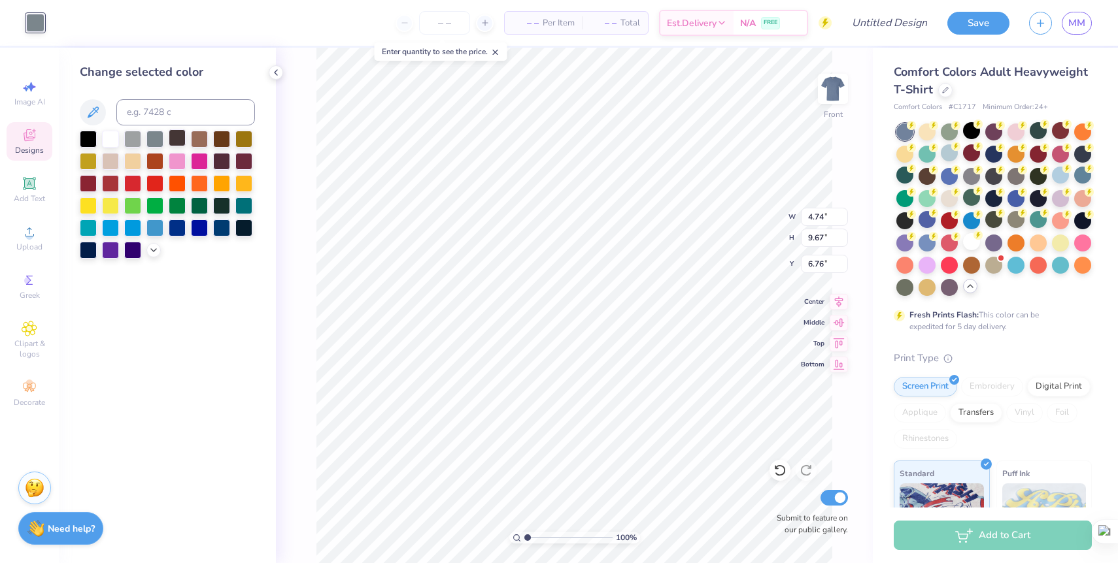
click at [179, 133] on div at bounding box center [177, 137] width 17 height 17
click at [223, 134] on div at bounding box center [221, 137] width 17 height 17
click at [244, 160] on div at bounding box center [243, 160] width 17 height 17
click at [222, 163] on div at bounding box center [221, 160] width 17 height 17
click at [241, 200] on div at bounding box center [243, 204] width 17 height 17
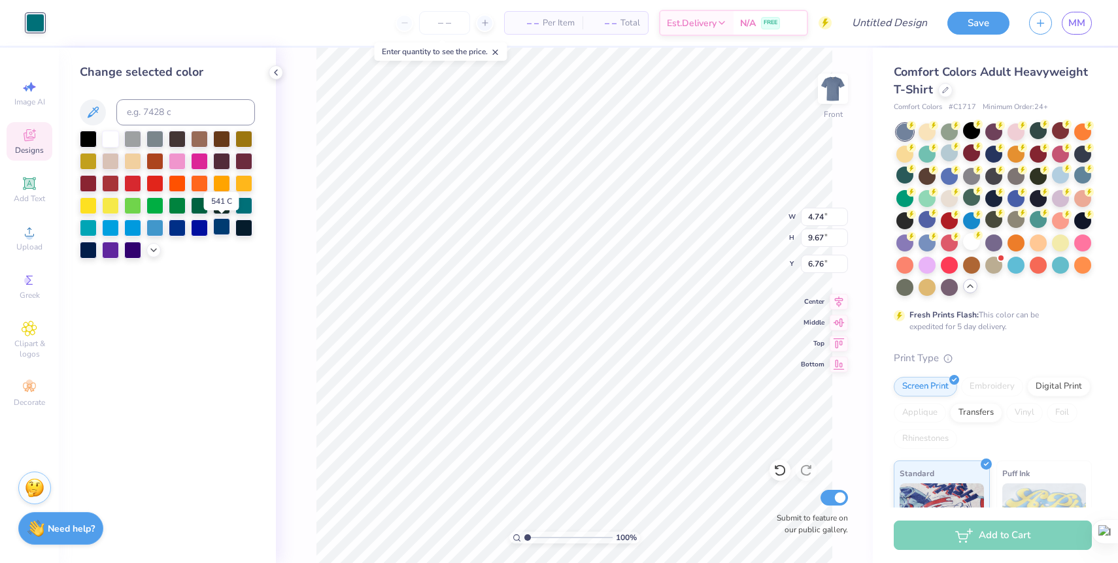
click at [219, 229] on div at bounding box center [221, 226] width 17 height 17
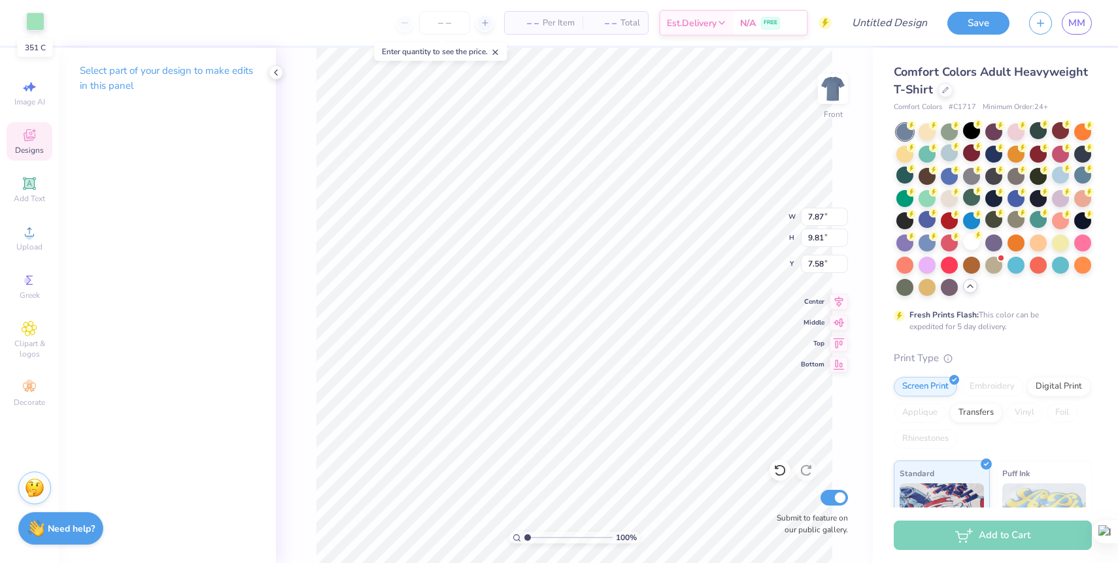
click at [41, 20] on div at bounding box center [35, 21] width 18 height 18
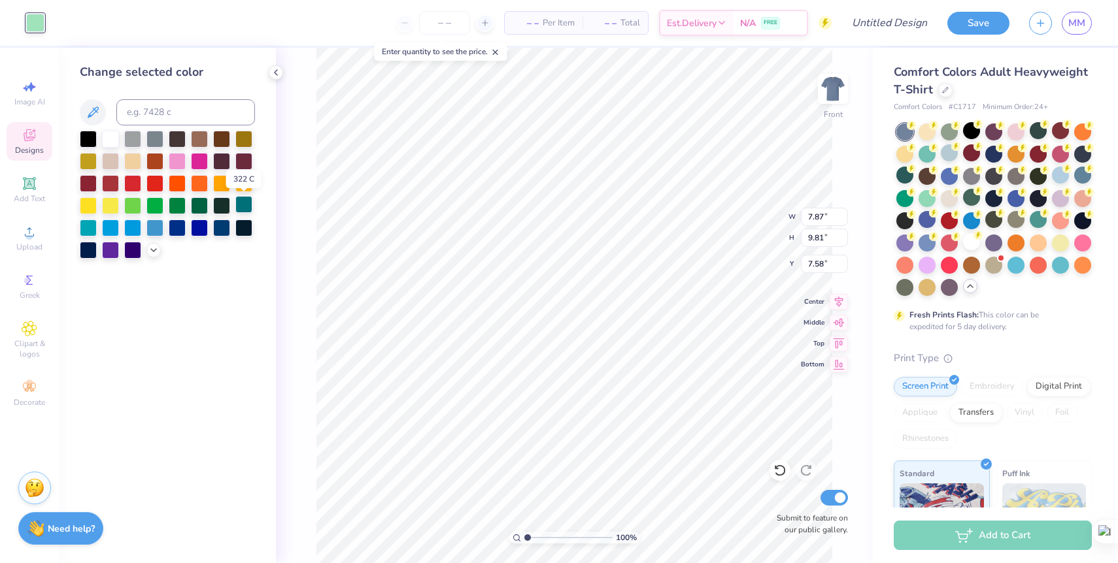
click at [243, 201] on div at bounding box center [243, 204] width 17 height 17
click at [243, 232] on div at bounding box center [243, 226] width 17 height 17
click at [223, 228] on div at bounding box center [221, 226] width 17 height 17
type input "5.43"
type input "6.06"
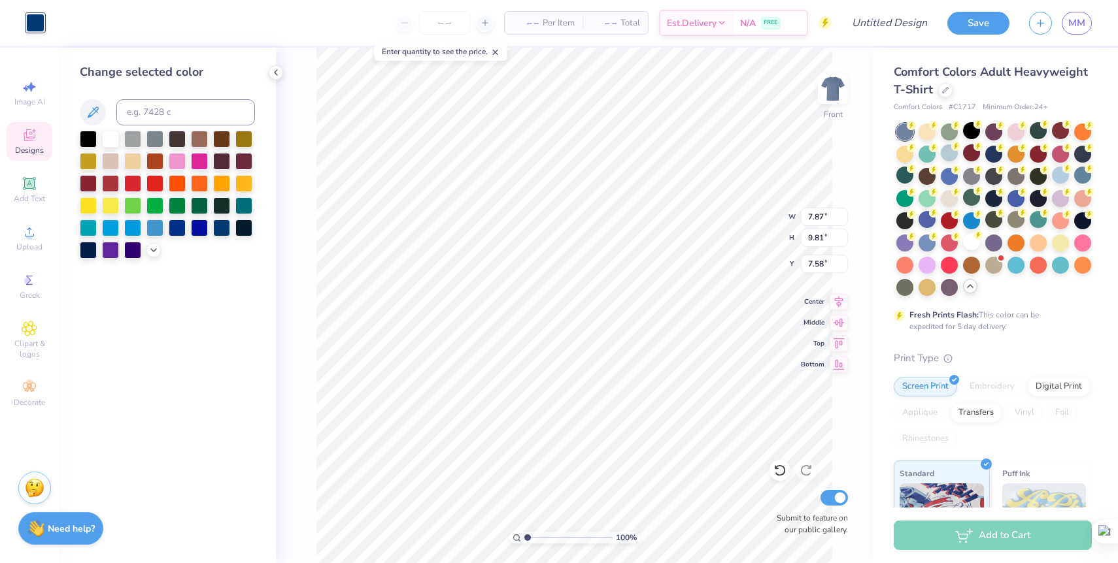
type input "7.98"
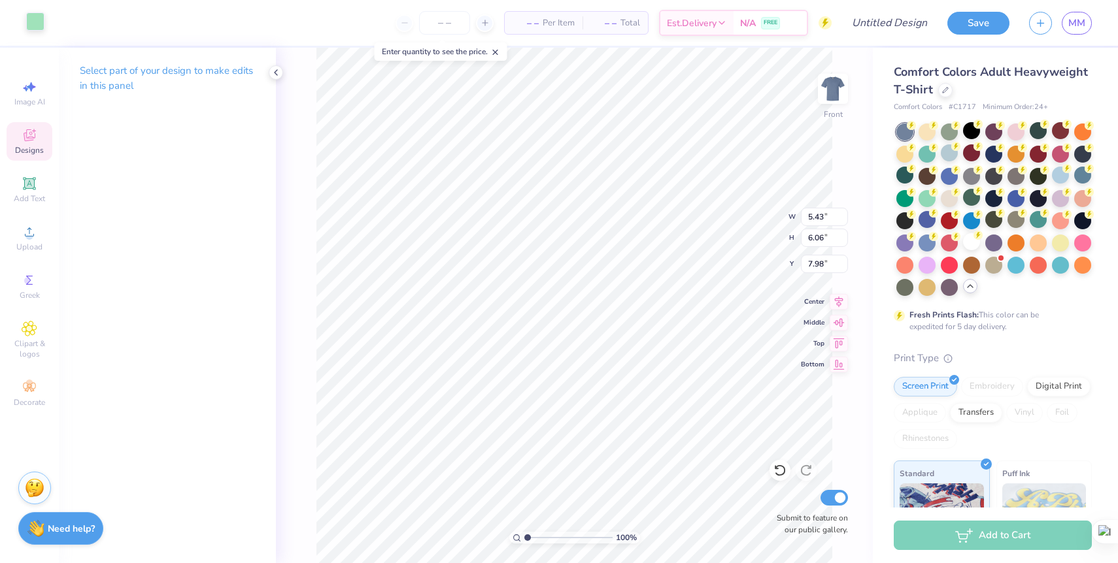
click at [32, 17] on div at bounding box center [35, 21] width 18 height 18
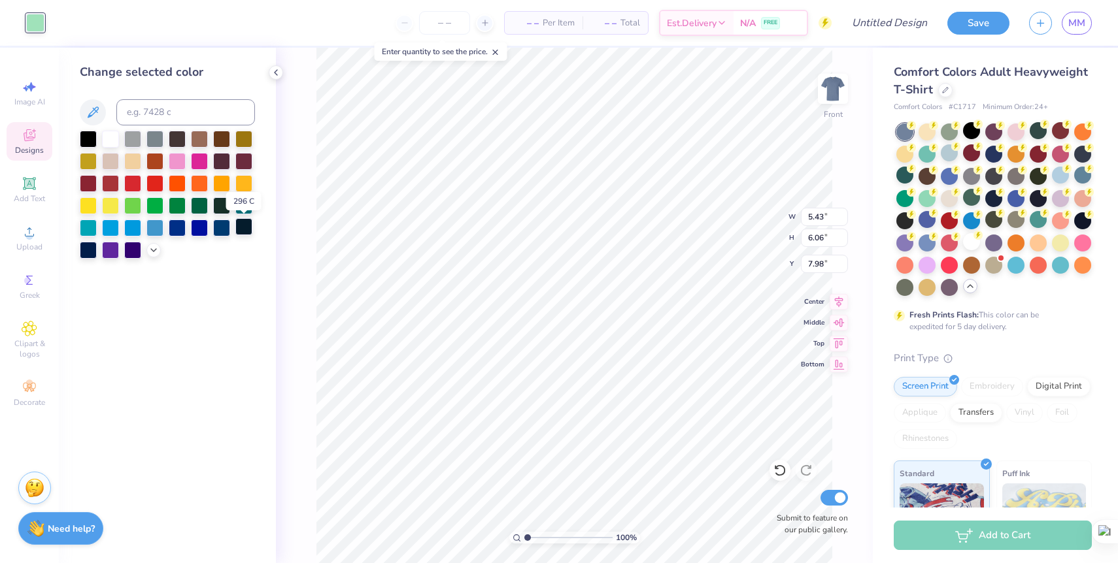
click at [245, 224] on div at bounding box center [243, 226] width 17 height 17
click at [222, 230] on div at bounding box center [221, 226] width 17 height 17
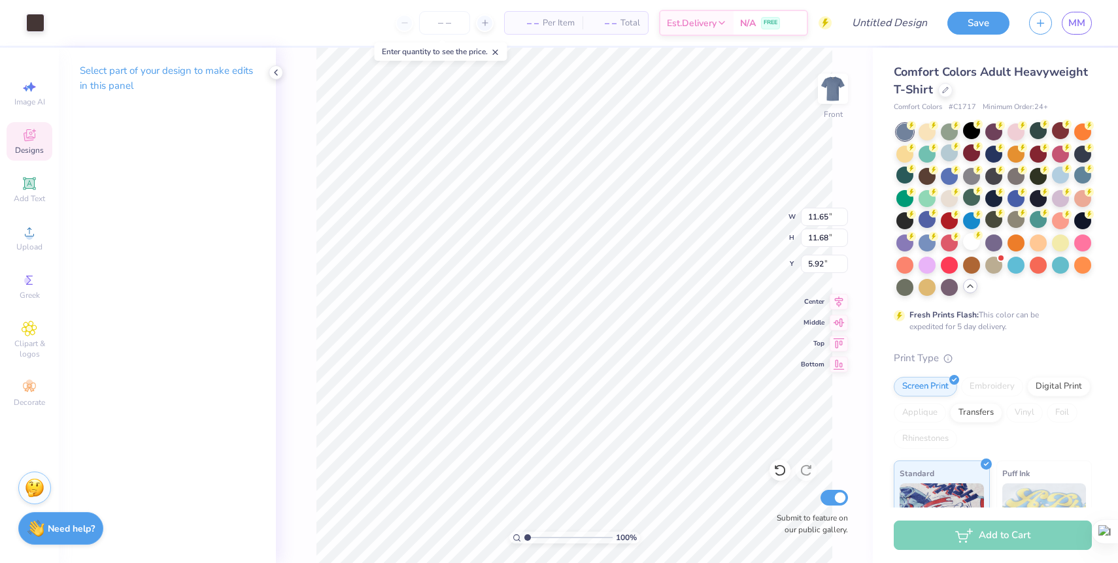
type input "3.34"
type input "0.80"
type input "6.50"
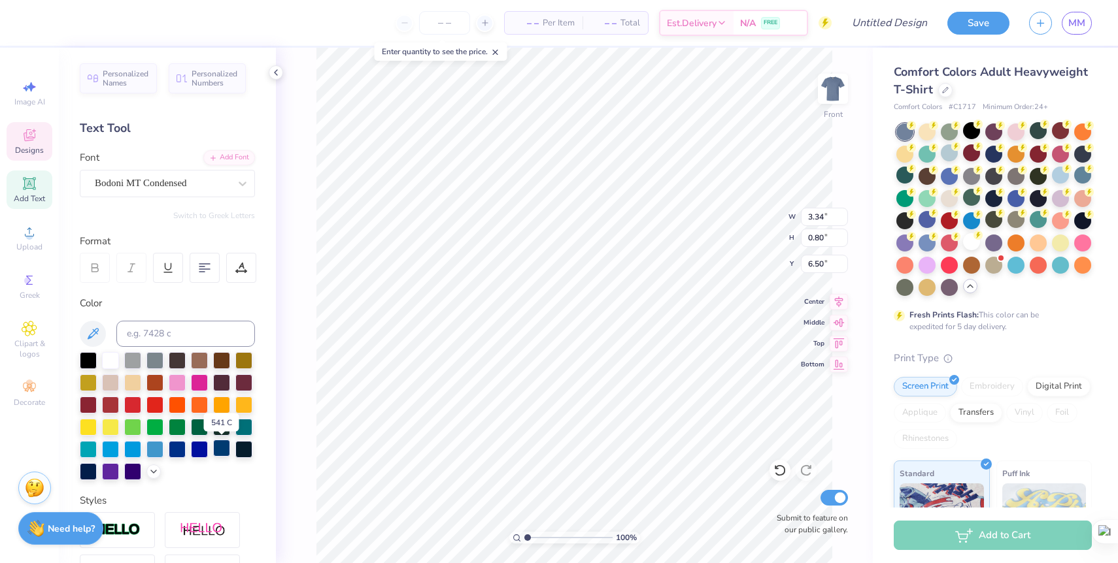
click at [220, 451] on div at bounding box center [221, 448] width 17 height 17
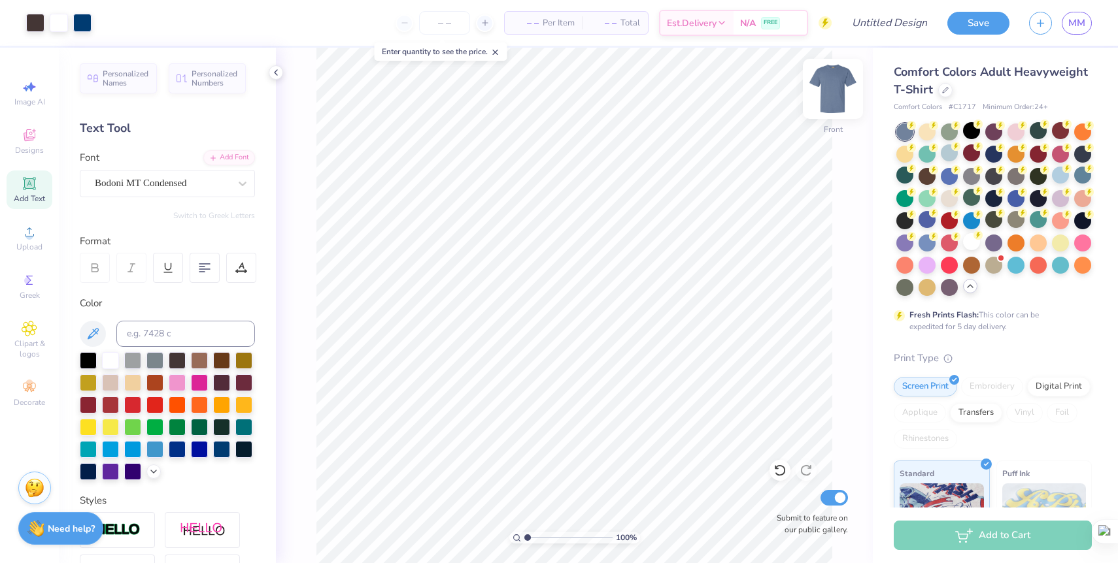
click at [828, 102] on img at bounding box center [833, 89] width 52 height 52
click at [828, 102] on img at bounding box center [833, 89] width 26 height 26
type input "6.05"
type input "1.11"
type input "3.73"
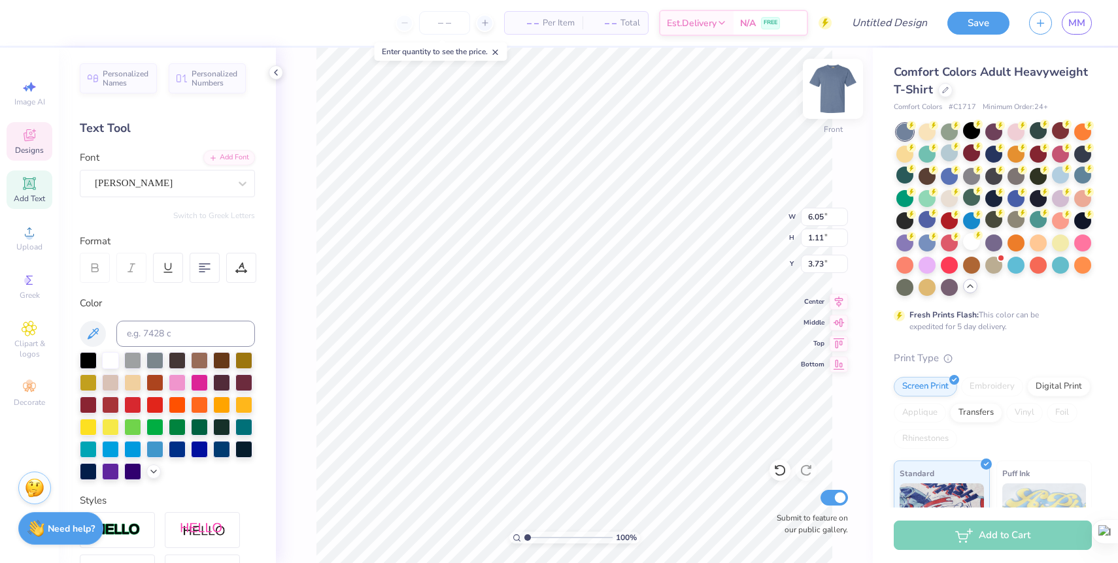
click at [828, 98] on img at bounding box center [833, 89] width 52 height 52
click at [828, 98] on img at bounding box center [833, 89] width 26 height 26
click at [838, 95] on img at bounding box center [833, 89] width 52 height 52
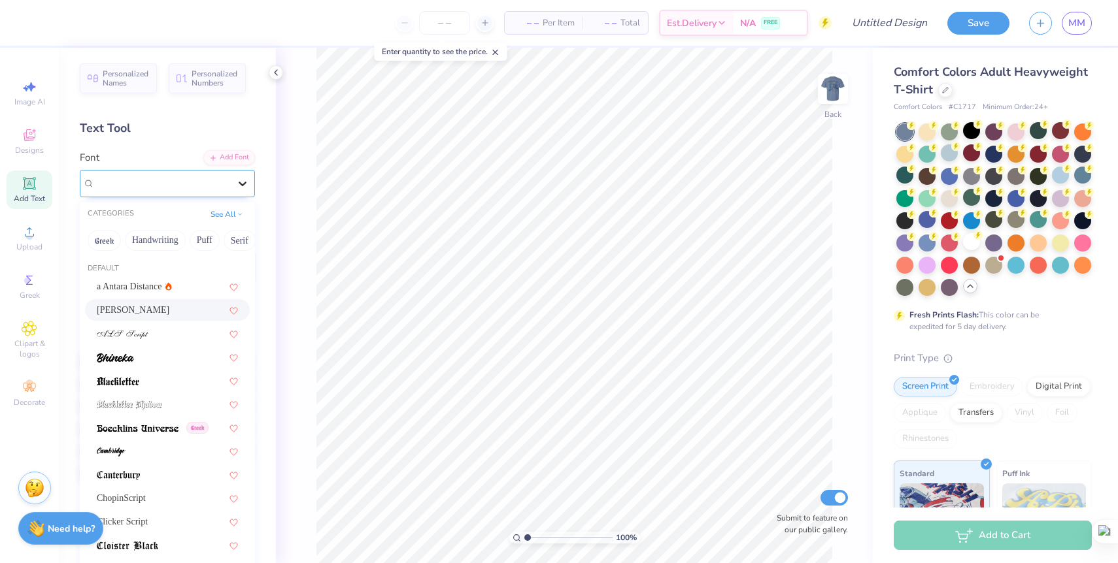
click at [244, 182] on icon at bounding box center [242, 183] width 13 height 13
click at [237, 158] on div "Add Font" at bounding box center [229, 156] width 52 height 15
click at [186, 178] on div "Alex Brush" at bounding box center [161, 183] width 137 height 20
click at [172, 237] on button "Handwriting" at bounding box center [155, 240] width 61 height 21
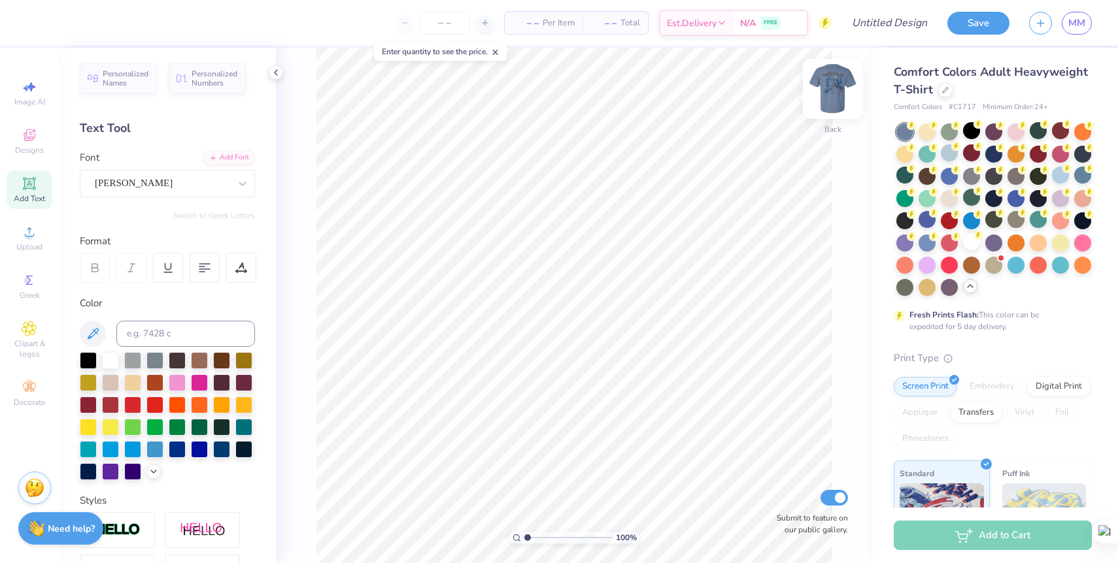
click at [837, 90] on img at bounding box center [833, 89] width 52 height 52
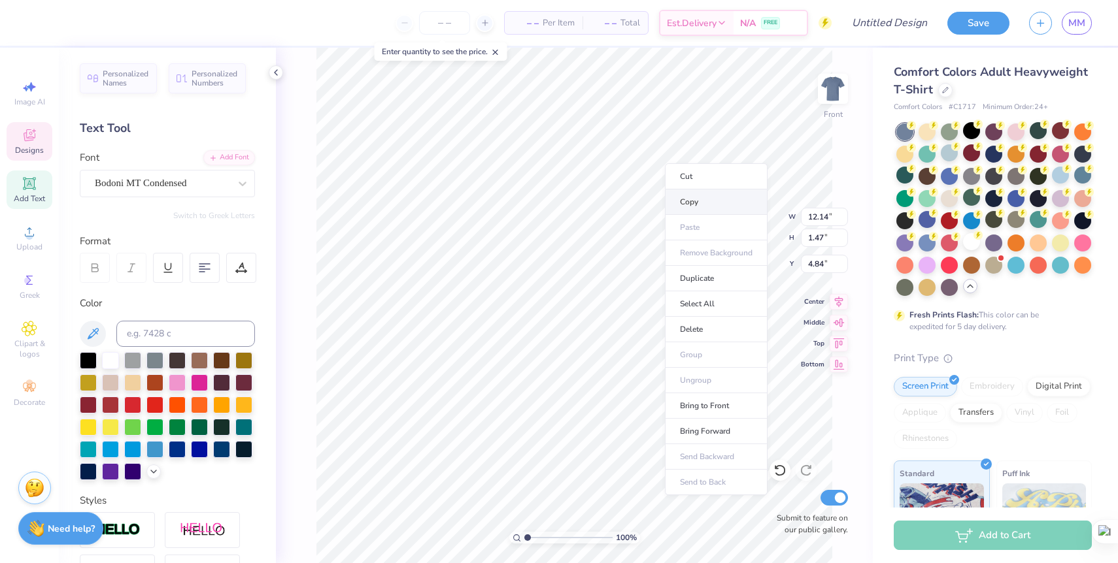
click at [691, 198] on li "Copy" at bounding box center [716, 202] width 103 height 25
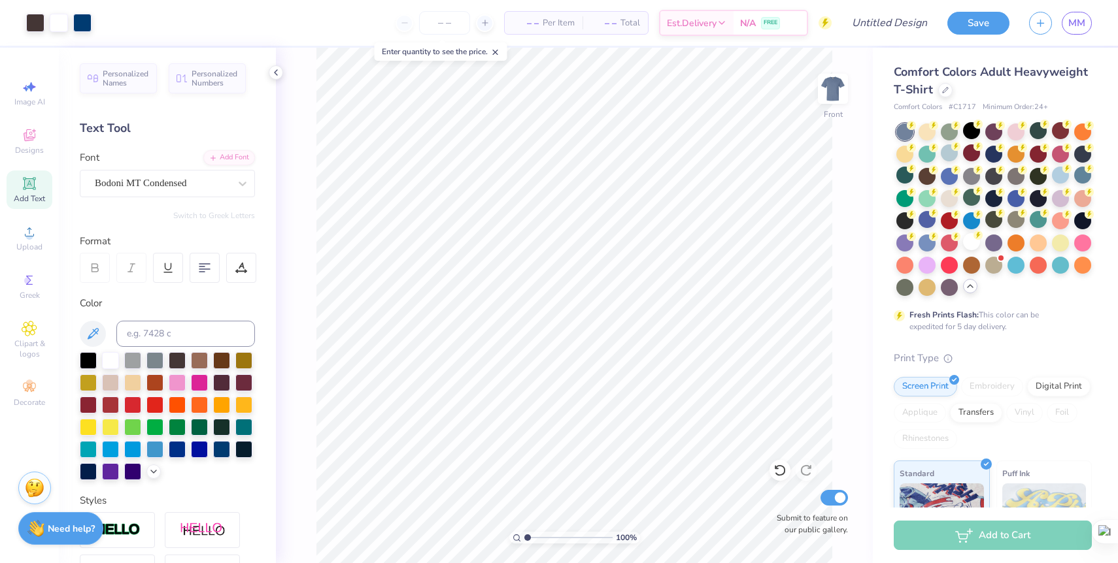
click at [841, 84] on img at bounding box center [833, 89] width 26 height 26
click at [673, 265] on li "Paste" at bounding box center [692, 264] width 103 height 25
type textarea "D"
type textarea "DZ"
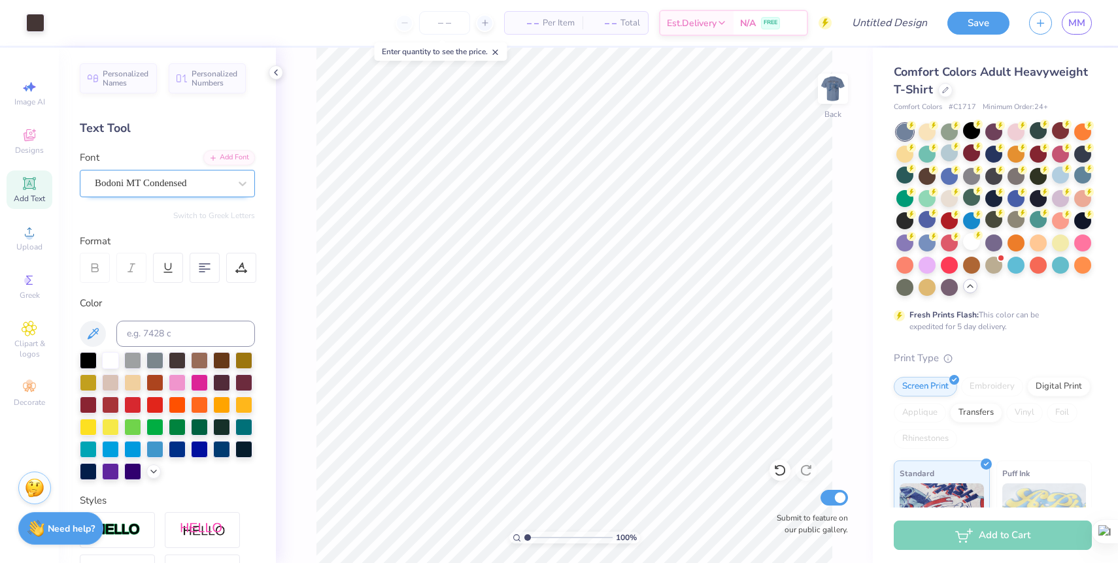
click at [227, 183] on div "Bodoni MT Condensed" at bounding box center [161, 183] width 137 height 20
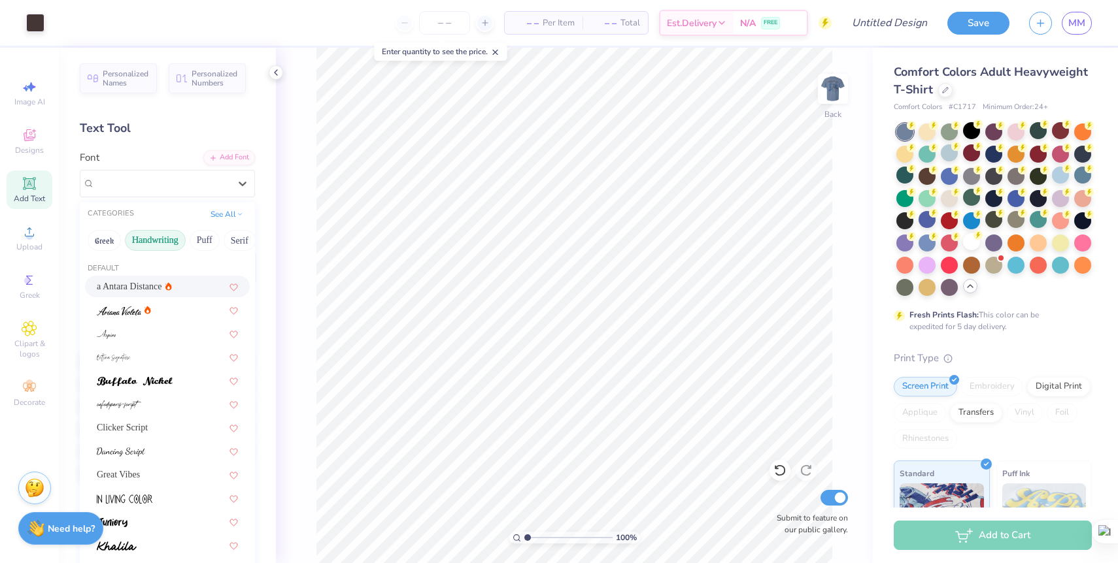
click at [275, 201] on div "Personalized Names Personalized Numbers Text Tool Add Font Font option a Antara…" at bounding box center [167, 306] width 217 height 516
click at [243, 179] on icon at bounding box center [242, 183] width 13 height 13
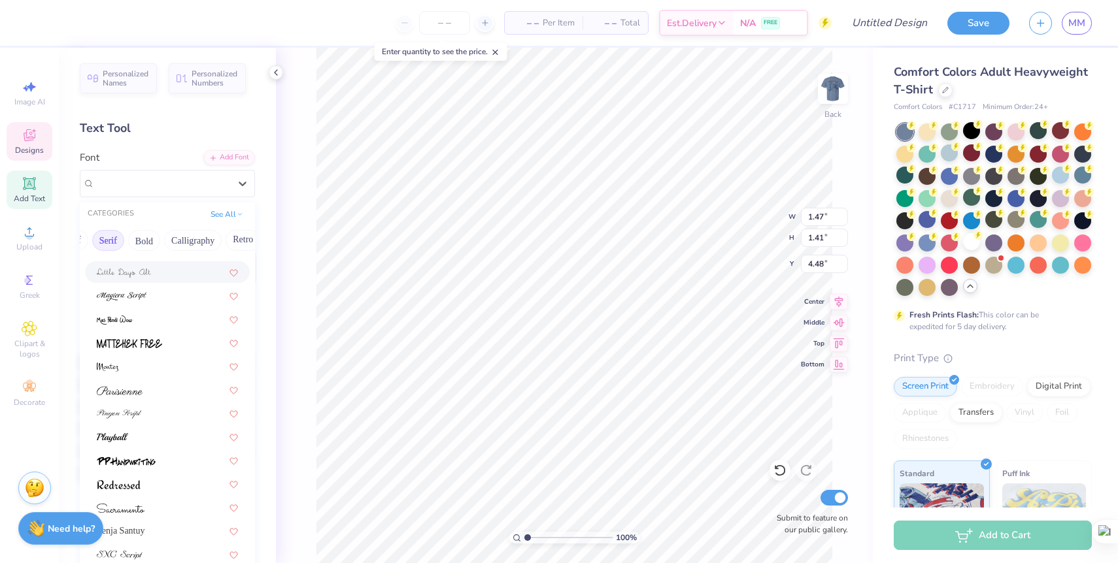
scroll to position [0, 148]
click at [231, 216] on button "See All" at bounding box center [227, 213] width 41 height 13
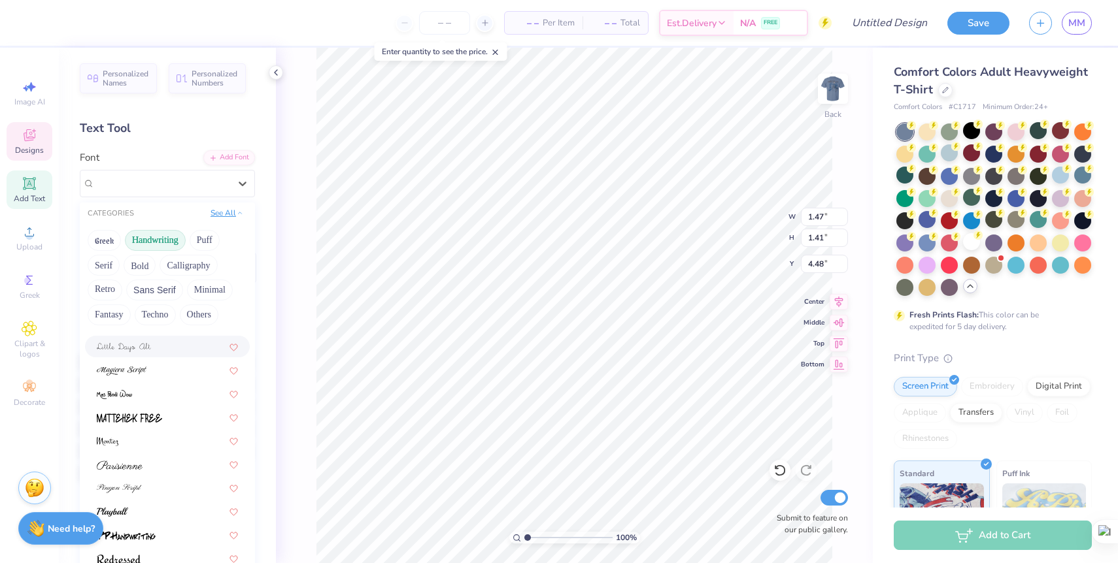
scroll to position [0, 0]
click at [165, 243] on button "Handwriting" at bounding box center [155, 240] width 61 height 21
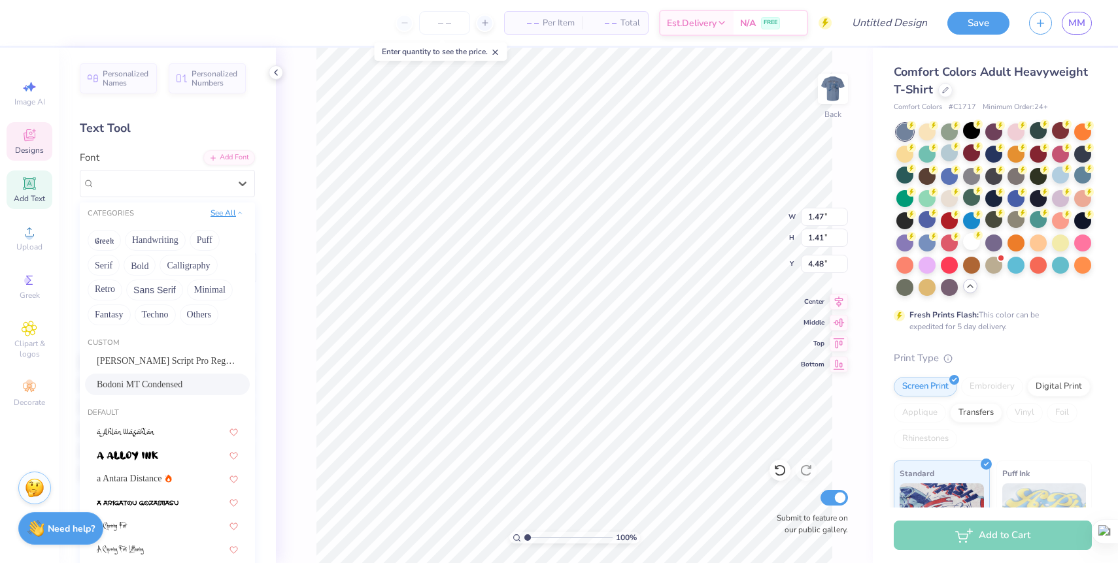
click at [217, 218] on button "See All" at bounding box center [227, 213] width 41 height 13
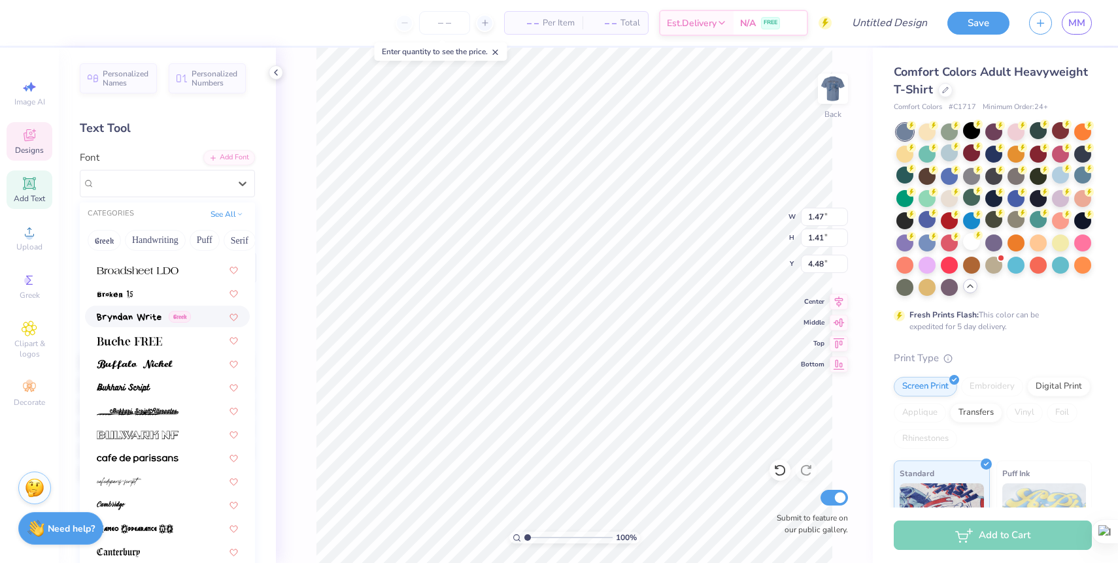
scroll to position [1199, 0]
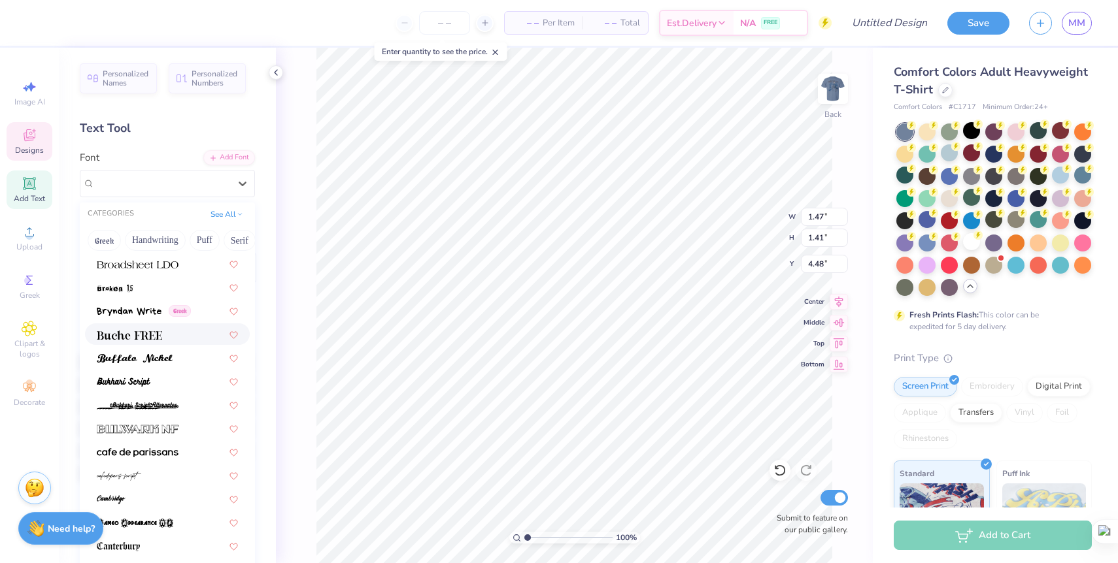
click at [180, 341] on div at bounding box center [167, 335] width 165 height 22
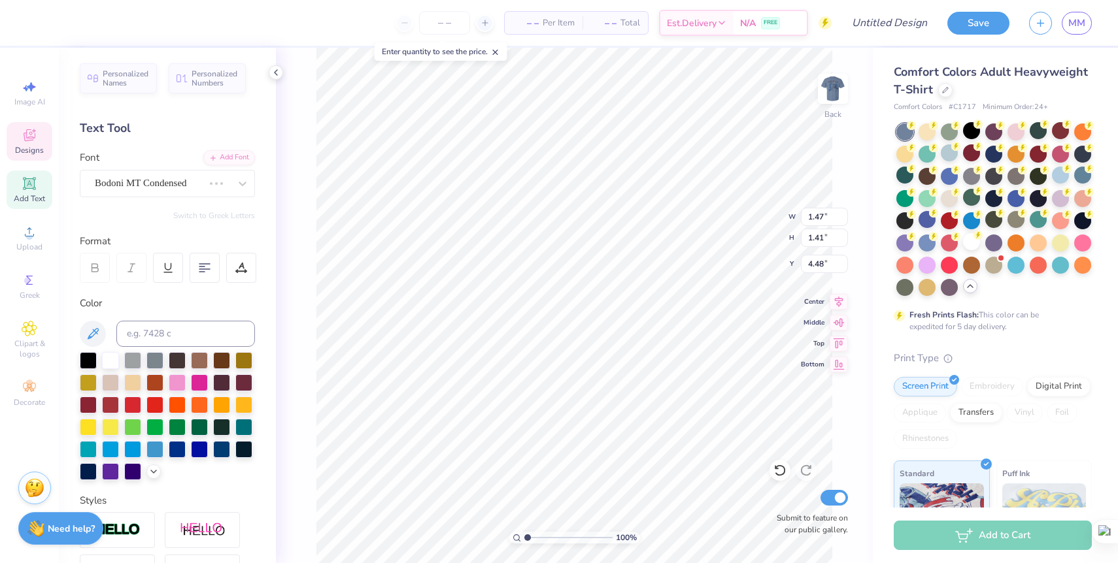
type input "2.61"
type input "1.49"
type input "4.40"
click at [207, 221] on div "Personalized Names Personalized Numbers Text Tool Add Font Font Buche FREE Swit…" at bounding box center [167, 306] width 217 height 516
click at [241, 175] on div at bounding box center [243, 184] width 24 height 24
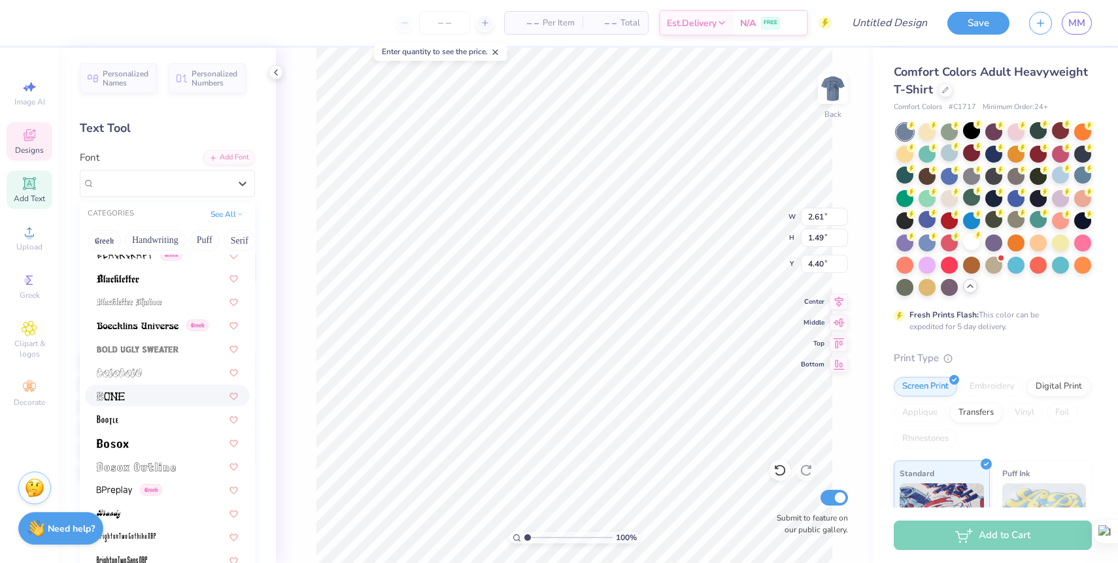
scroll to position [832, 0]
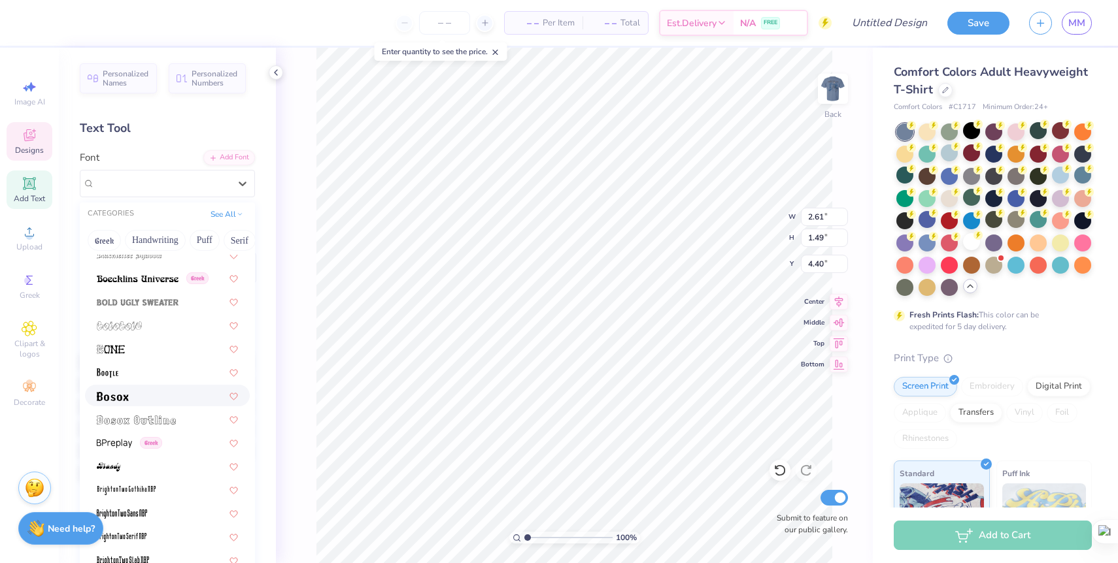
click at [147, 399] on div at bounding box center [167, 396] width 141 height 14
type input "1.69"
type input "1.24"
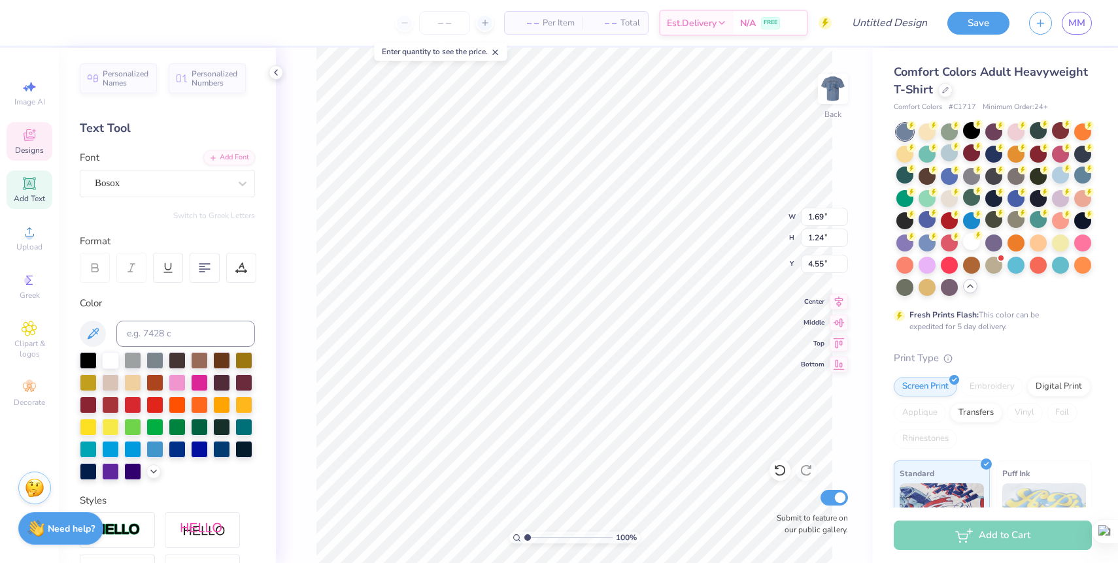
click at [188, 207] on div "Personalized Names Personalized Numbers Text Tool Add Font Font Bosox Switch to…" at bounding box center [167, 306] width 217 height 516
type input "4.56"
click at [597, 201] on div at bounding box center [594, 211] width 118 height 20
click at [232, 186] on div at bounding box center [243, 184] width 24 height 24
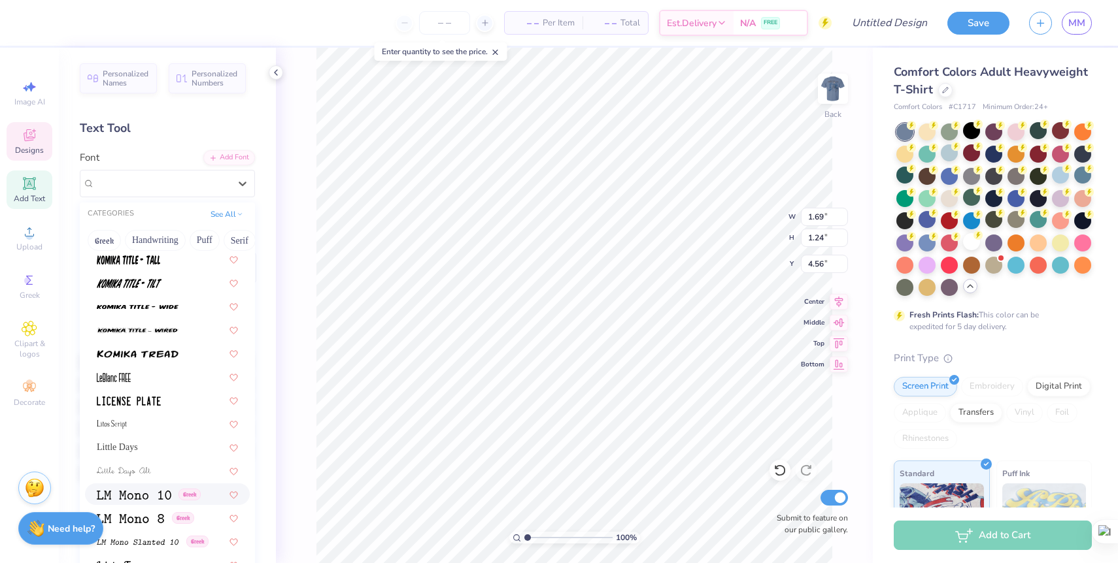
scroll to position [4266, 0]
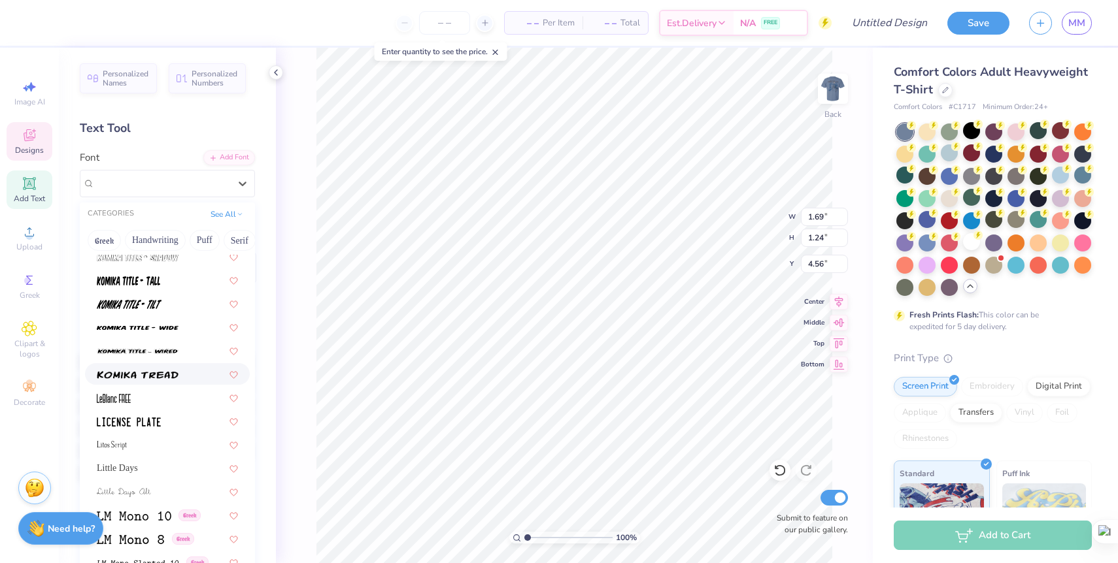
click at [170, 376] on img at bounding box center [138, 375] width 82 height 9
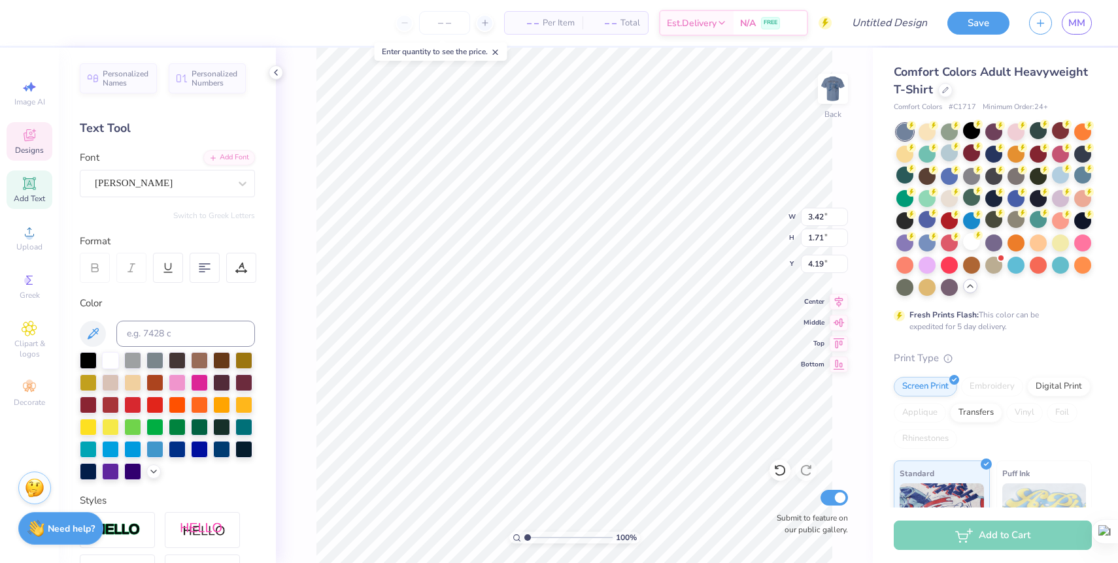
type textarea "D"
click at [27, 184] on icon at bounding box center [29, 183] width 12 height 12
click at [36, 148] on span "Designs" at bounding box center [29, 150] width 29 height 10
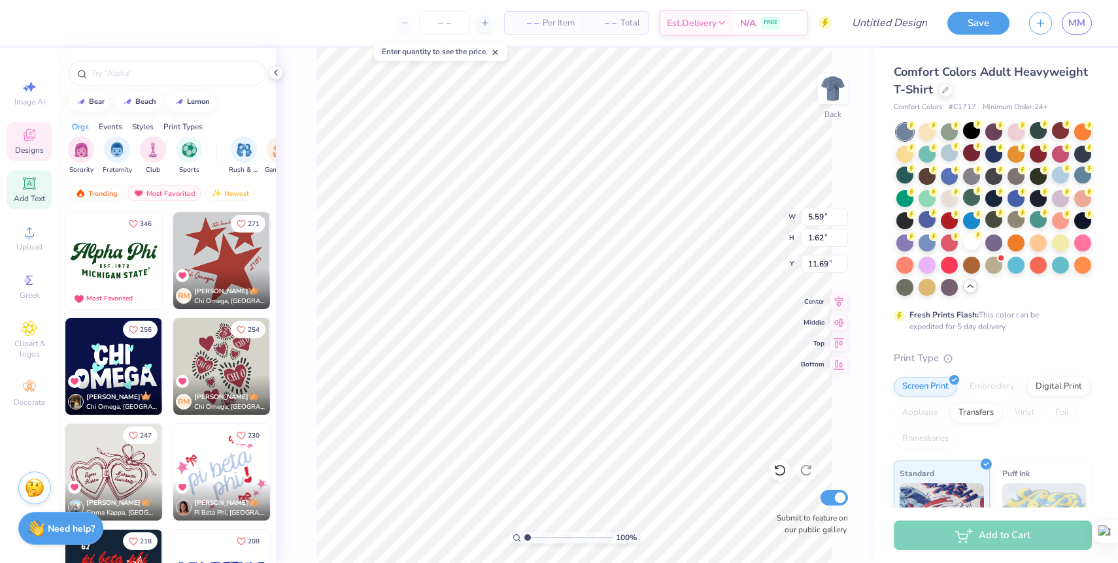
click at [29, 200] on span "Add Text" at bounding box center [29, 198] width 31 height 10
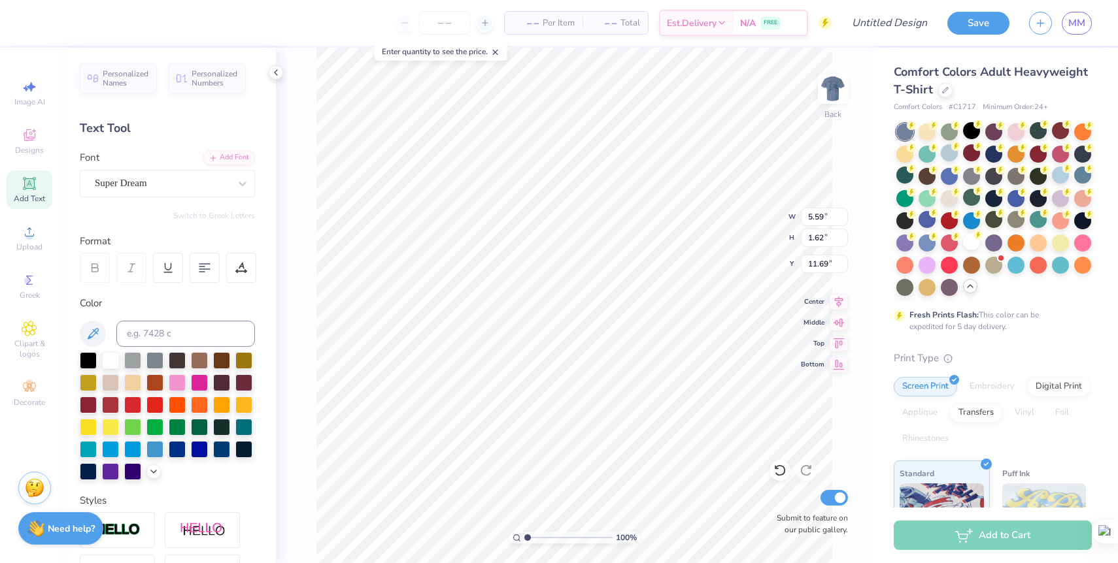
scroll to position [0, 0]
type textarea "T"
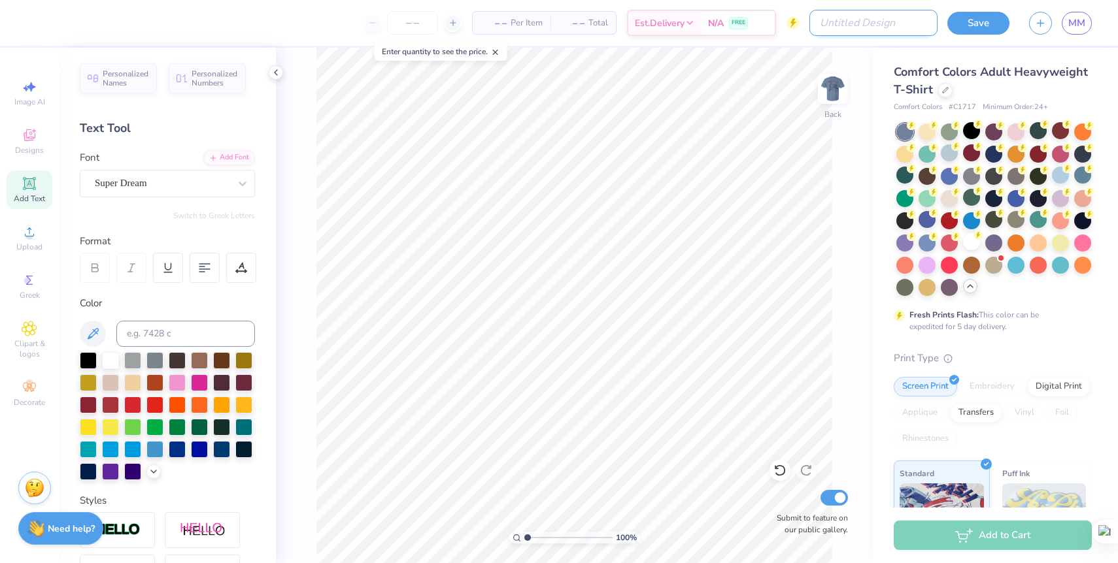
click at [903, 23] on input "Design Title" at bounding box center [873, 23] width 128 height 26
type input "PW"
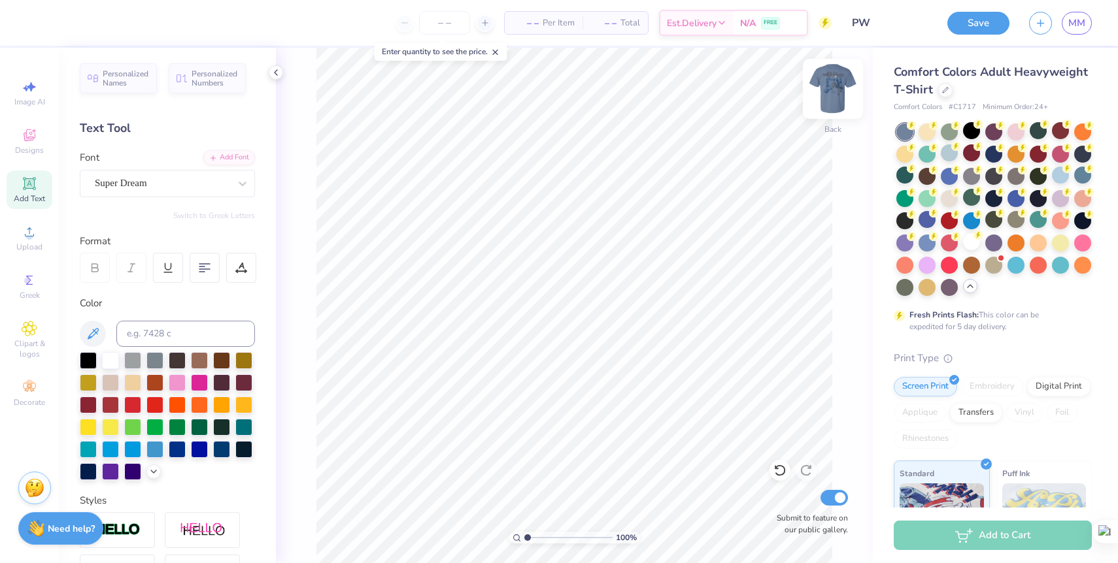
click at [834, 93] on img at bounding box center [833, 89] width 52 height 52
click at [834, 92] on img at bounding box center [833, 89] width 52 height 52
click at [67, 533] on div "Need help? Chat with us." at bounding box center [60, 526] width 85 height 33
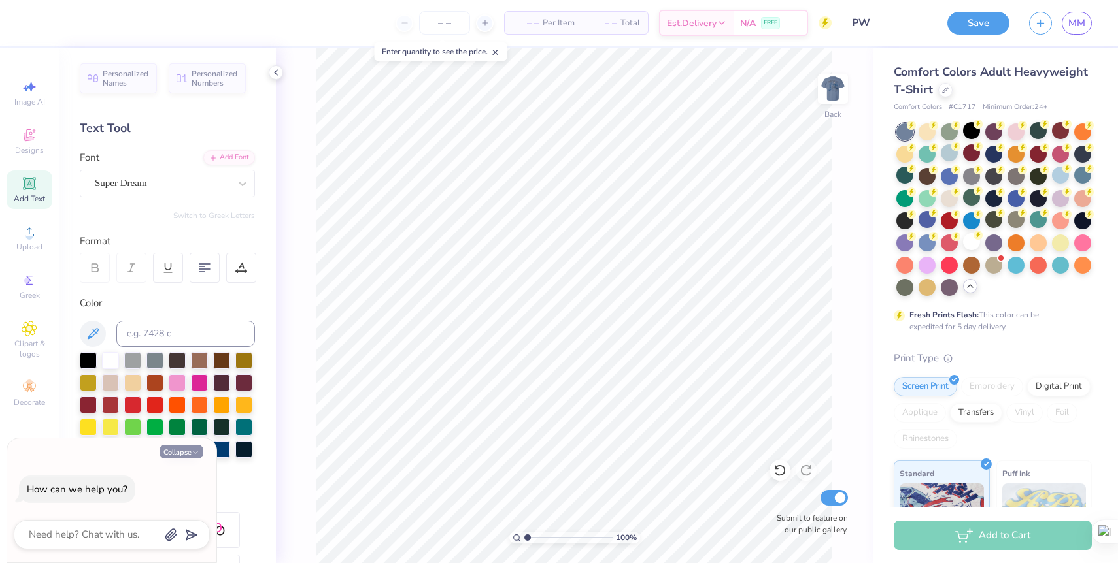
click at [180, 454] on button "Collapse" at bounding box center [181, 452] width 44 height 14
type textarea "x"
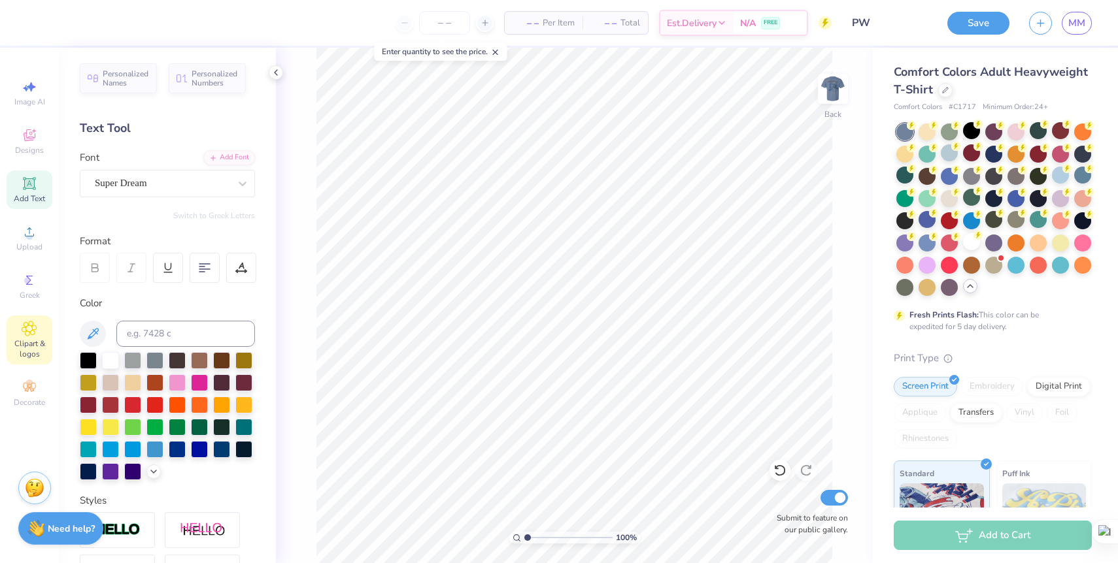
click at [27, 346] on span "Clipart & logos" at bounding box center [30, 349] width 46 height 21
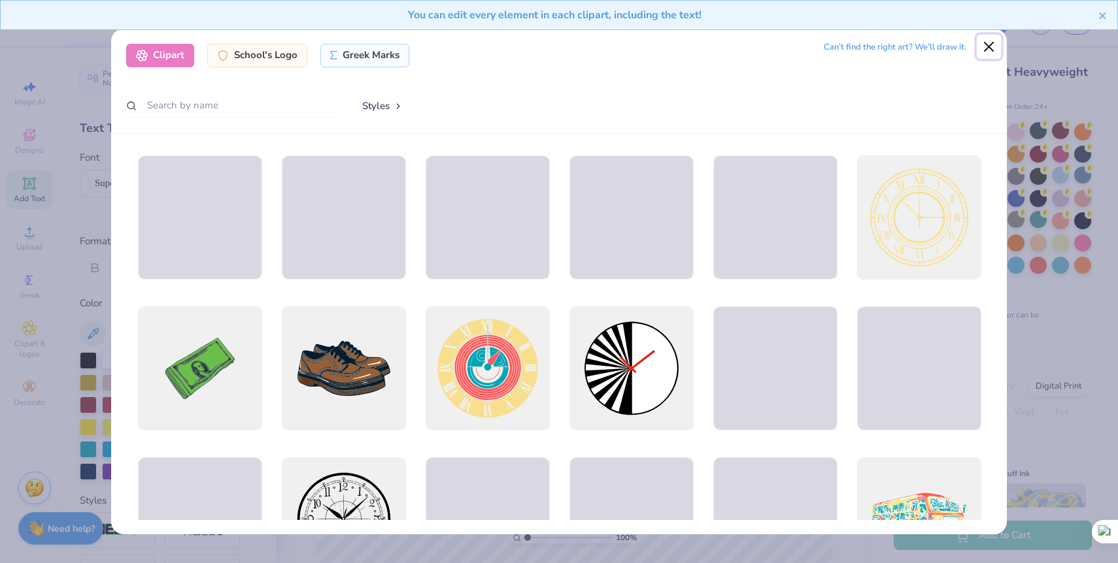
click at [988, 49] on button "Close" at bounding box center [989, 47] width 25 height 25
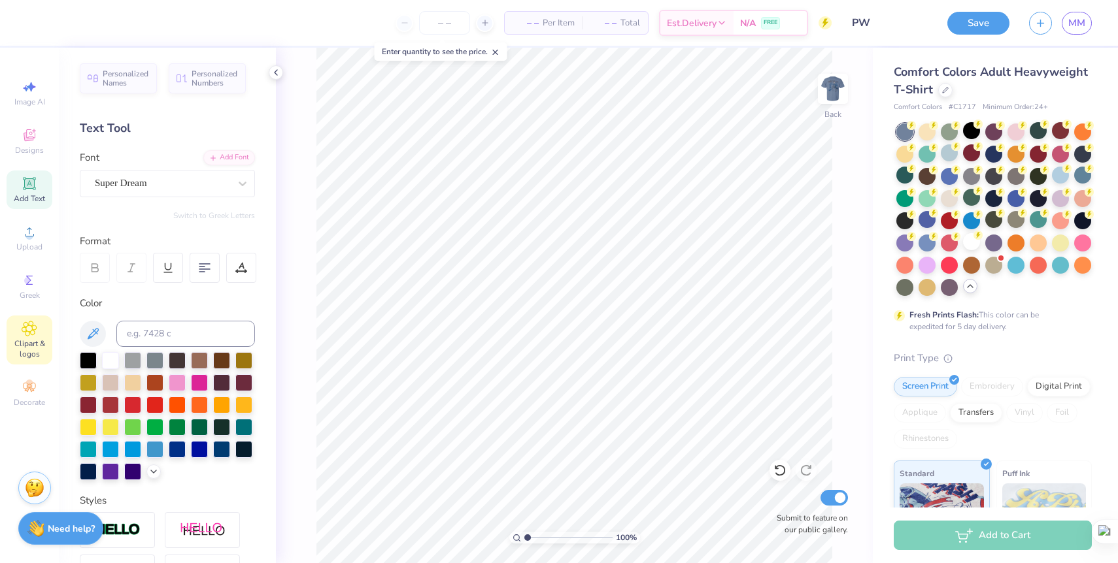
click at [24, 344] on span "Clipart & logos" at bounding box center [30, 349] width 46 height 21
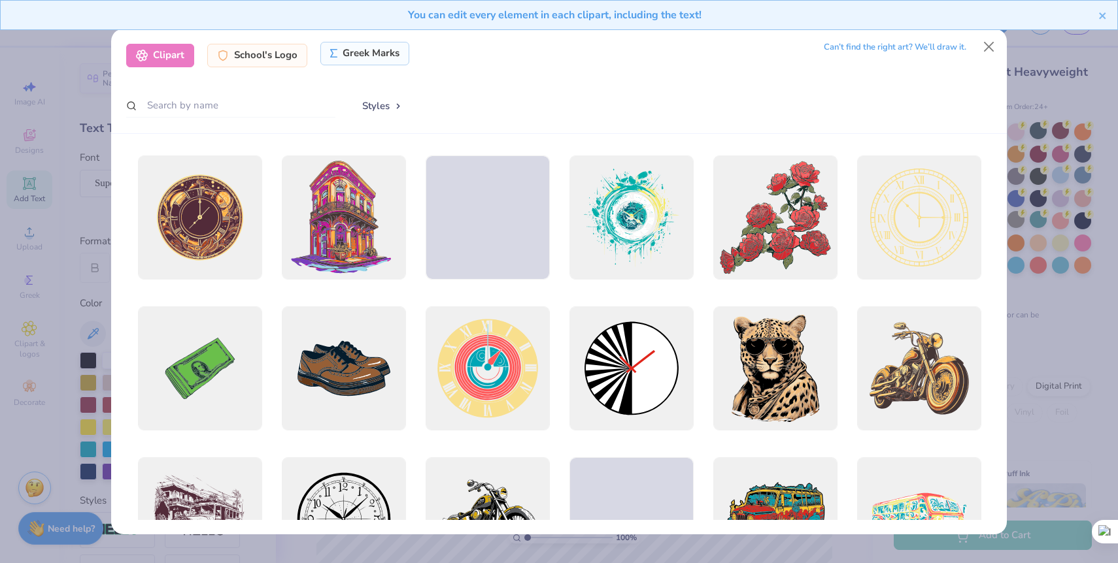
click at [379, 50] on div "Greek Marks" at bounding box center [365, 54] width 90 height 24
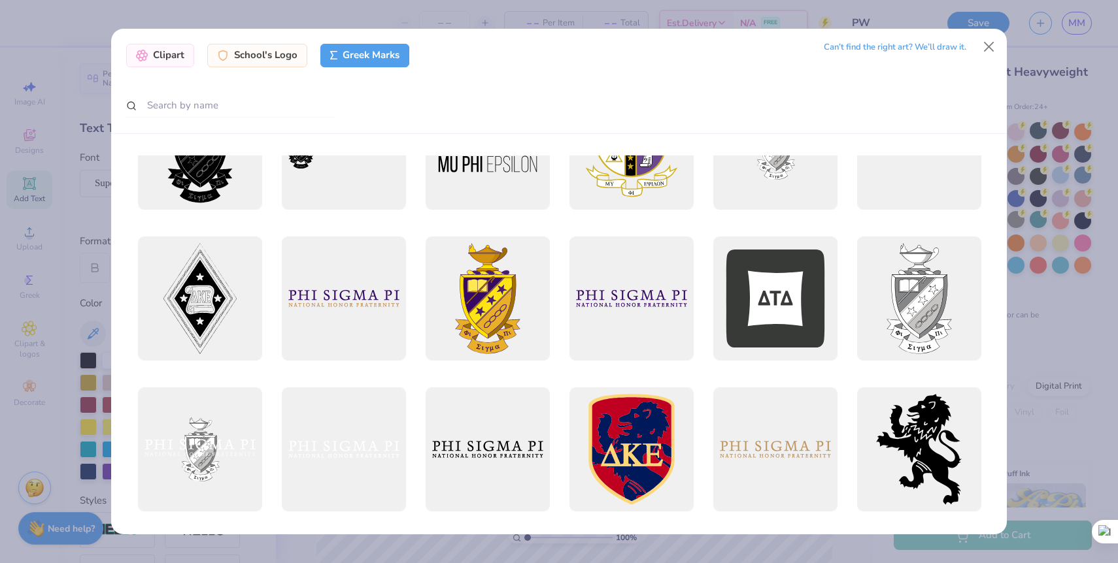
scroll to position [79, 0]
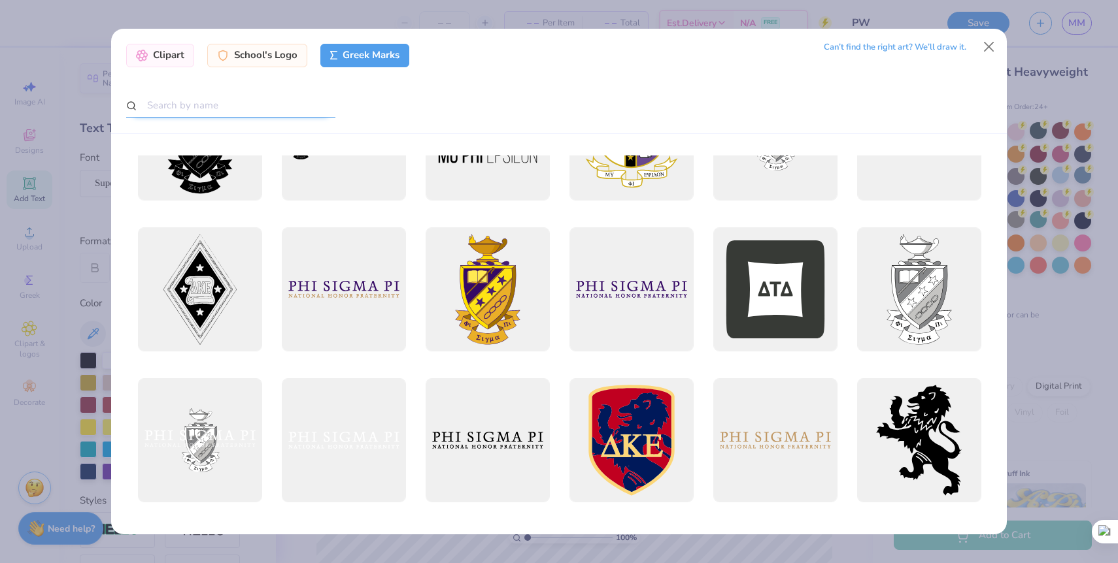
click at [252, 103] on input "text" at bounding box center [230, 105] width 209 height 24
type input "delta zeta"
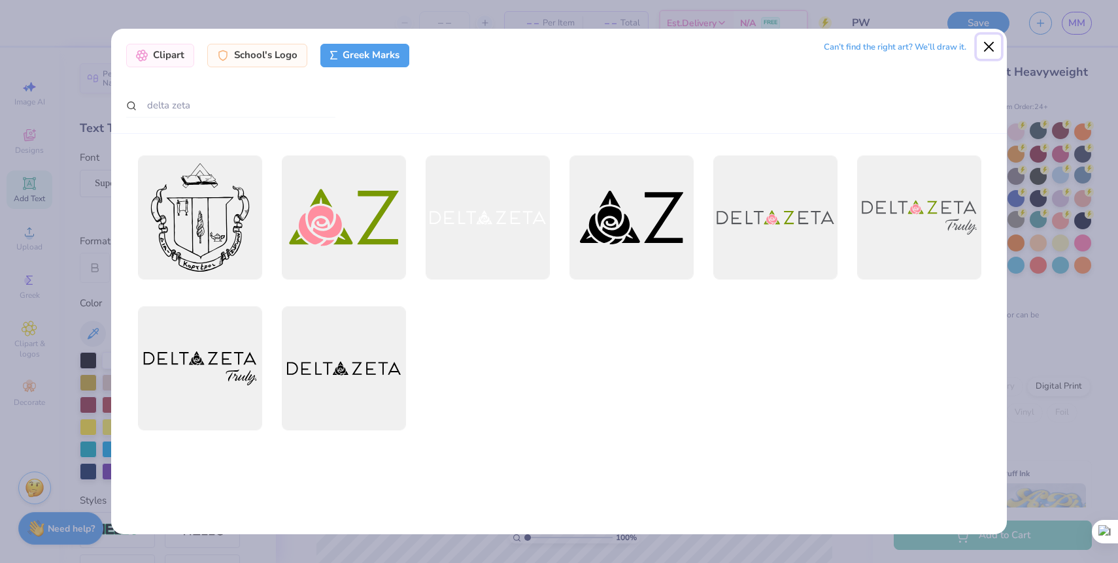
click at [988, 46] on button "Close" at bounding box center [989, 47] width 25 height 25
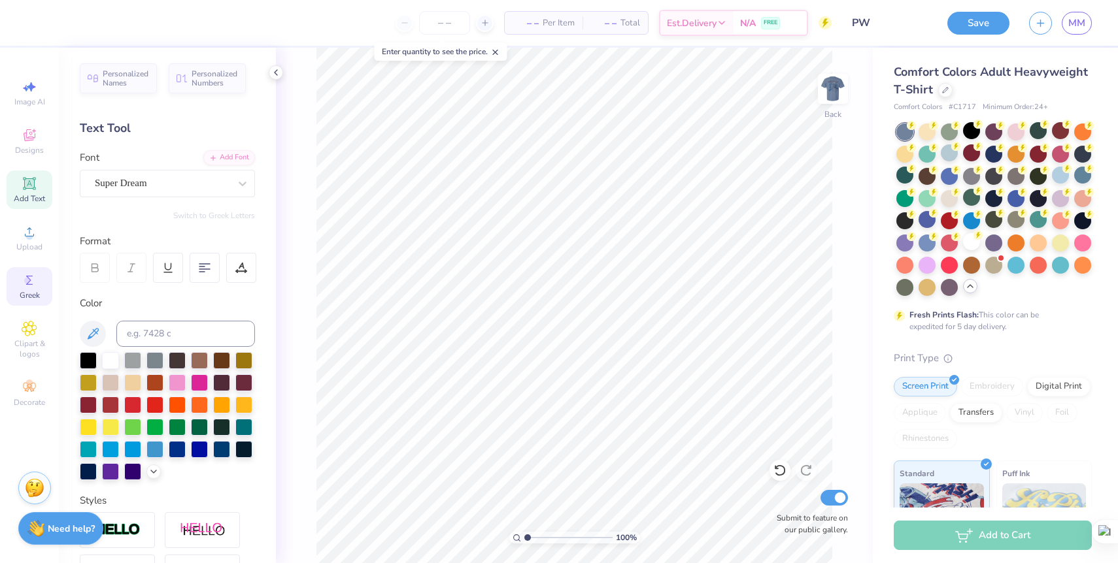
click at [35, 273] on icon at bounding box center [30, 281] width 16 height 16
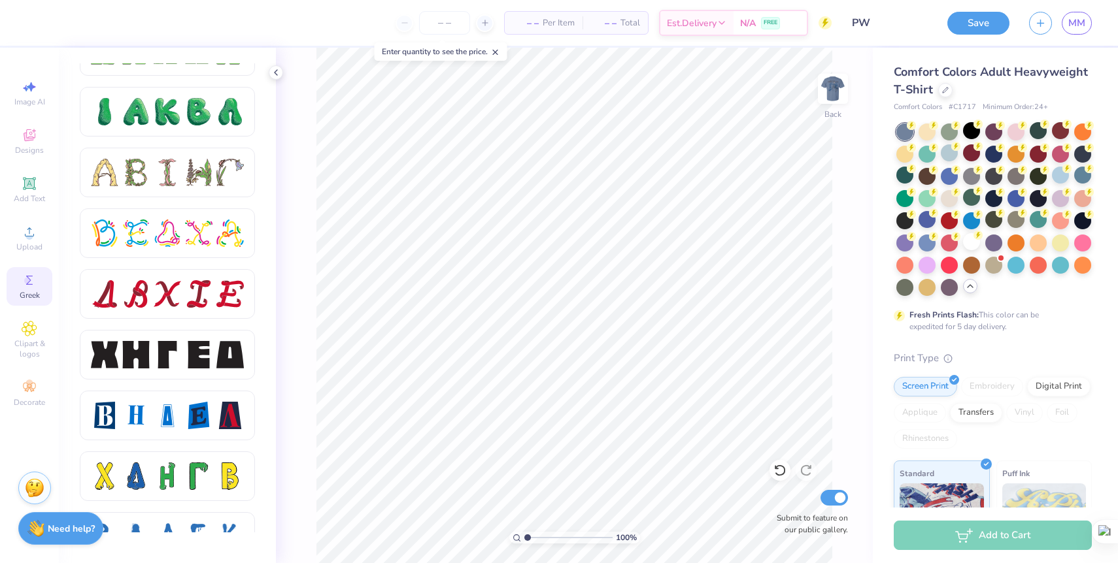
scroll to position [1499, 0]
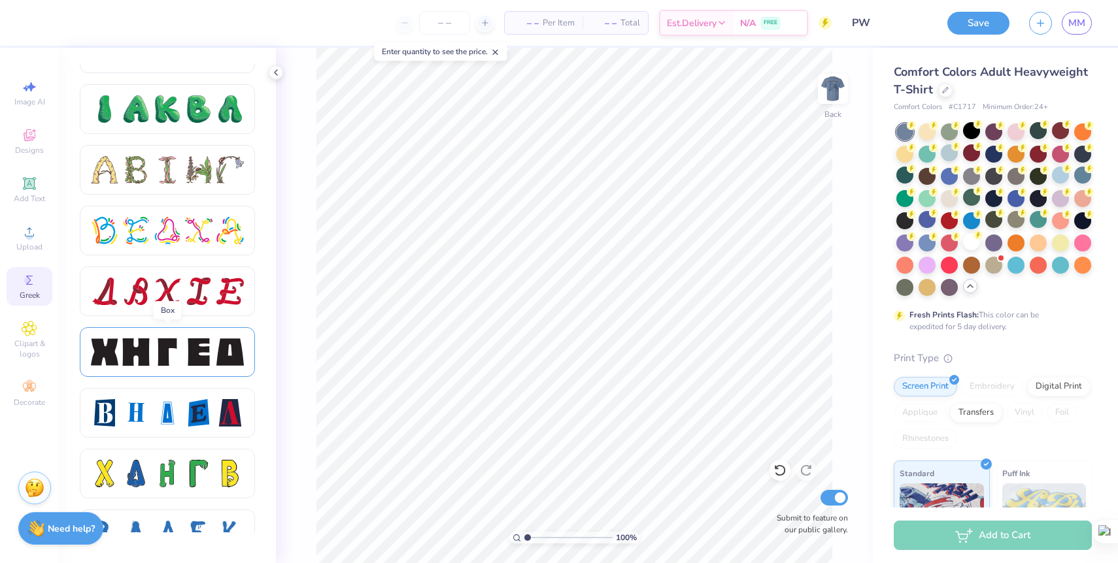
click at [198, 367] on div at bounding box center [167, 352] width 175 height 50
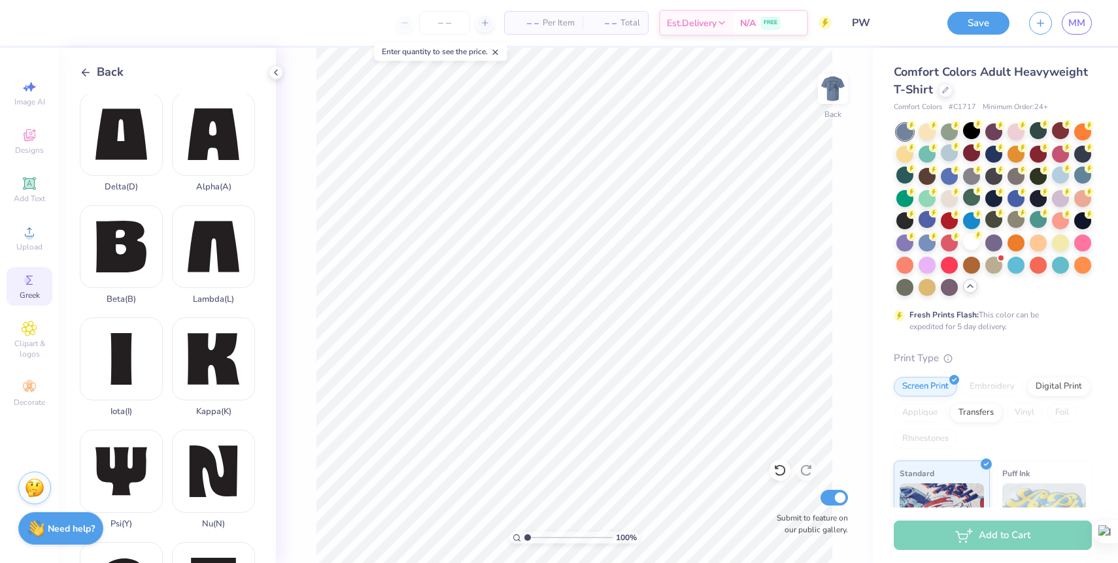
scroll to position [211, 0]
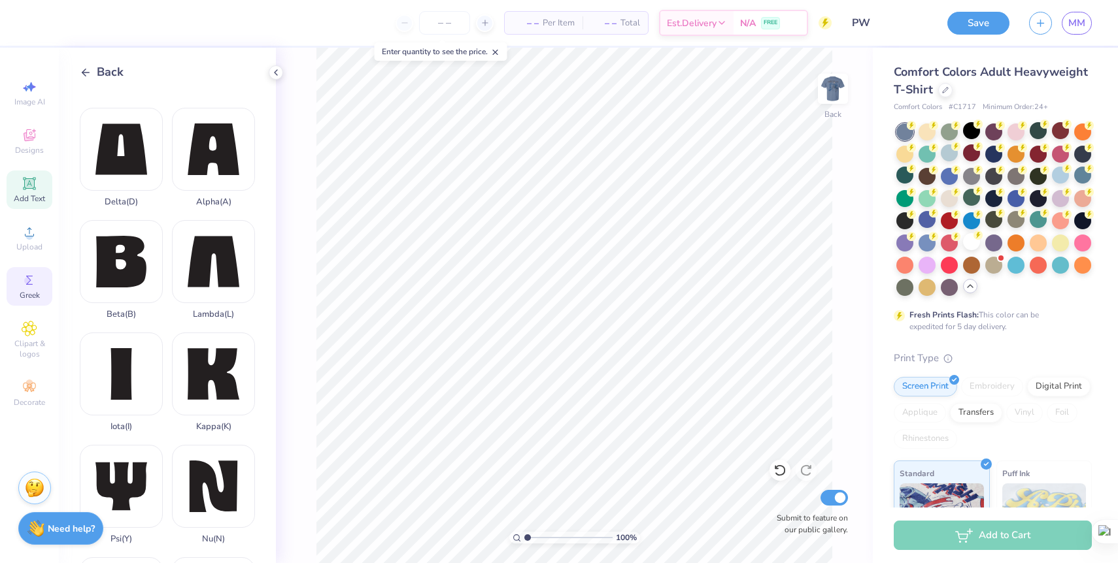
click at [35, 183] on icon at bounding box center [30, 184] width 16 height 16
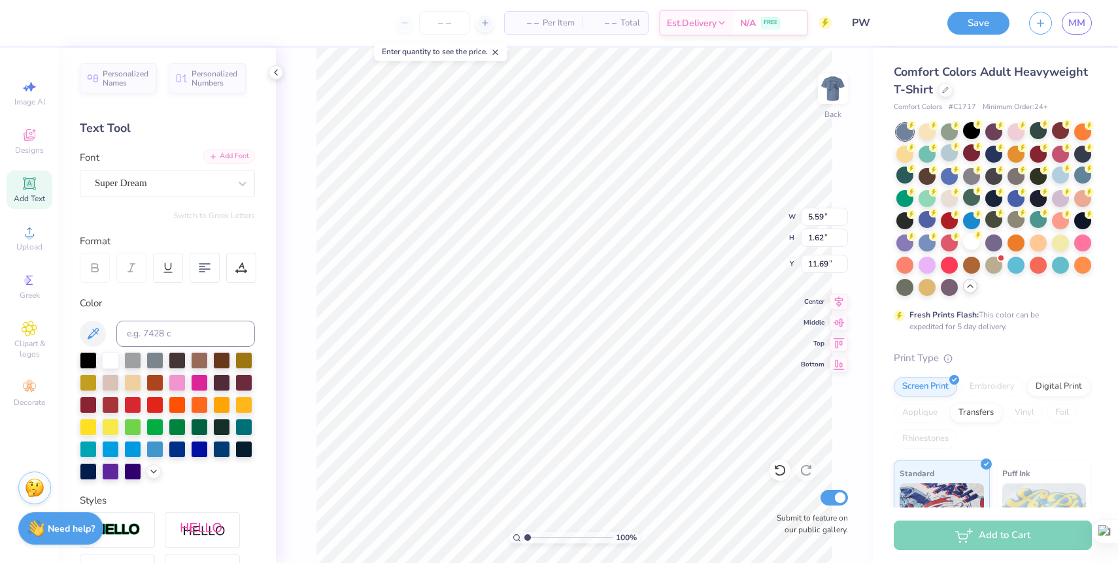
click at [224, 158] on div "Add Font" at bounding box center [229, 156] width 52 height 15
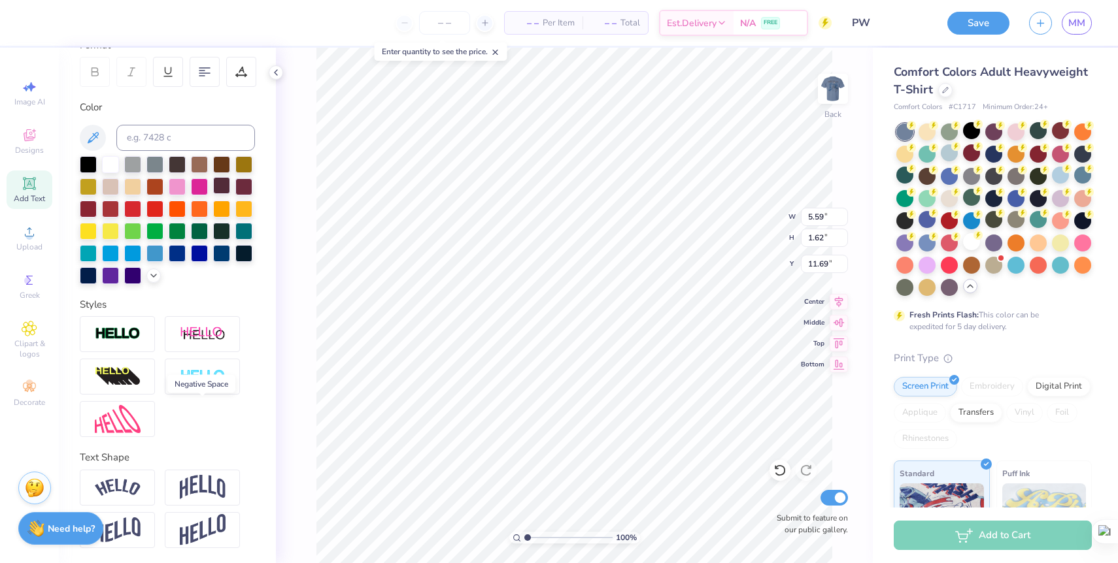
scroll to position [0, 0]
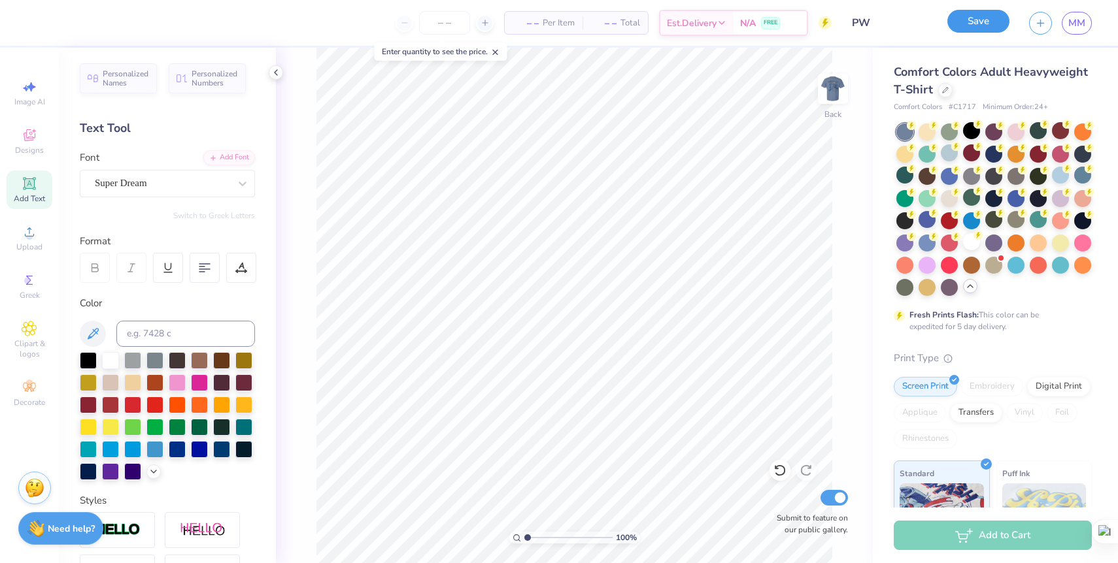
click at [965, 25] on button "Save" at bounding box center [978, 21] width 62 height 23
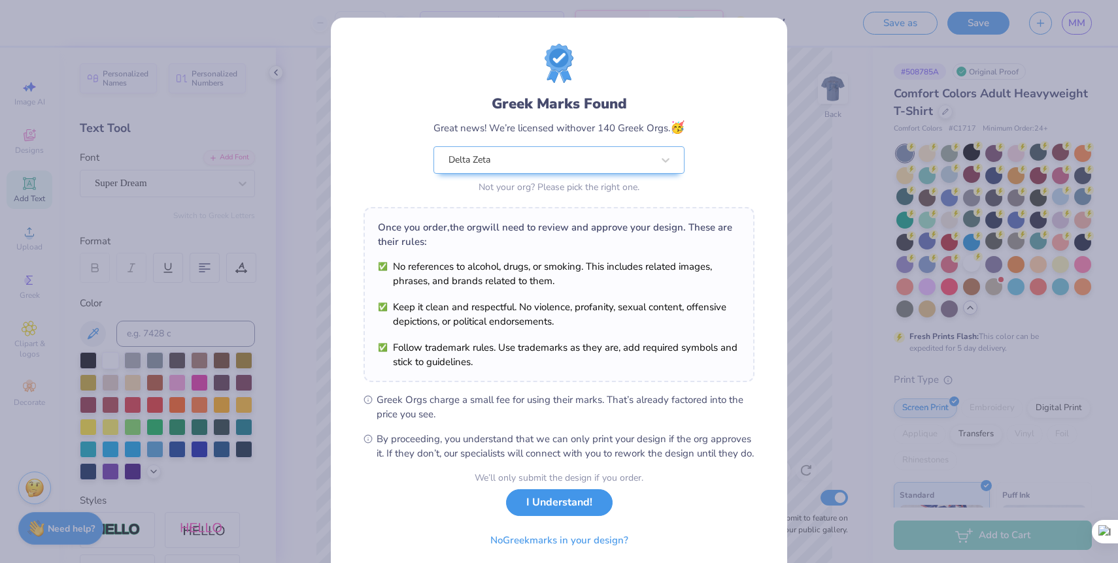
click at [574, 516] on button "I Understand!" at bounding box center [559, 503] width 107 height 27
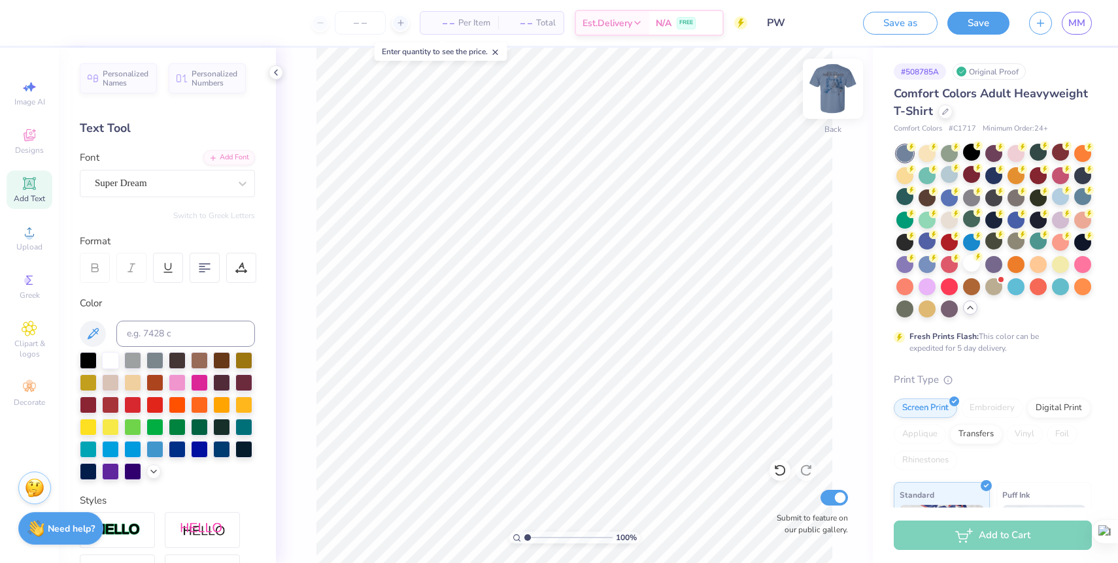
click at [825, 88] on img at bounding box center [833, 89] width 52 height 52
click at [1082, 22] on span "MM" at bounding box center [1076, 23] width 17 height 15
